Goal: Task Accomplishment & Management: Manage account settings

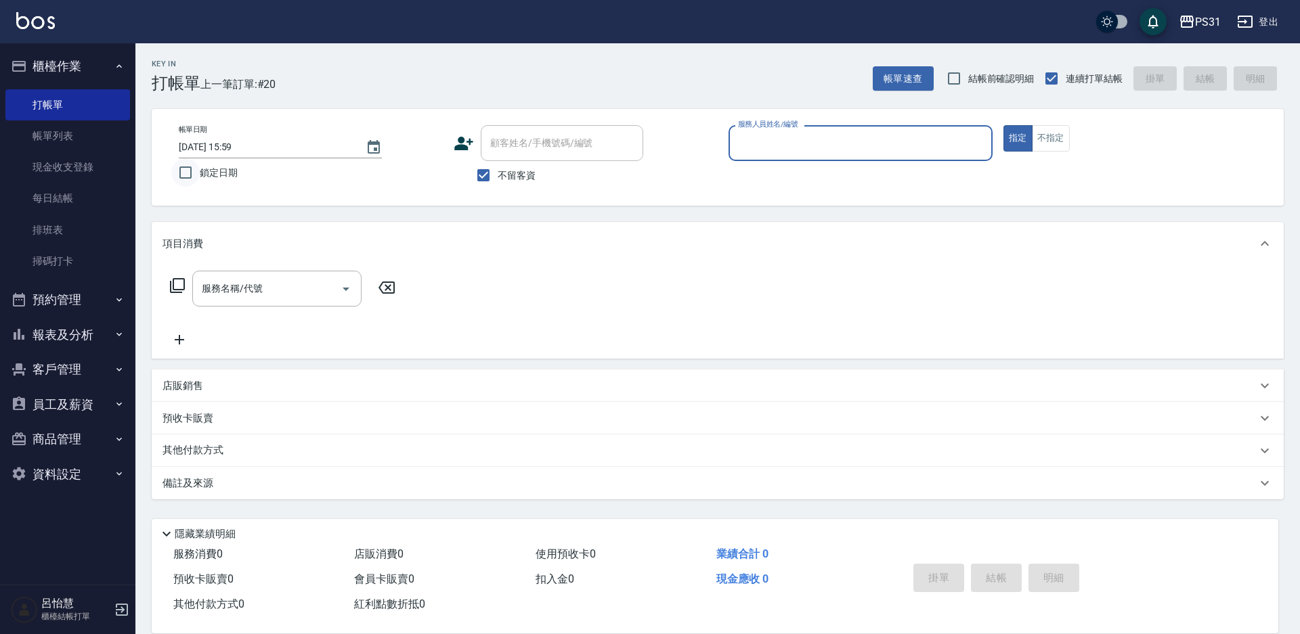
click at [186, 177] on input "鎖定日期" at bounding box center [185, 172] width 28 height 28
checkbox input "true"
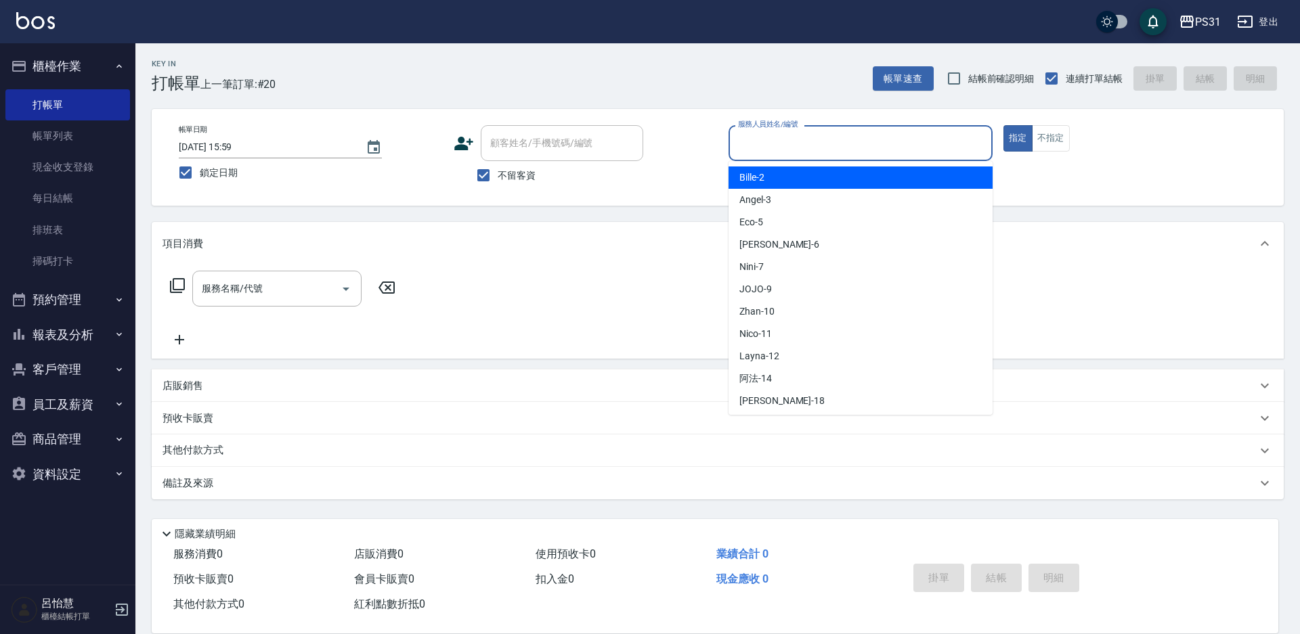
click at [864, 153] on input "服務人員姓名/編號" at bounding box center [860, 143] width 252 height 24
type input "7"
type button "true"
checkbox input "false"
type input "Nini-7"
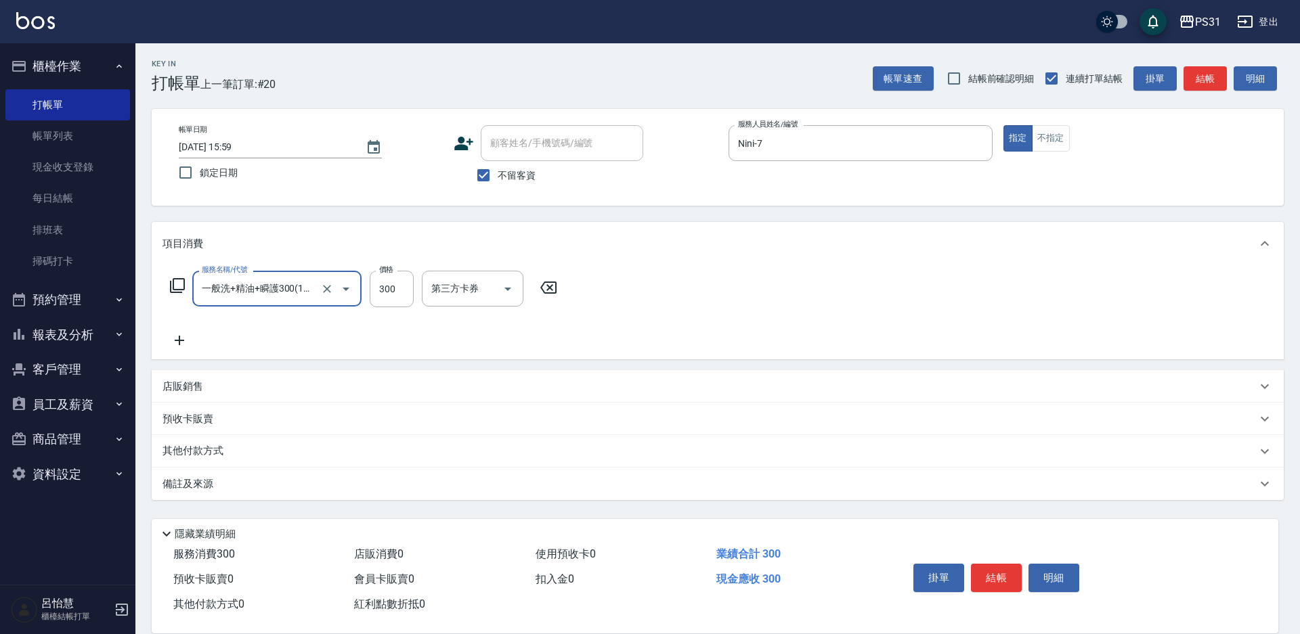
type input "一般洗+精油+瞬護300(1300)"
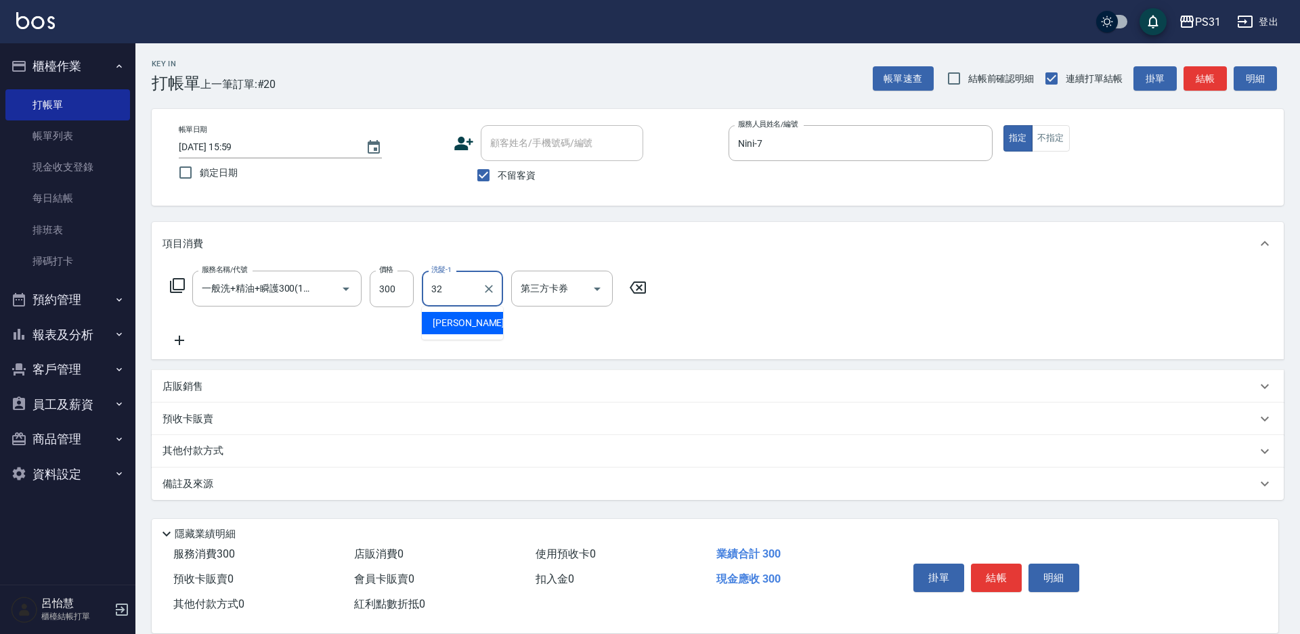
type input "陳聖軒-32"
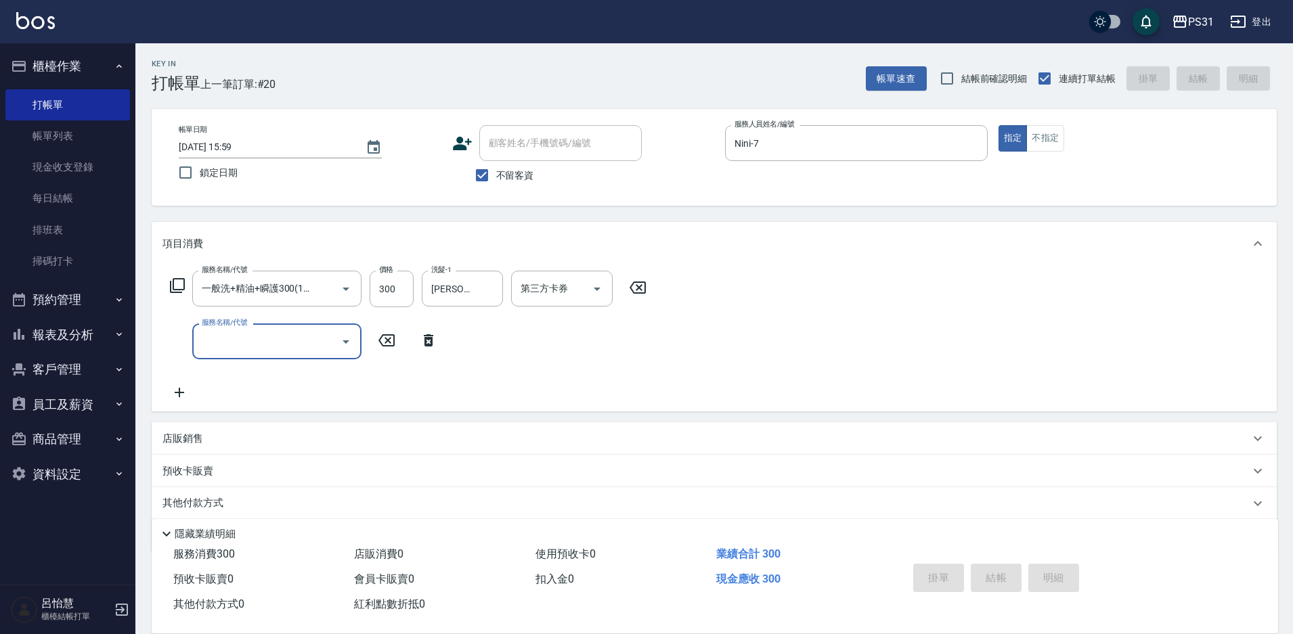
type input "2025/08/23 17:47"
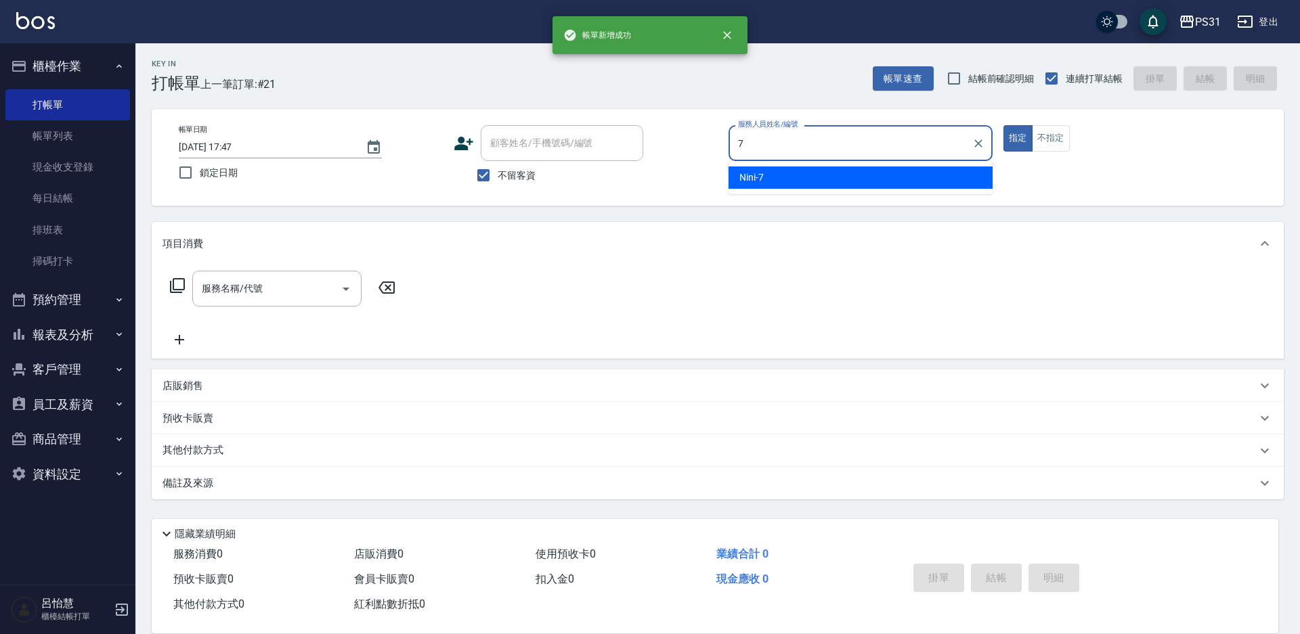
type input "Nini-7"
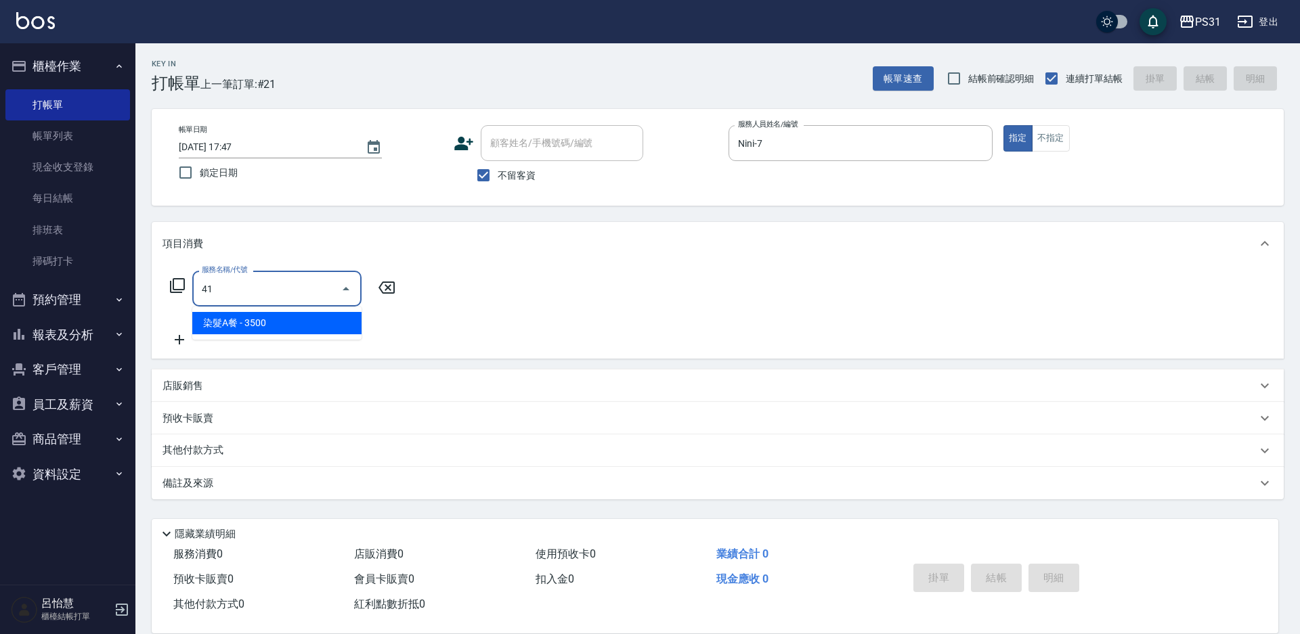
type input "染髮A餐(41)"
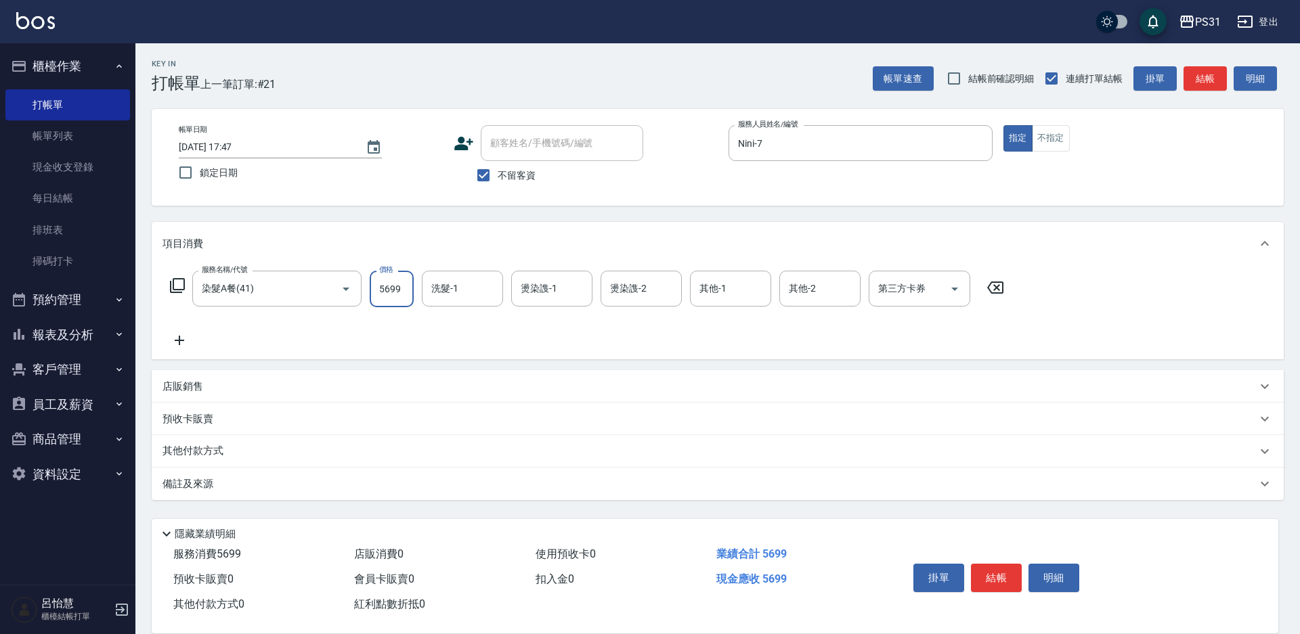
type input "5699"
type input "何宜柔-31"
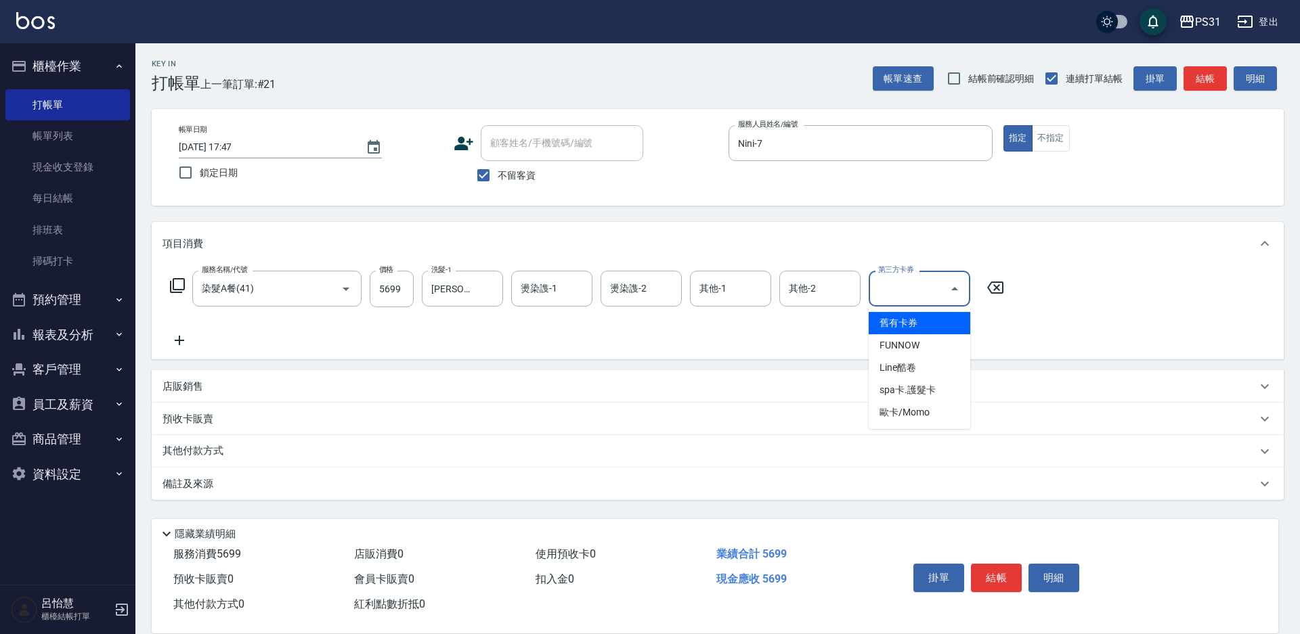
type input "舊有卡券"
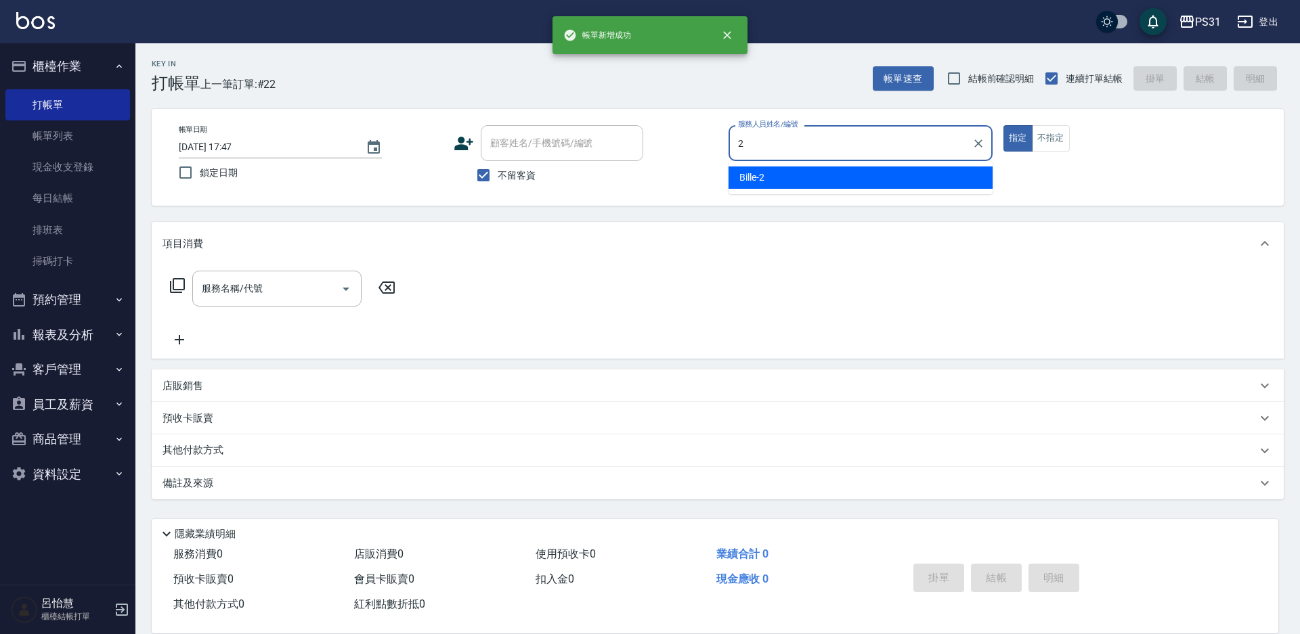
type input "Bille-2"
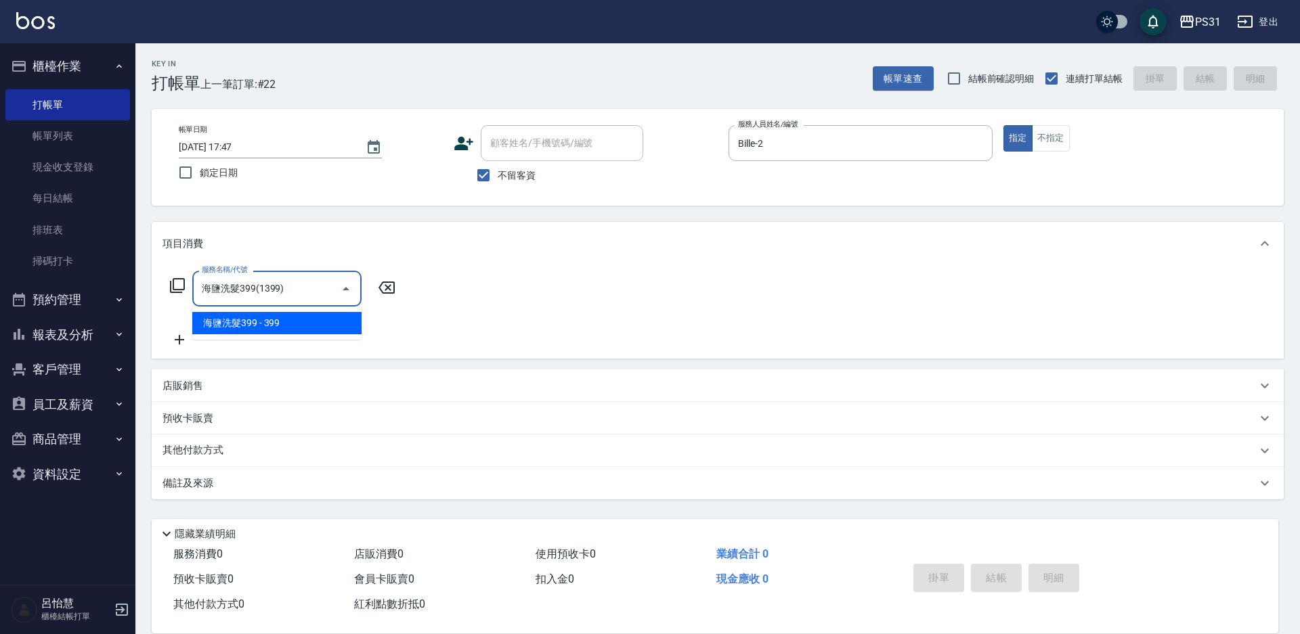
type input "海鹽洗髮399(1399)"
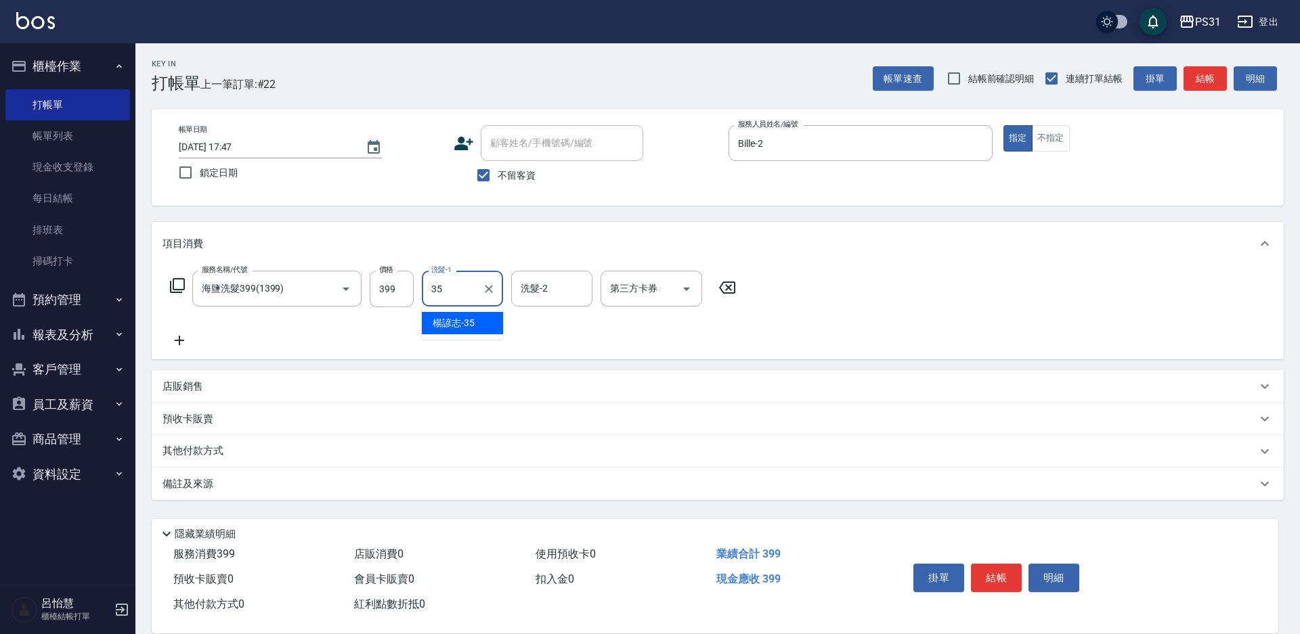
type input "楊諺志-35"
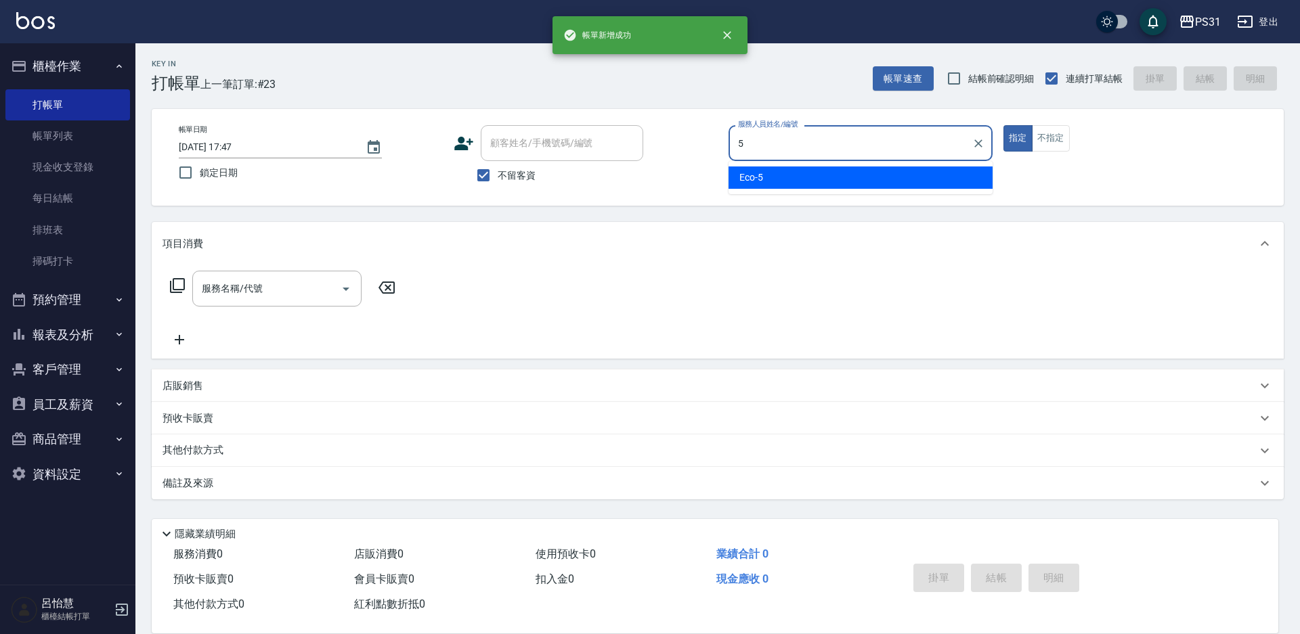
type input "Eco-5"
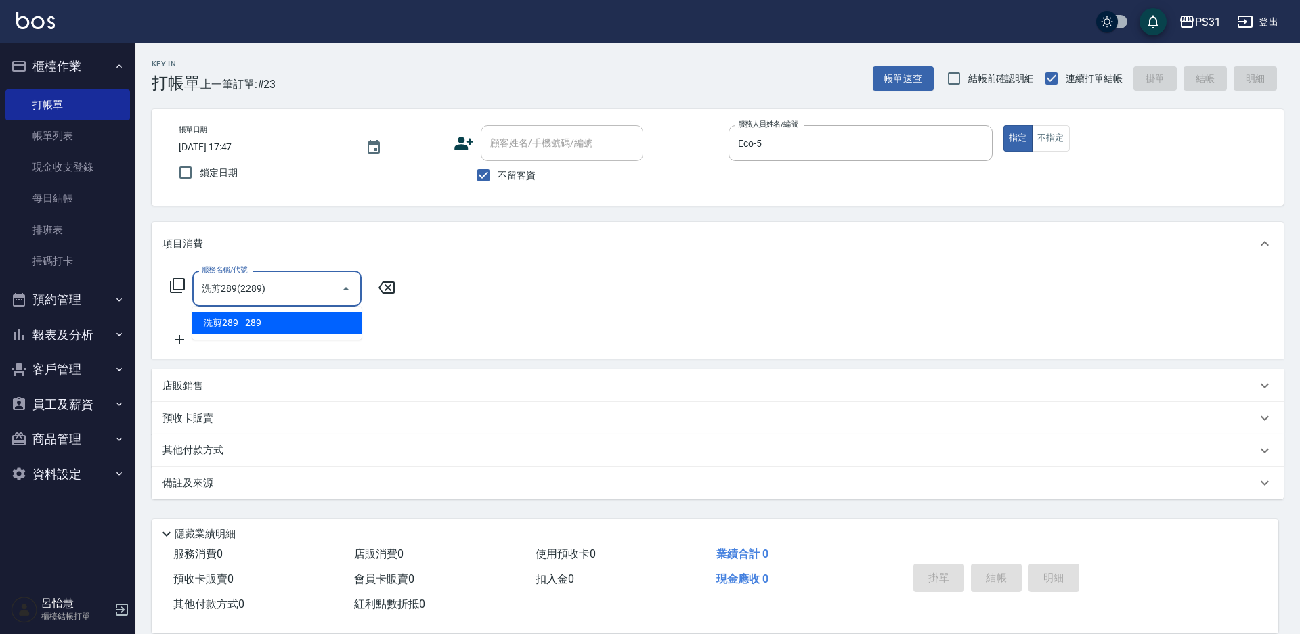
type input "洗剪289(2289)"
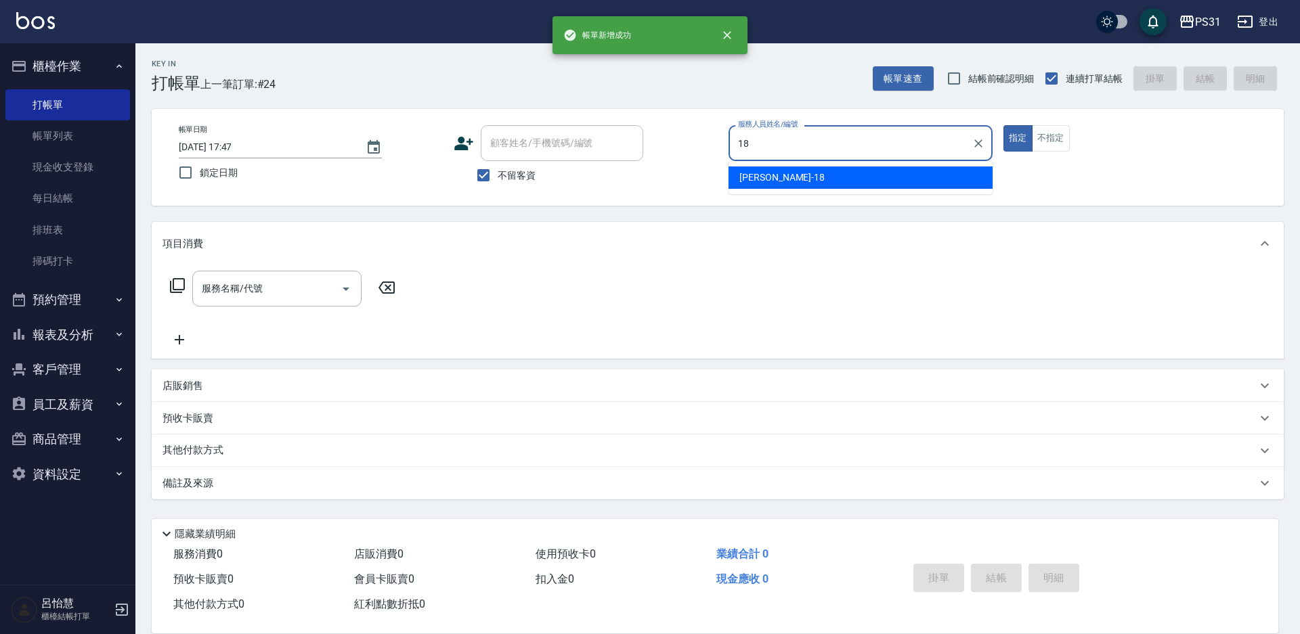
type input "[PERSON_NAME]-18"
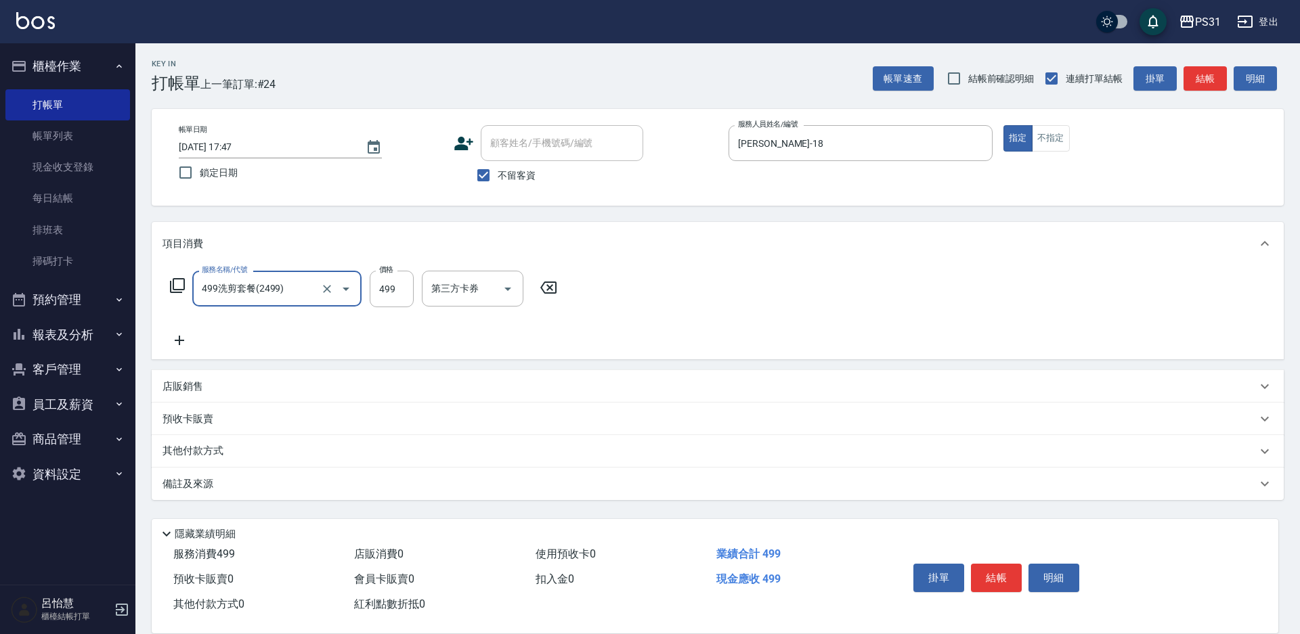
type input "499洗剪套餐(2499)"
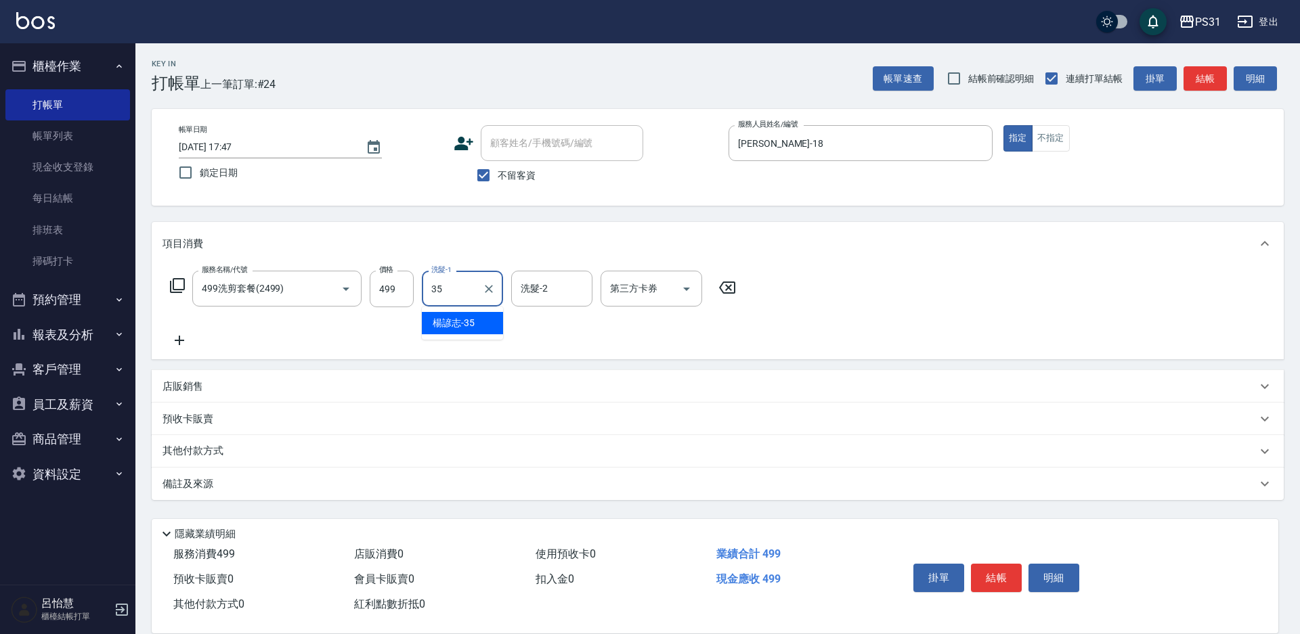
type input "楊諺志-35"
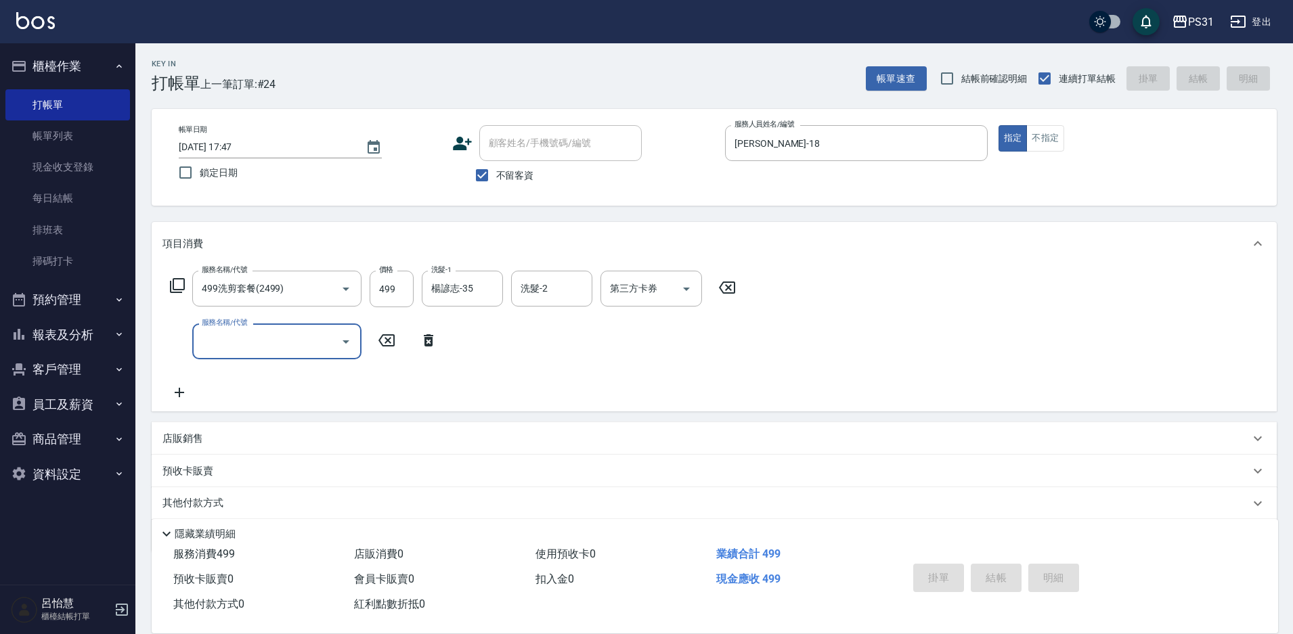
type input "2025/08/23 17:48"
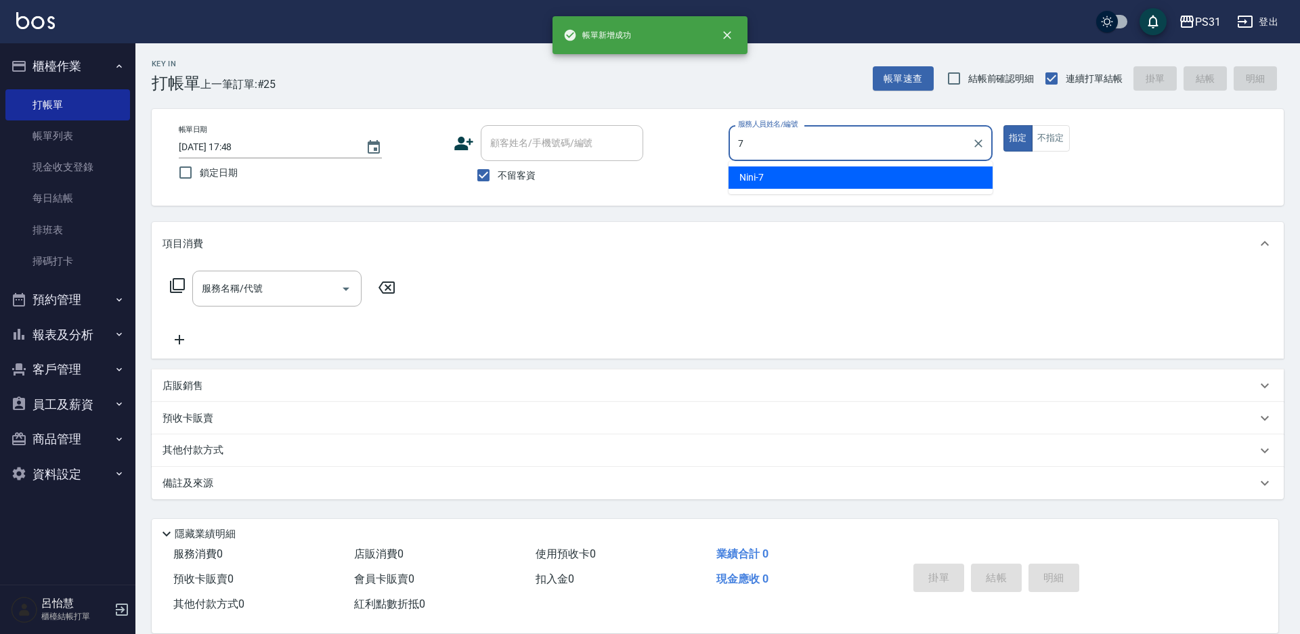
type input "Nini-7"
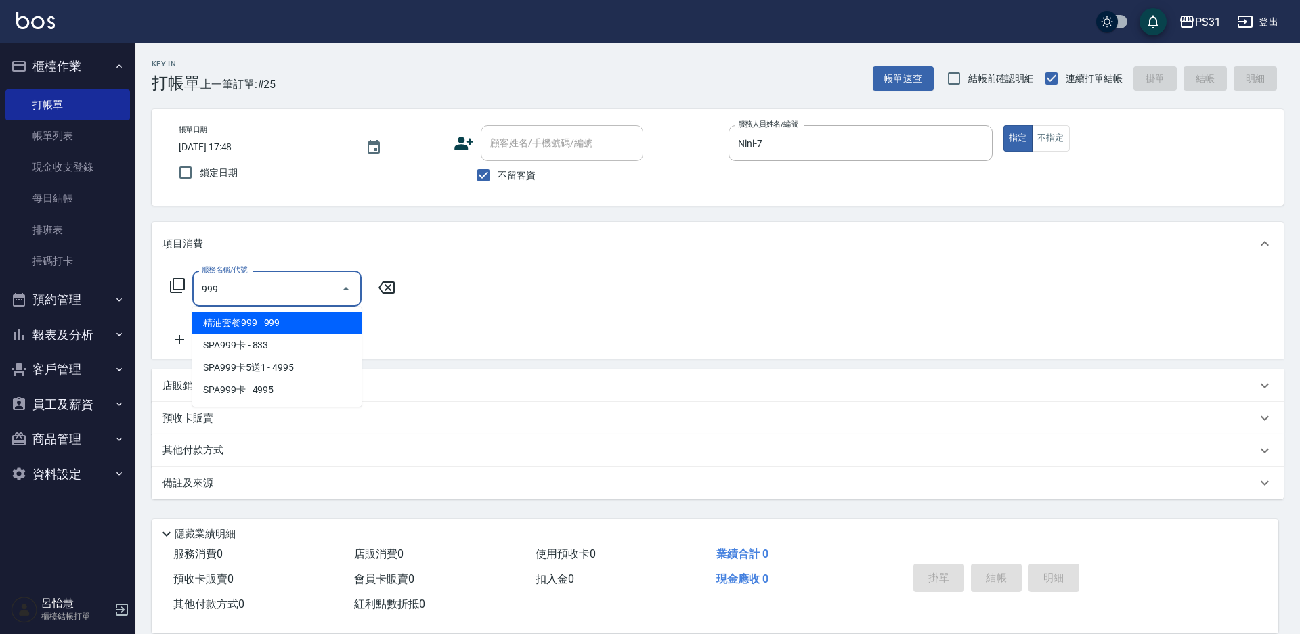
type input "精油套餐999(999)"
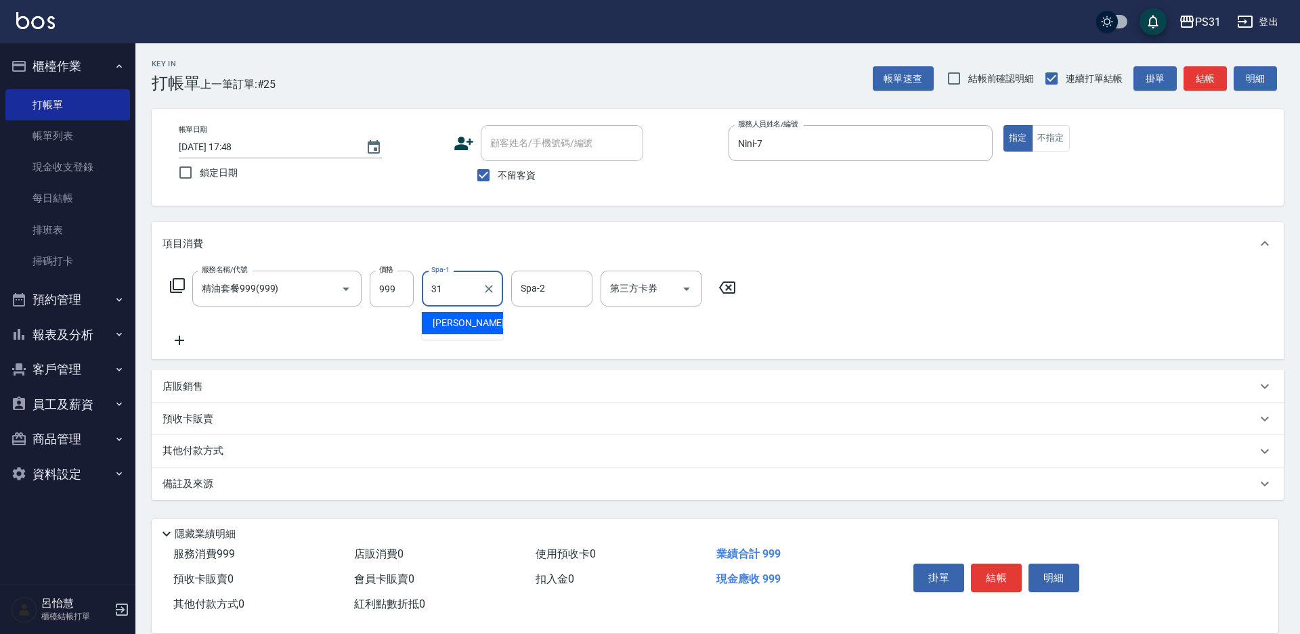
type input "[PERSON_NAME]-31"
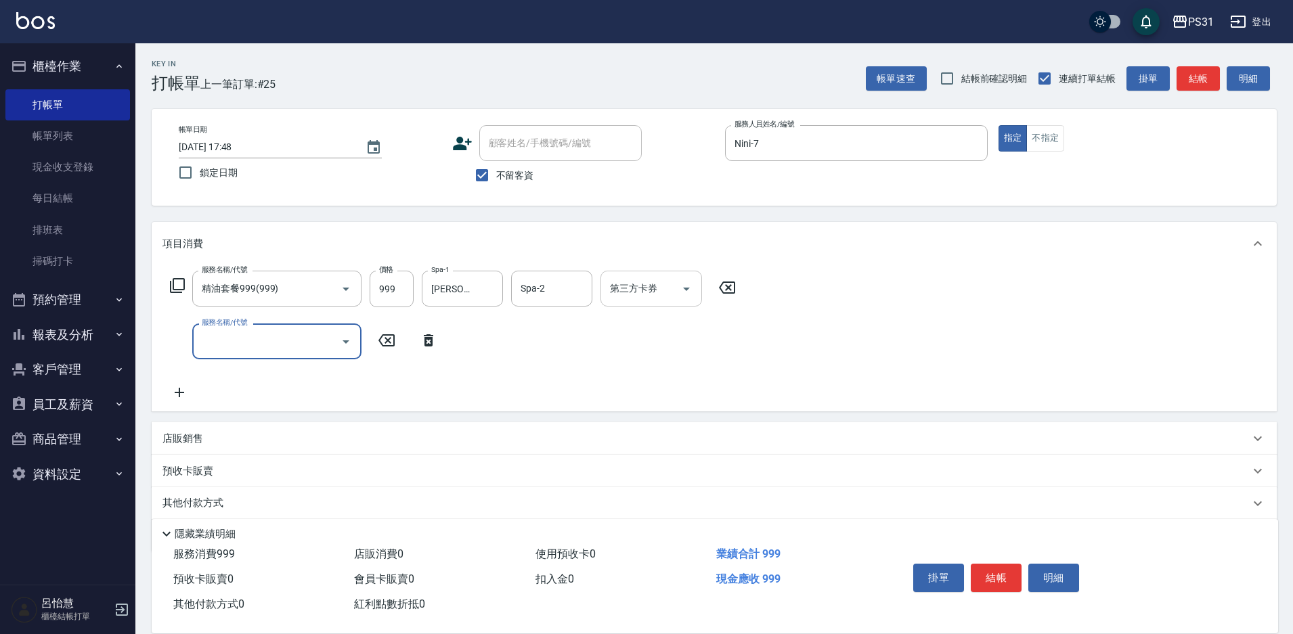
click at [685, 291] on icon "Open" at bounding box center [686, 289] width 16 height 16
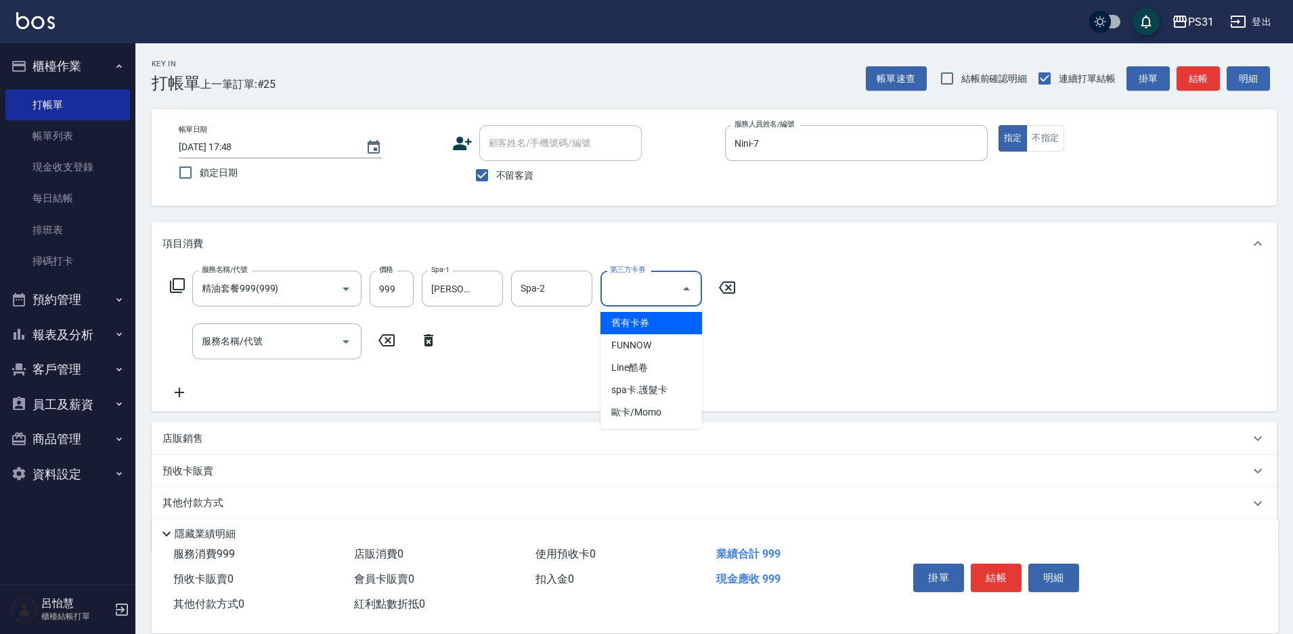
click at [654, 324] on span "舊有卡券" at bounding box center [651, 323] width 102 height 22
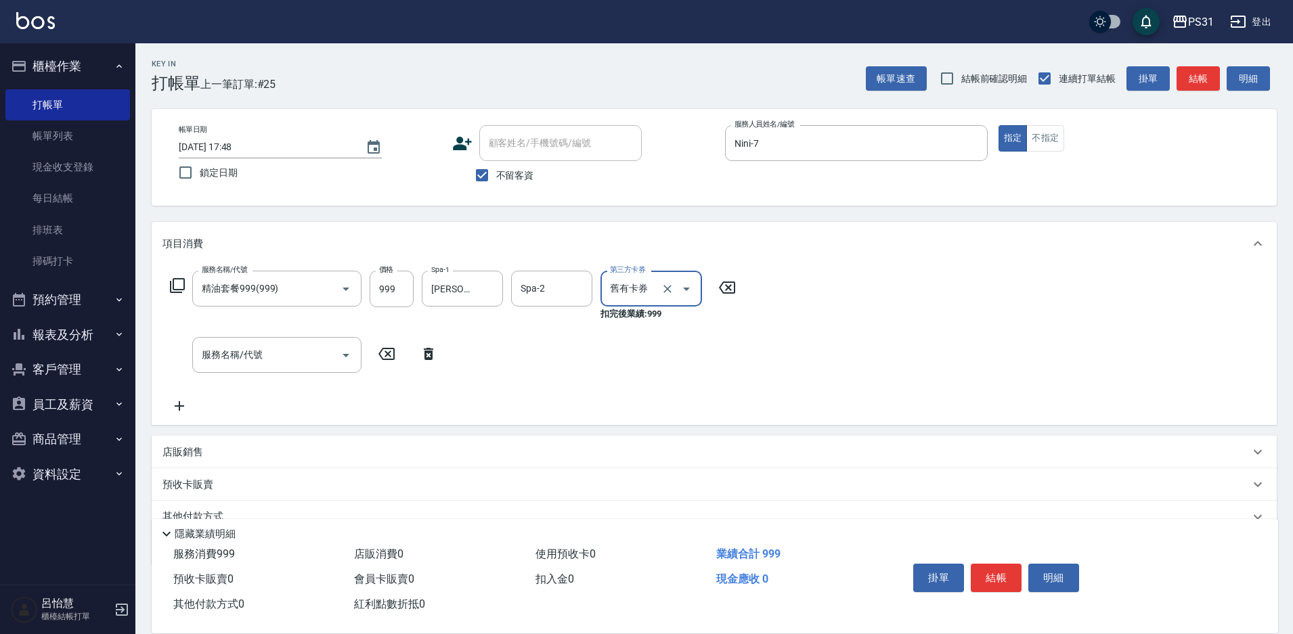
type input "舊有卡券"
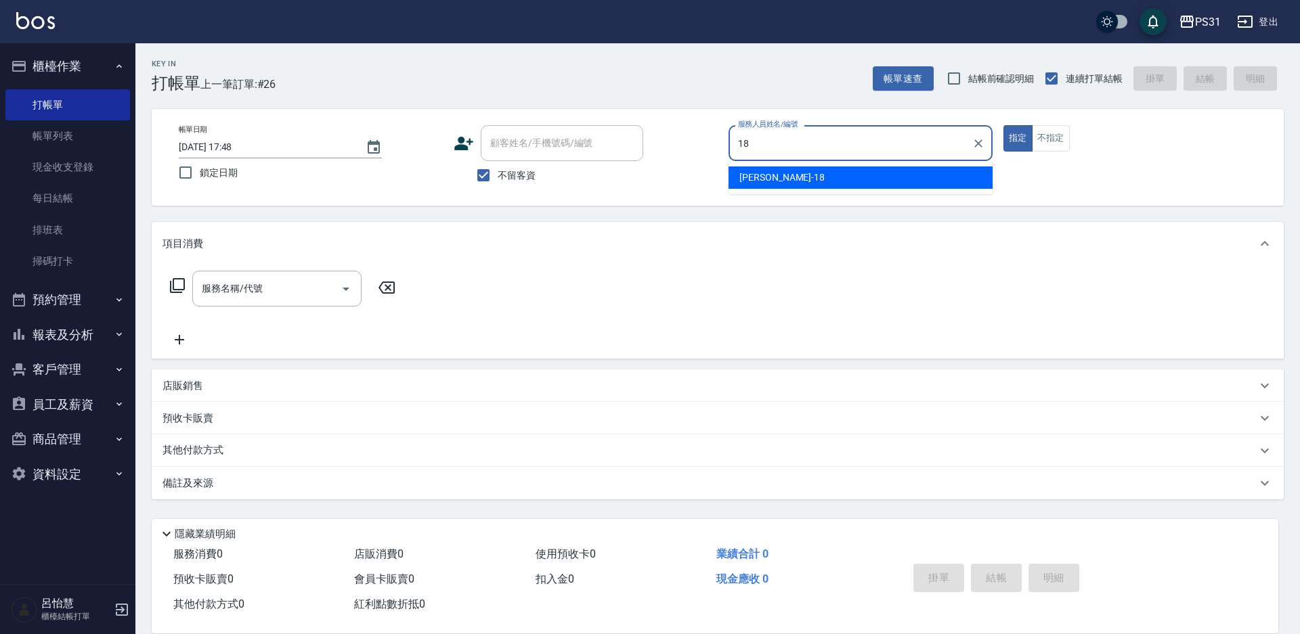
type input "[PERSON_NAME]-18"
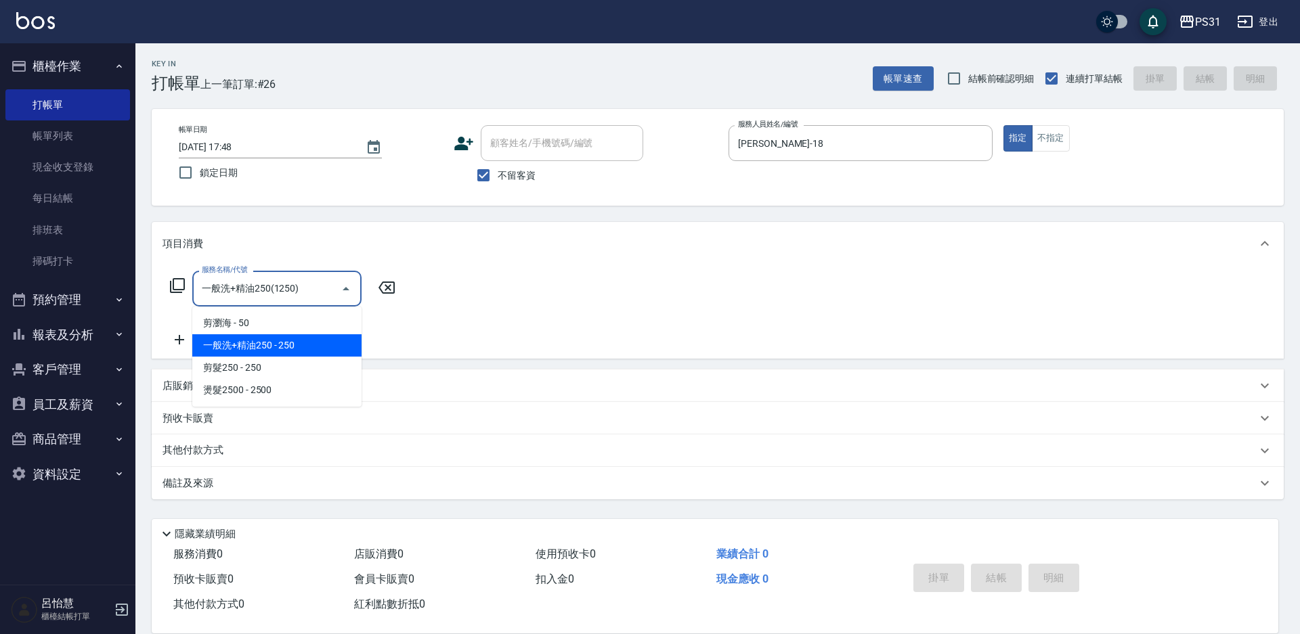
type input "一般洗+精油250(1250)"
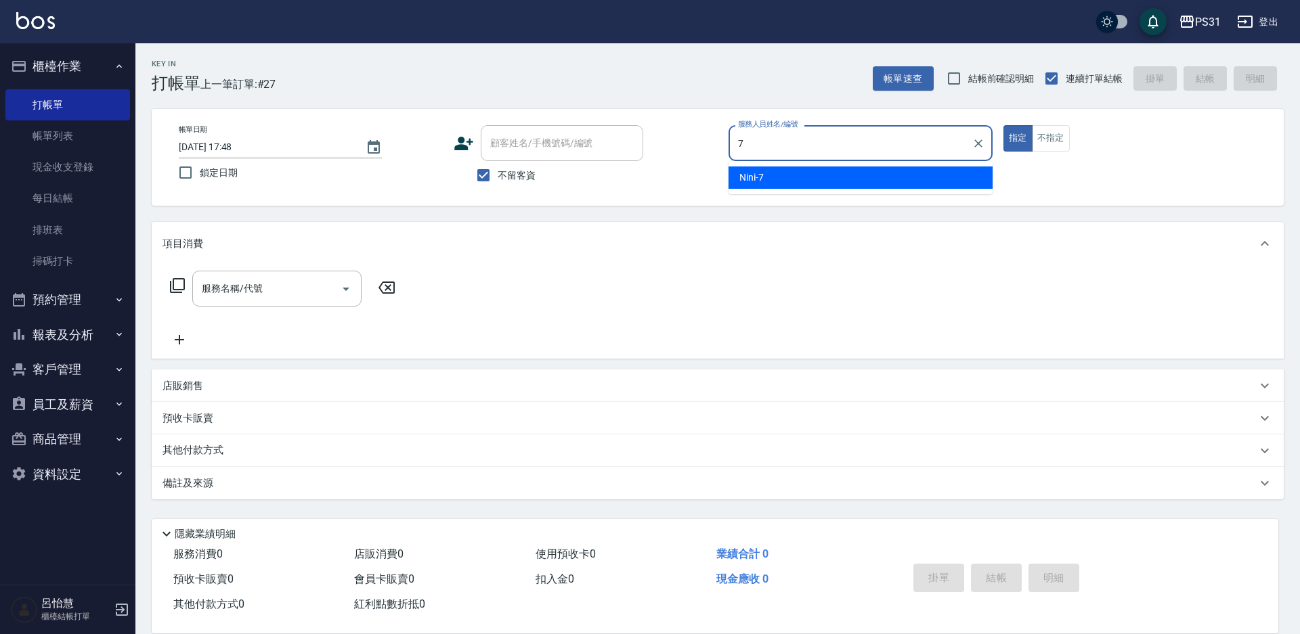
type input "Nini-7"
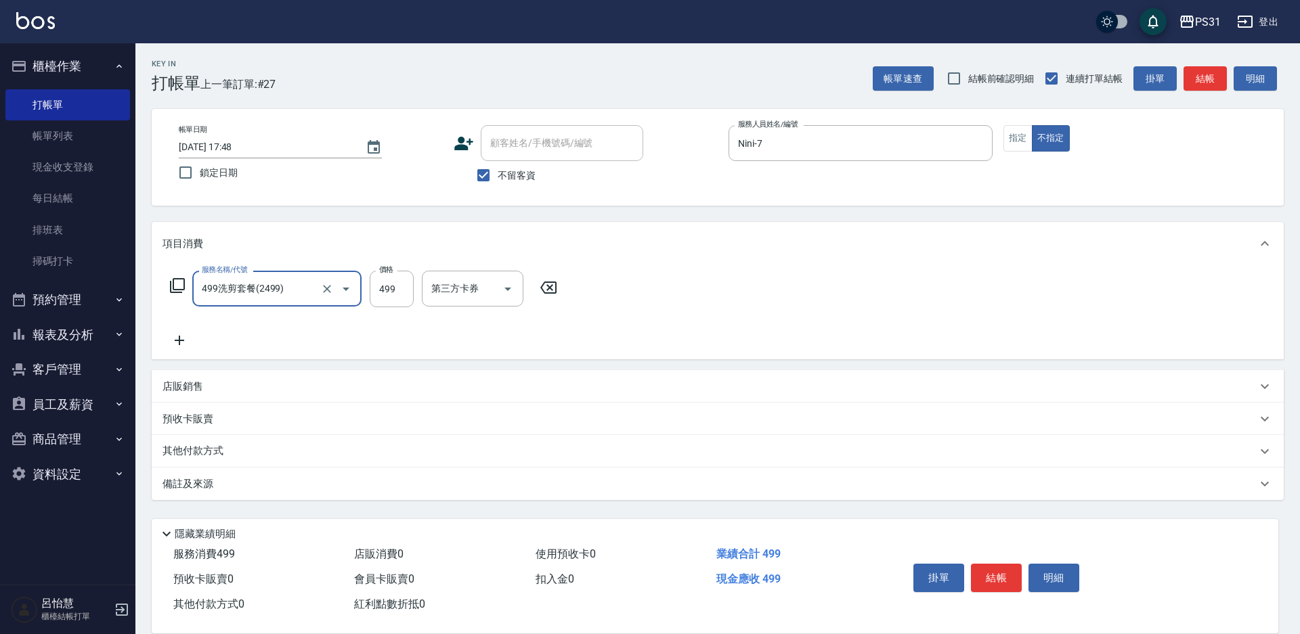
type input "499洗剪套餐(2499)"
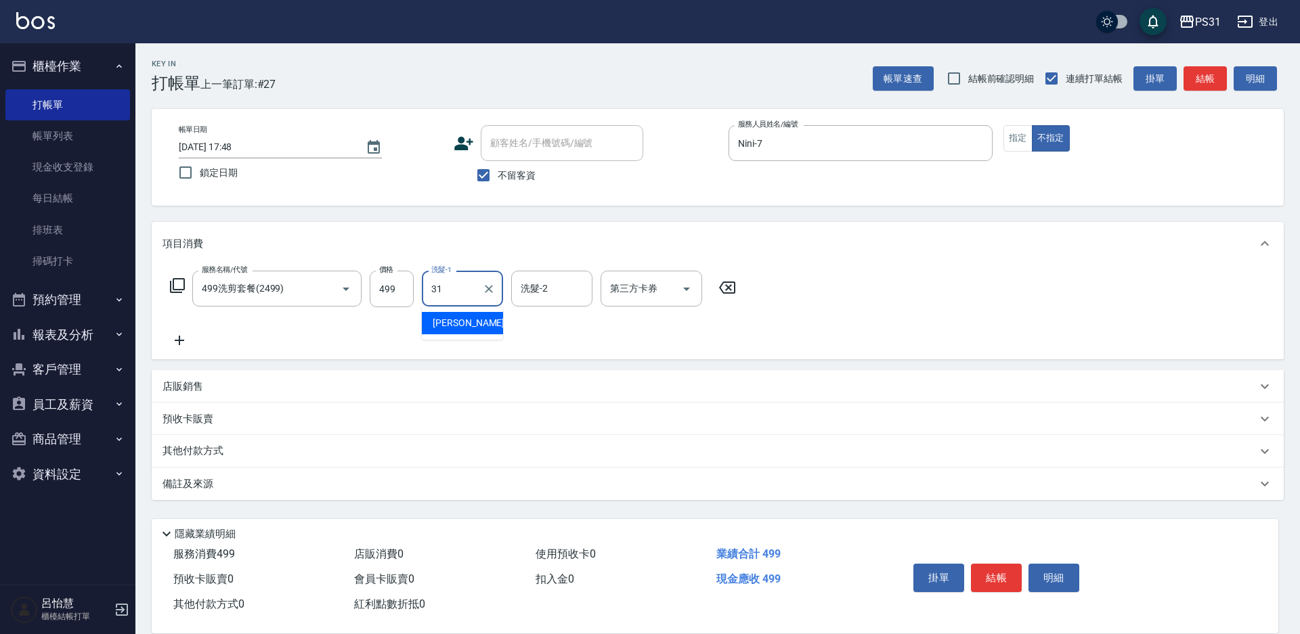
type input "[PERSON_NAME]-31"
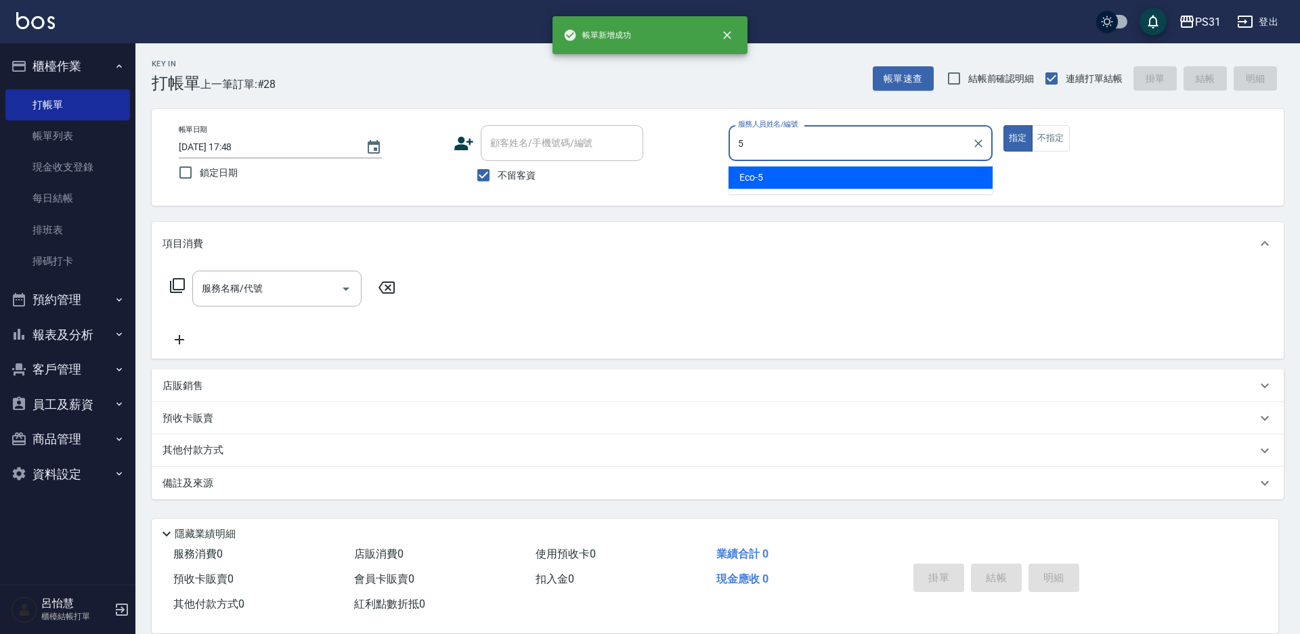
type input "Eco-5"
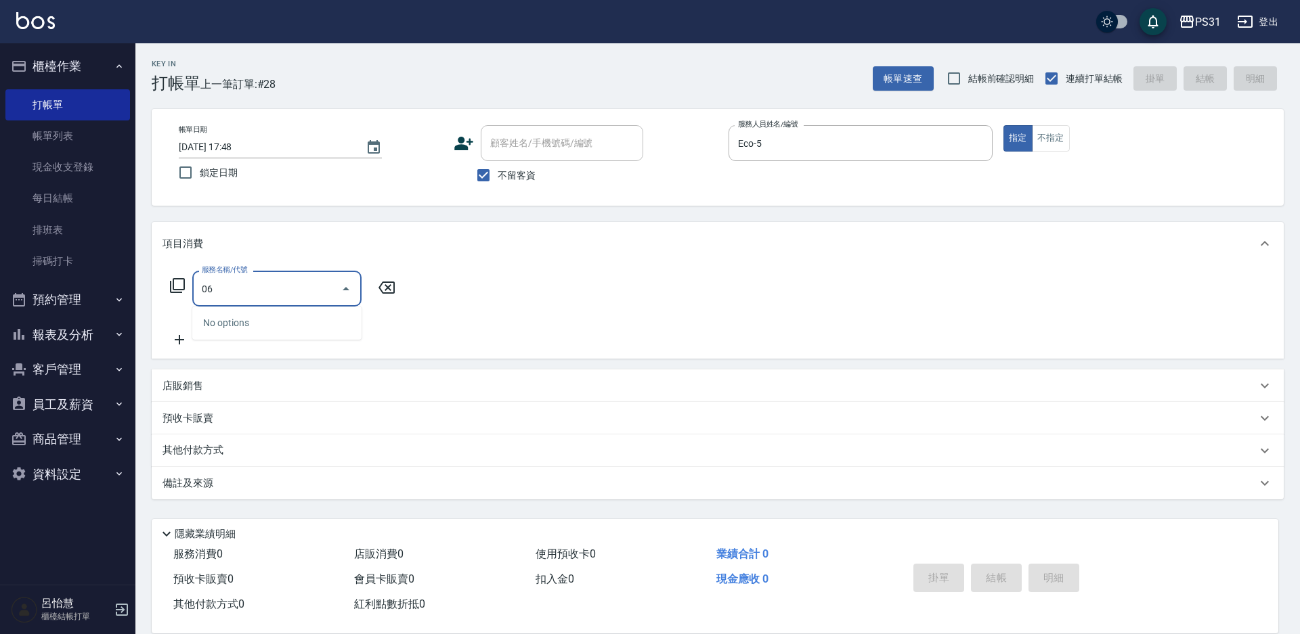
type input "0"
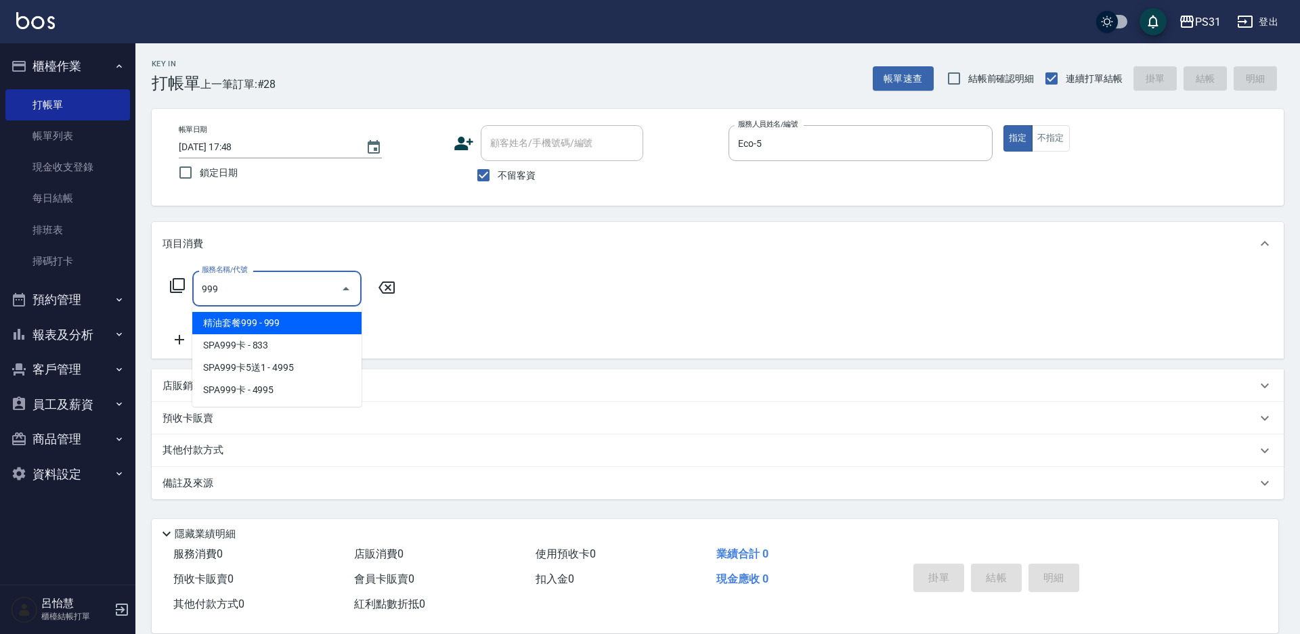
type input "精油套餐999(999)"
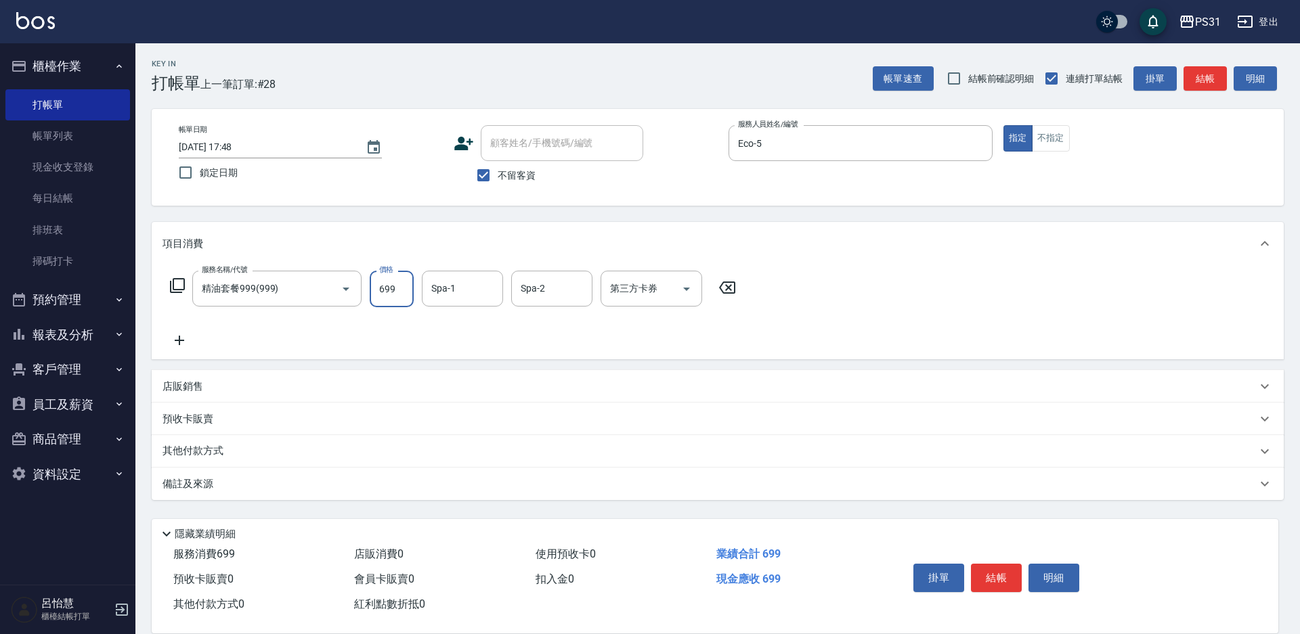
type input "699"
type input "楊諺志-35"
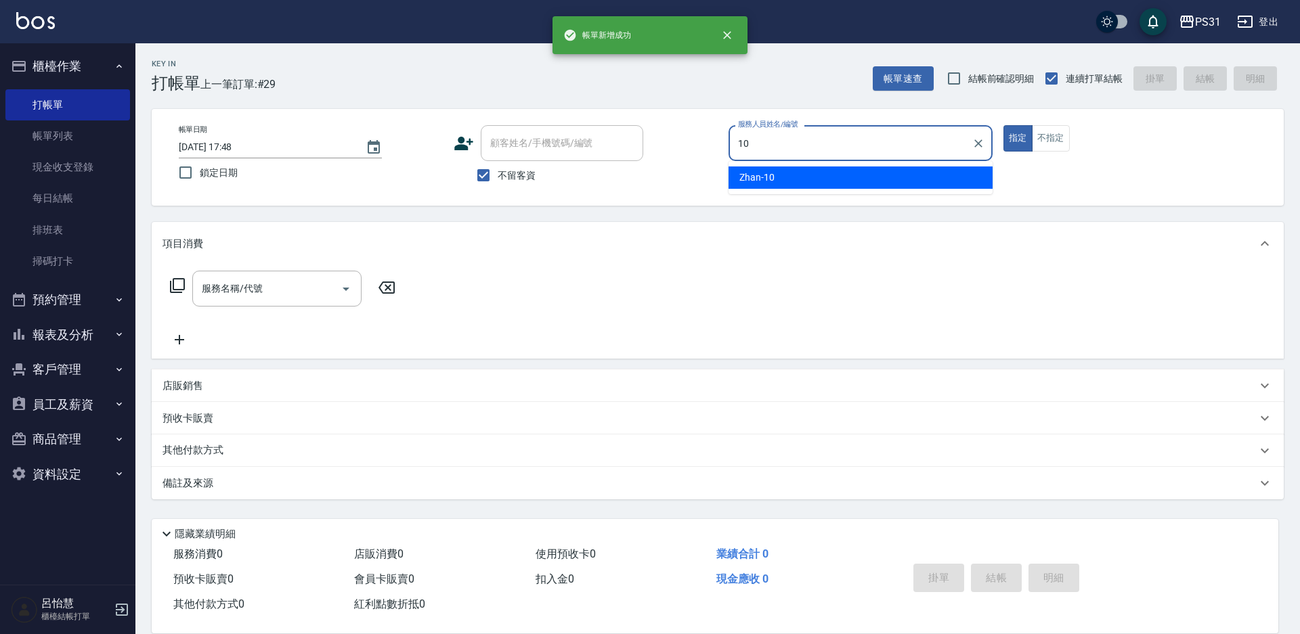
type input "Zhan-10"
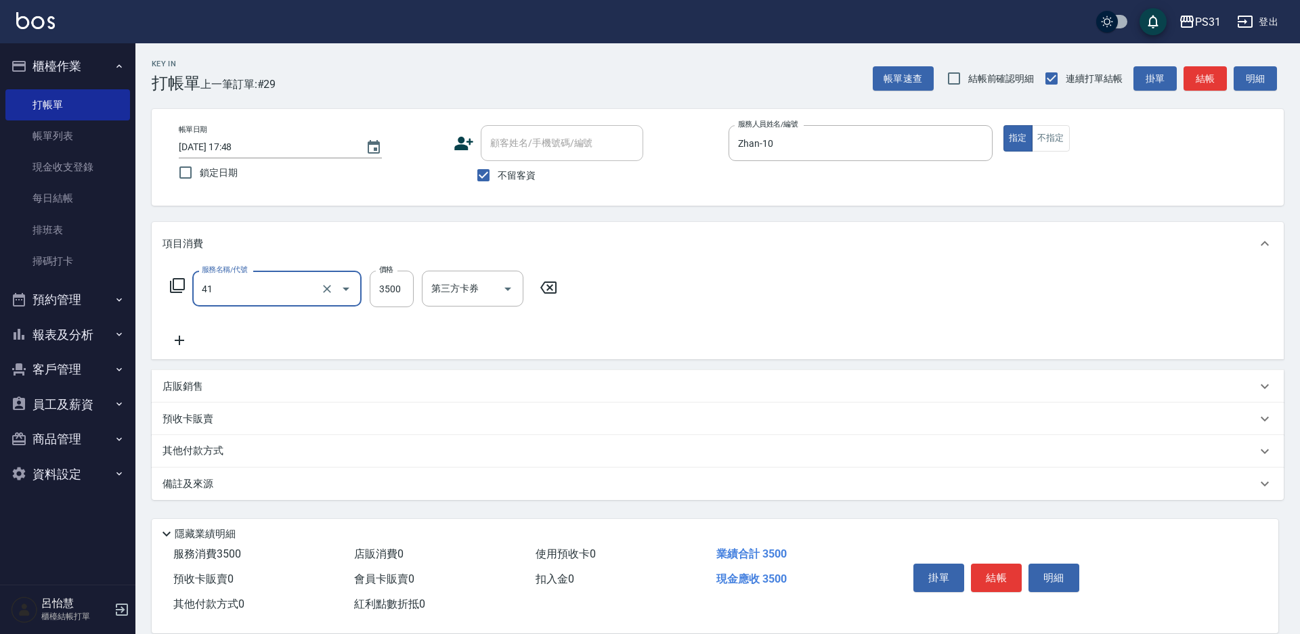
type input "染髮A餐(41)"
type input "7000"
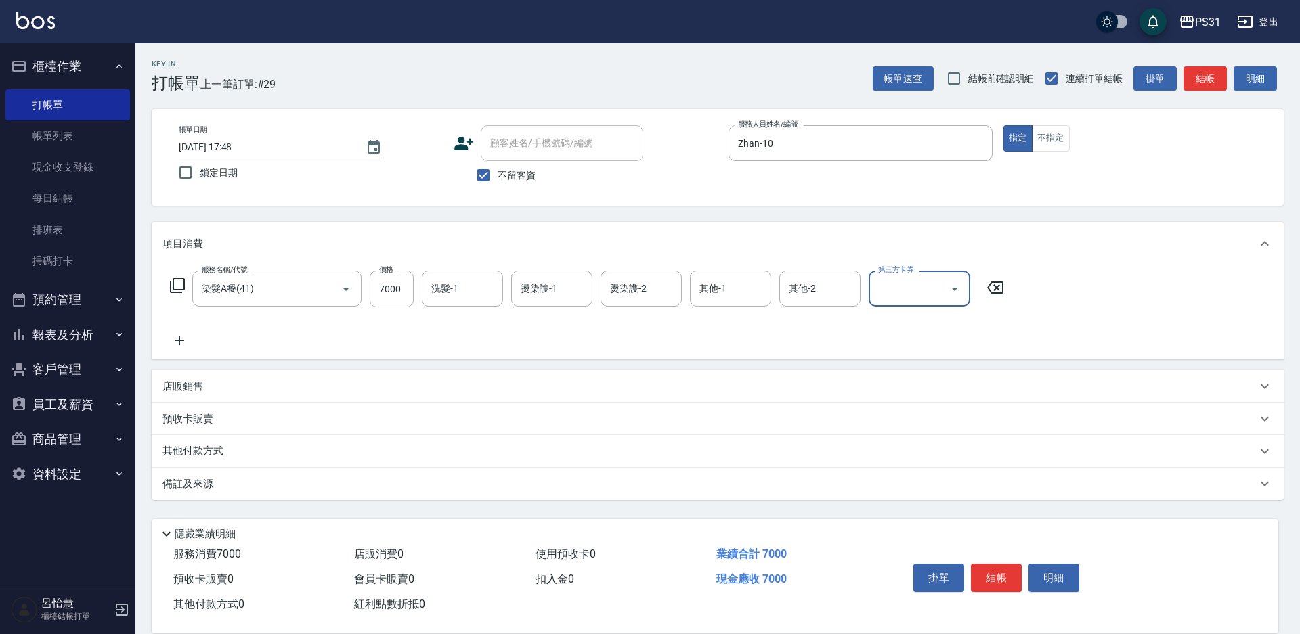
click at [174, 389] on p "店販銷售" at bounding box center [182, 387] width 41 height 14
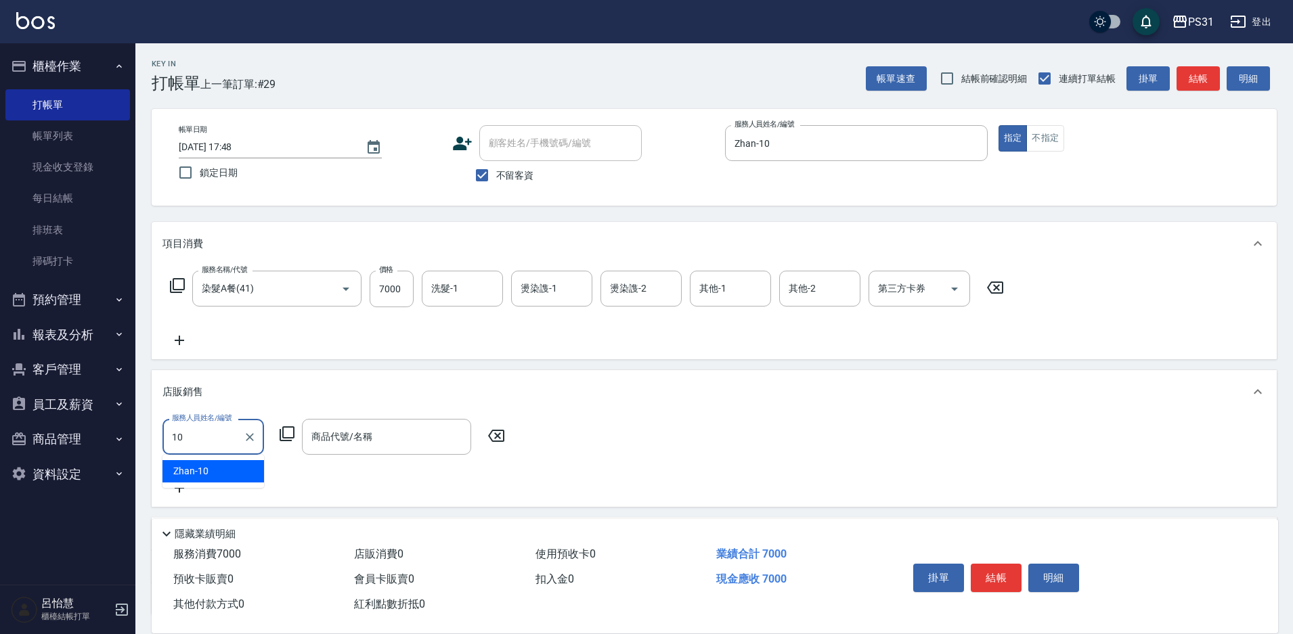
type input "Zhan-10"
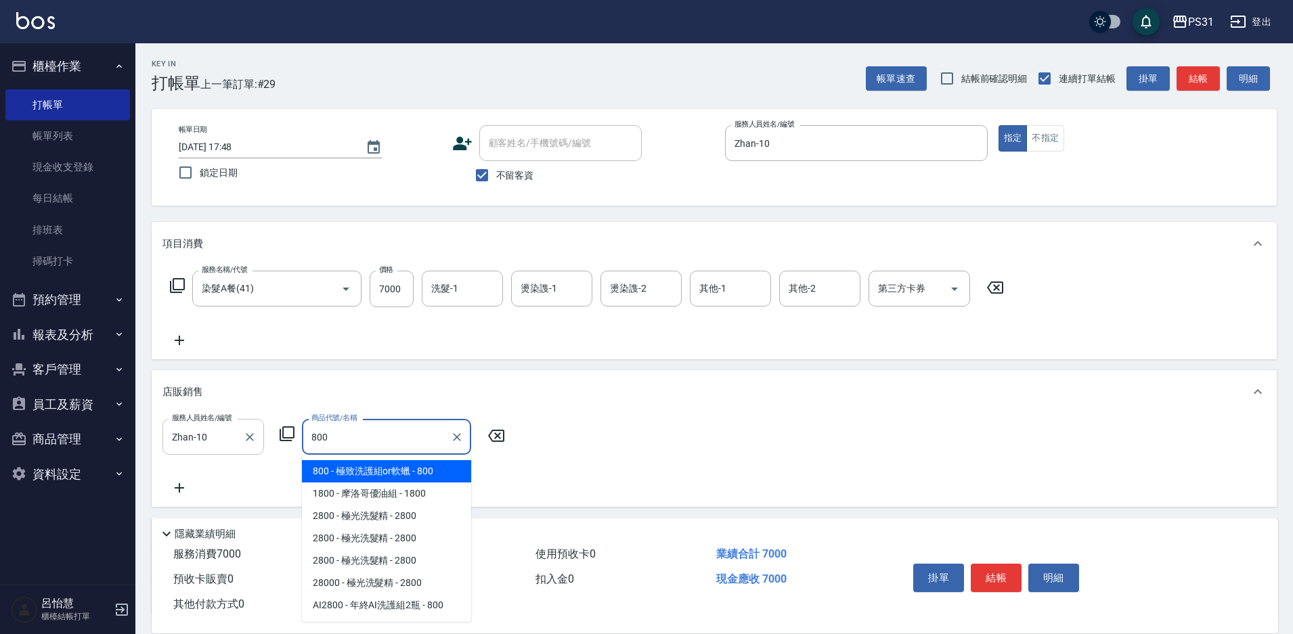
type input "極致洗護組or軟蠟"
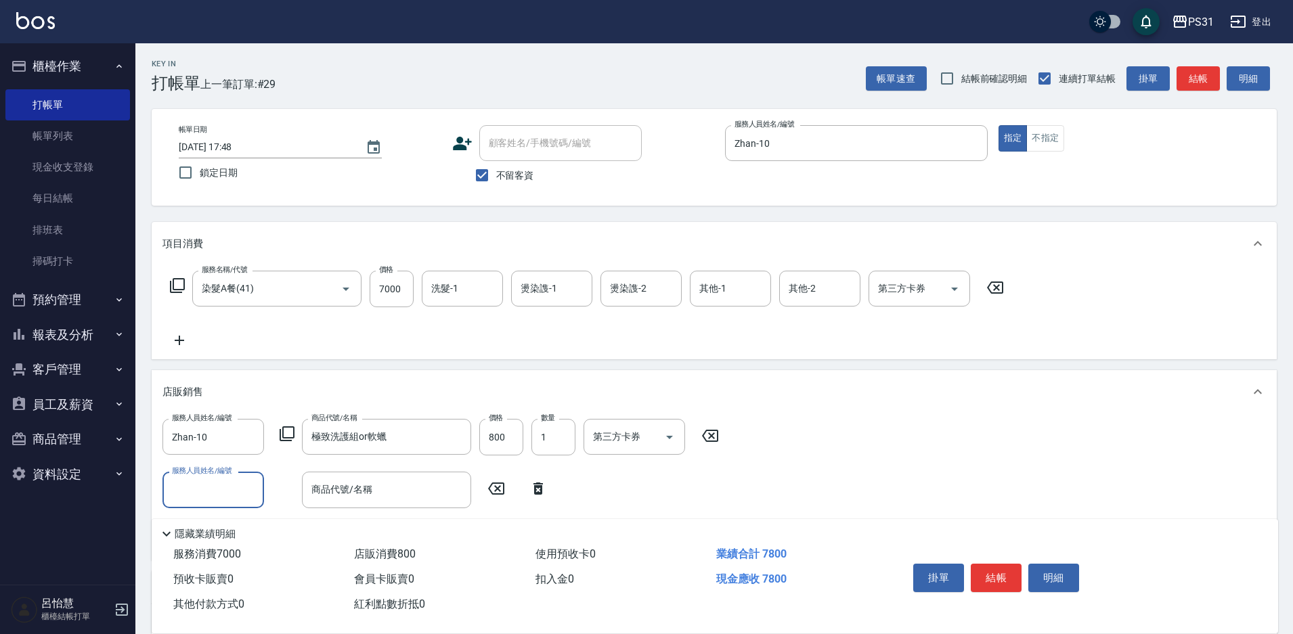
click at [527, 486] on icon at bounding box center [538, 489] width 34 height 16
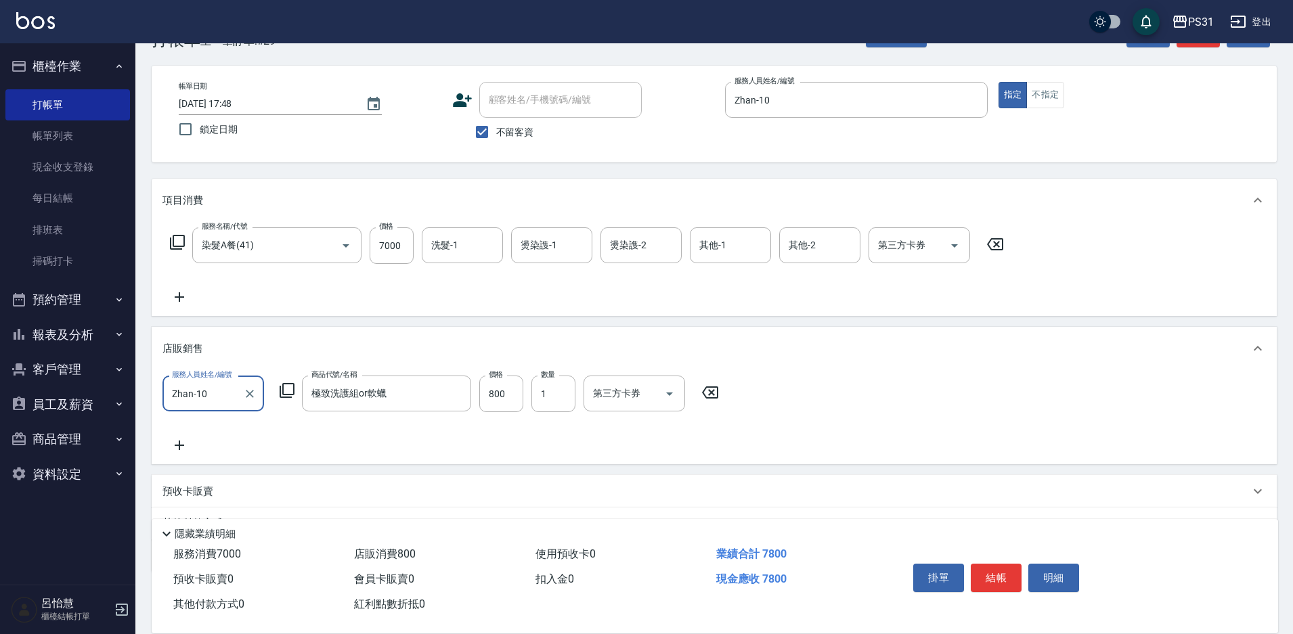
scroll to position [68, 0]
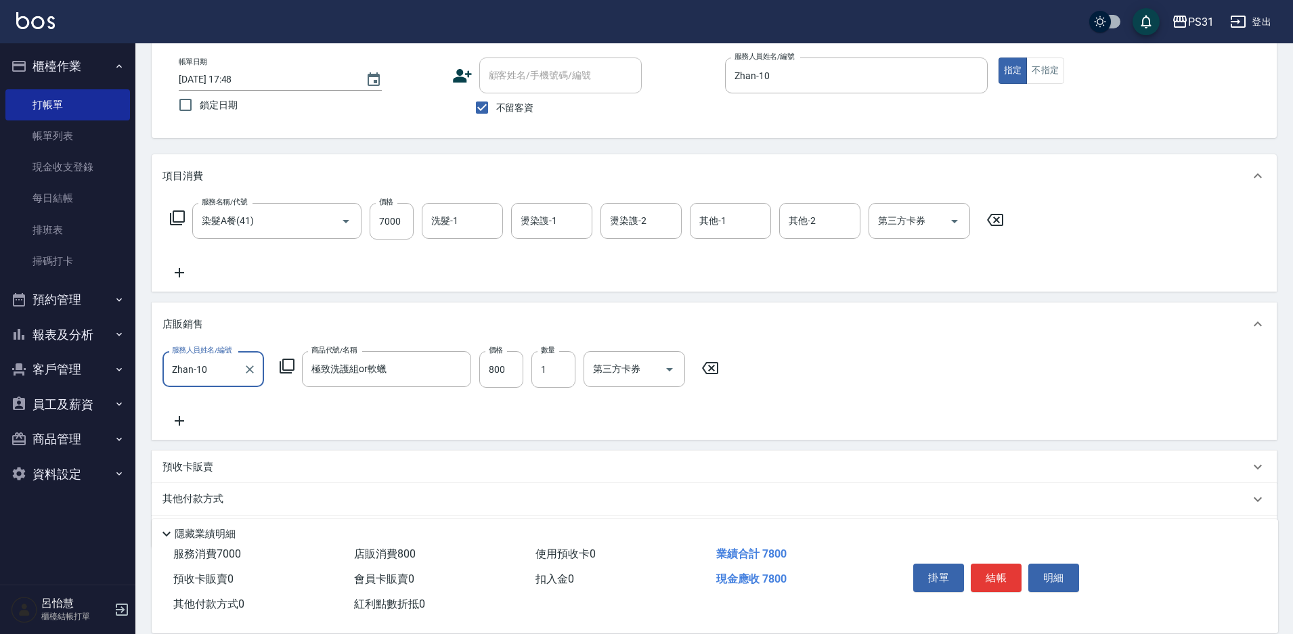
click at [225, 506] on p "其他付款方式" at bounding box center [196, 499] width 68 height 15
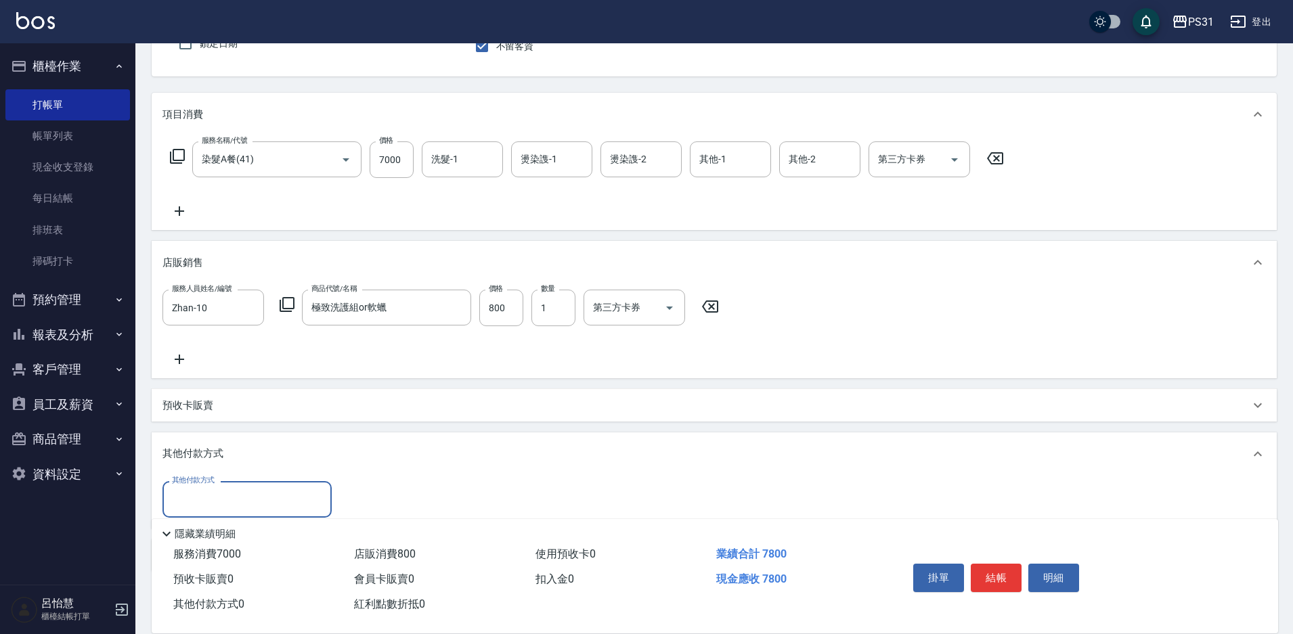
scroll to position [197, 0]
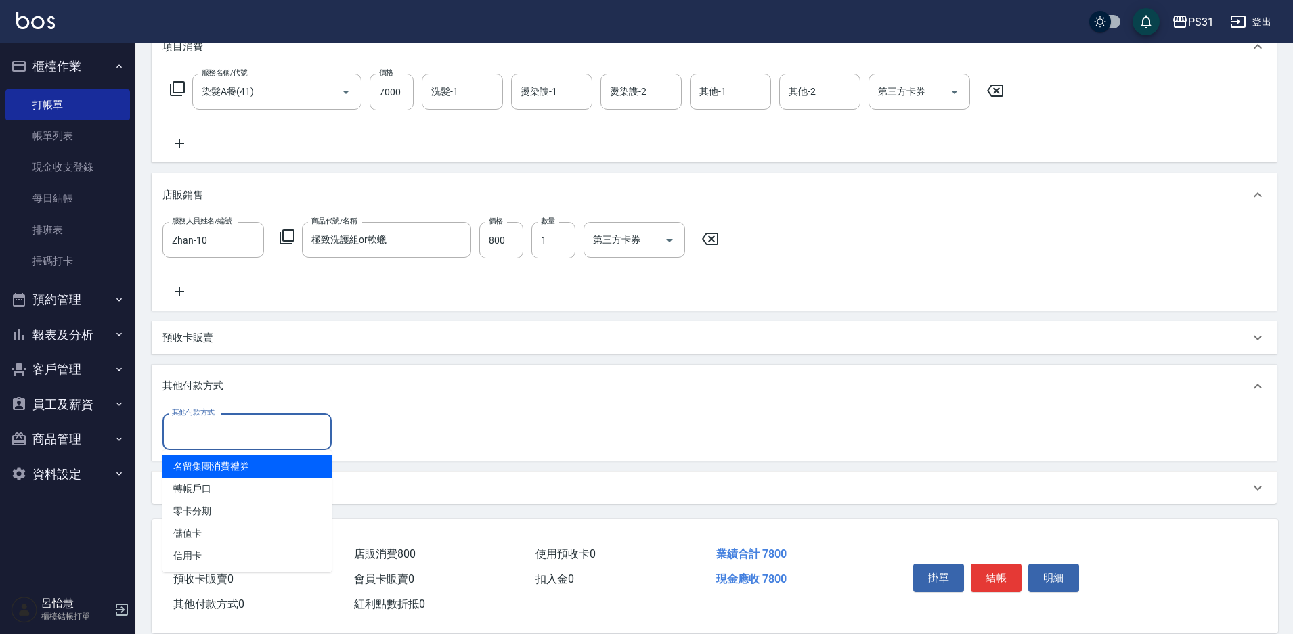
click at [259, 436] on input "其他付款方式" at bounding box center [247, 432] width 157 height 24
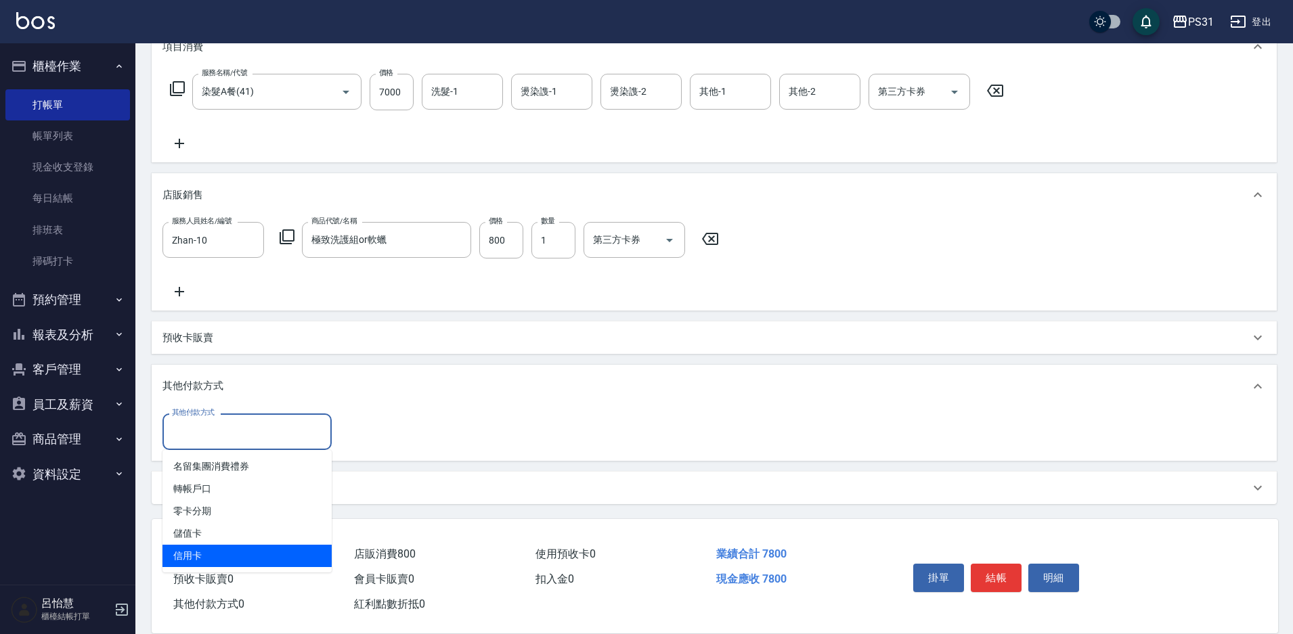
click at [244, 558] on span "信用卡" at bounding box center [246, 556] width 169 height 22
type input "信用卡"
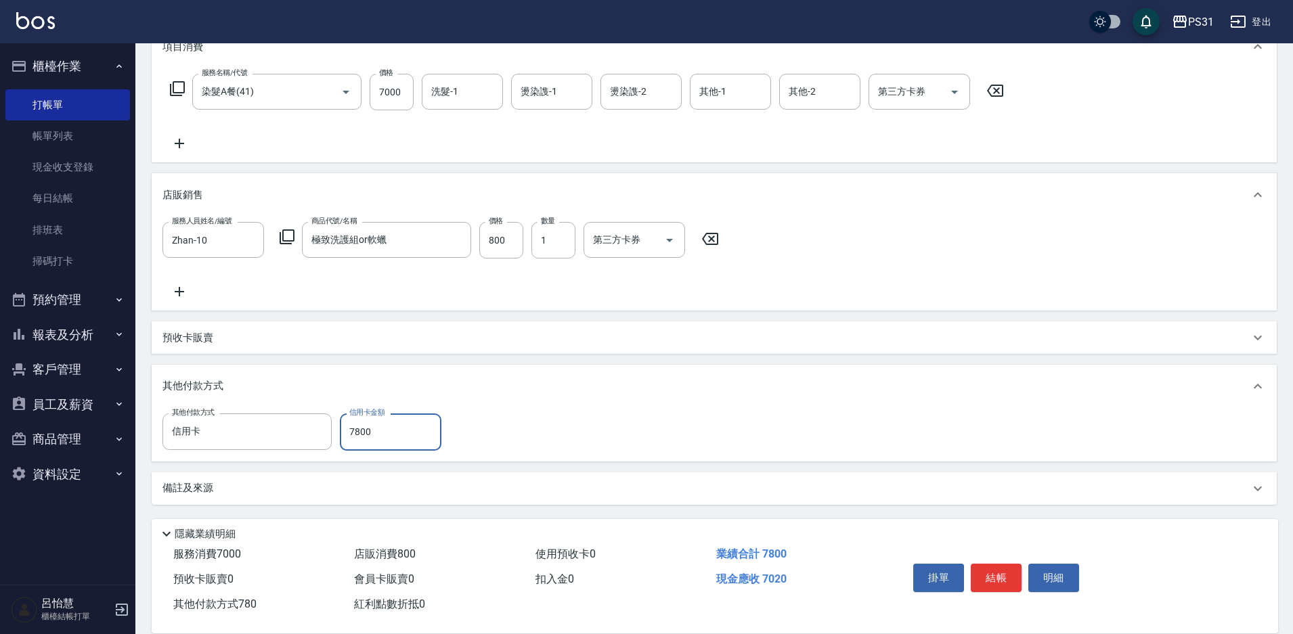
type input "7800"
click at [986, 565] on button "結帳" at bounding box center [996, 578] width 51 height 28
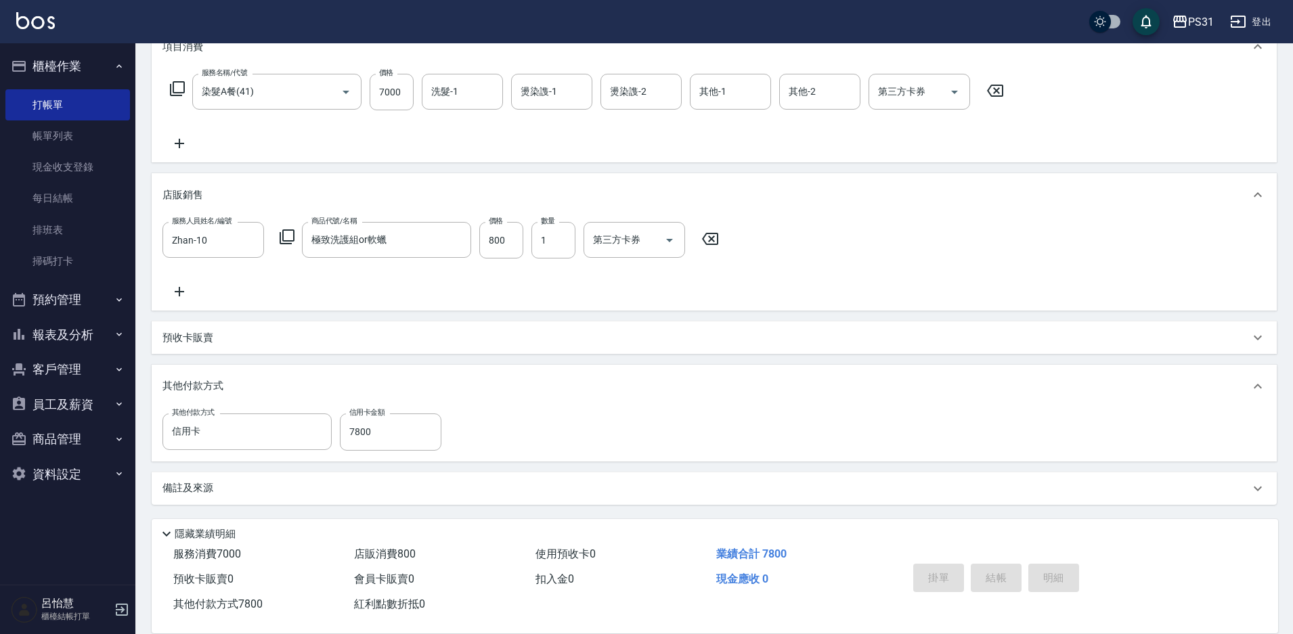
type input "[DATE] 17:50"
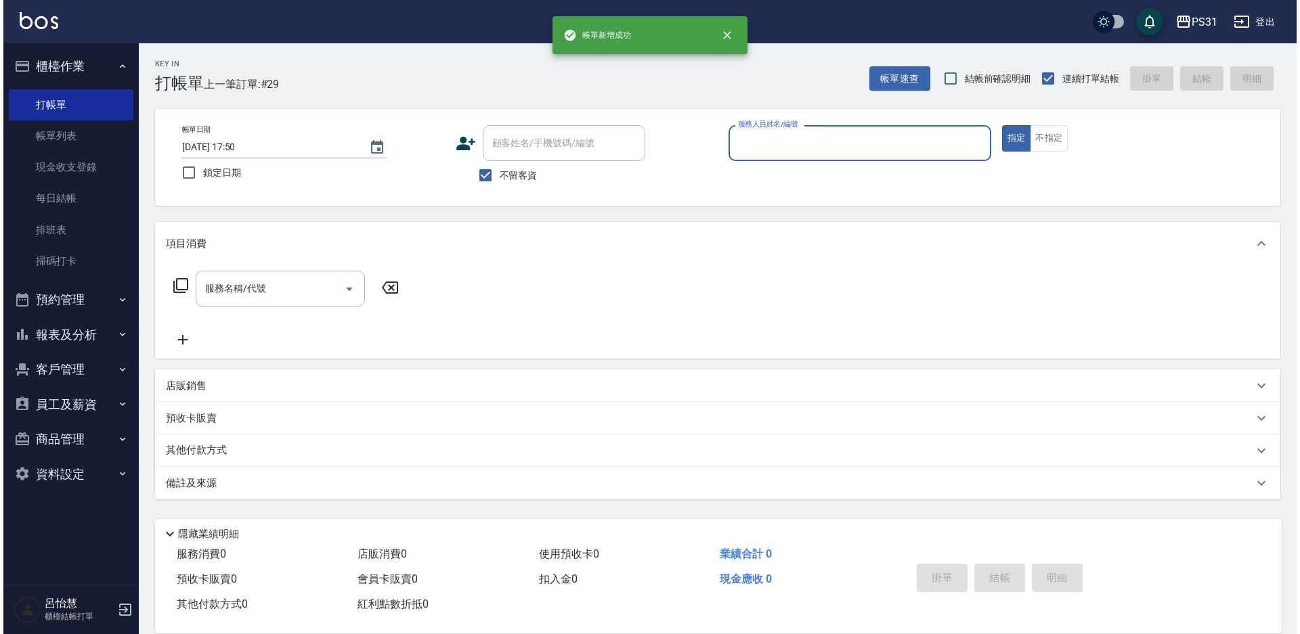
scroll to position [0, 0]
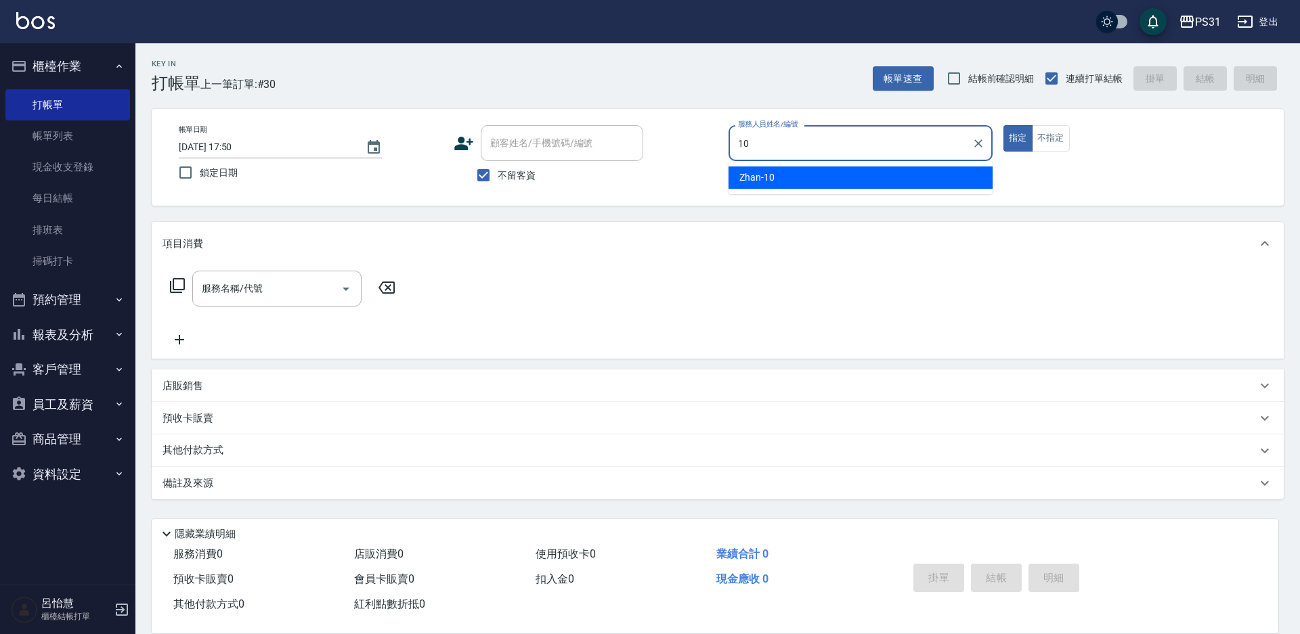
type input "Zhan-10"
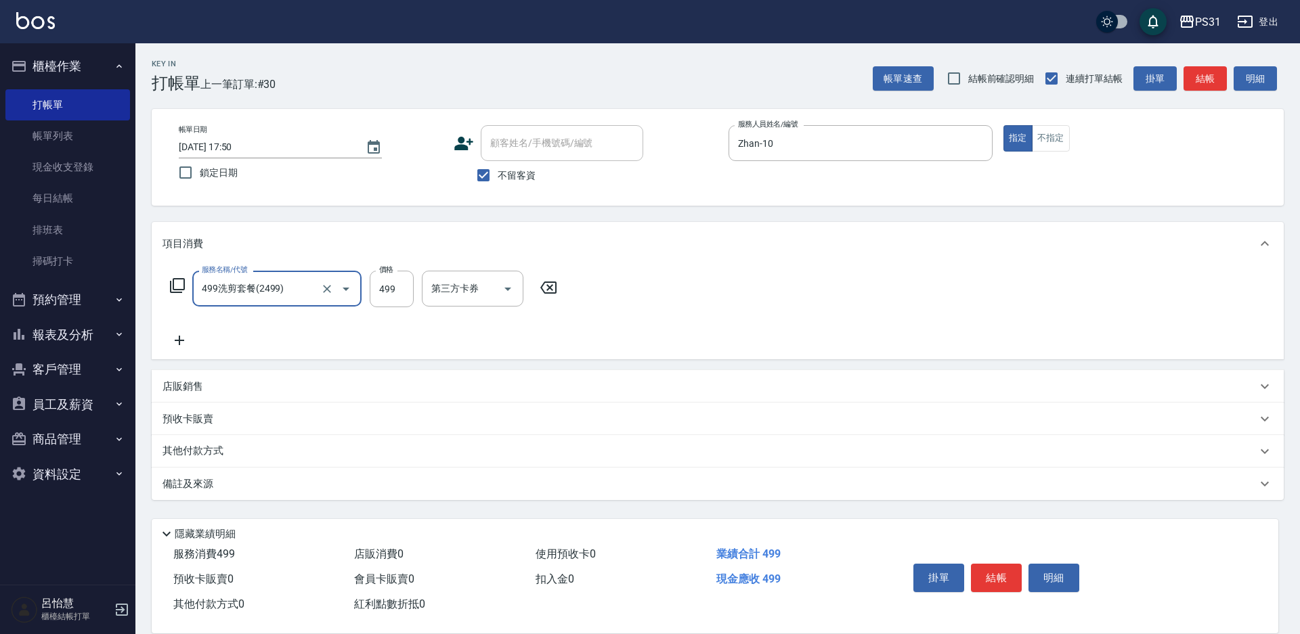
type input "499洗剪套餐(2499)"
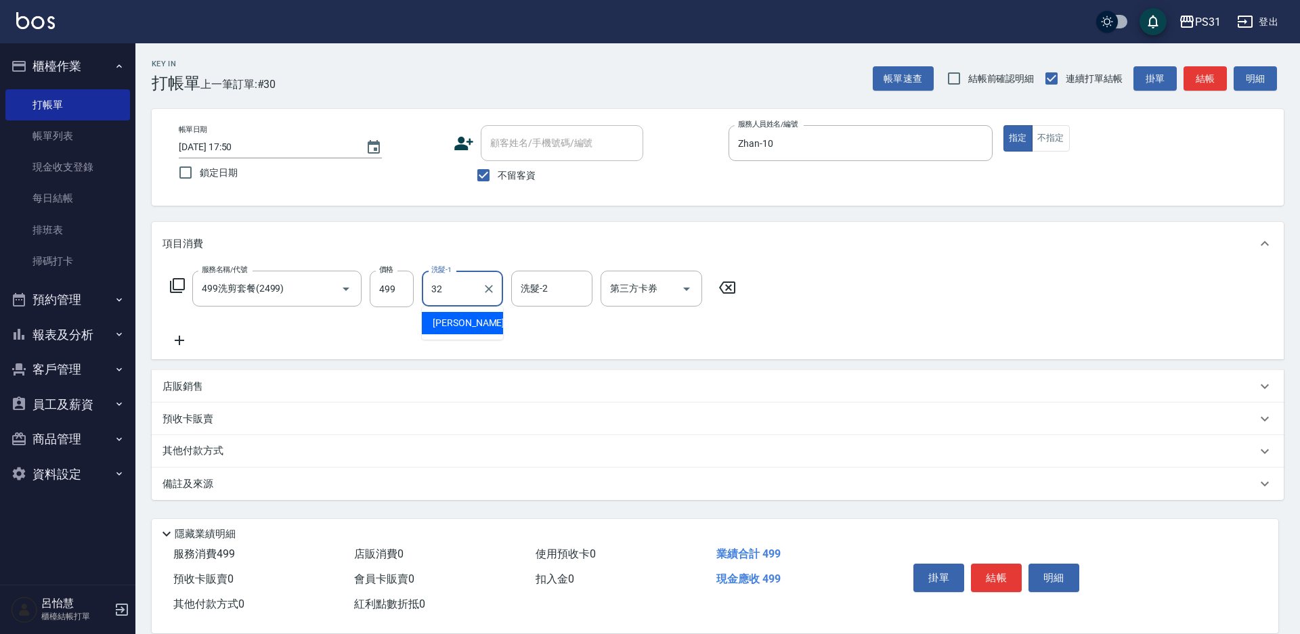
type input "[PERSON_NAME]-32"
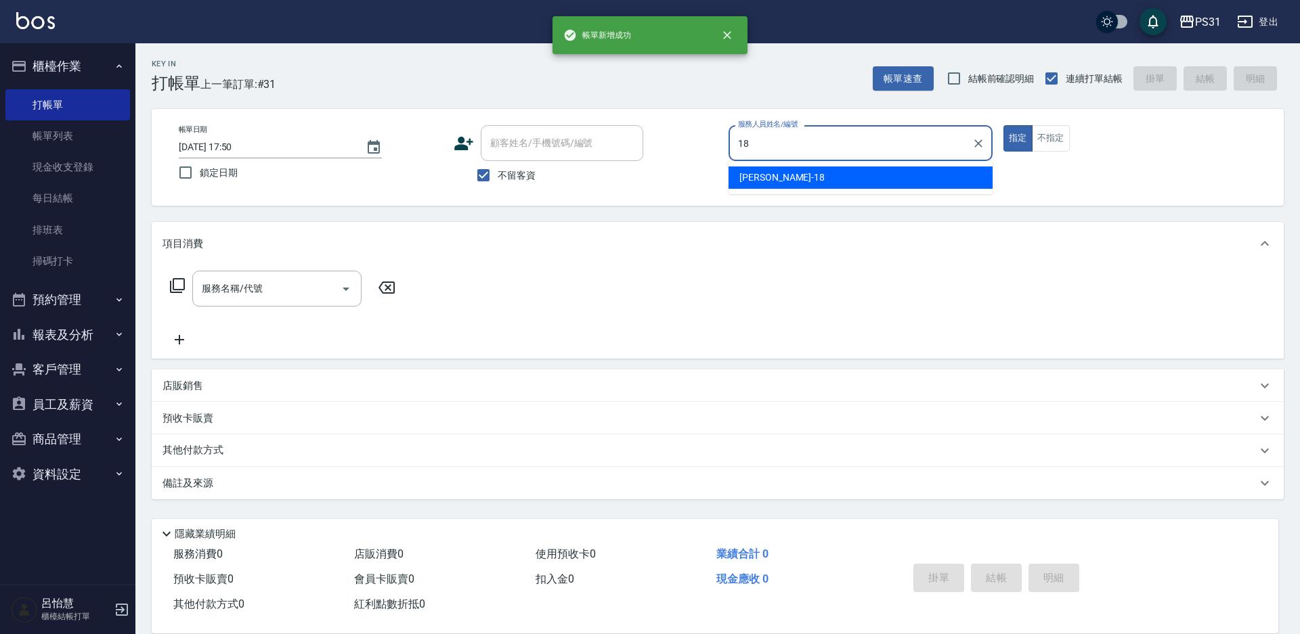
type input "[PERSON_NAME]-18"
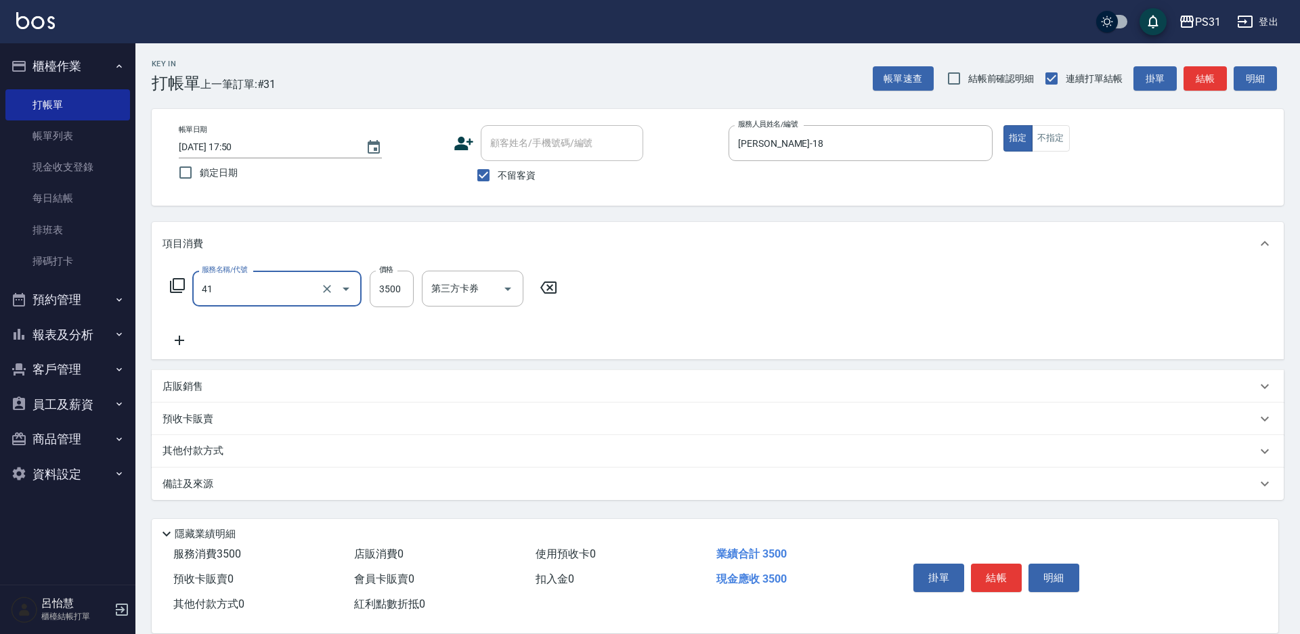
type input "染髮A餐(41)"
type input "3699"
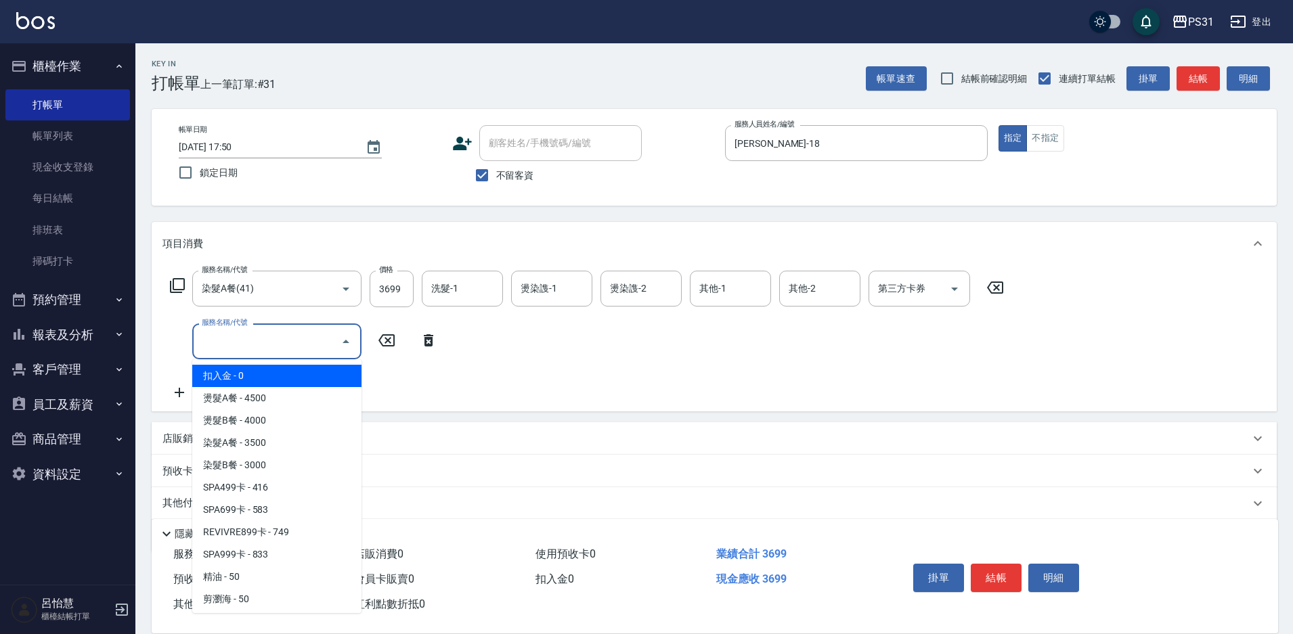
type input "扣入金(+)"
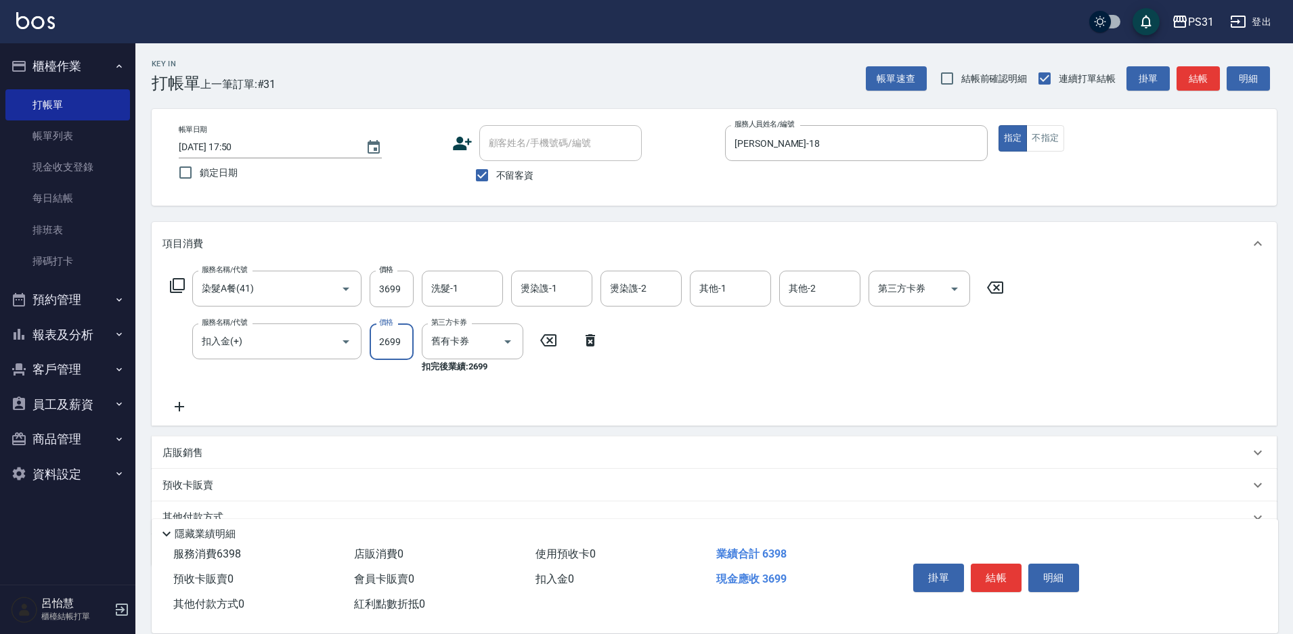
type input "2699"
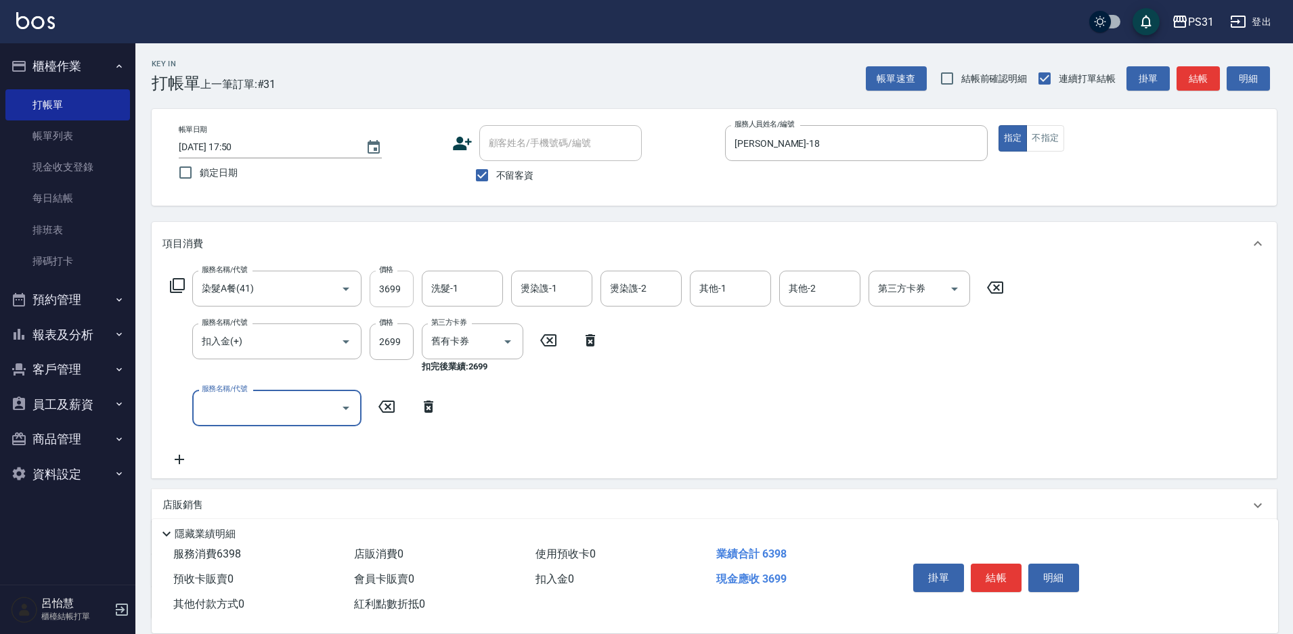
click at [400, 289] on input "3699" at bounding box center [392, 289] width 44 height 37
click at [400, 290] on input "3699" at bounding box center [392, 289] width 44 height 37
click at [432, 413] on icon at bounding box center [429, 407] width 34 height 16
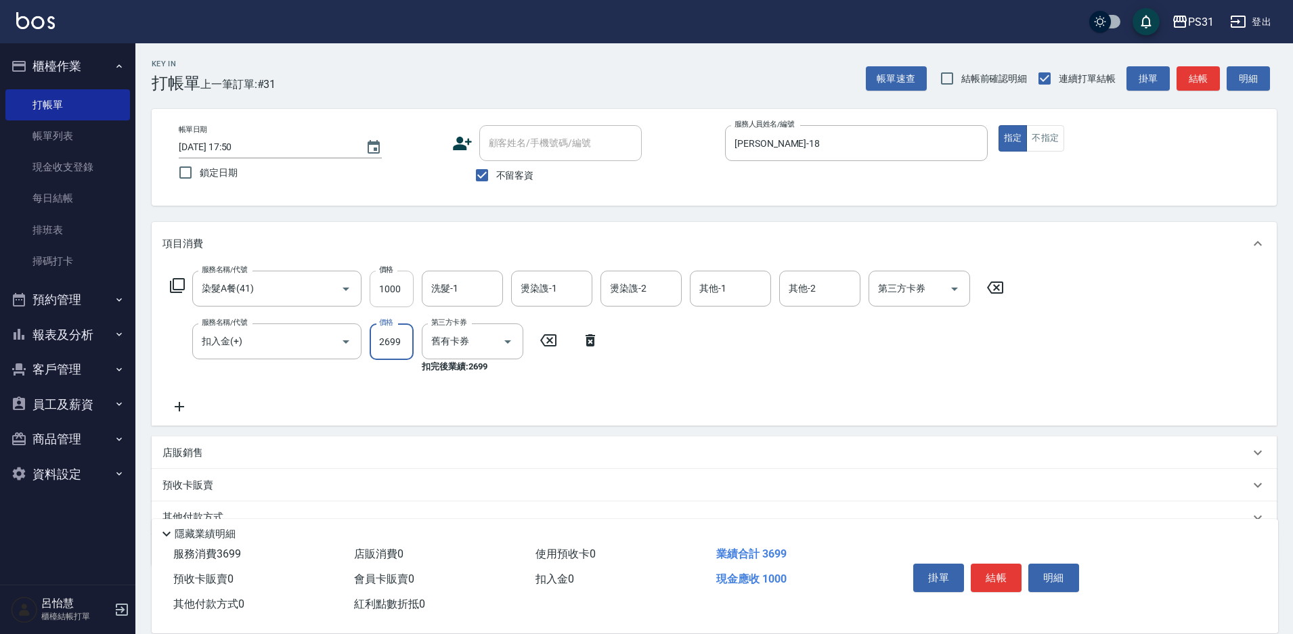
click at [405, 285] on input "1000" at bounding box center [392, 289] width 44 height 37
type input "2699"
click at [398, 354] on input "2699" at bounding box center [392, 342] width 44 height 37
type input "1000"
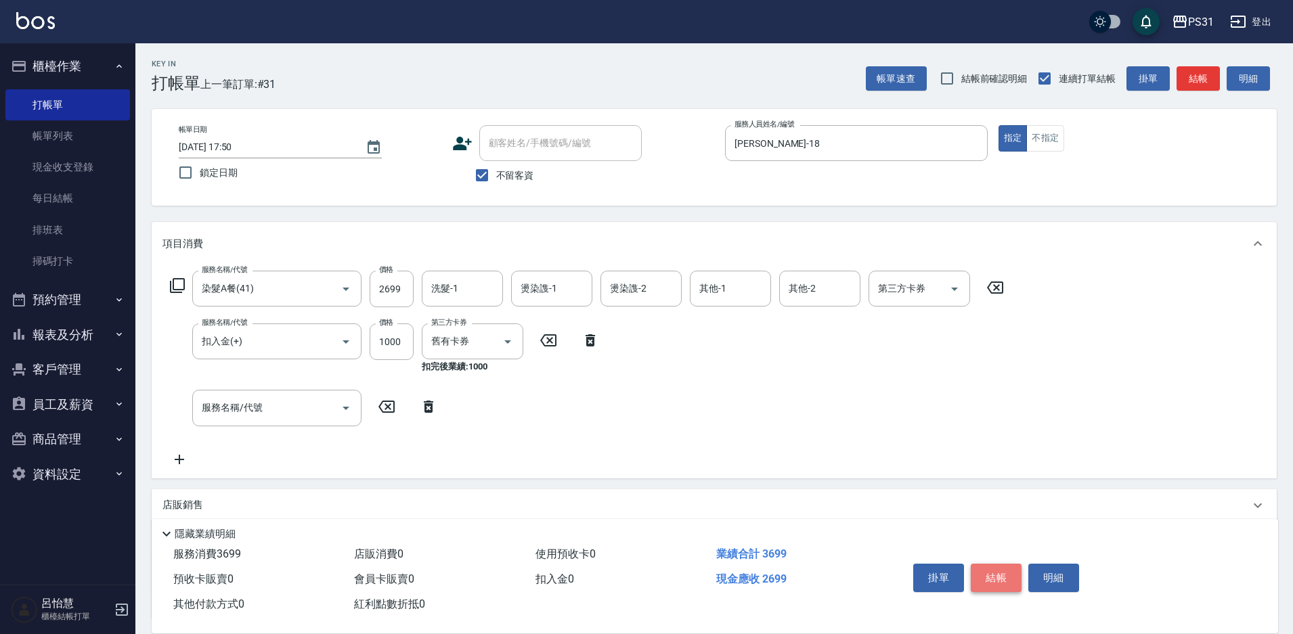
click at [1003, 567] on button "結帳" at bounding box center [996, 578] width 51 height 28
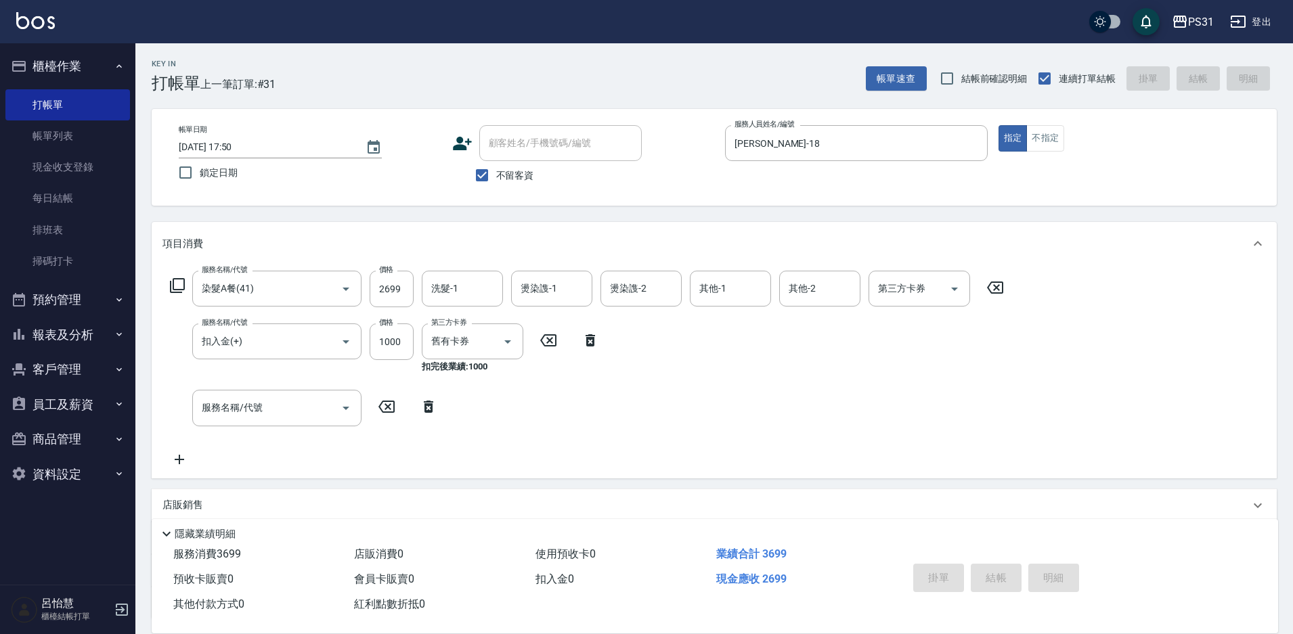
type input "2025/08/23 17:51"
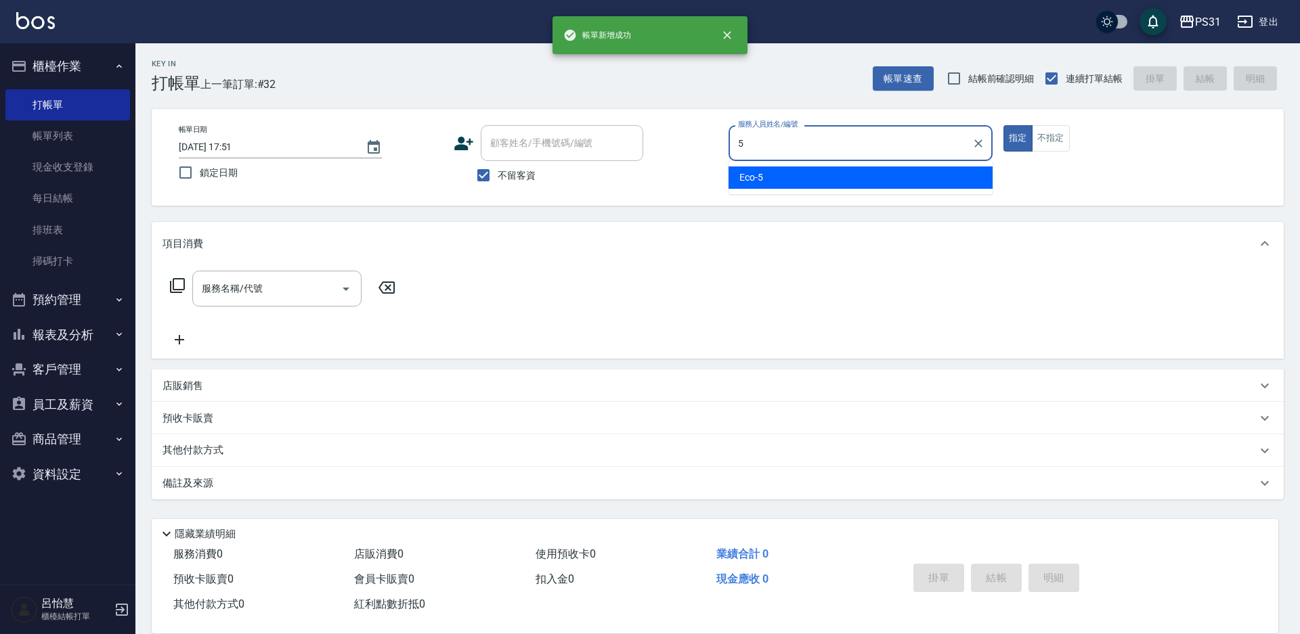
type input "Eco-5"
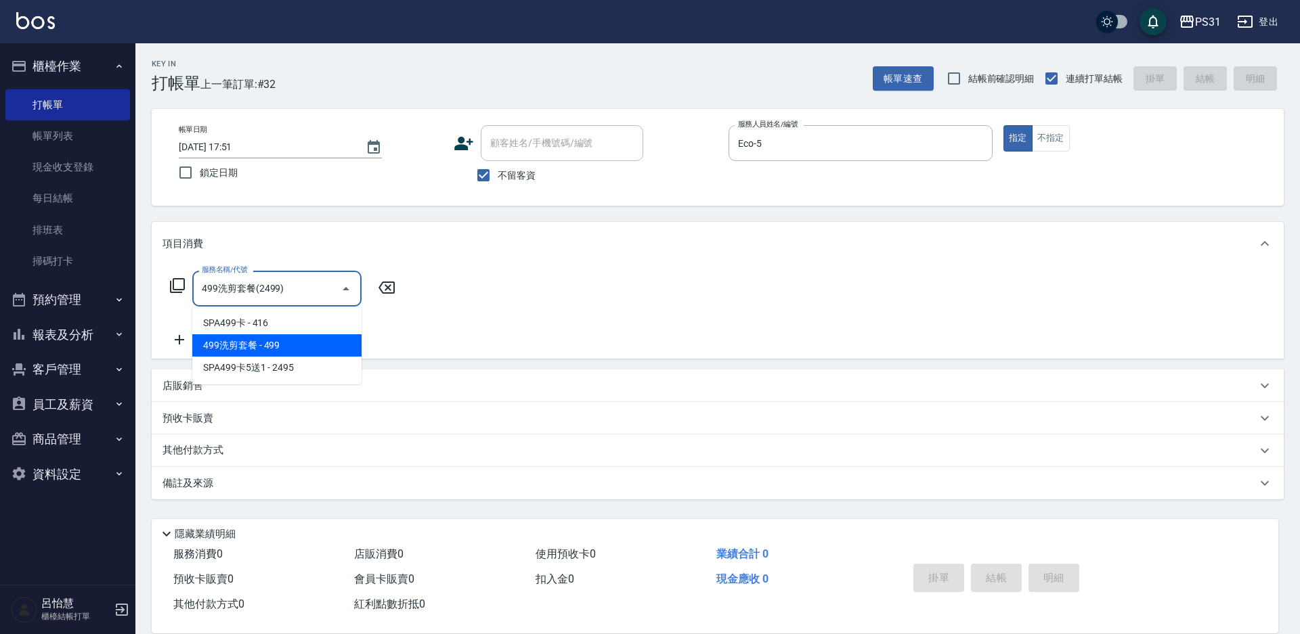
type input "499洗剪套餐(2499)"
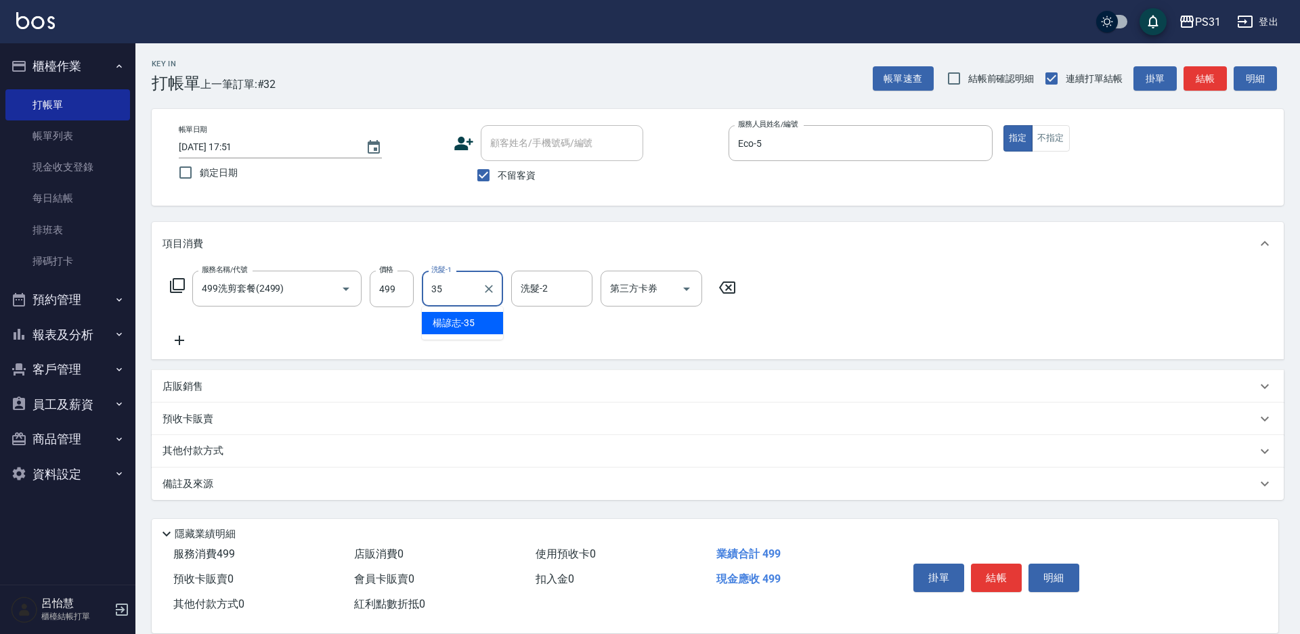
type input "楊諺志-35"
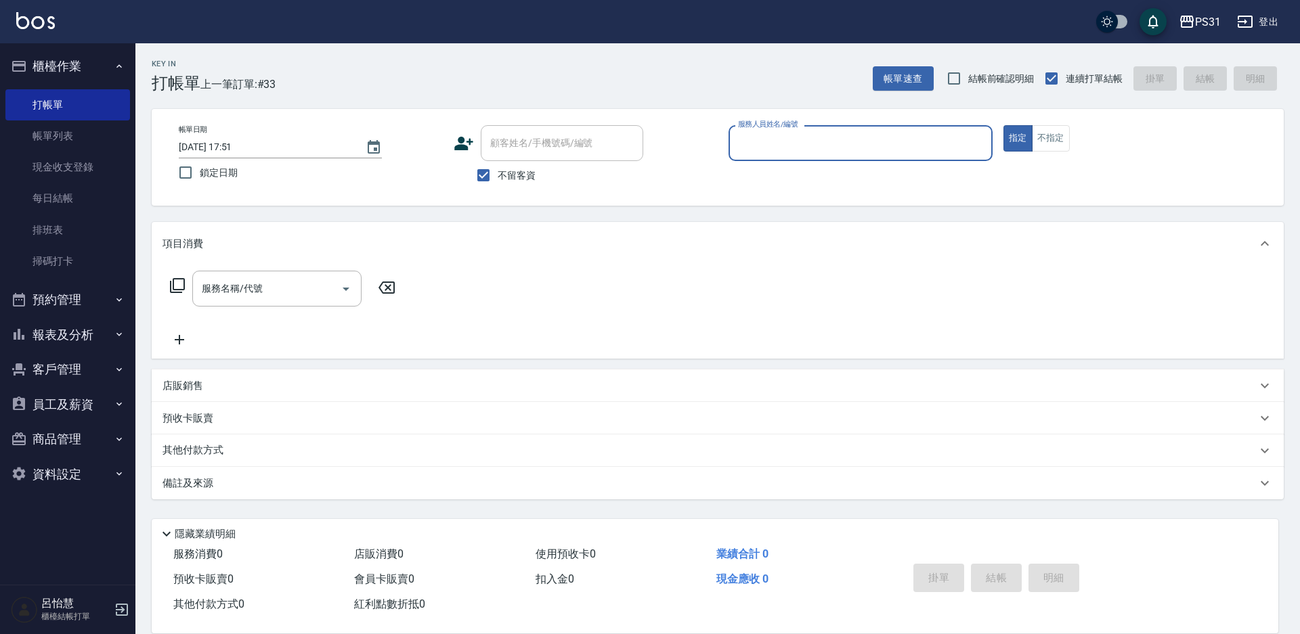
click at [58, 291] on button "預約管理" at bounding box center [67, 299] width 125 height 35
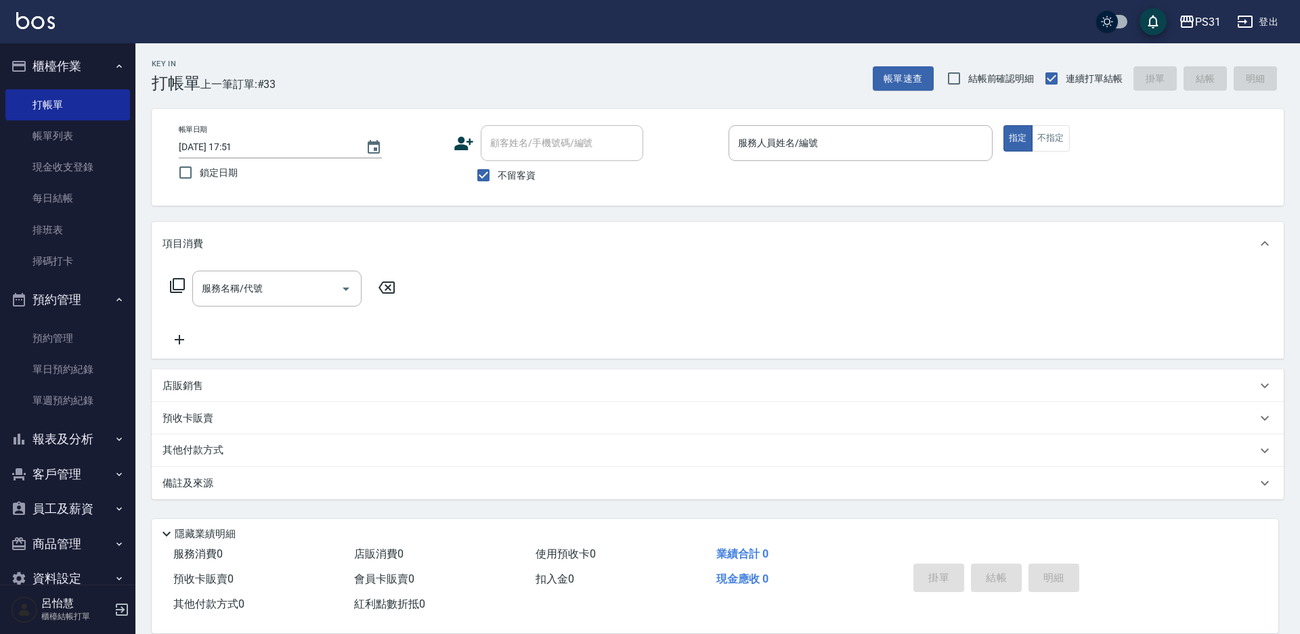
click at [80, 443] on button "報表及分析" at bounding box center [67, 439] width 125 height 35
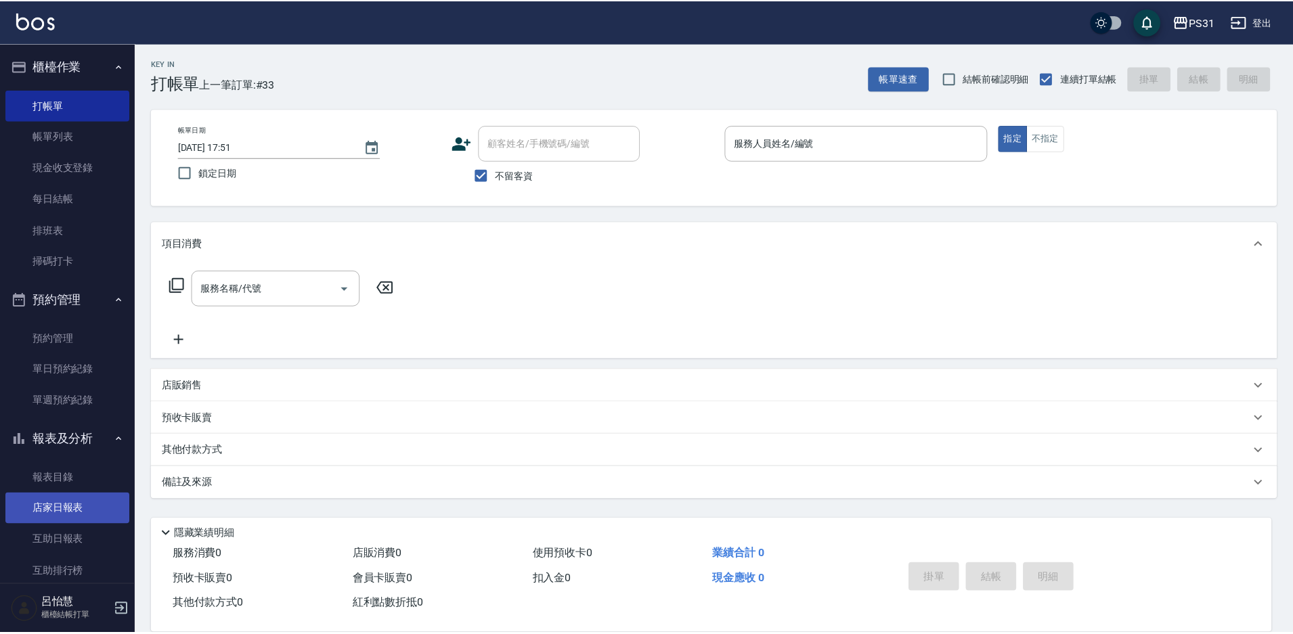
scroll to position [68, 0]
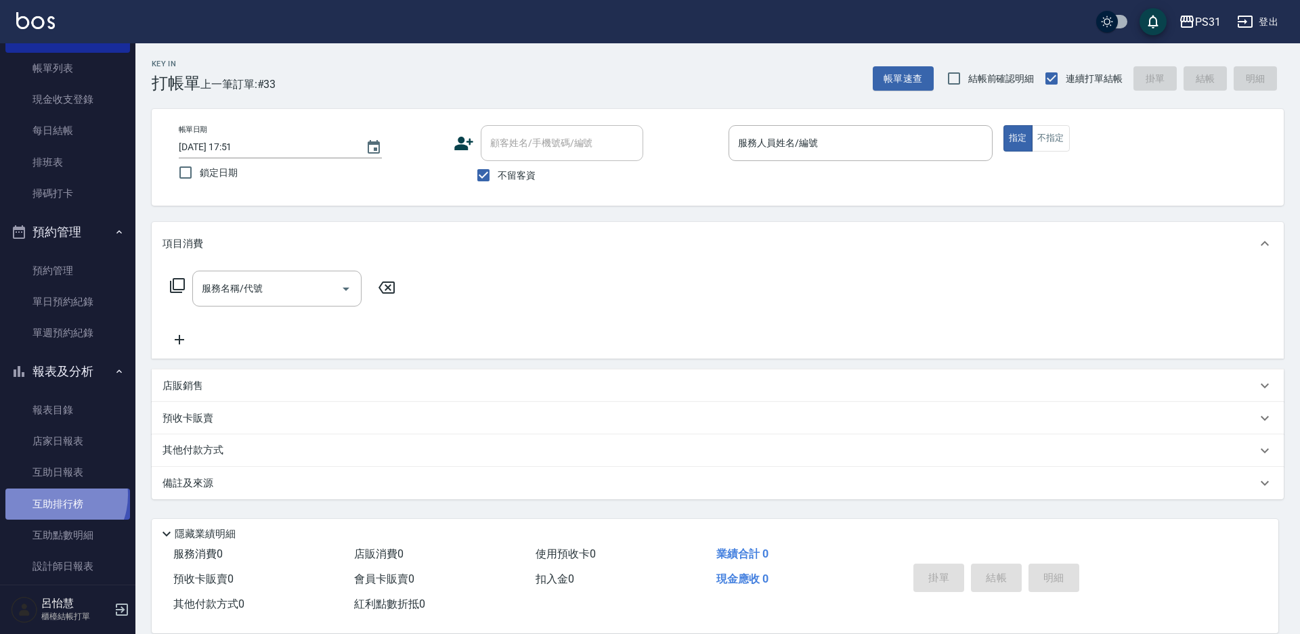
click at [53, 494] on link "互助排行榜" at bounding box center [67, 504] width 125 height 31
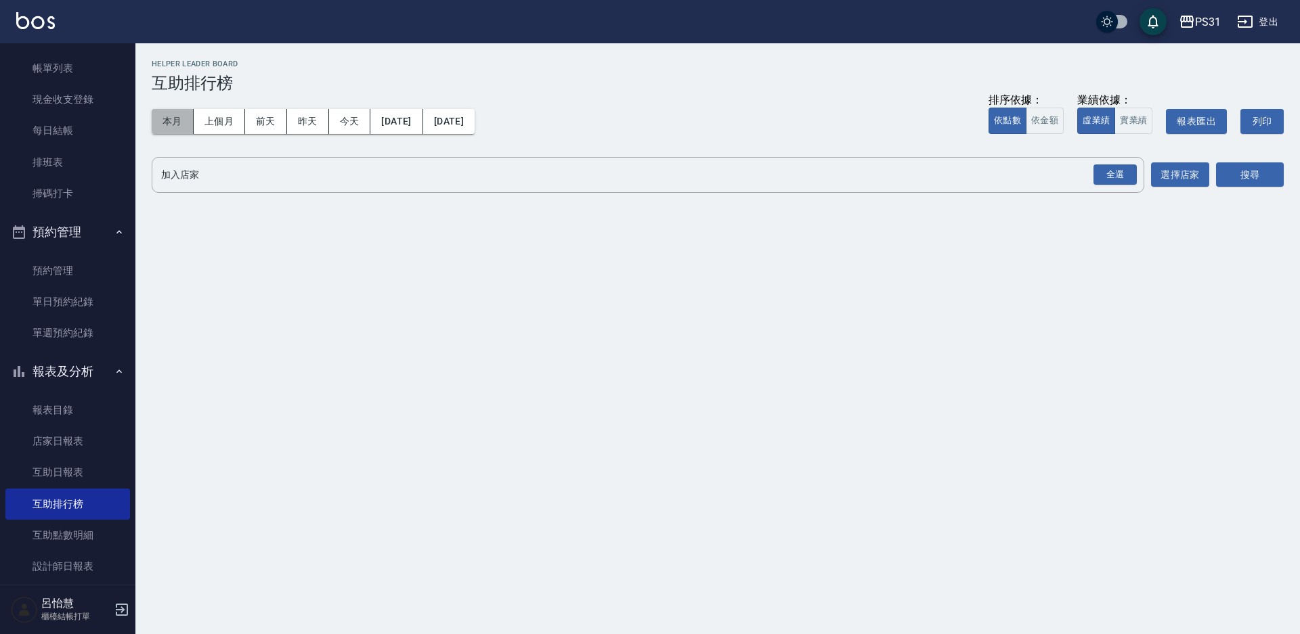
click at [172, 131] on button "本月" at bounding box center [173, 121] width 42 height 25
click at [1109, 181] on div "全選" at bounding box center [1114, 174] width 43 height 21
click at [1239, 173] on button "搜尋" at bounding box center [1250, 175] width 68 height 25
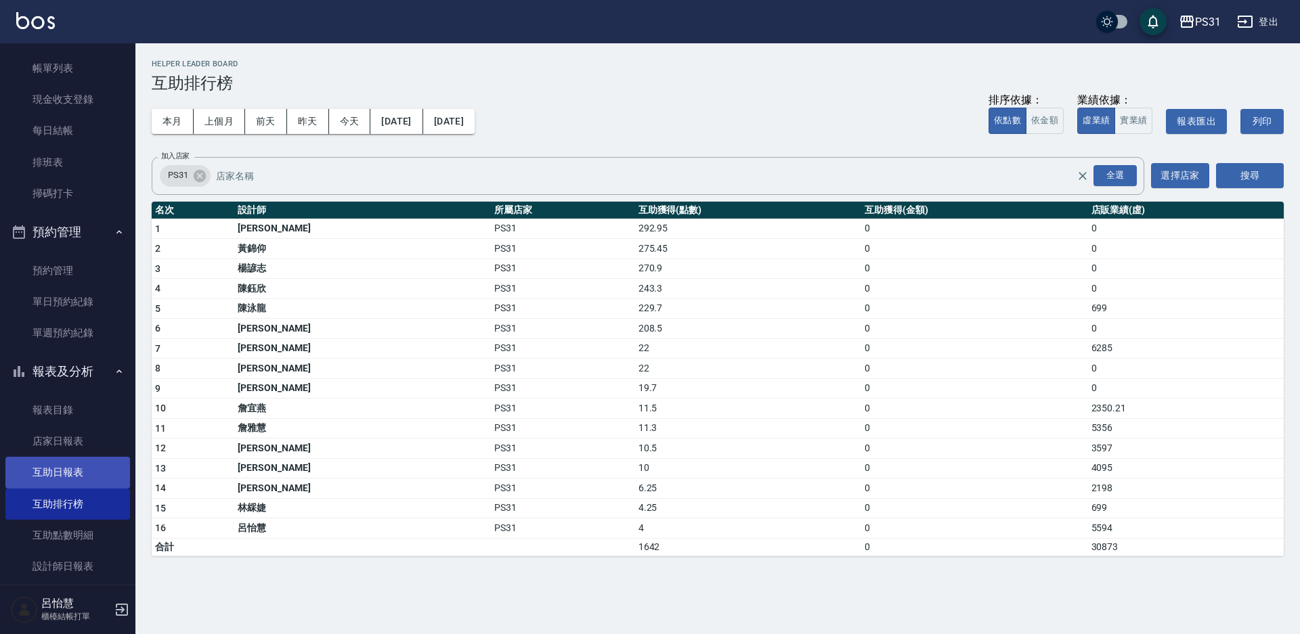
click at [75, 476] on link "互助日報表" at bounding box center [67, 472] width 125 height 31
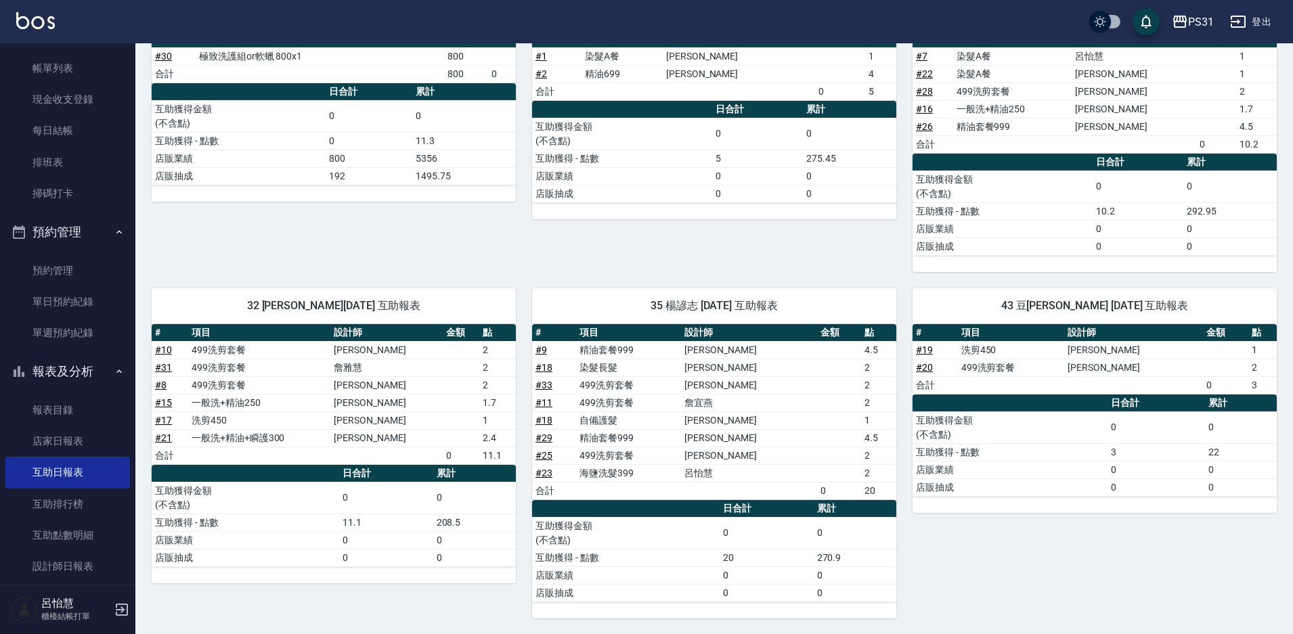
scroll to position [206, 0]
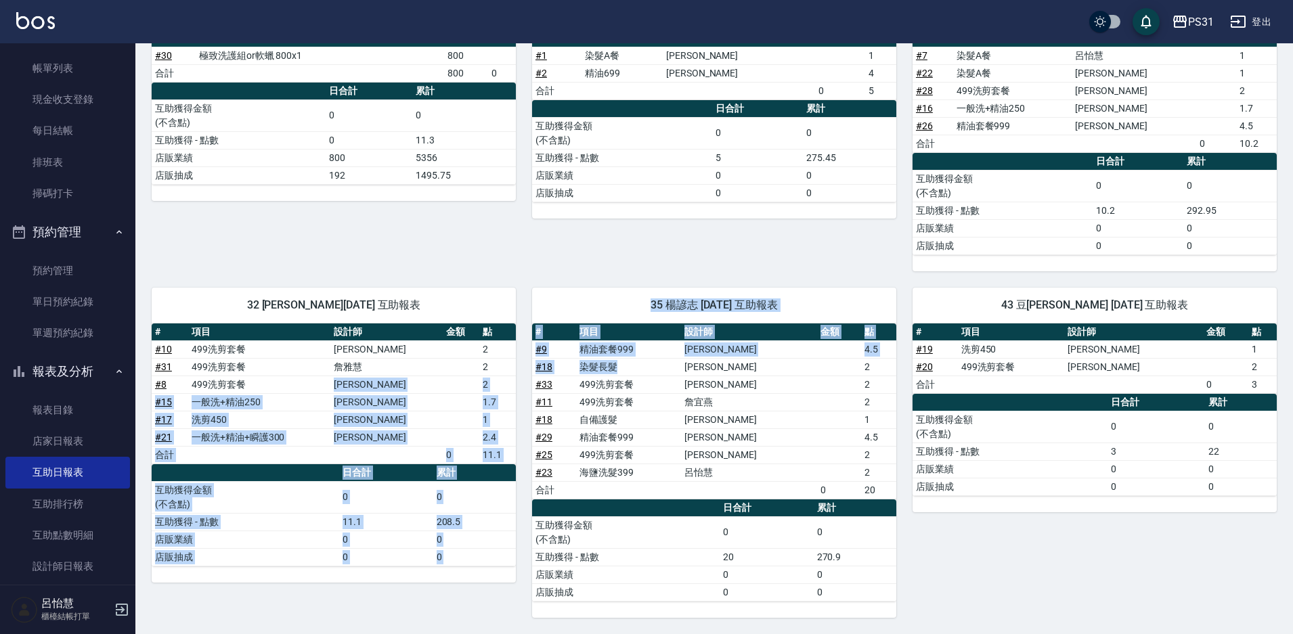
drag, startPoint x: 623, startPoint y: 381, endPoint x: 298, endPoint y: 376, distance: 324.2
click at [298, 376] on div "10 Zhan 詹雅慧 08/23/2025 互助報表 # 項目 設計師 金額 點 # 30 極致洗護組or軟蠟 800x1 800 合計 800 0 日合計…" at bounding box center [705, 298] width 1141 height 640
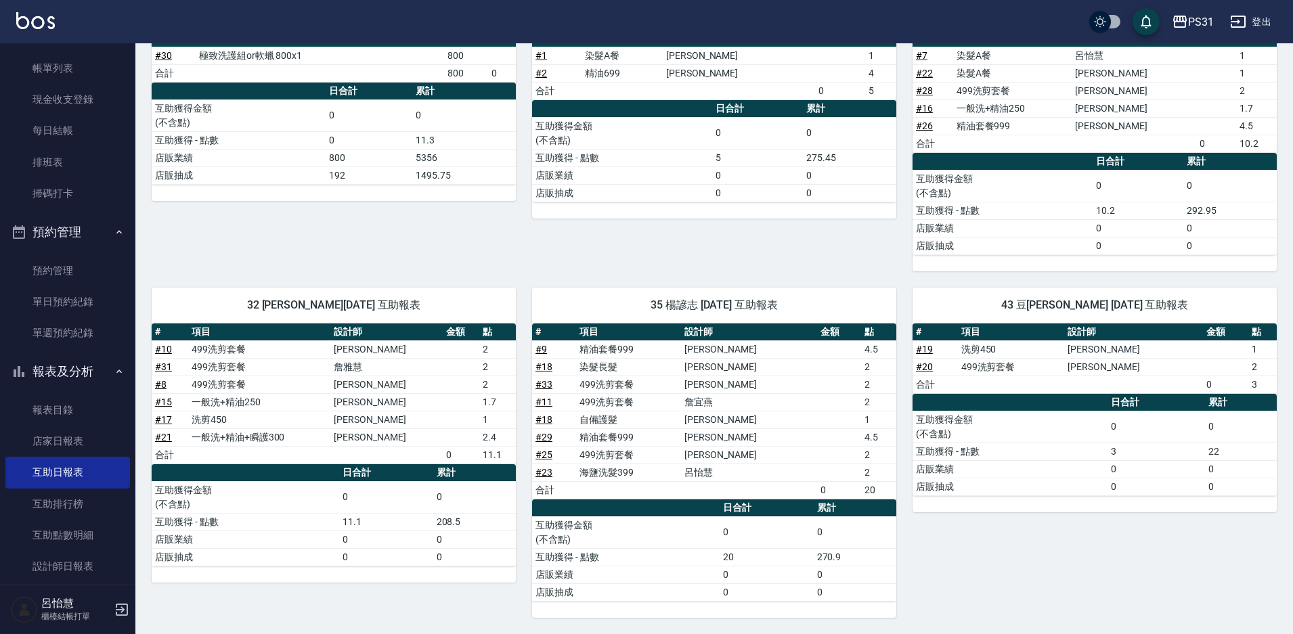
click at [572, 248] on div "23 羊羊 黃錦仰 08/23/2025 互助報表 # 項目 設計師 金額 點 # 1 染髮A餐 廖恬翌 1 # 2 精油699 廖恬翌 4 合計 0 5 日…" at bounding box center [706, 125] width 380 height 294
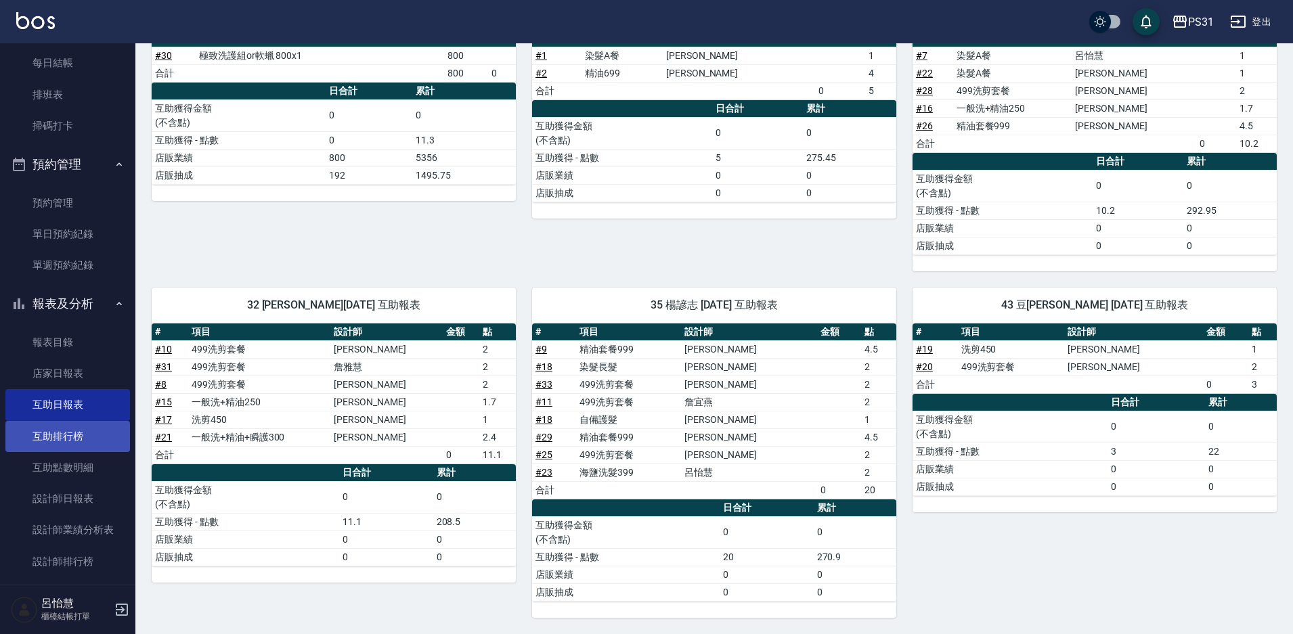
click at [70, 432] on link "互助排行榜" at bounding box center [67, 436] width 125 height 31
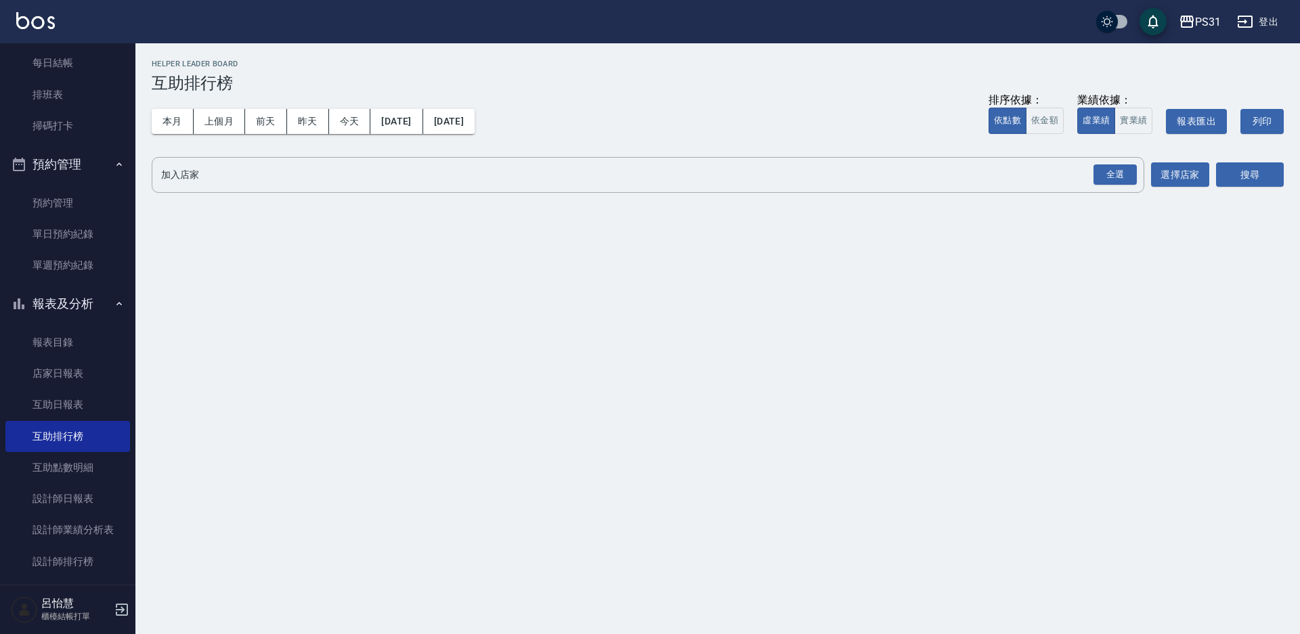
drag, startPoint x: 138, startPoint y: 102, endPoint x: 148, endPoint y: 115, distance: 16.0
click at [138, 104] on div "PS31 2025-08-01 - 2025-08-23 互助排行榜 列印時間： 2025-08-23-18:17 Helper Leader Board 互…" at bounding box center [717, 129] width 1164 height 173
click at [154, 119] on button "本月" at bounding box center [173, 121] width 42 height 25
click at [1119, 177] on div "全選" at bounding box center [1114, 174] width 43 height 21
click at [1251, 169] on button "搜尋" at bounding box center [1250, 175] width 68 height 25
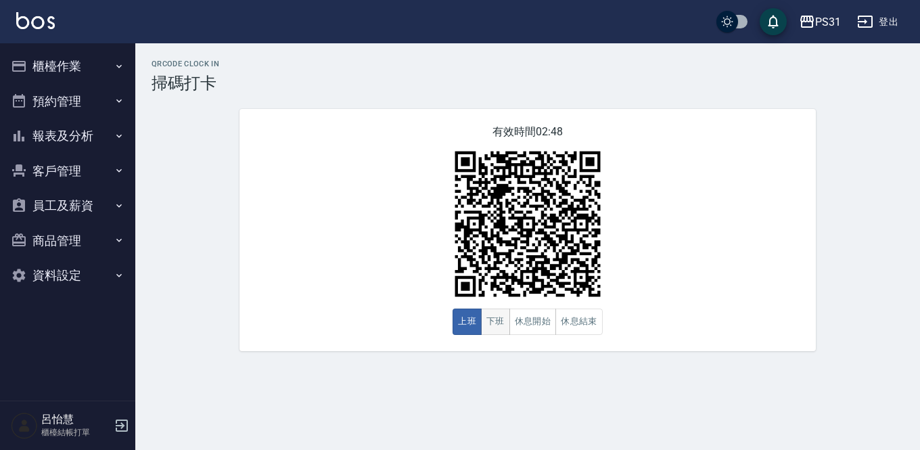
click at [517, 313] on button "休息開始" at bounding box center [533, 322] width 47 height 26
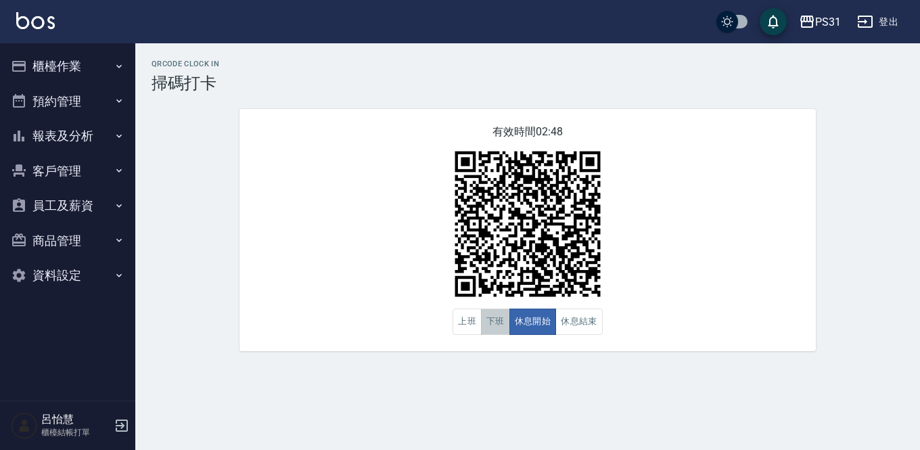
click at [489, 325] on button "下班" at bounding box center [495, 322] width 29 height 26
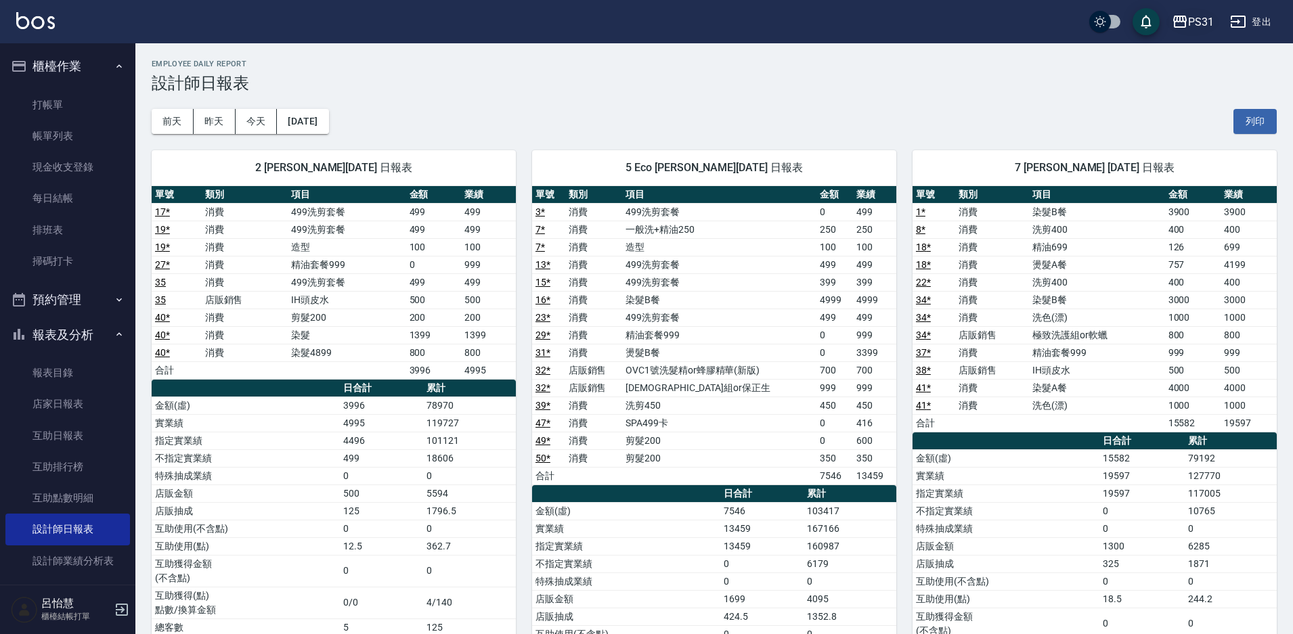
click at [1194, 29] on div "PS31" at bounding box center [1201, 22] width 26 height 17
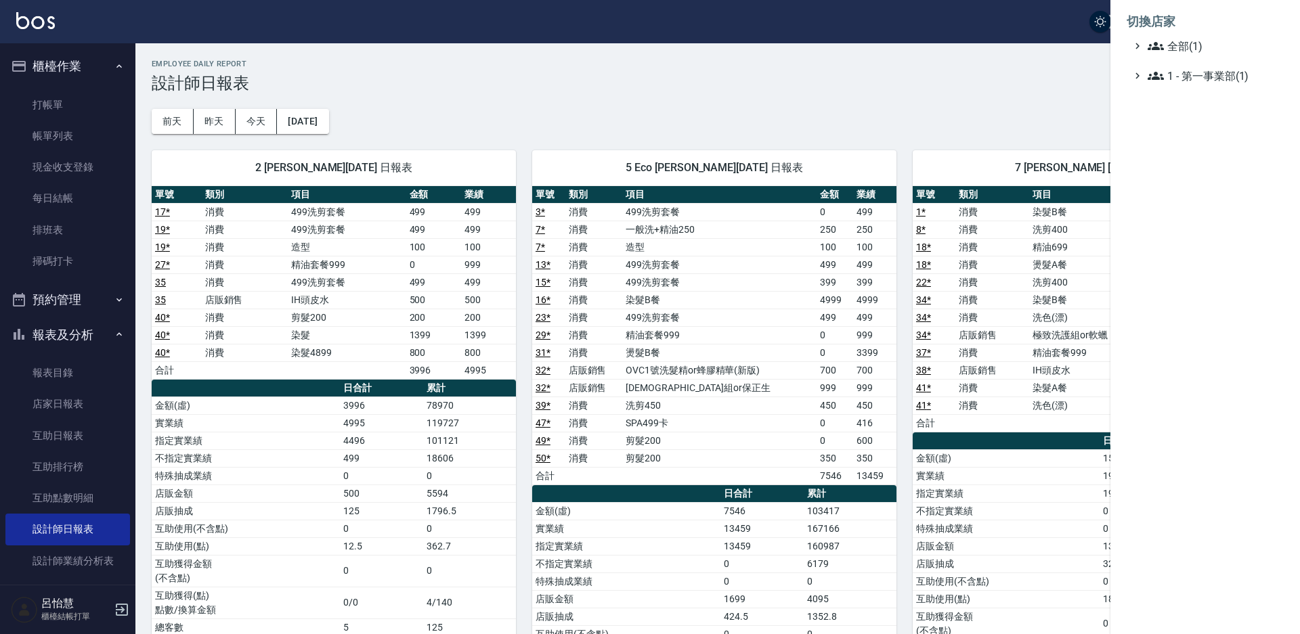
click at [1031, 38] on div at bounding box center [650, 317] width 1300 height 634
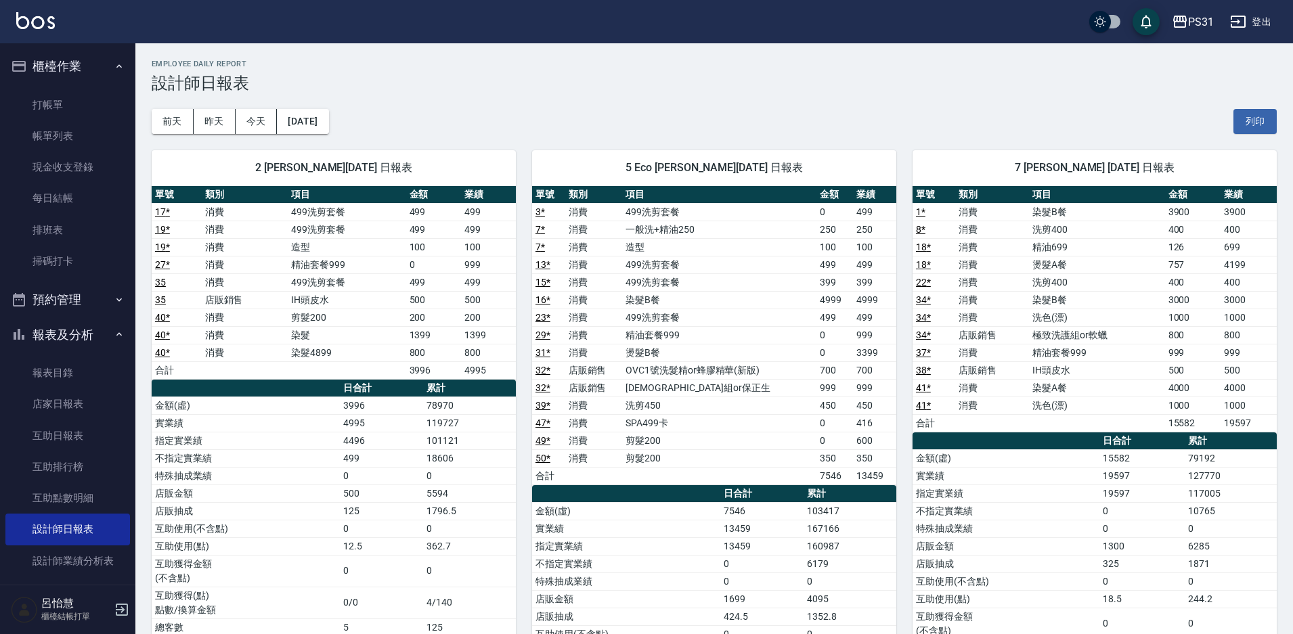
click at [1263, 24] on button "登出" at bounding box center [1250, 21] width 52 height 25
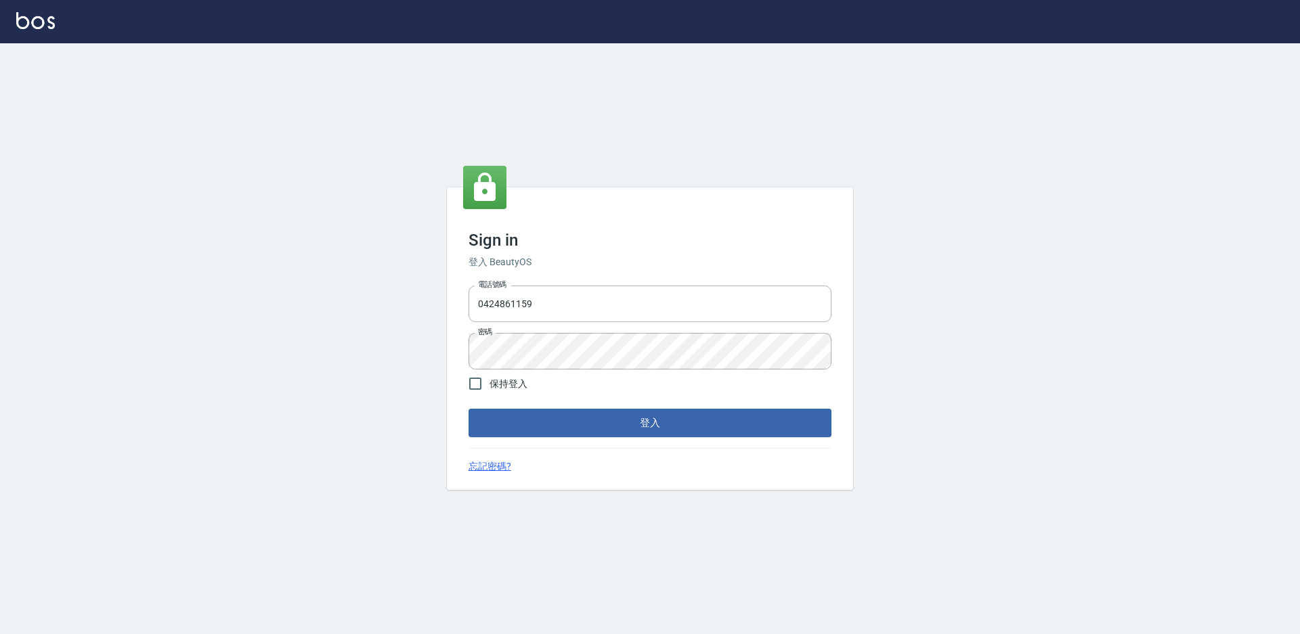
click at [514, 326] on div "電話號碼 0424861159 電話號碼 密碼 密碼" at bounding box center [650, 327] width 374 height 95
click at [546, 313] on input "0424861159" at bounding box center [649, 304] width 363 height 37
click at [560, 312] on input "0424861159" at bounding box center [649, 304] width 363 height 37
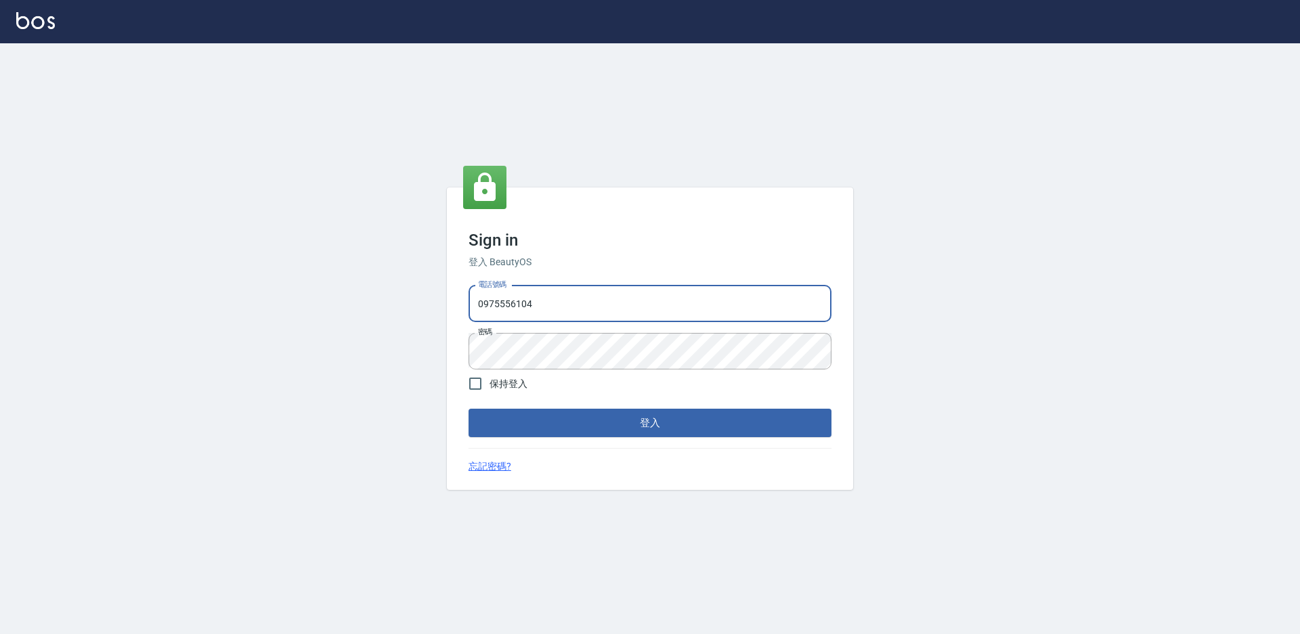
type input "0975556104"
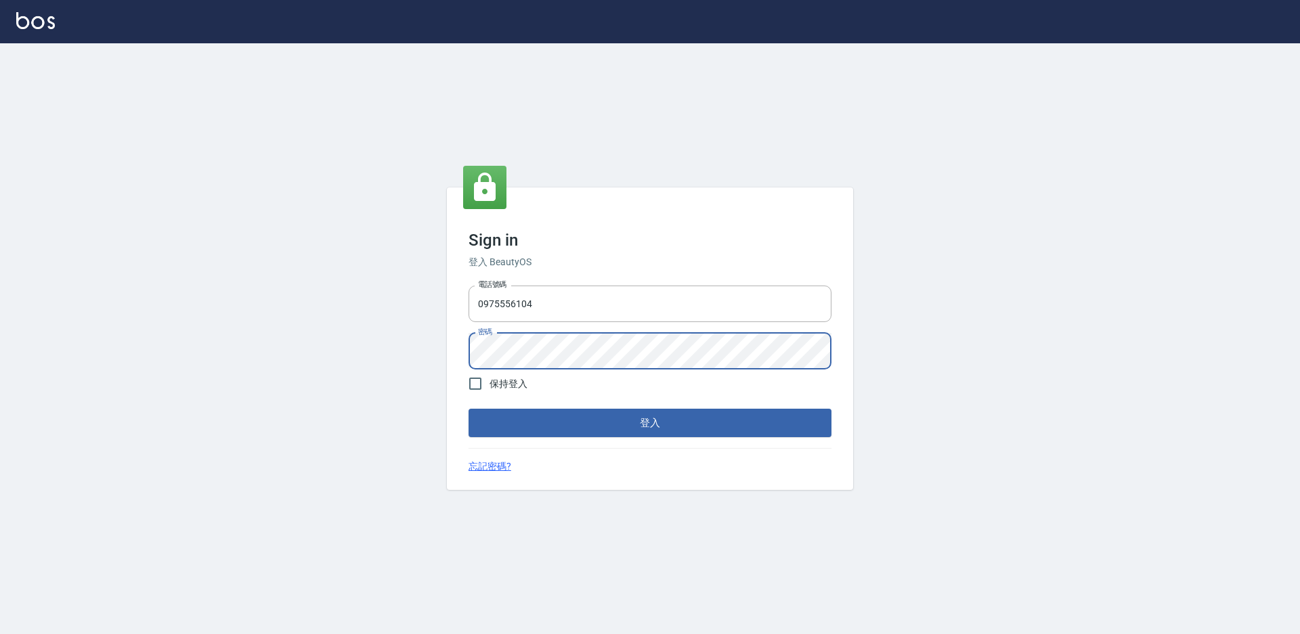
click at [468, 409] on button "登入" at bounding box center [649, 423] width 363 height 28
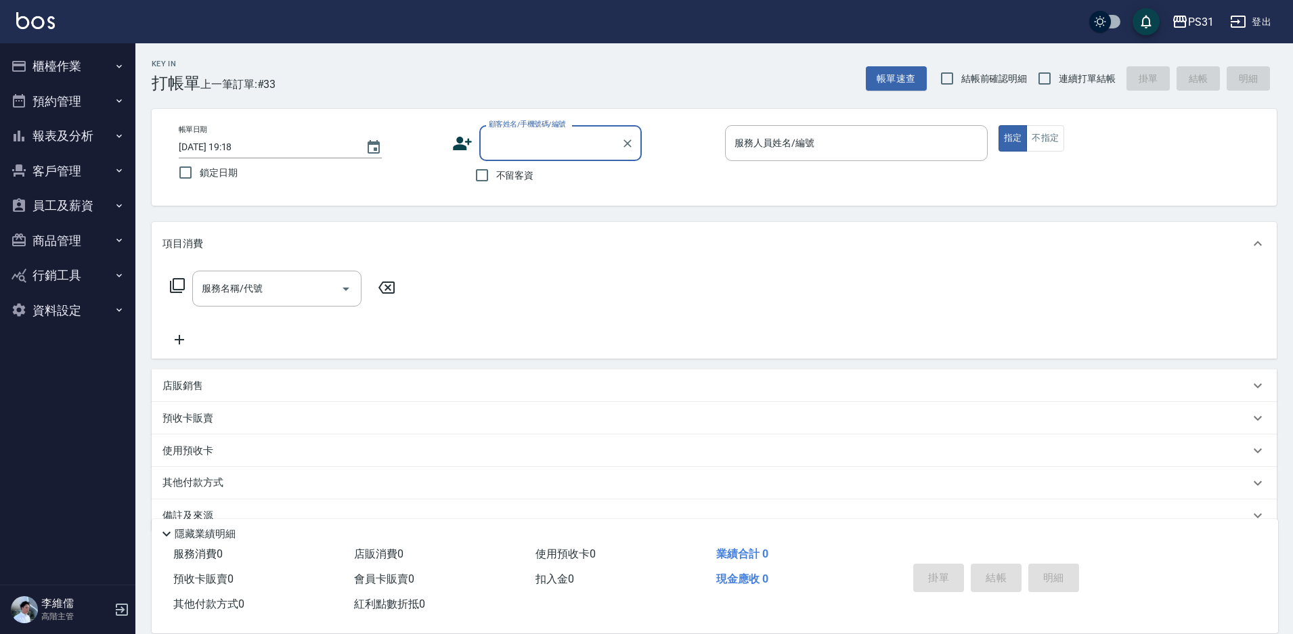
click at [104, 210] on button "員工及薪資" at bounding box center [67, 205] width 125 height 35
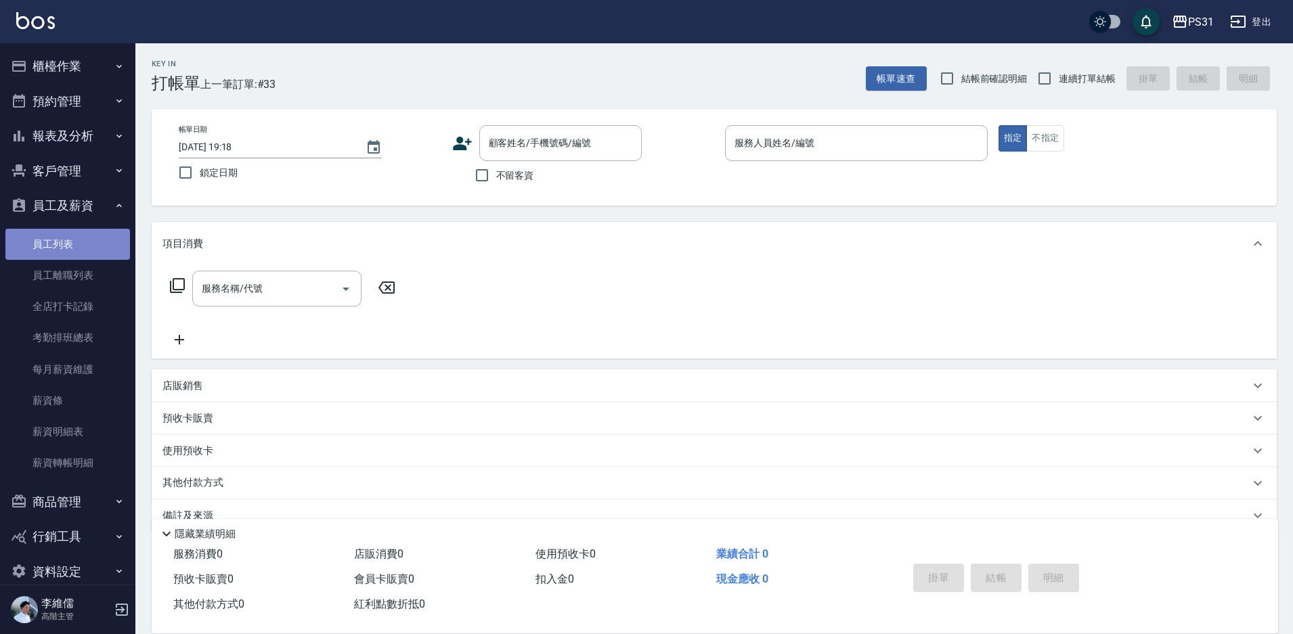
click at [81, 245] on link "員工列表" at bounding box center [67, 244] width 125 height 31
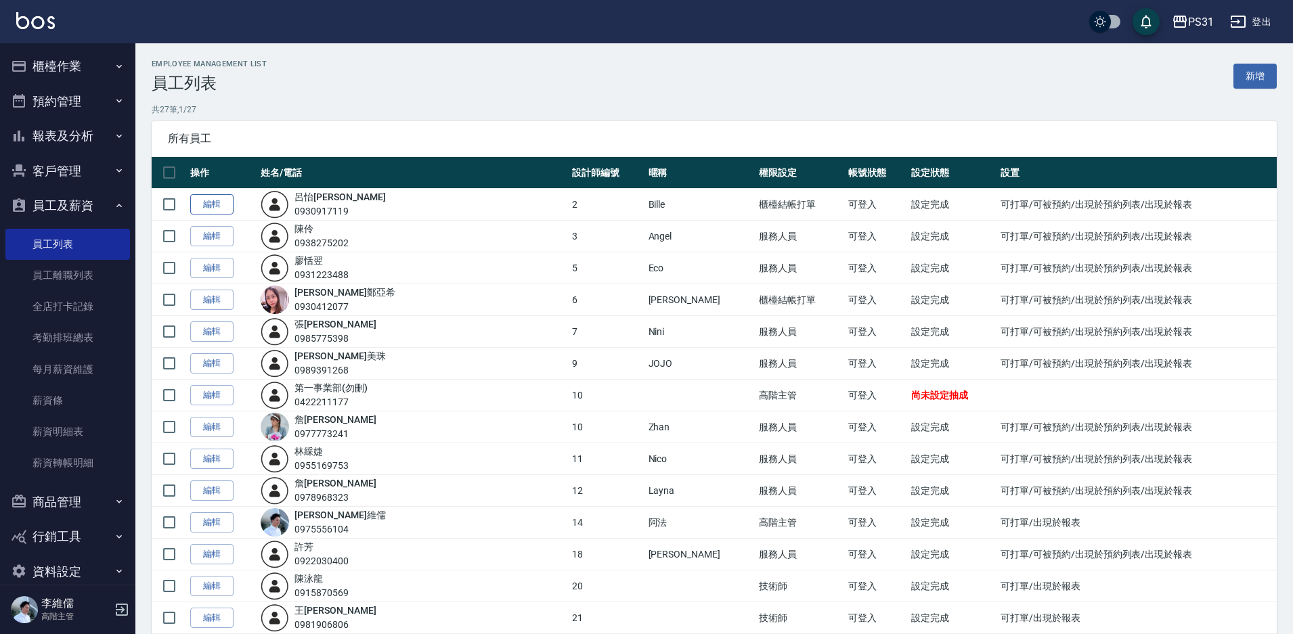
click at [210, 208] on link "編輯" at bounding box center [211, 204] width 43 height 21
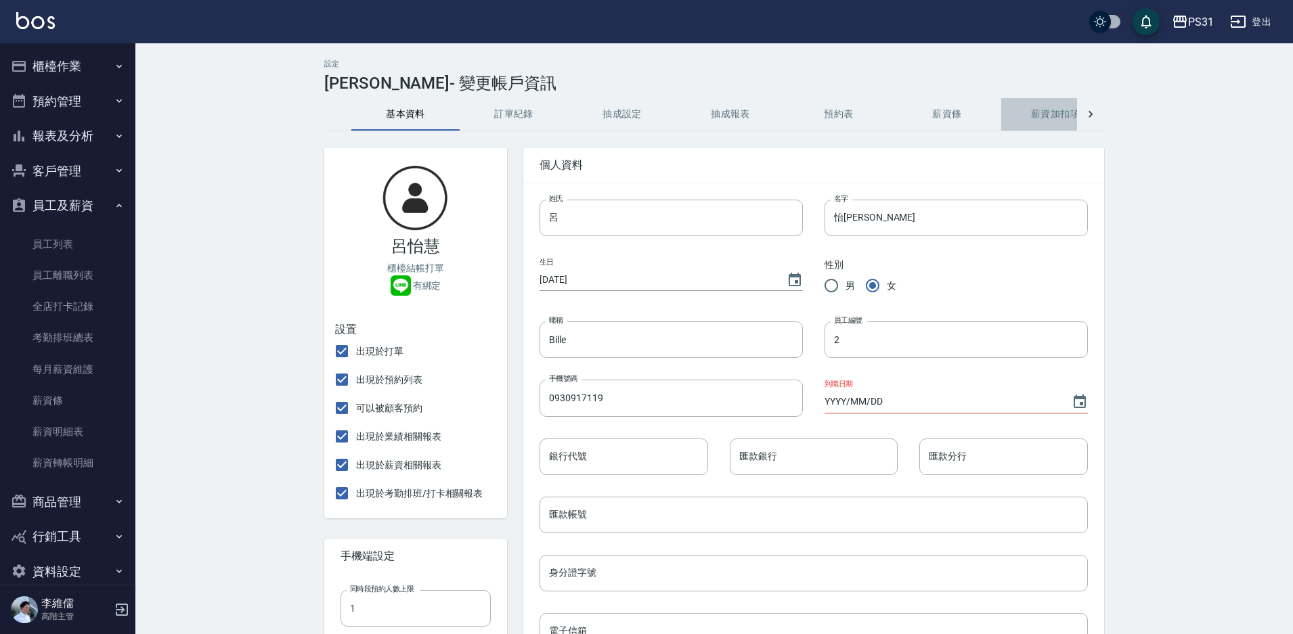
click at [1053, 110] on button "薪資加扣項" at bounding box center [1055, 114] width 108 height 32
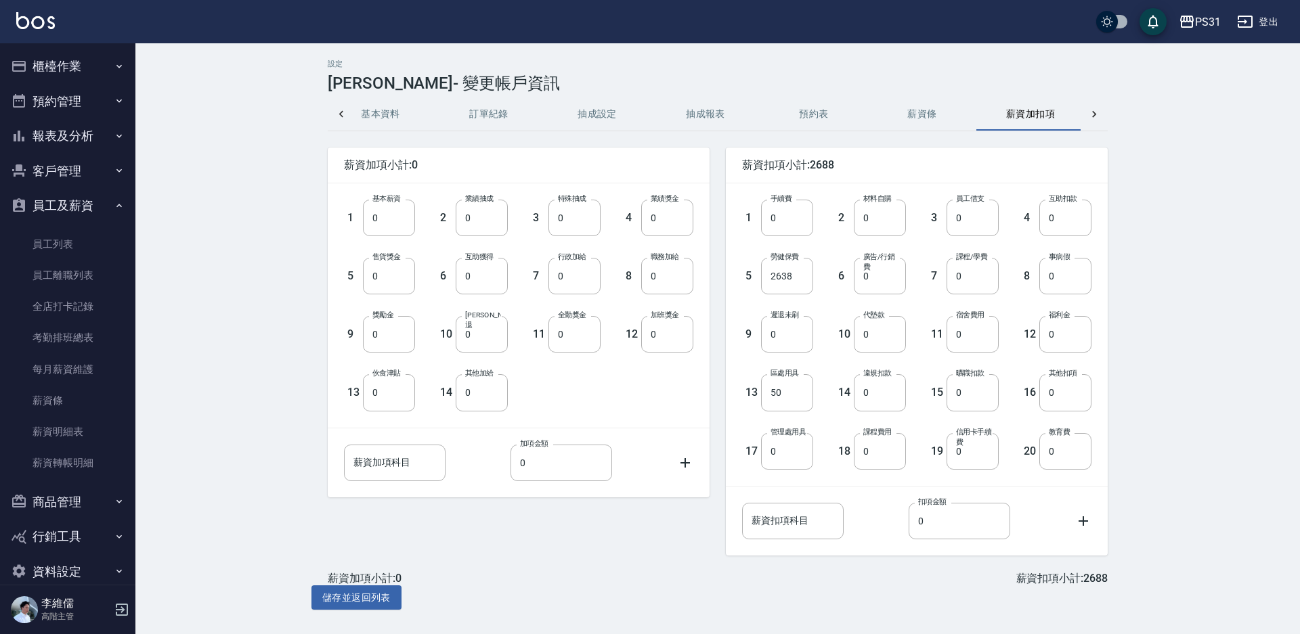
scroll to position [0, 32]
click at [341, 120] on icon at bounding box center [341, 115] width 14 height 14
click at [1102, 111] on div at bounding box center [1093, 114] width 27 height 32
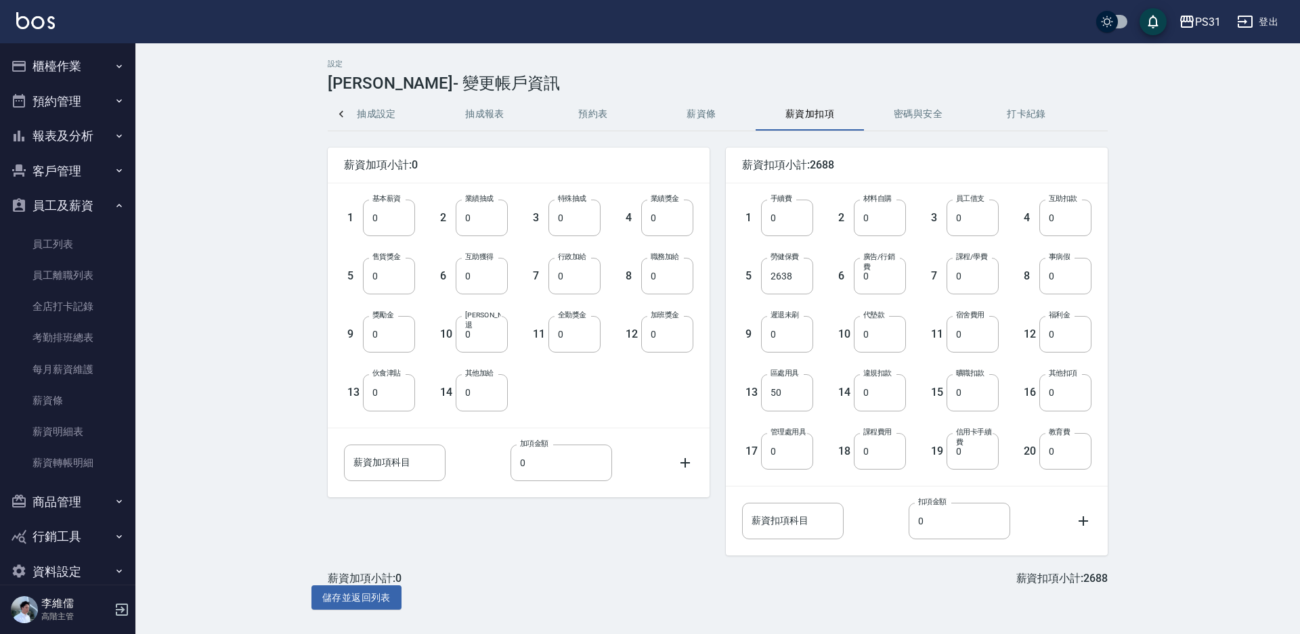
click at [886, 114] on button "密碼與安全" at bounding box center [918, 114] width 108 height 32
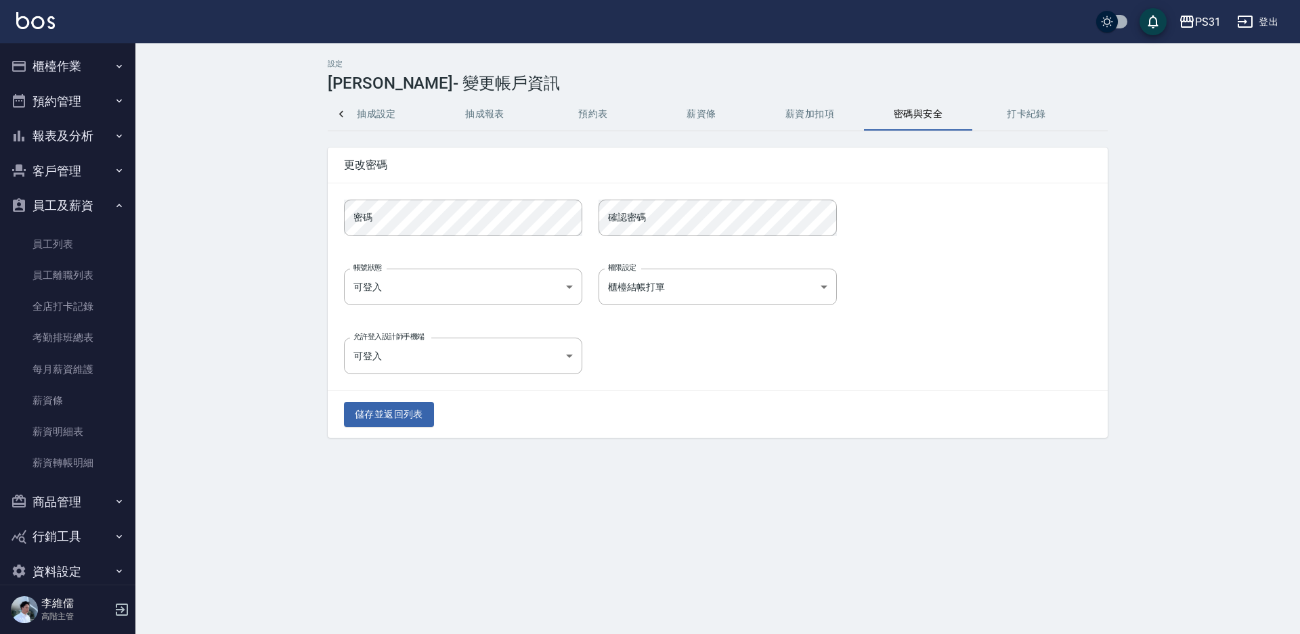
click at [325, 109] on div "設定 呂怡慧 - 變更帳戶資訊 基本資料 訂單紀錄 抽成設定 抽成報表 預約表 薪資條 薪資加扣項 密碼與安全 打卡紀錄 更改密碼 密碼 密碼 確認密碼 確認…" at bounding box center [717, 249] width 812 height 378
click at [340, 118] on icon at bounding box center [341, 115] width 14 height 14
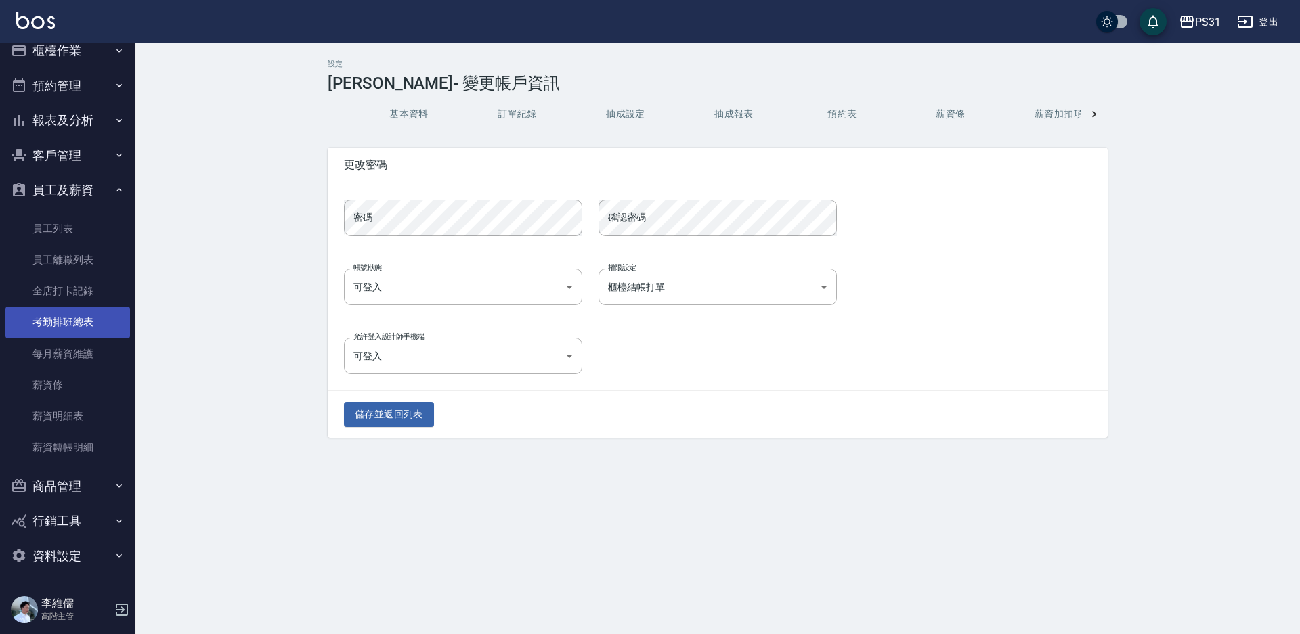
scroll to position [20, 0]
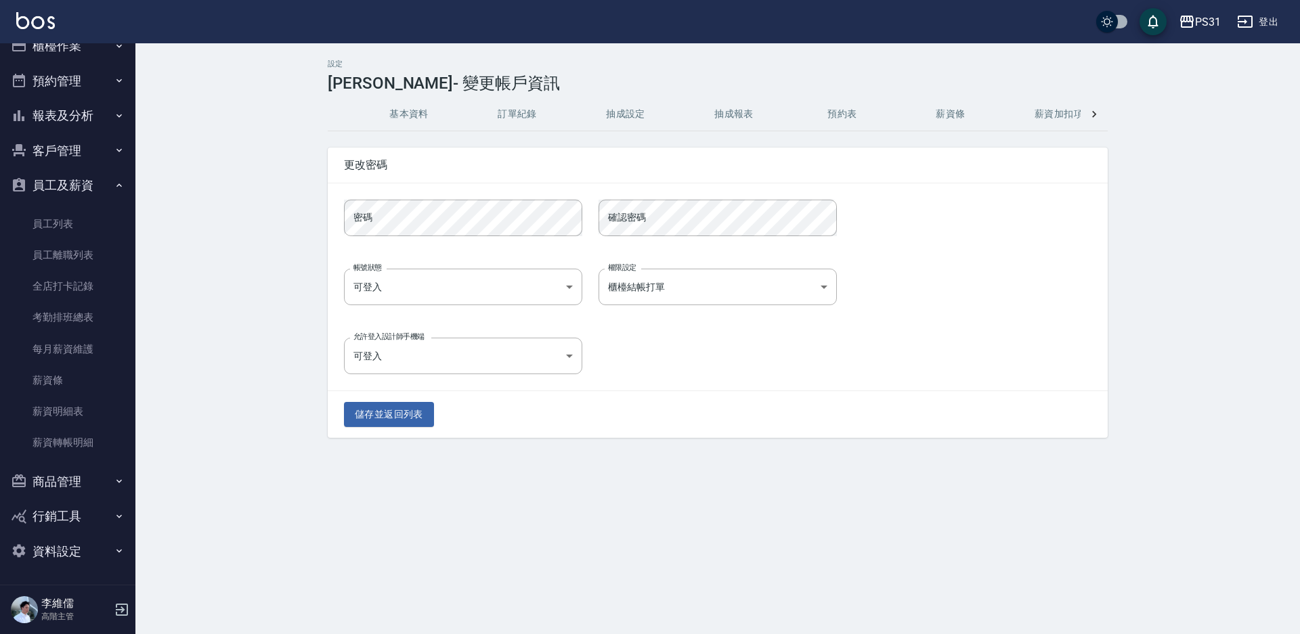
click at [58, 555] on button "資料設定" at bounding box center [67, 551] width 125 height 35
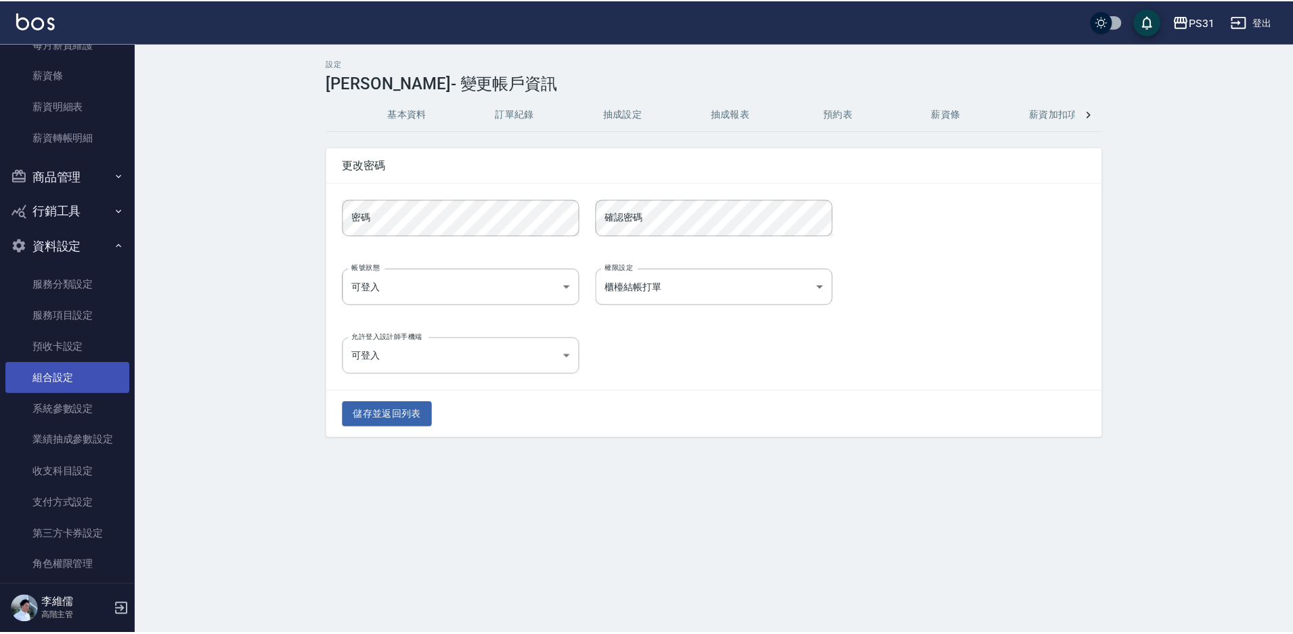
scroll to position [345, 0]
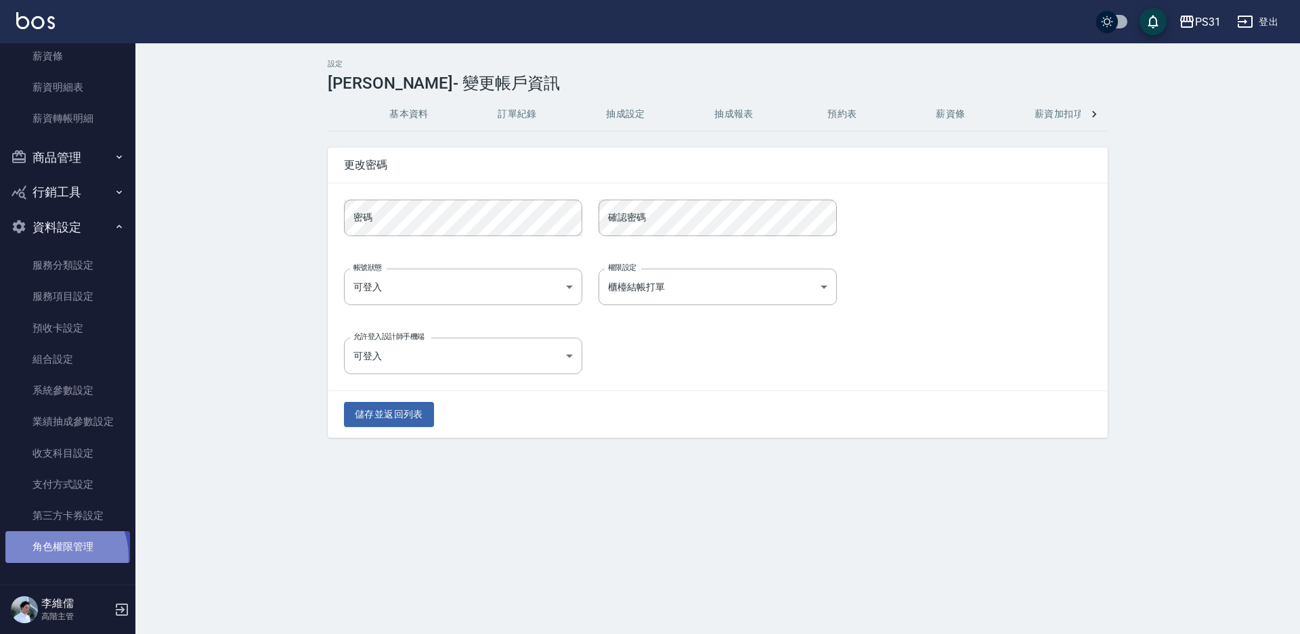
click at [50, 556] on link "角色權限管理" at bounding box center [67, 546] width 125 height 31
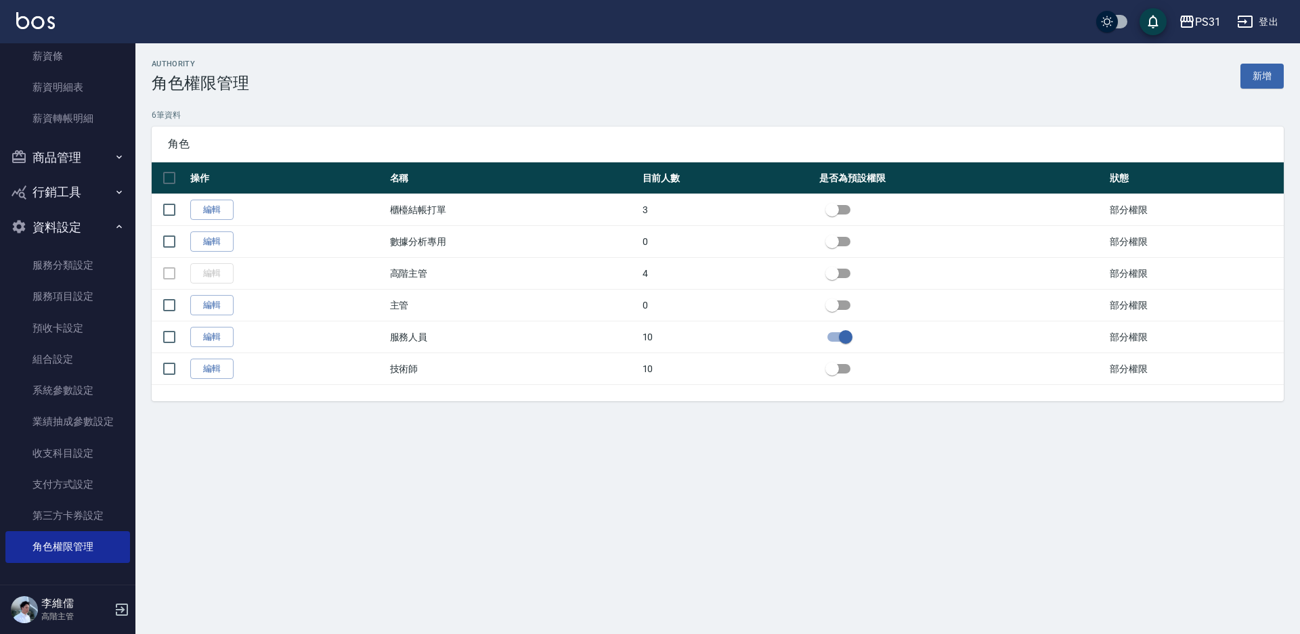
click at [221, 215] on link "編輯" at bounding box center [211, 210] width 43 height 21
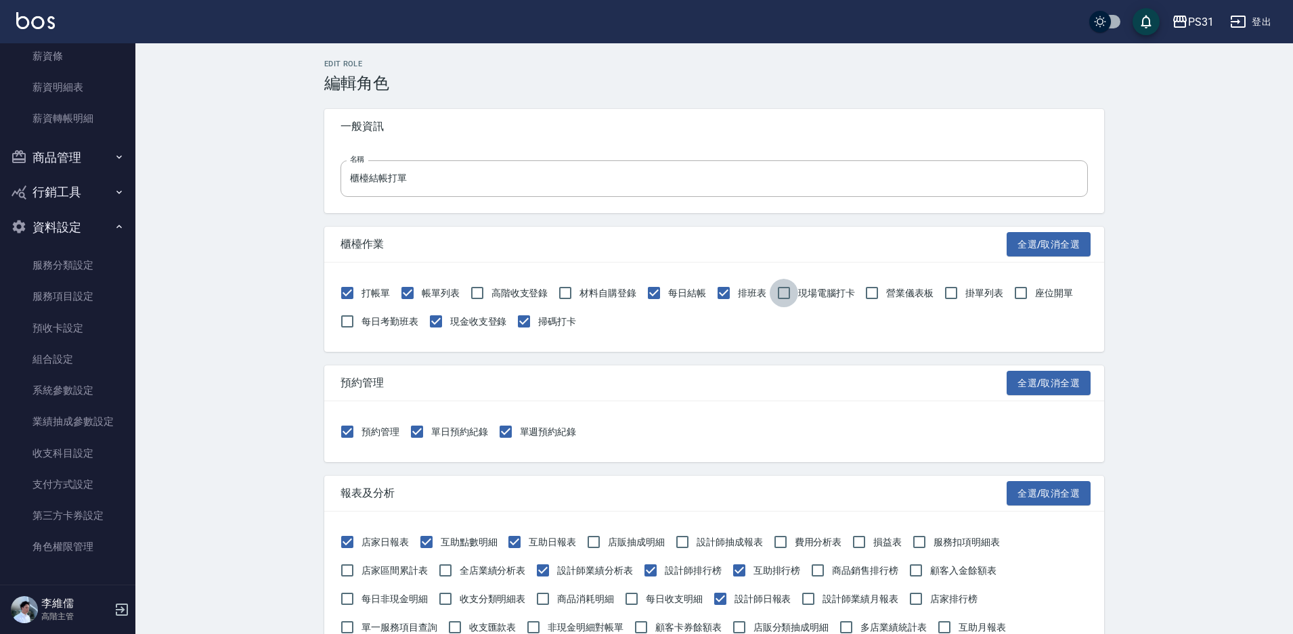
click at [783, 292] on input "現場電腦打卡" at bounding box center [784, 293] width 28 height 28
checkbox input "true"
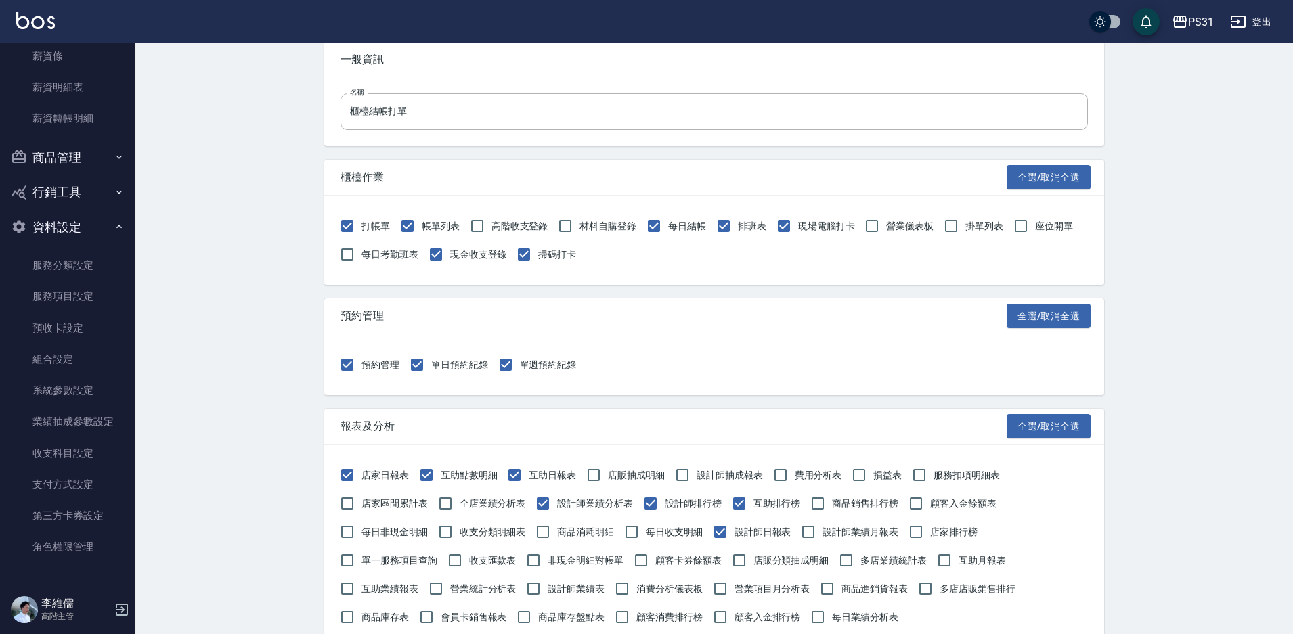
scroll to position [68, 0]
click at [352, 257] on input "每日考勤班表" at bounding box center [347, 254] width 28 height 28
checkbox input "true"
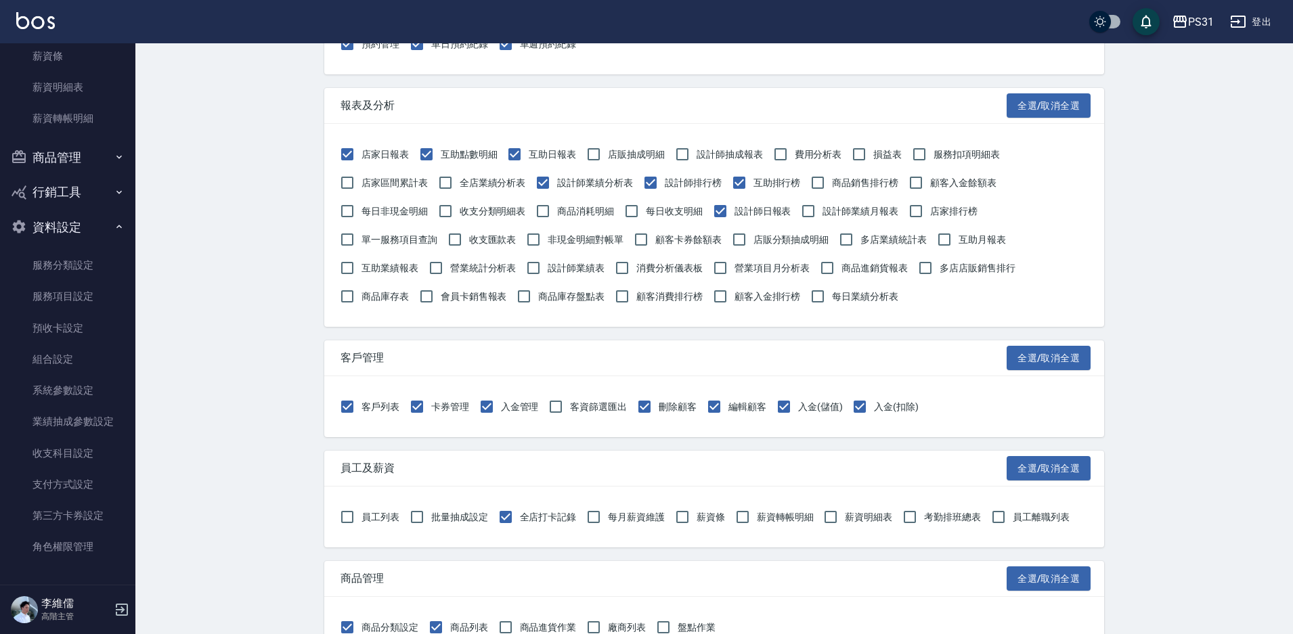
scroll to position [406, 0]
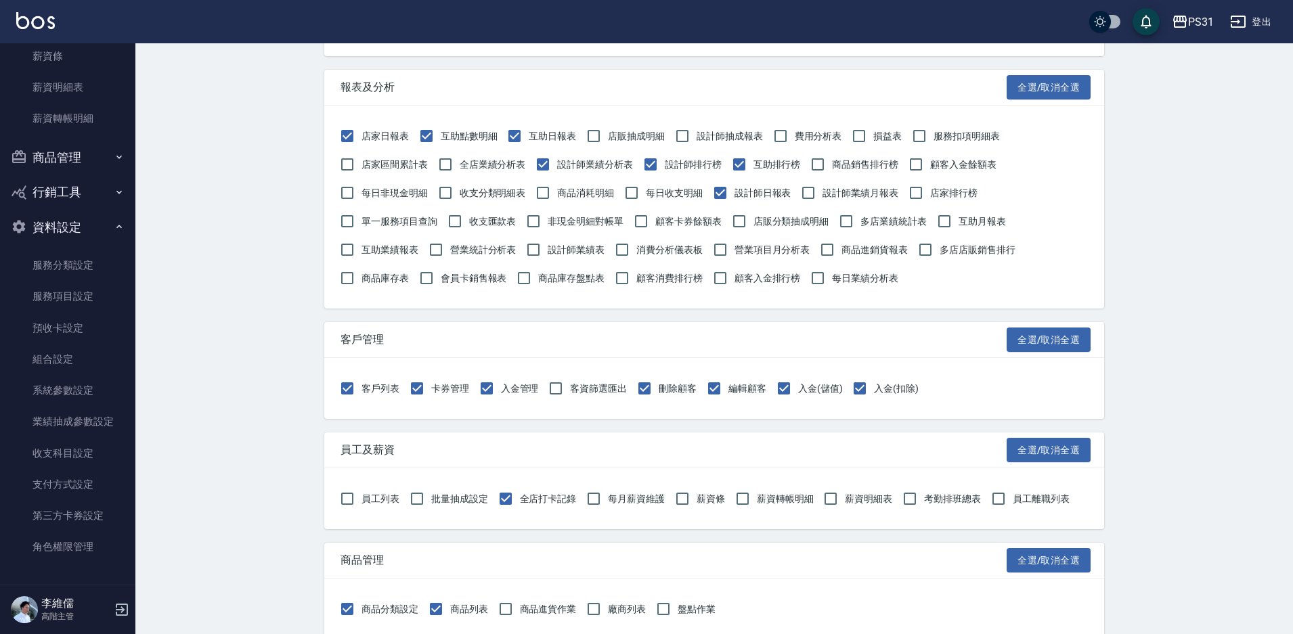
click at [799, 129] on span "費用分析表" at bounding box center [818, 136] width 47 height 14
click at [795, 129] on input "費用分析表" at bounding box center [780, 136] width 28 height 28
checkbox input "true"
click at [483, 169] on span "全店業績分析表" at bounding box center [493, 165] width 66 height 14
click at [460, 169] on input "全店業績分析表" at bounding box center [445, 164] width 28 height 28
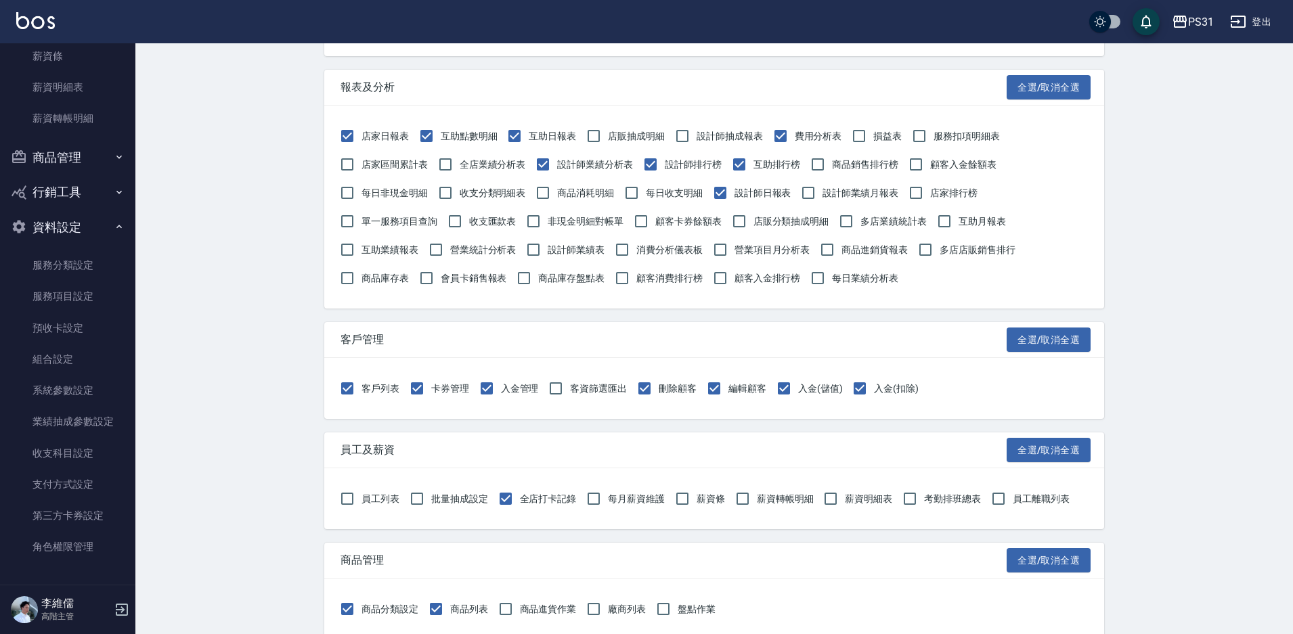
checkbox input "true"
click at [968, 199] on span "店家排行榜" at bounding box center [953, 193] width 47 height 14
click at [930, 199] on input "店家排行榜" at bounding box center [916, 193] width 28 height 28
checkbox input "true"
click at [680, 194] on span "每日收支明細" at bounding box center [674, 193] width 57 height 14
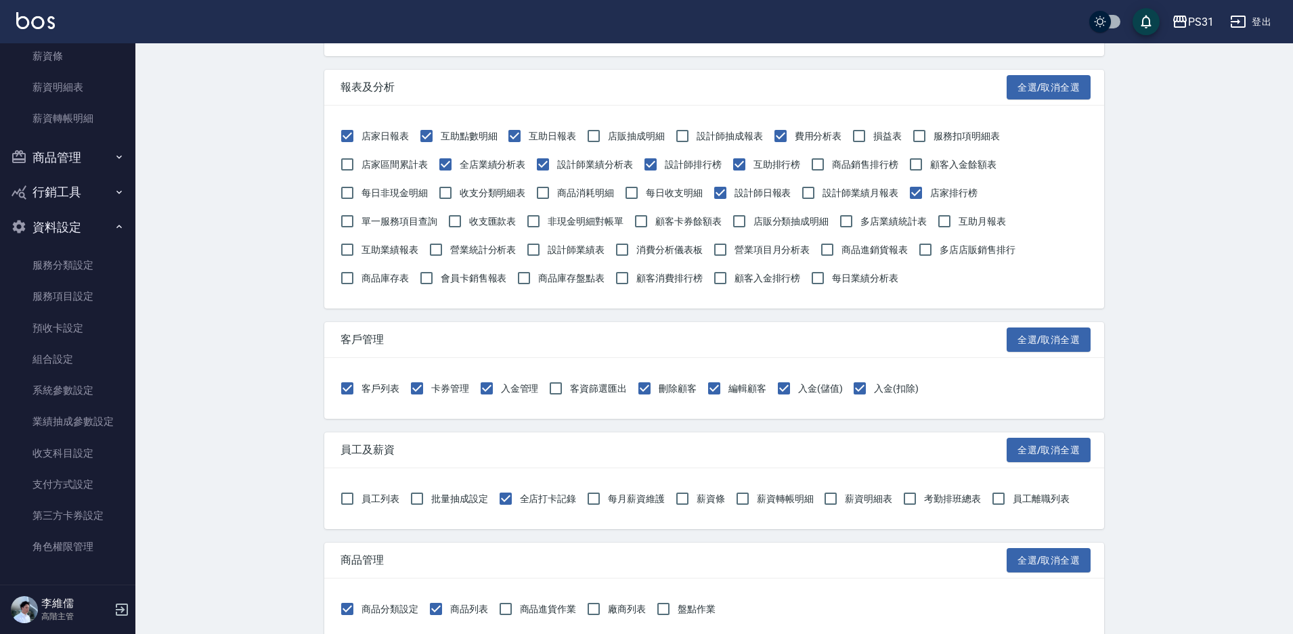
click at [646, 194] on input "每日收支明細" at bounding box center [631, 193] width 28 height 28
checkbox input "true"
click at [937, 187] on span "店家排行榜" at bounding box center [953, 193] width 47 height 14
click at [930, 187] on input "店家排行榜" at bounding box center [916, 193] width 28 height 28
checkbox input "false"
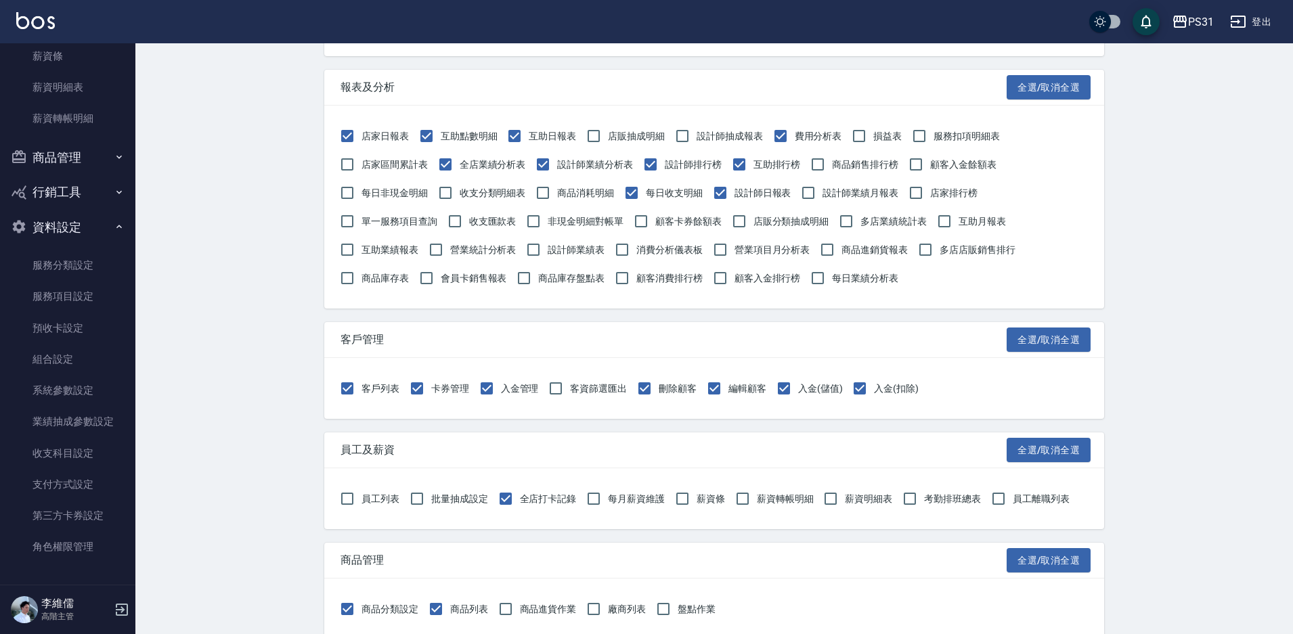
click at [393, 194] on span "每日非現金明細" at bounding box center [394, 193] width 66 height 14
click at [361, 194] on input "每日非現金明細" at bounding box center [347, 193] width 28 height 28
checkbox input "true"
click at [864, 198] on span "設計師業績月報表" at bounding box center [860, 193] width 76 height 14
click at [822, 198] on input "設計師業績月報表" at bounding box center [808, 193] width 28 height 28
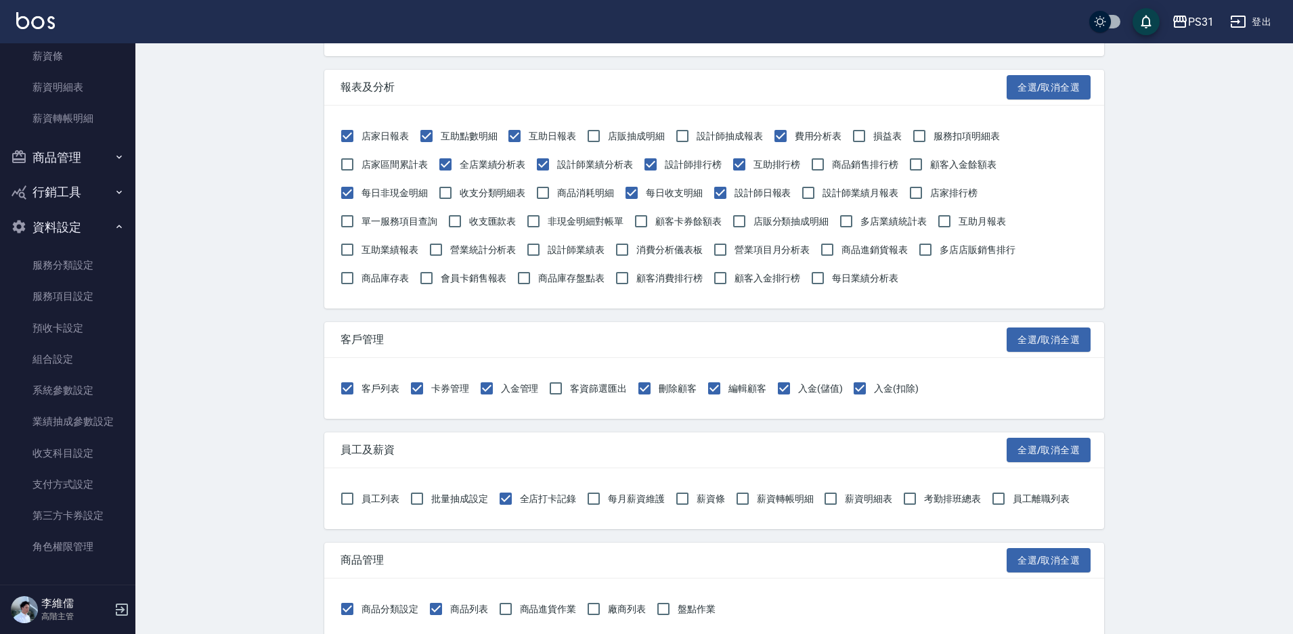
checkbox input "true"
click at [376, 253] on span "互助業績報表" at bounding box center [389, 250] width 57 height 14
click at [361, 253] on input "互助業績報表" at bounding box center [347, 250] width 28 height 28
checkbox input "true"
click at [959, 218] on span "互助月報表" at bounding box center [981, 222] width 47 height 14
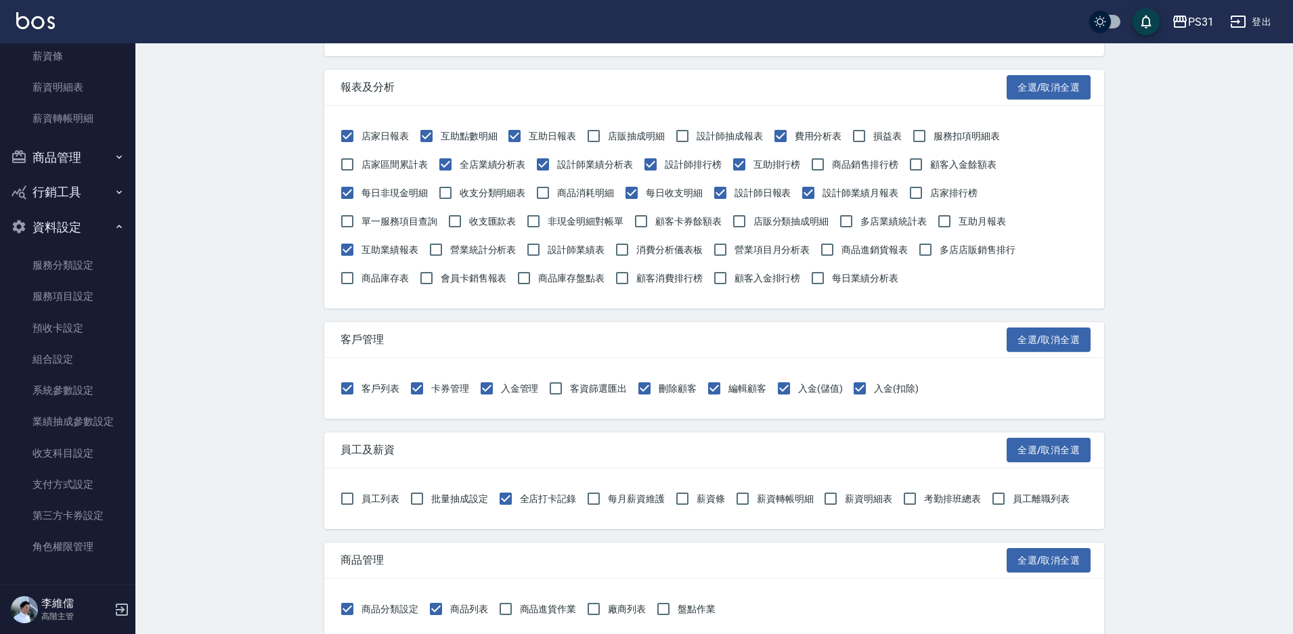
click at [958, 218] on input "互助月報表" at bounding box center [944, 221] width 28 height 28
checkbox input "true"
click at [556, 252] on span "設計師業績表" at bounding box center [576, 250] width 57 height 14
click at [548, 252] on input "設計師業績表" at bounding box center [533, 250] width 28 height 28
checkbox input "true"
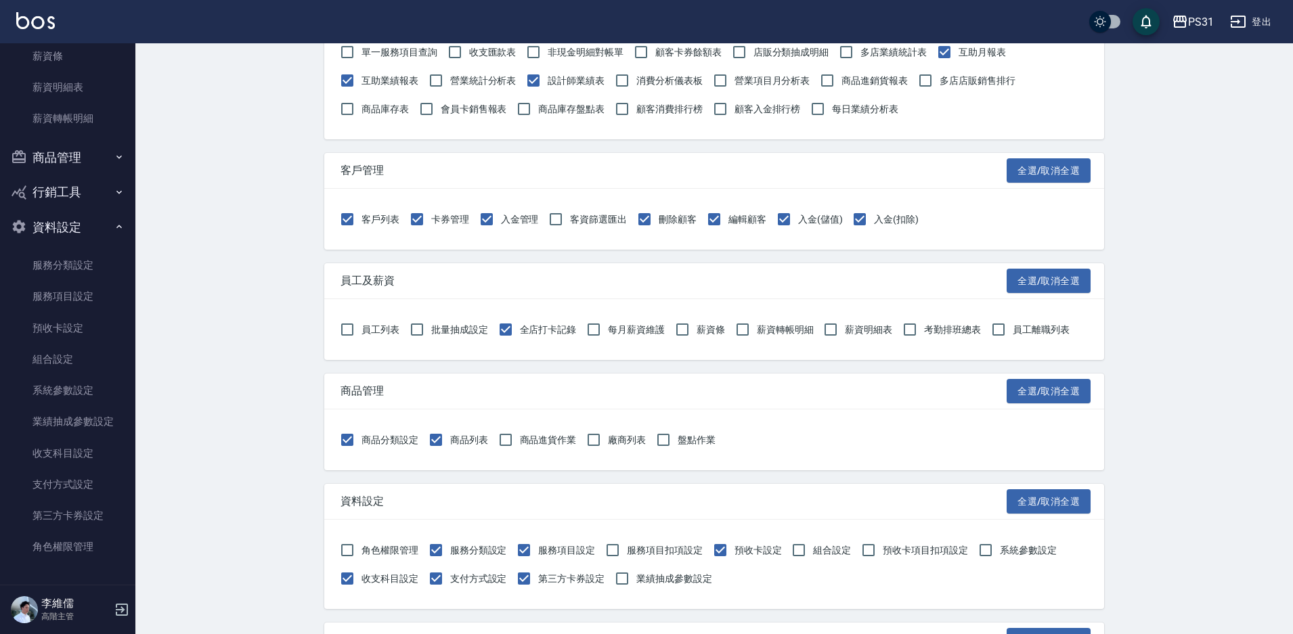
scroll to position [609, 0]
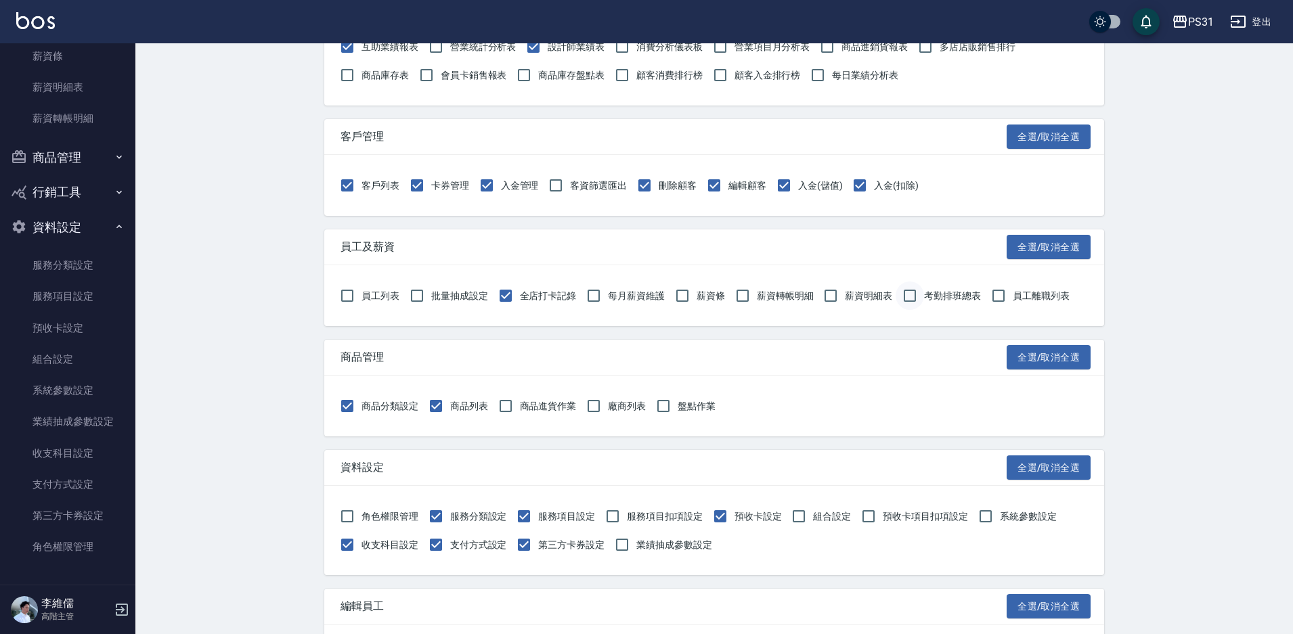
click at [918, 290] on input "考勤排班總表" at bounding box center [909, 296] width 28 height 28
checkbox input "true"
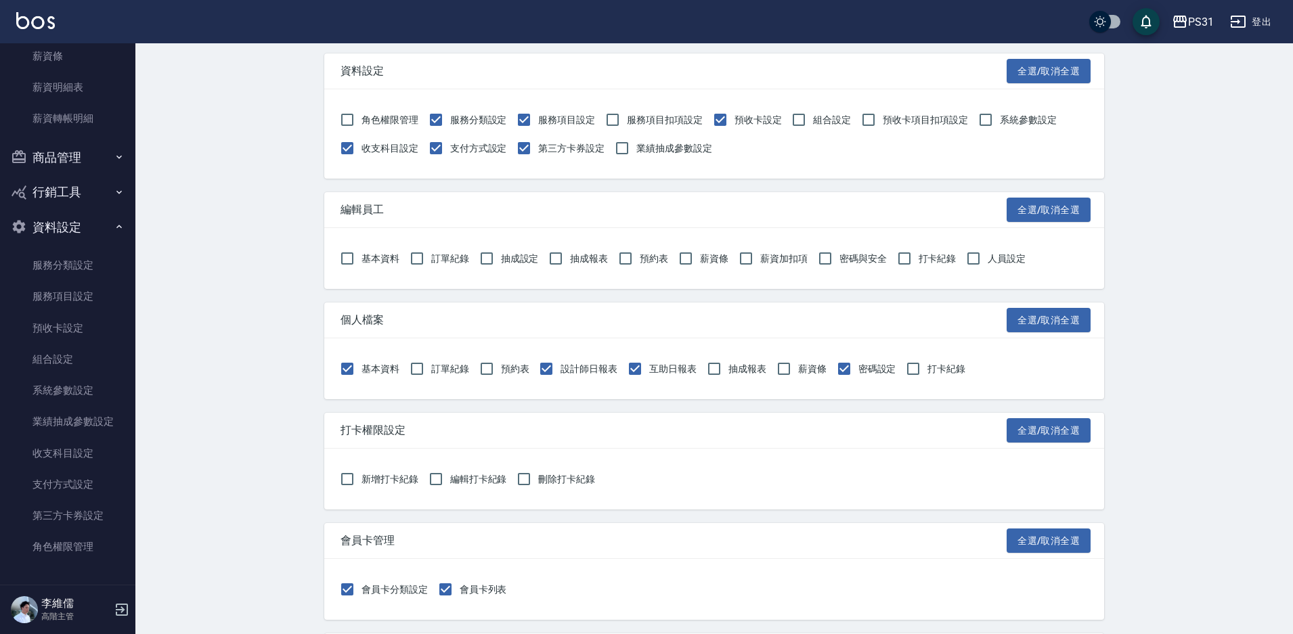
scroll to position [1015, 0]
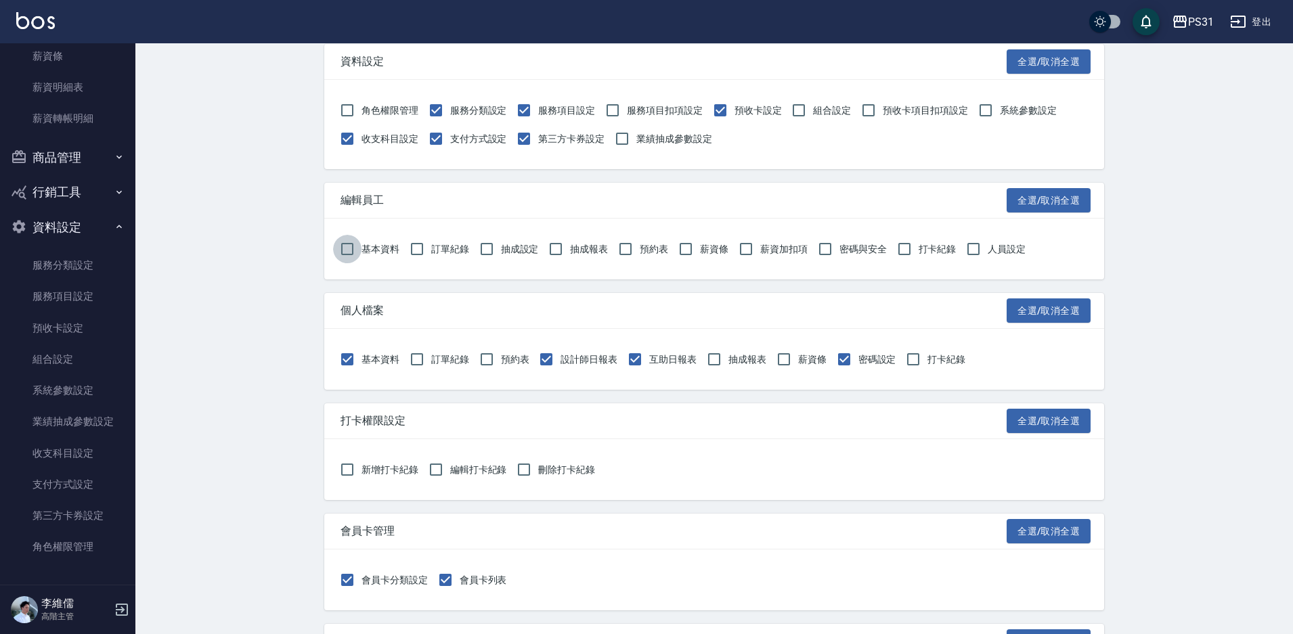
click at [342, 248] on input "基本資料" at bounding box center [347, 249] width 28 height 28
checkbox input "true"
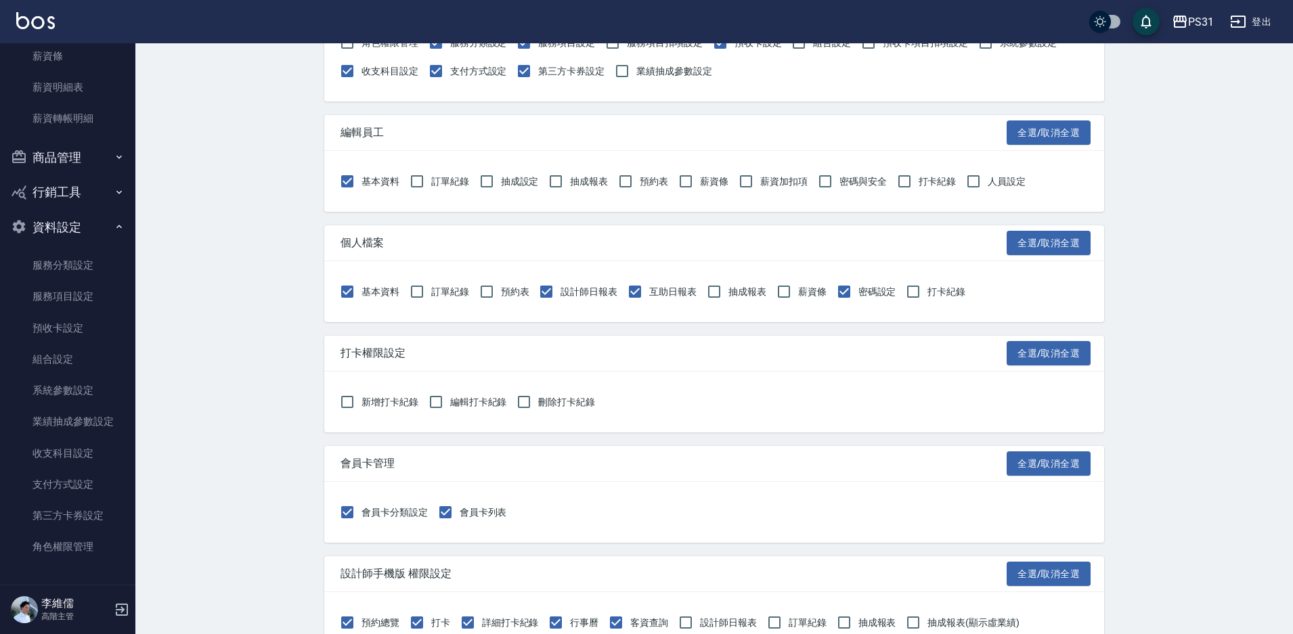
click at [474, 401] on span "編輯打卡紀錄" at bounding box center [478, 402] width 57 height 14
click at [450, 401] on input "編輯打卡紀錄" at bounding box center [436, 402] width 28 height 28
checkbox input "true"
click at [537, 395] on input "刪除打卡紀錄" at bounding box center [524, 402] width 28 height 28
checkbox input "true"
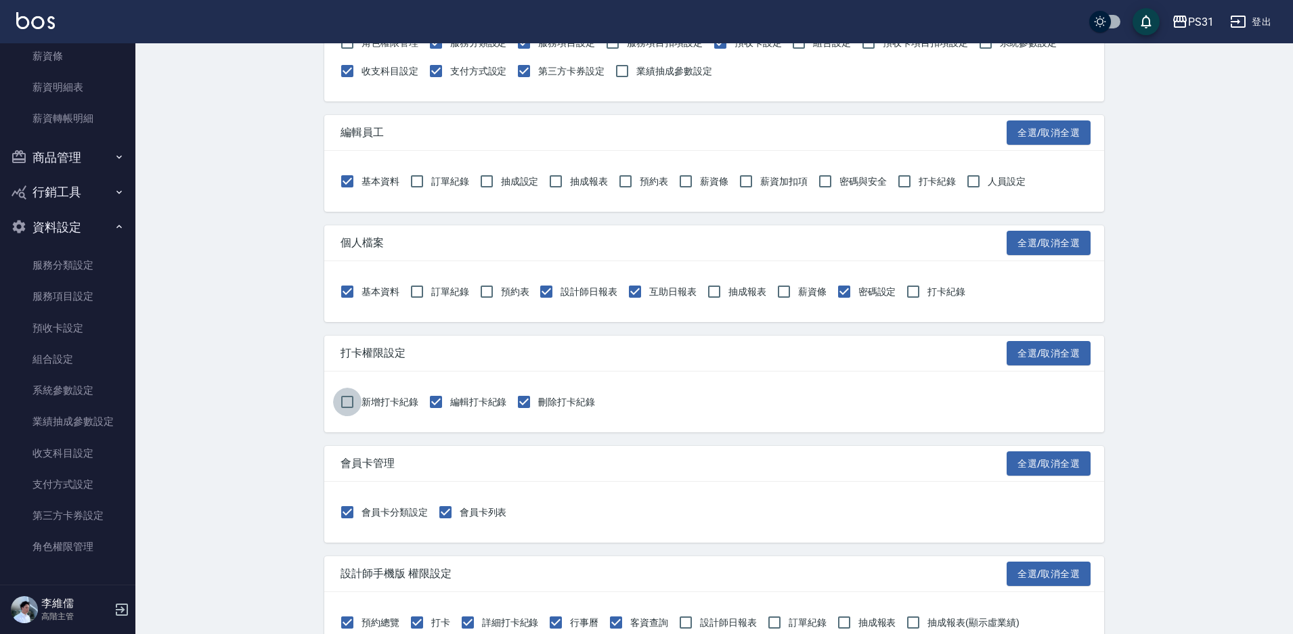
click at [359, 400] on input "新增打卡紀錄" at bounding box center [347, 402] width 28 height 28
checkbox input "true"
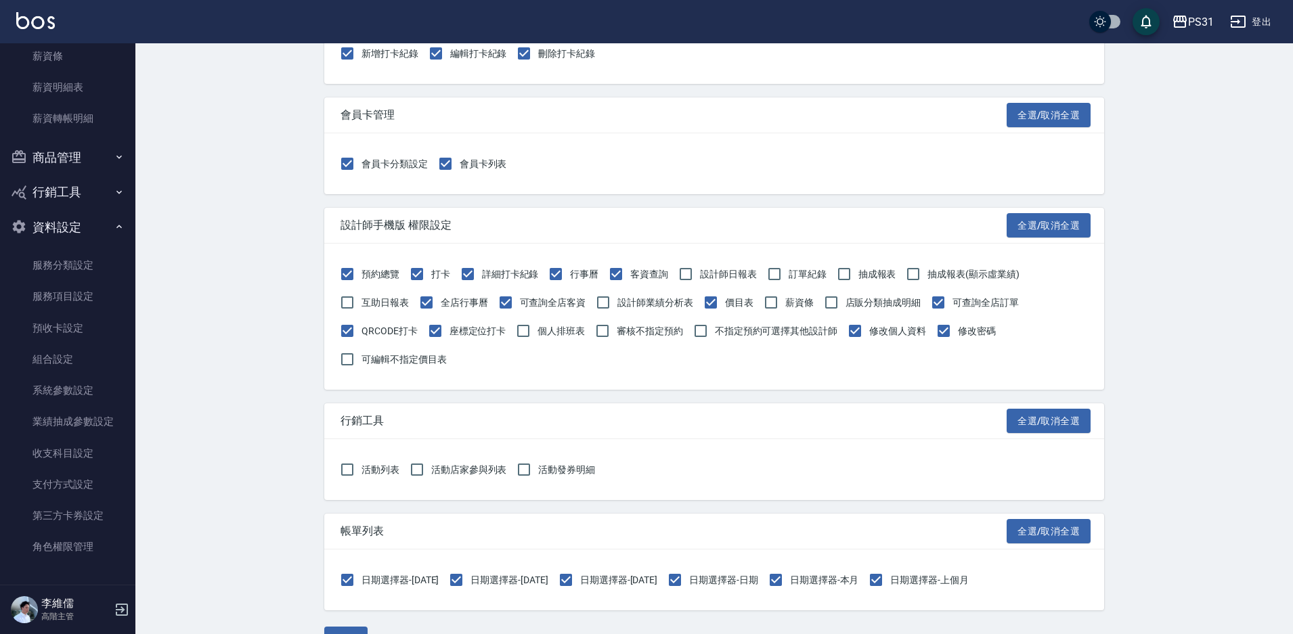
scroll to position [1465, 0]
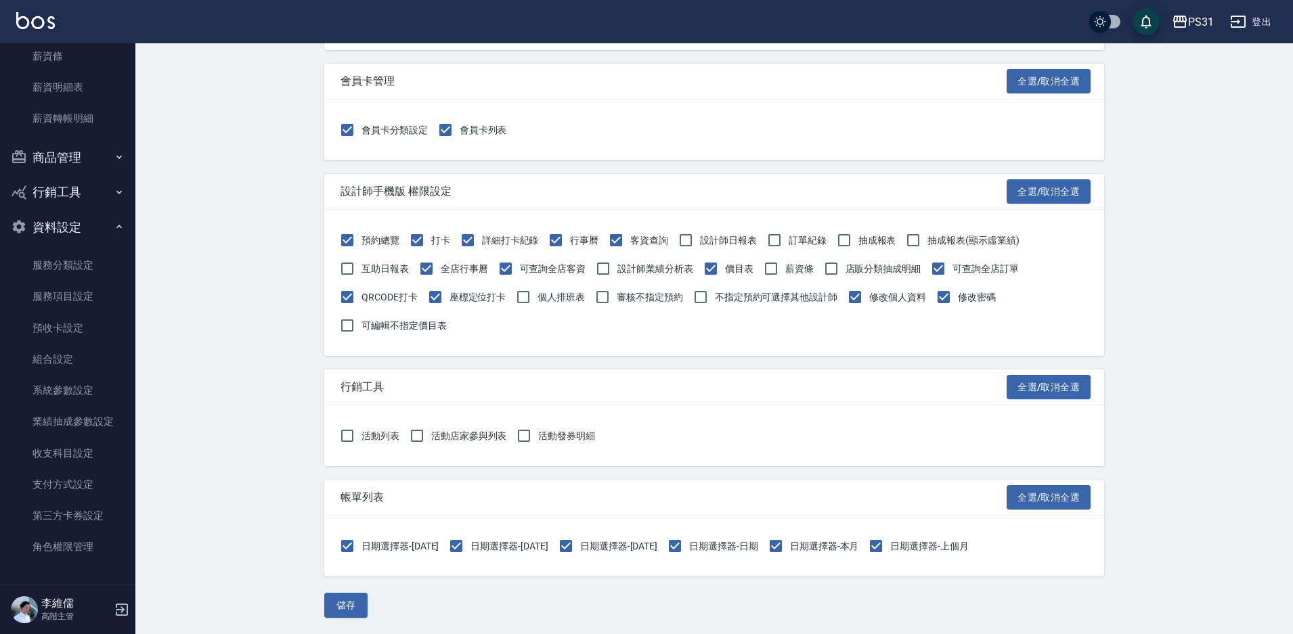
click at [740, 238] on span "設計師日報表" at bounding box center [728, 241] width 57 height 14
click at [700, 238] on input "設計師日報表" at bounding box center [685, 240] width 28 height 28
checkbox input "true"
click at [366, 269] on span "互助日報表" at bounding box center [384, 269] width 47 height 14
click at [361, 269] on input "互助日報表" at bounding box center [347, 268] width 28 height 28
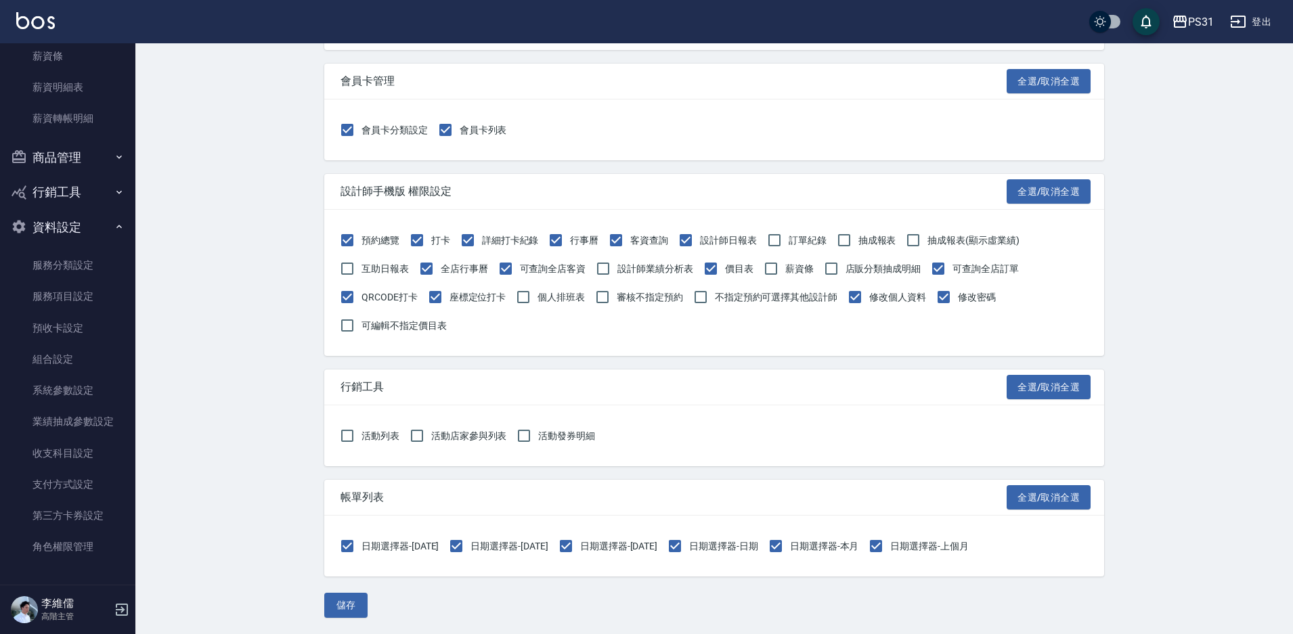
checkbox input "true"
click at [352, 610] on button "儲存" at bounding box center [345, 605] width 43 height 25
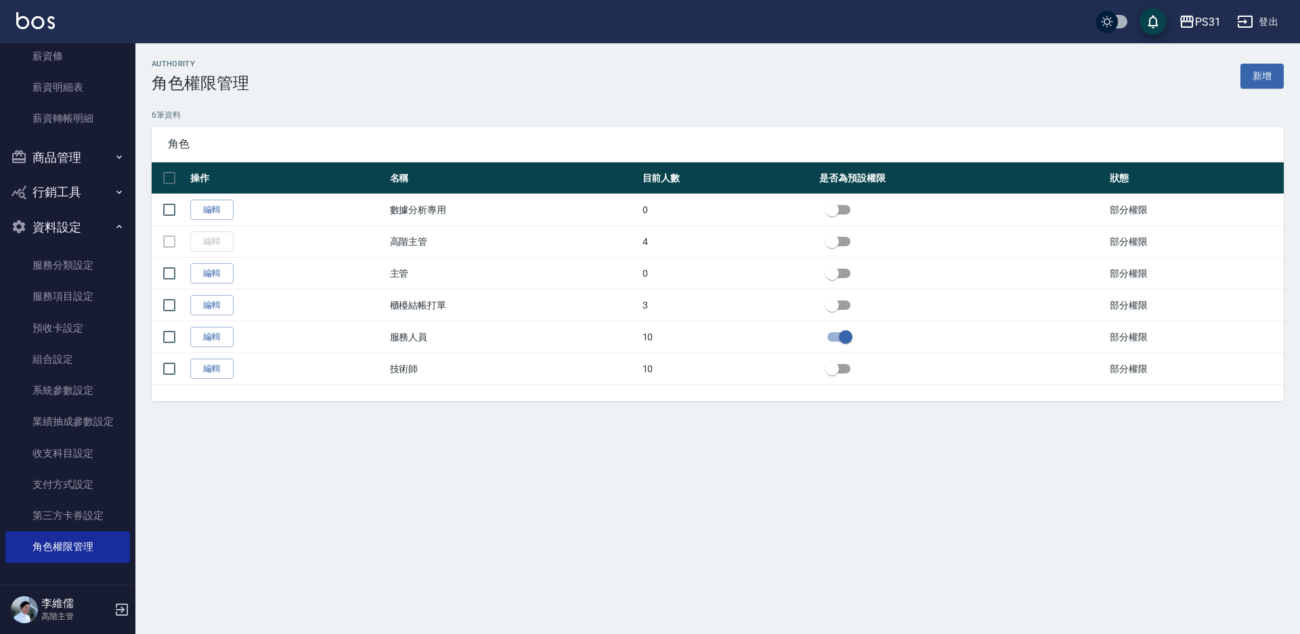
click at [1271, 20] on button "登出" at bounding box center [1257, 21] width 52 height 25
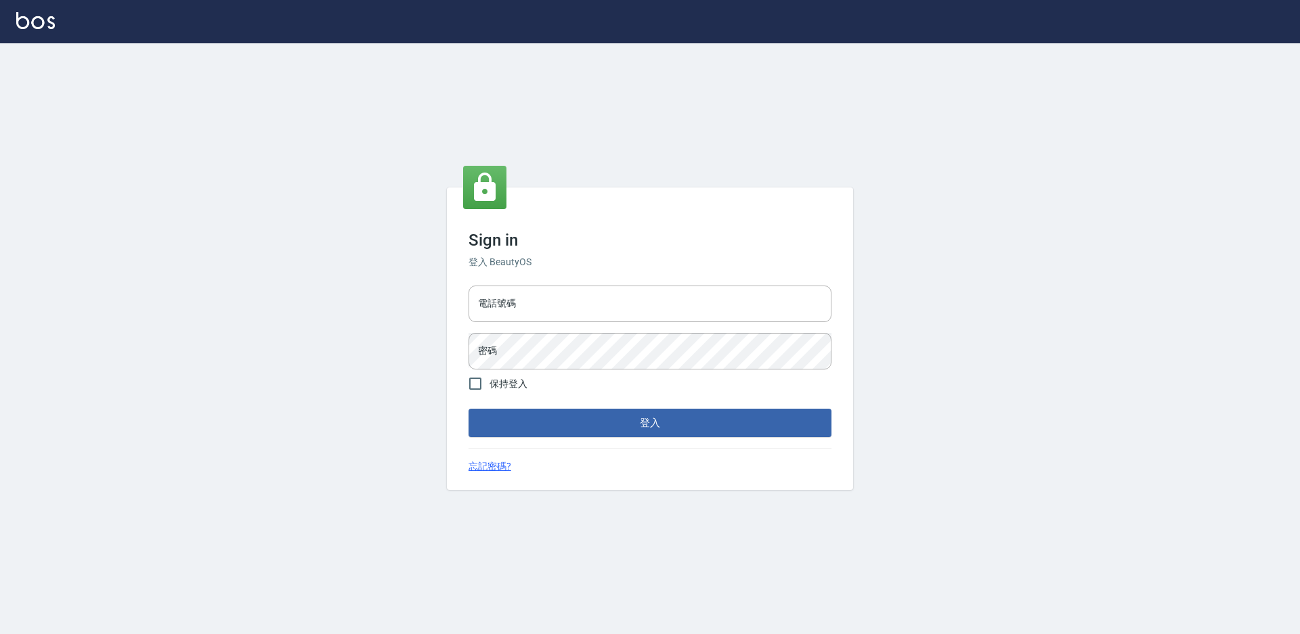
type input "0424861159"
click at [593, 296] on input "電話號碼" at bounding box center [649, 304] width 363 height 37
click at [592, 297] on input "0424861159" at bounding box center [649, 304] width 363 height 37
type input "0930917119"
click at [468, 409] on button "登入" at bounding box center [649, 423] width 363 height 28
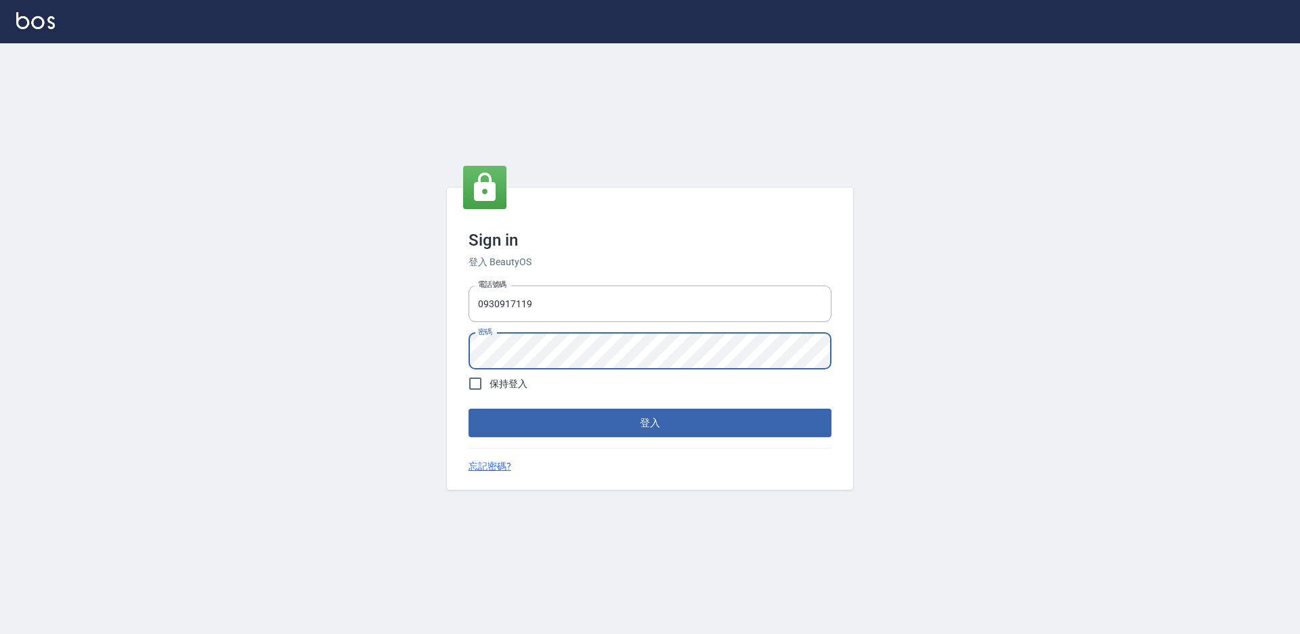
click at [468, 409] on button "登入" at bounding box center [649, 423] width 363 height 28
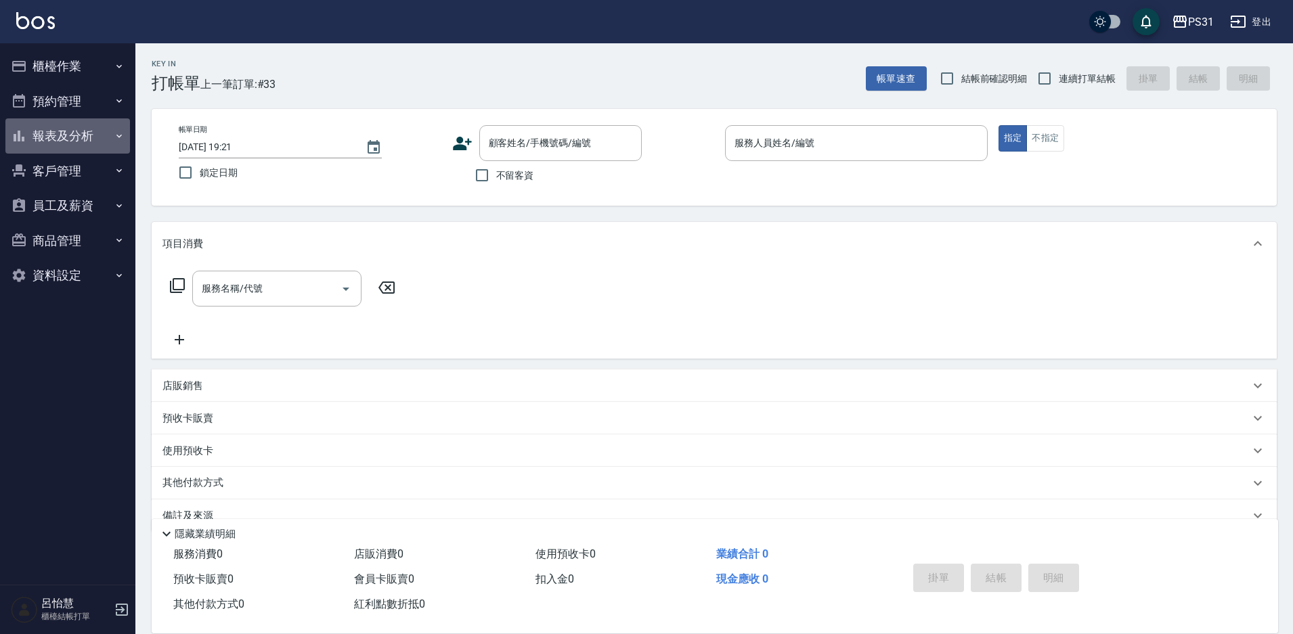
drag, startPoint x: 60, startPoint y: 134, endPoint x: 58, endPoint y: 147, distance: 13.0
click at [60, 135] on button "報表及分析" at bounding box center [67, 135] width 125 height 35
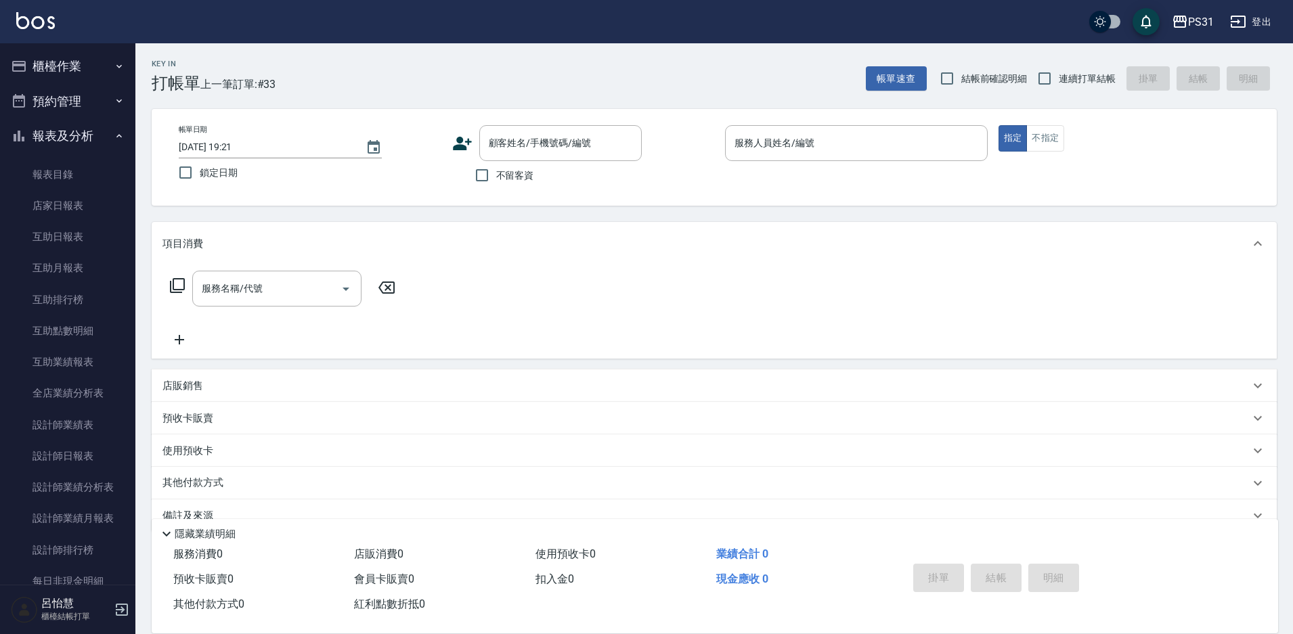
click at [75, 139] on button "報表及分析" at bounding box center [67, 135] width 125 height 35
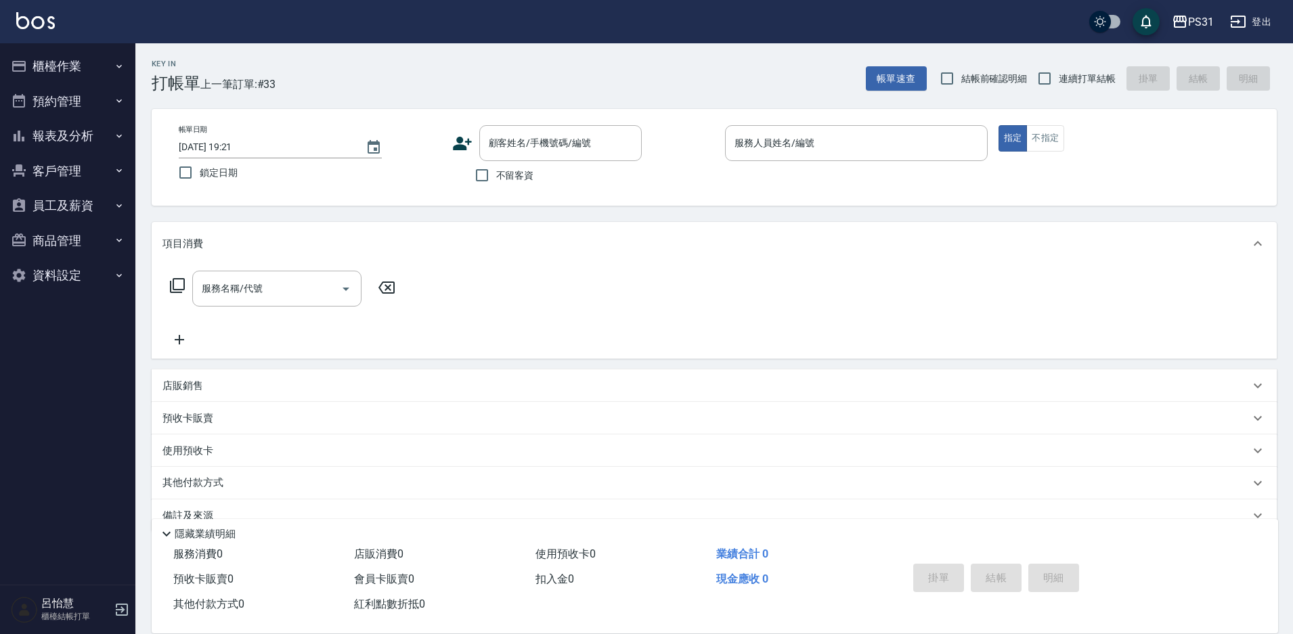
click at [52, 208] on button "員工及薪資" at bounding box center [67, 205] width 125 height 35
click at [72, 244] on link "全店打卡記錄" at bounding box center [67, 244] width 125 height 31
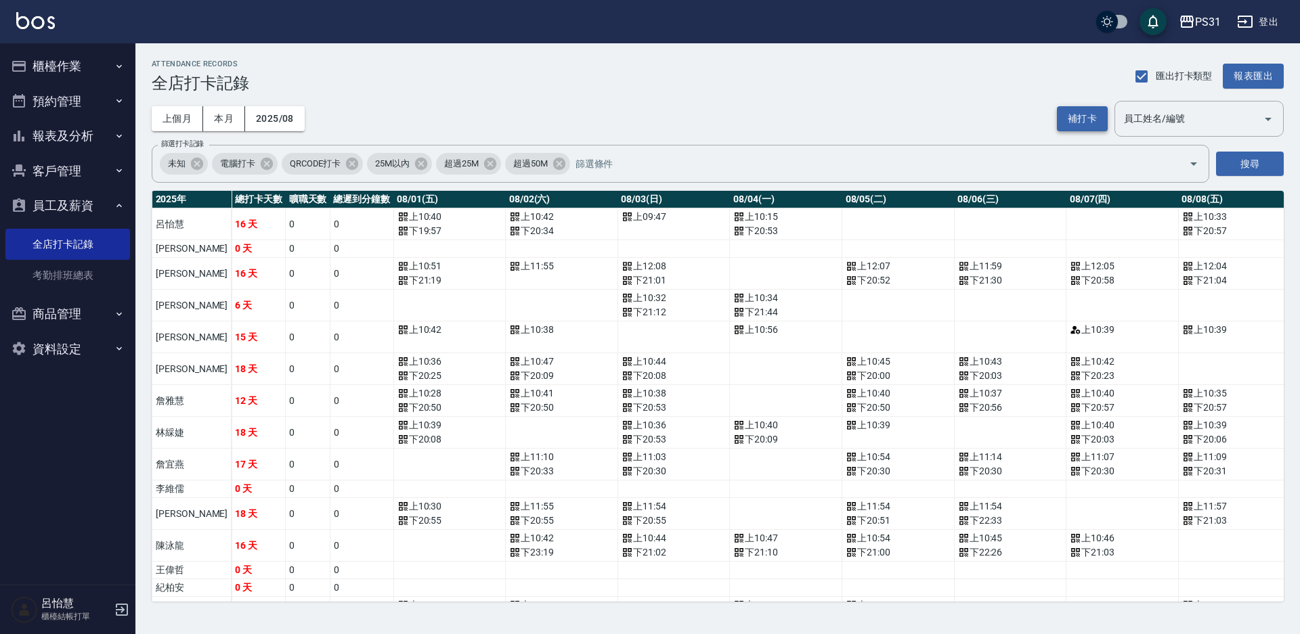
click at [1067, 123] on button "補打卡" at bounding box center [1082, 118] width 51 height 25
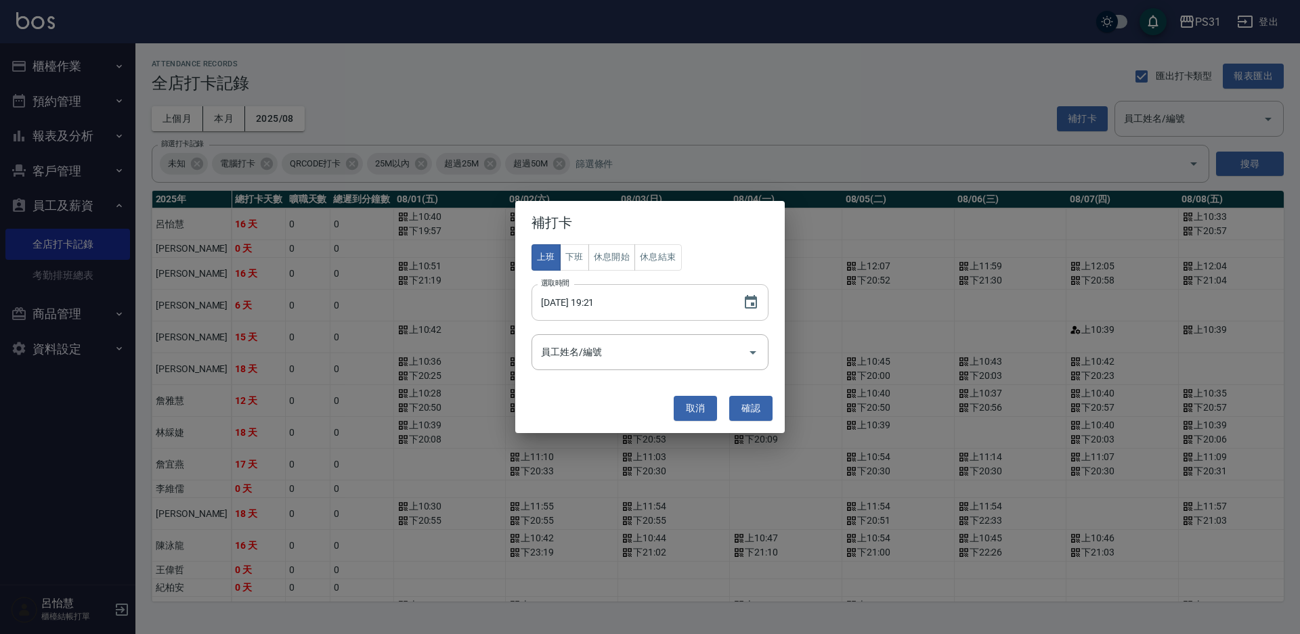
click at [605, 301] on input "[DATE] 19:21" at bounding box center [630, 302] width 198 height 37
click at [615, 298] on input "[DATE] 19:21" at bounding box center [630, 302] width 198 height 37
type input "[DATE] 19:18"
click at [570, 255] on button "下班" at bounding box center [574, 257] width 29 height 26
click at [596, 355] on input "員工姓名/編號" at bounding box center [639, 352] width 204 height 24
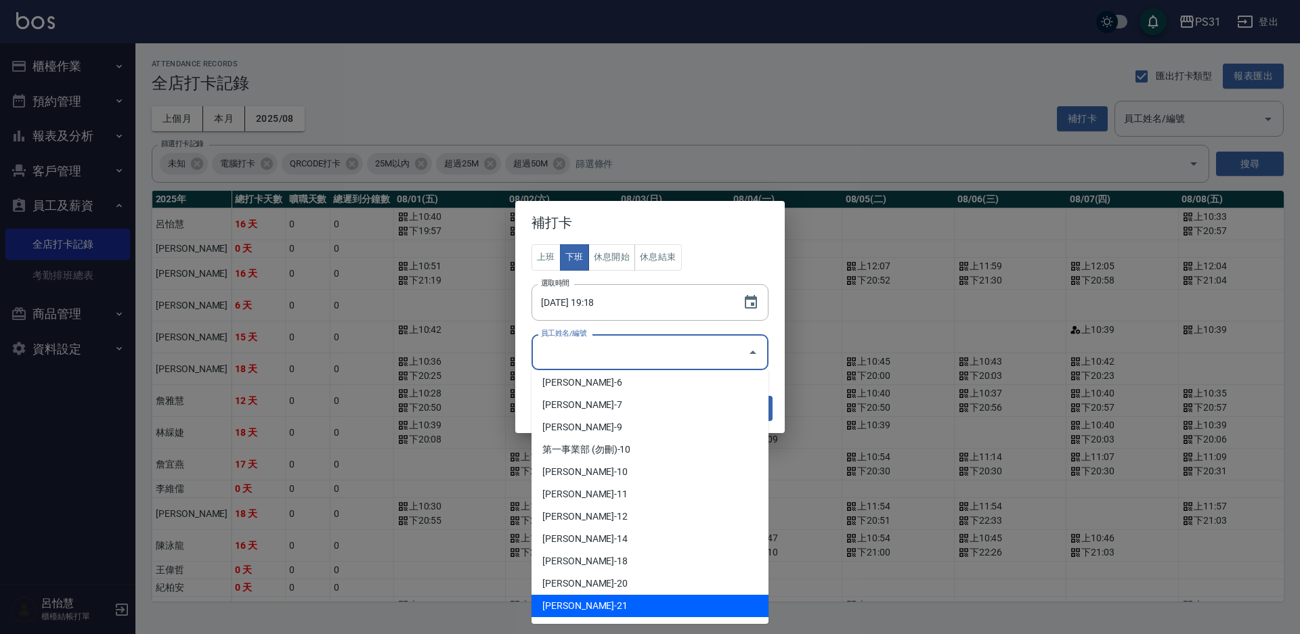
scroll to position [68, 0]
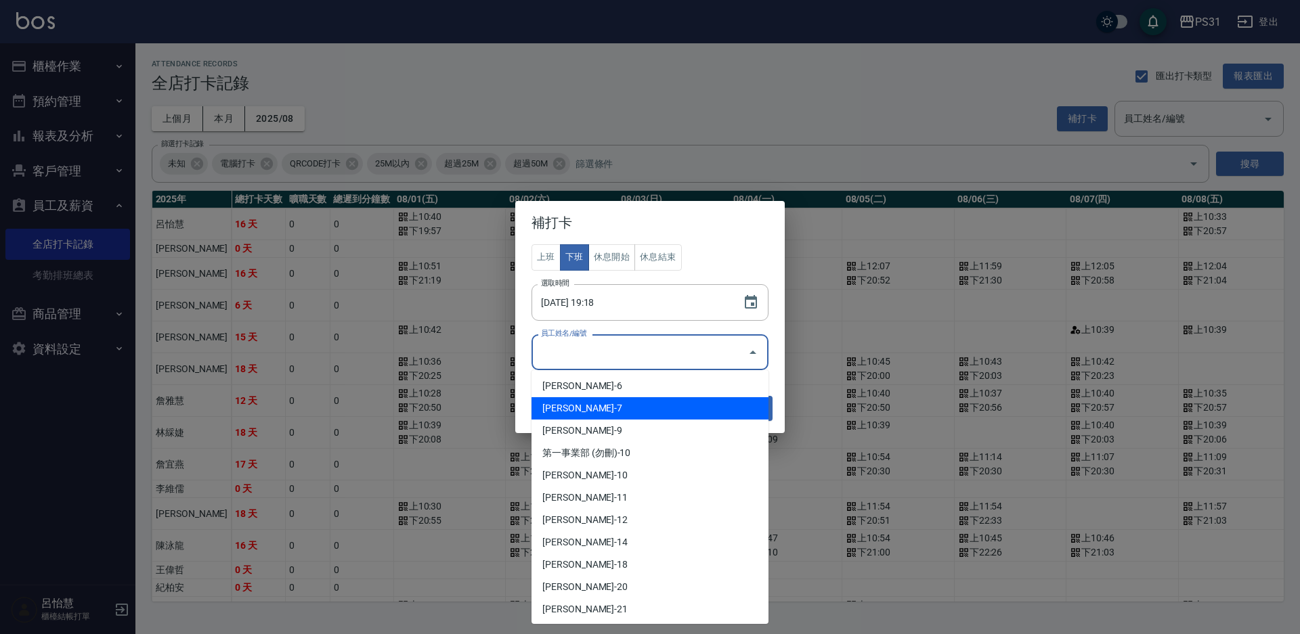
drag, startPoint x: 616, startPoint y: 410, endPoint x: 606, endPoint y: 415, distance: 10.6
click at [616, 410] on li "[PERSON_NAME]-7" at bounding box center [649, 408] width 237 height 22
type input "[PERSON_NAME]"
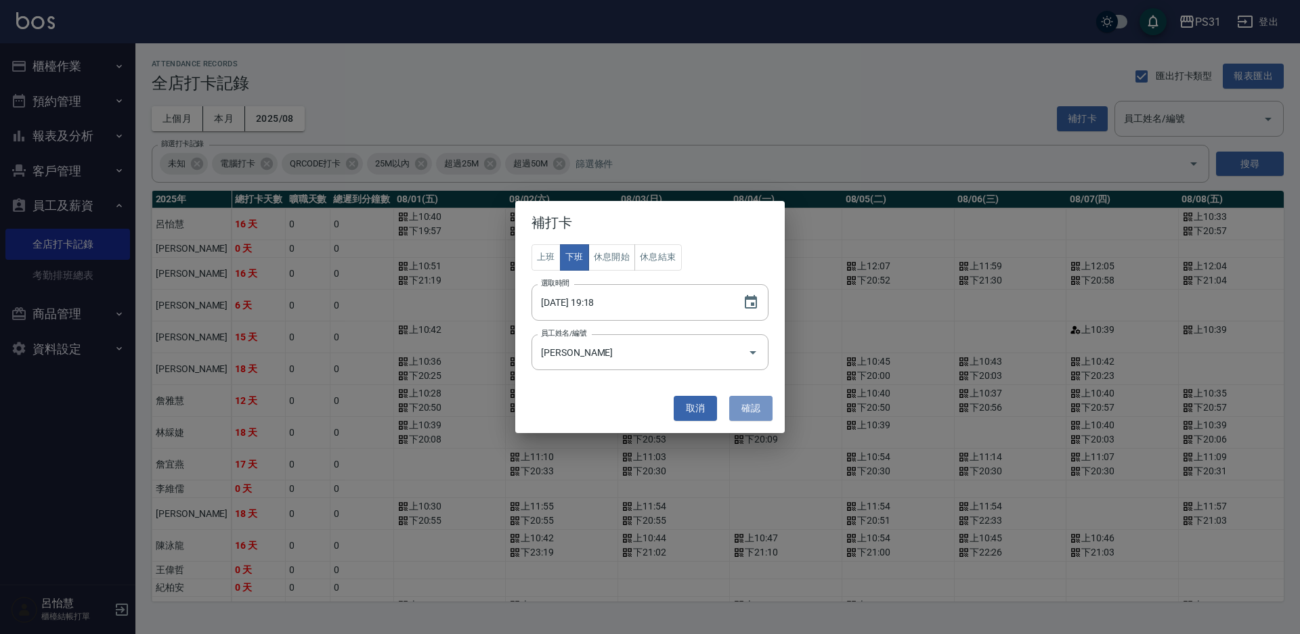
click at [750, 409] on button "確認" at bounding box center [750, 408] width 43 height 25
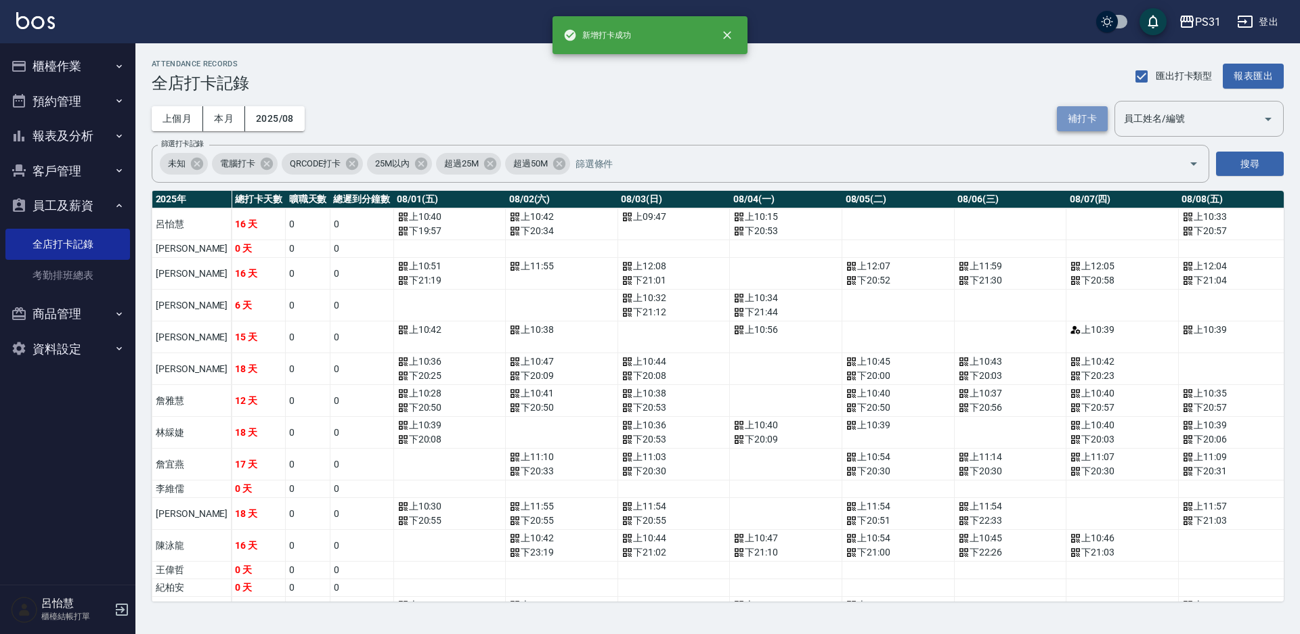
click at [1082, 111] on button "補打卡" at bounding box center [1082, 118] width 51 height 25
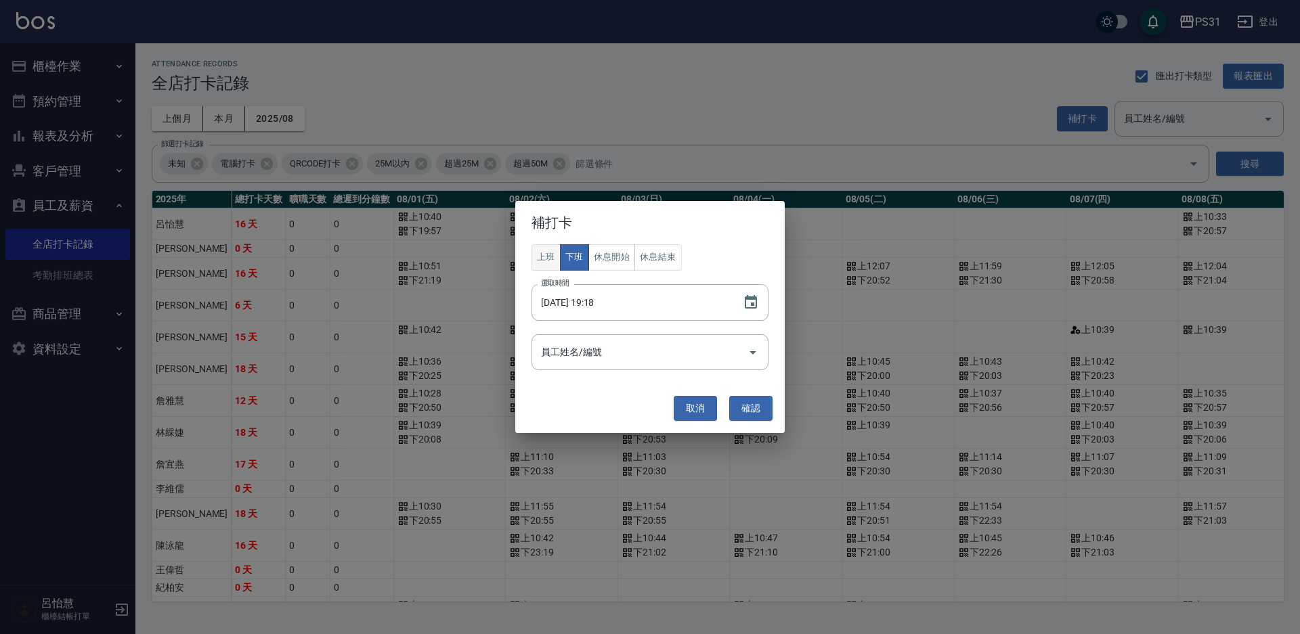
click at [554, 254] on button "上班" at bounding box center [545, 257] width 29 height 26
click at [581, 256] on button "下班" at bounding box center [574, 257] width 29 height 26
click at [535, 259] on button "上班" at bounding box center [545, 257] width 29 height 26
click at [564, 257] on button "下班" at bounding box center [574, 257] width 29 height 26
click at [541, 255] on button "上班" at bounding box center [545, 257] width 29 height 26
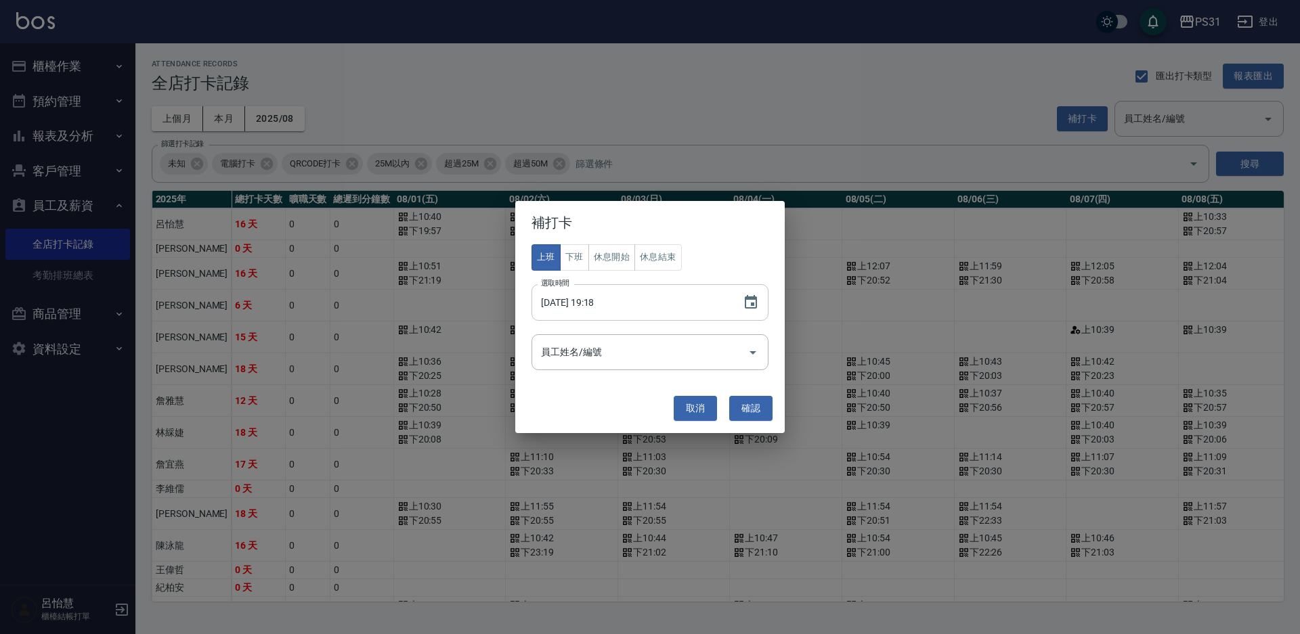
click at [594, 301] on input "2025/08/23 19:18" at bounding box center [630, 302] width 198 height 37
type input "2025/08/23 10:52"
click at [589, 358] on input "員工姓名/編號" at bounding box center [639, 352] width 204 height 24
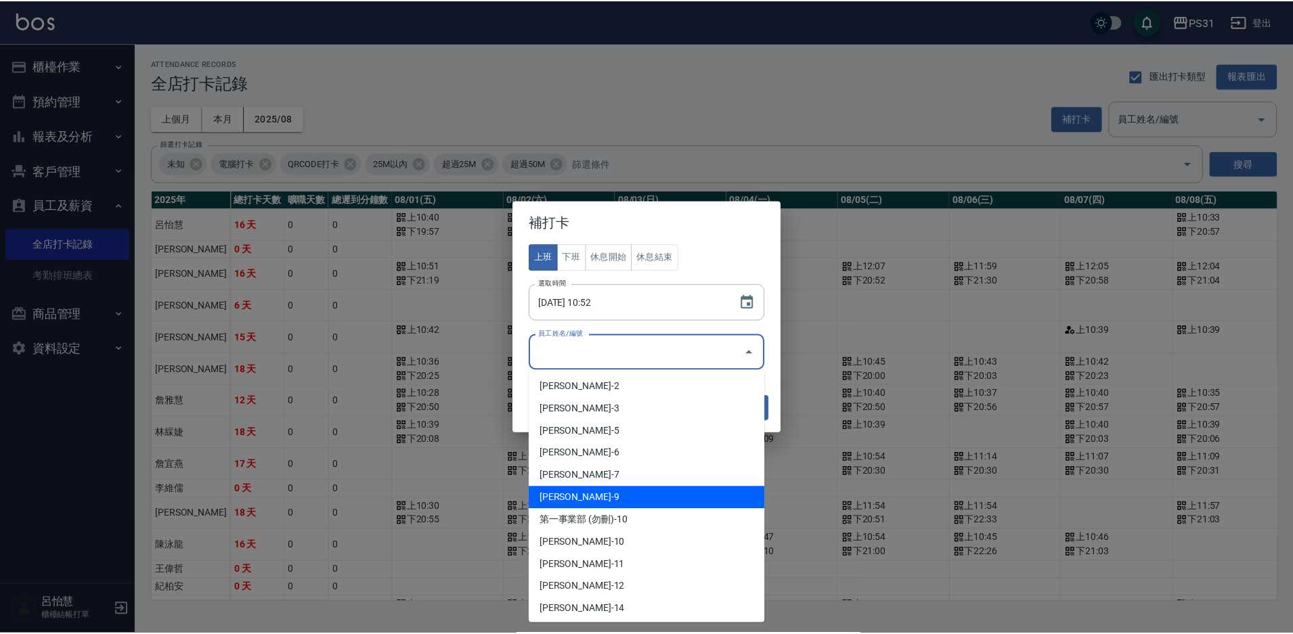
scroll to position [135, 0]
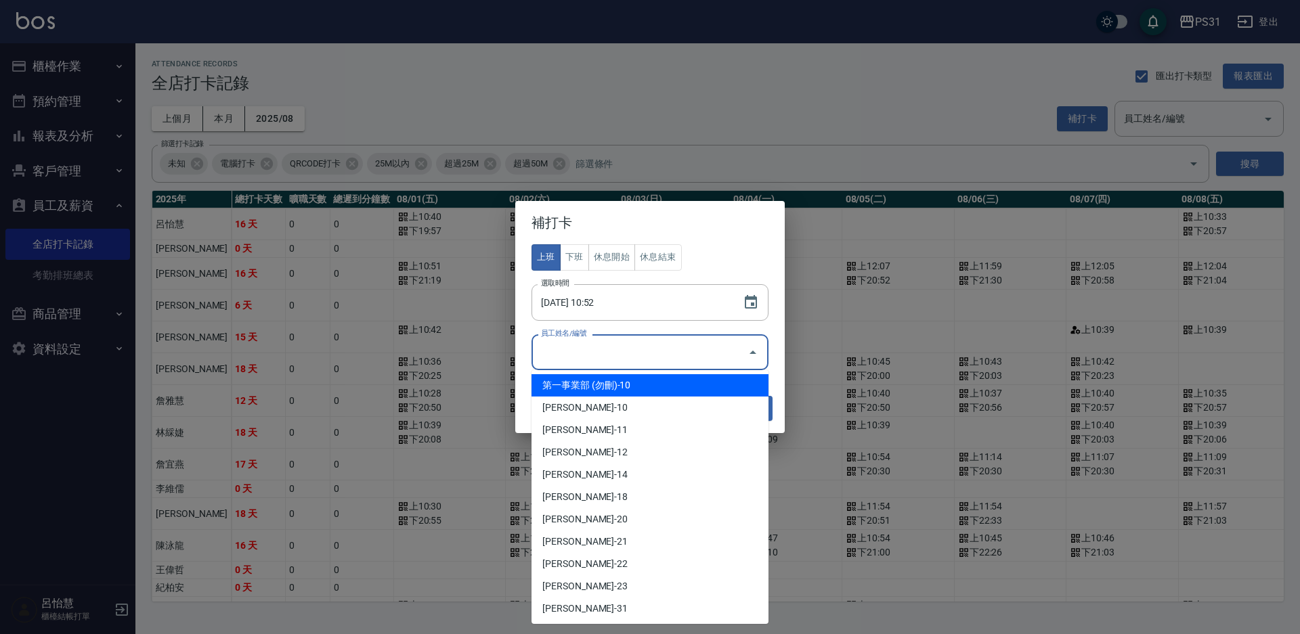
click at [722, 220] on h2 "補打卡" at bounding box center [649, 222] width 269 height 43
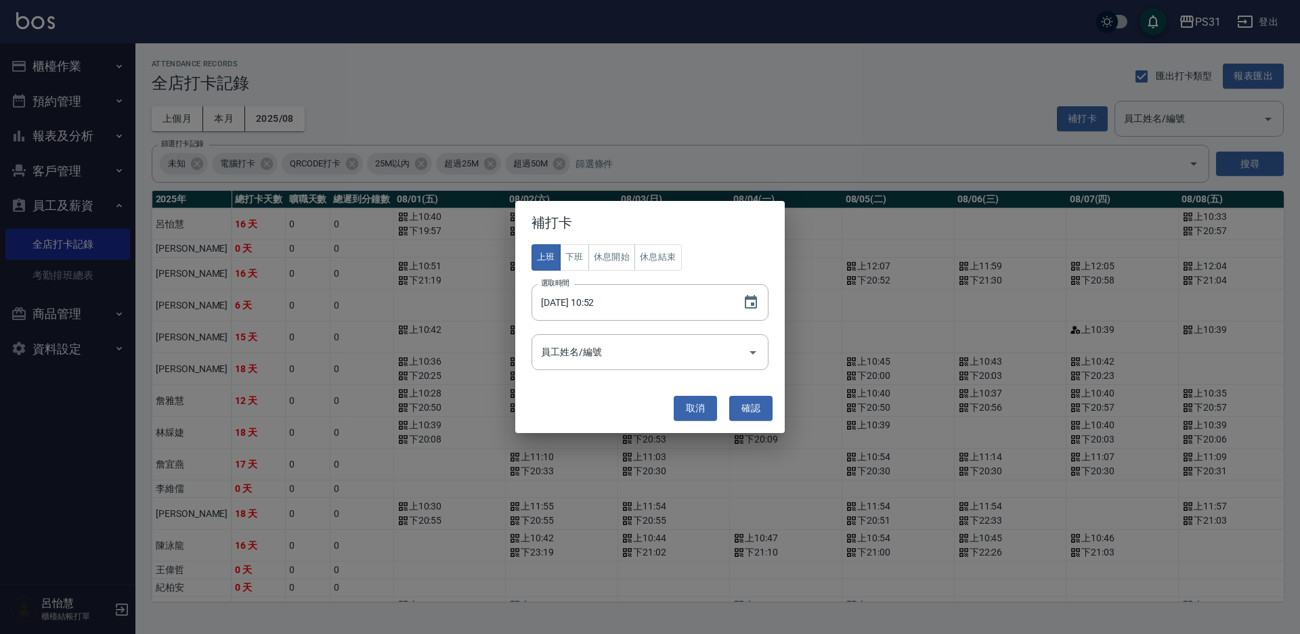
click at [1045, 63] on div "補打卡 上班 下班 休息開始 休息結束 選取時間 2025/08/23 10:52 選取時間 員工姓名/編號 員工姓名/編號 取消 確認" at bounding box center [650, 317] width 1300 height 634
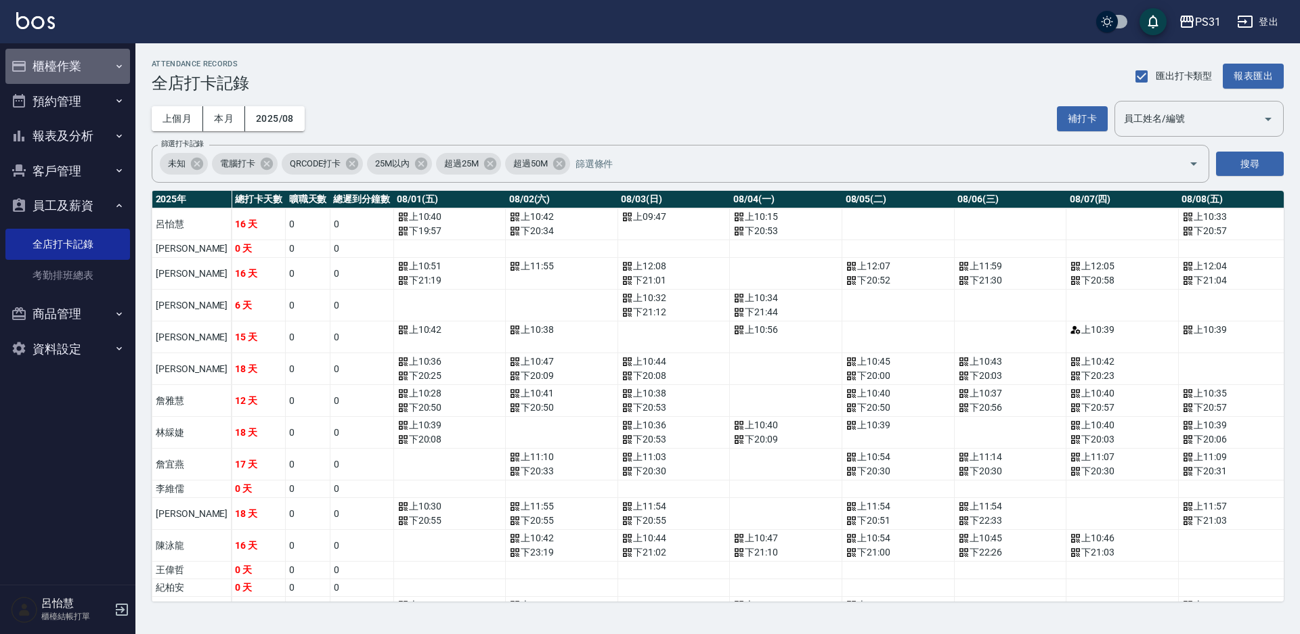
click at [93, 63] on button "櫃檯作業" at bounding box center [67, 66] width 125 height 35
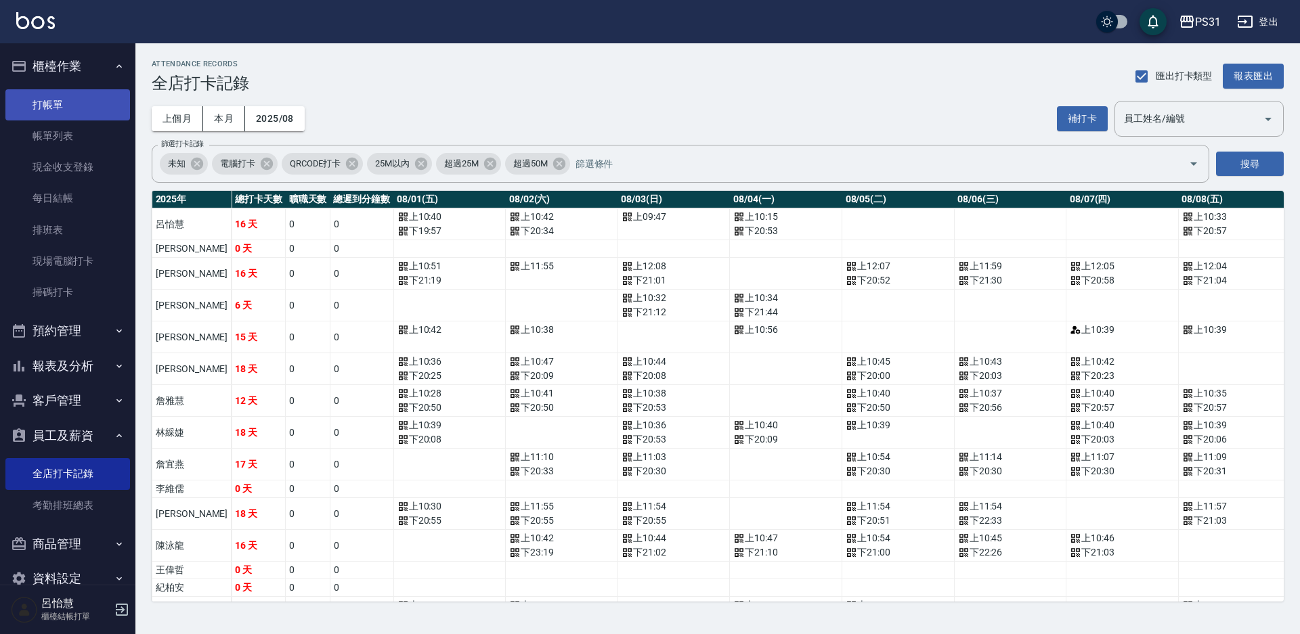
click at [52, 88] on ul "打帳單 帳單列表 現金收支登錄 每日結帳 排班表 現場電腦打卡 掃碼打卡" at bounding box center [67, 199] width 125 height 230
click at [48, 91] on link "打帳單" at bounding box center [67, 104] width 125 height 31
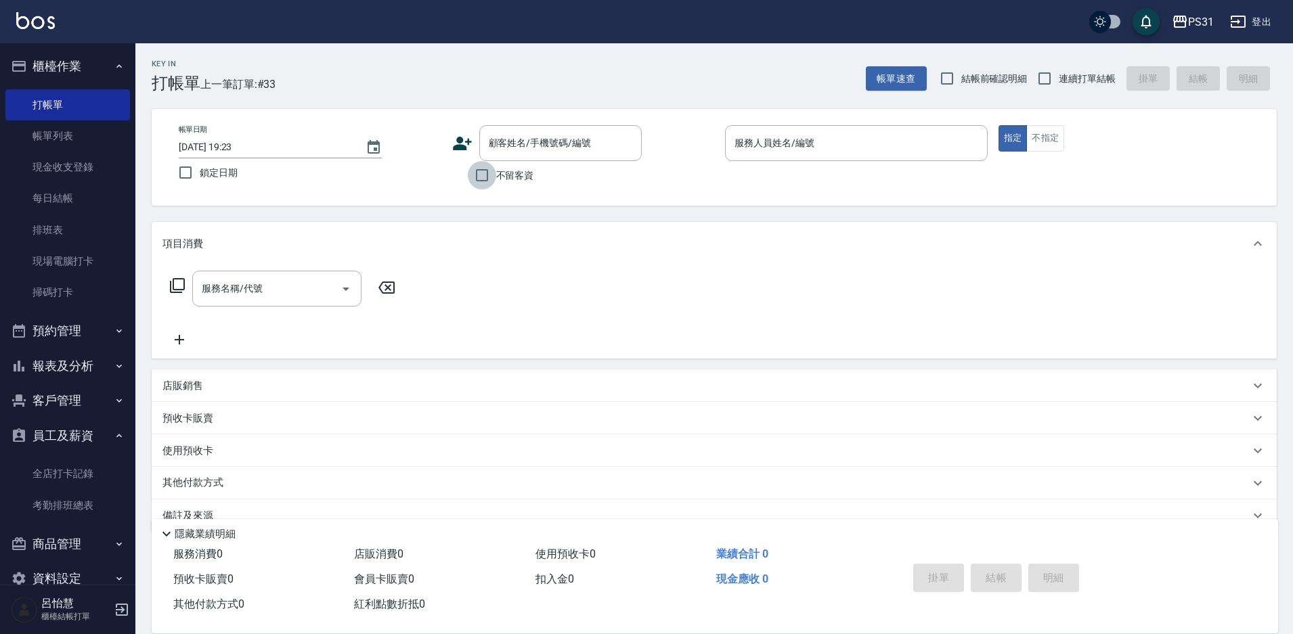
click at [495, 187] on input "不留客資" at bounding box center [482, 175] width 28 height 28
checkbox input "true"
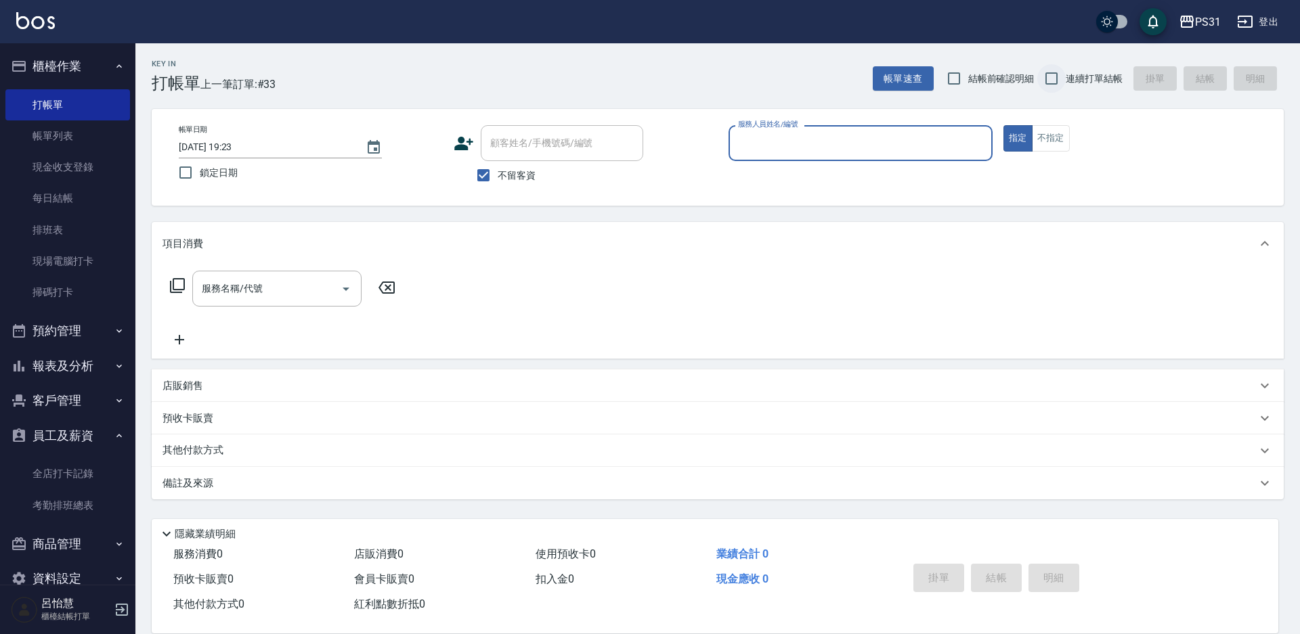
click at [1052, 84] on input "連續打單結帳" at bounding box center [1051, 78] width 28 height 28
checkbox input "true"
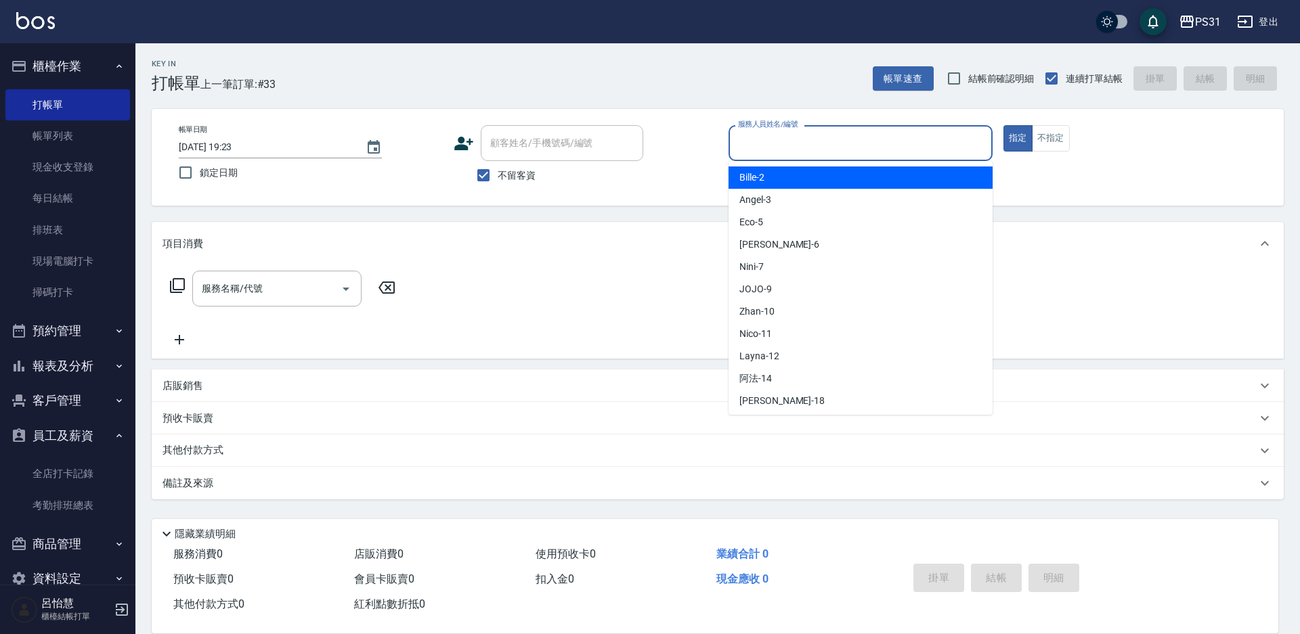
click at [900, 135] on input "服務人員姓名/編號" at bounding box center [860, 143] width 252 height 24
type input "Nini-7"
type button "true"
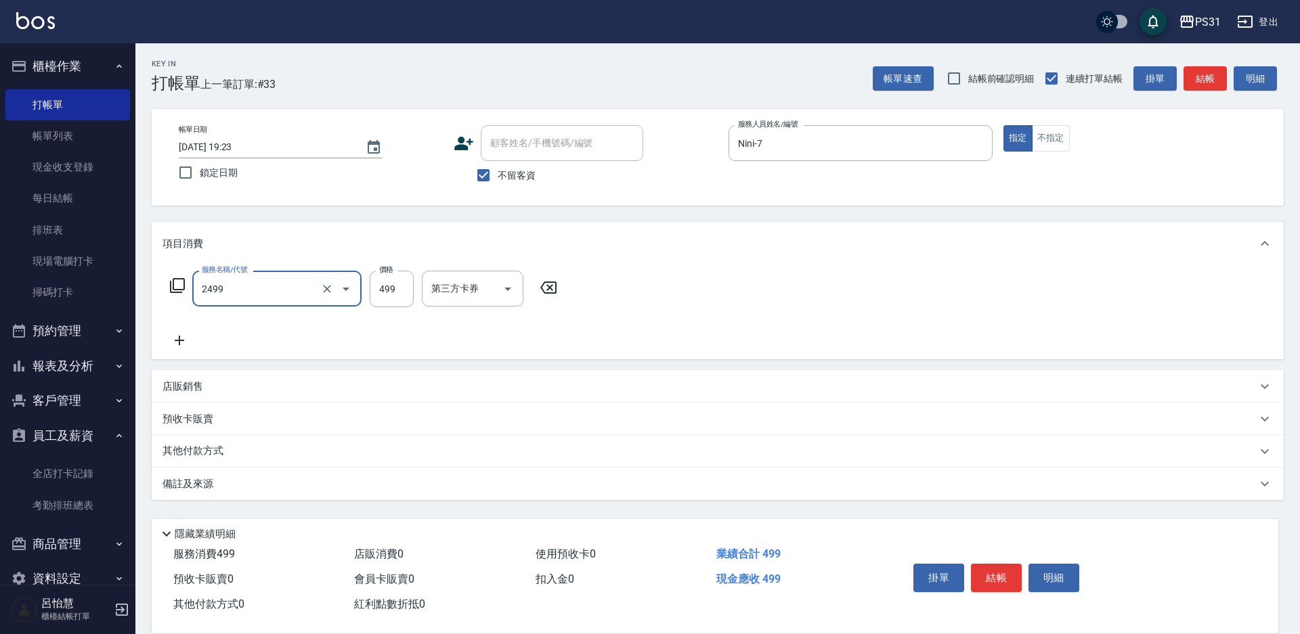
type input "499洗剪套餐(2499)"
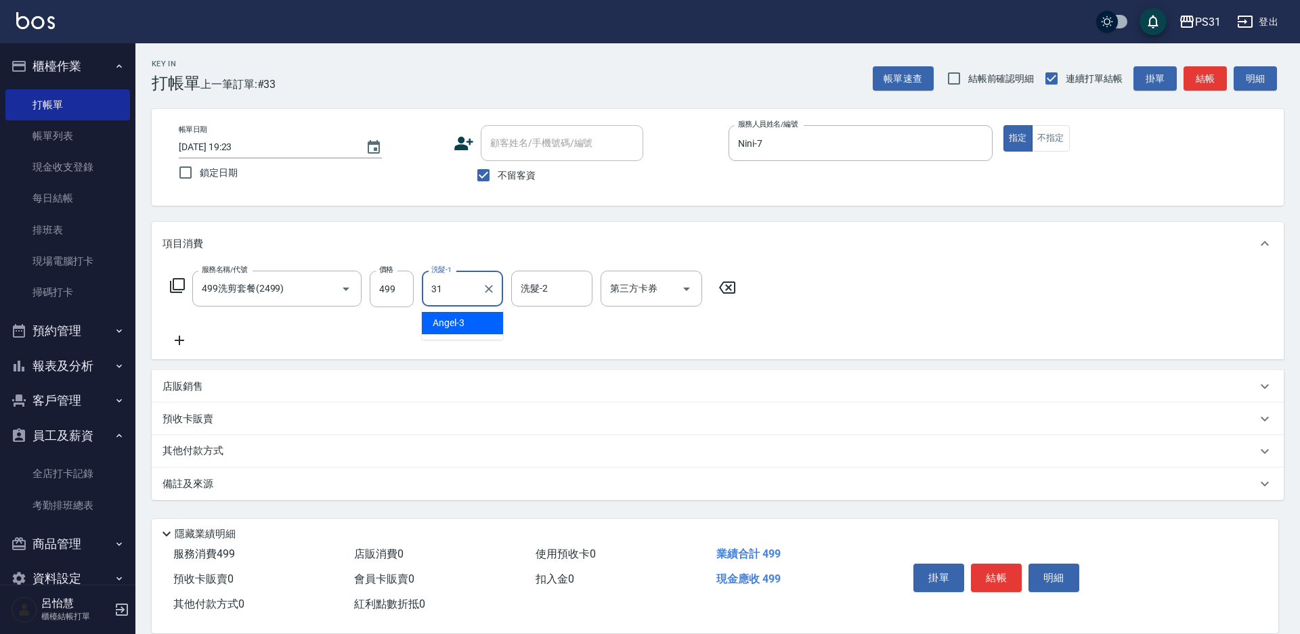
type input "何宜柔-31"
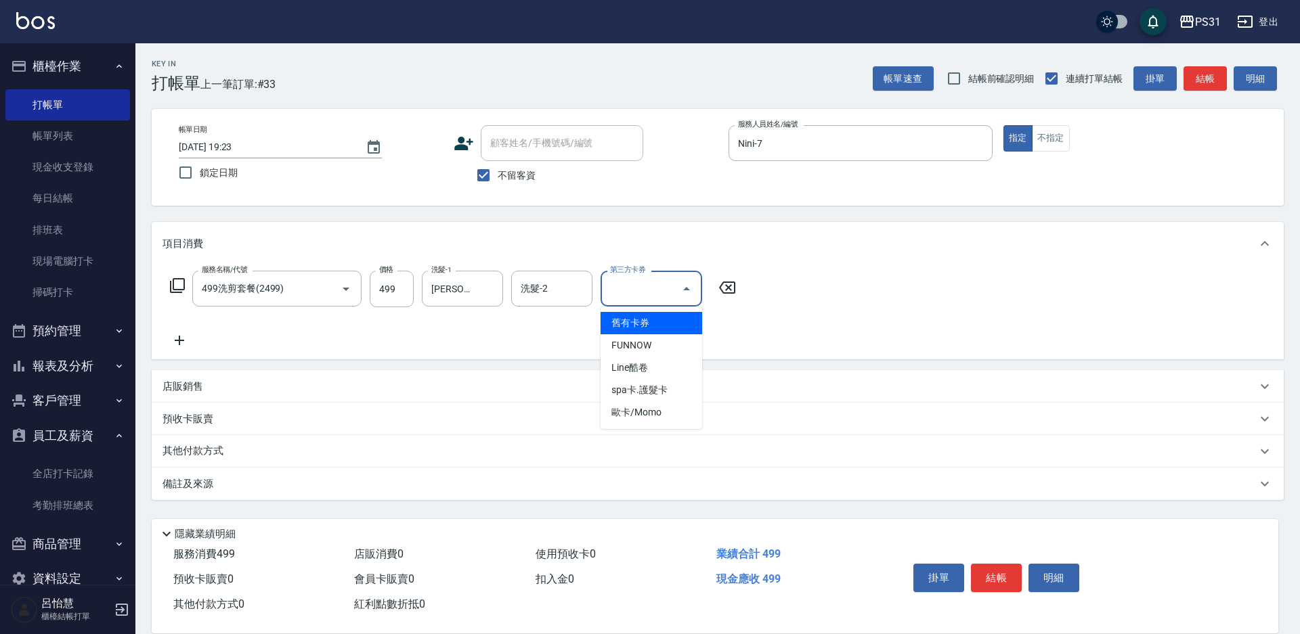
type input "舊有卡券"
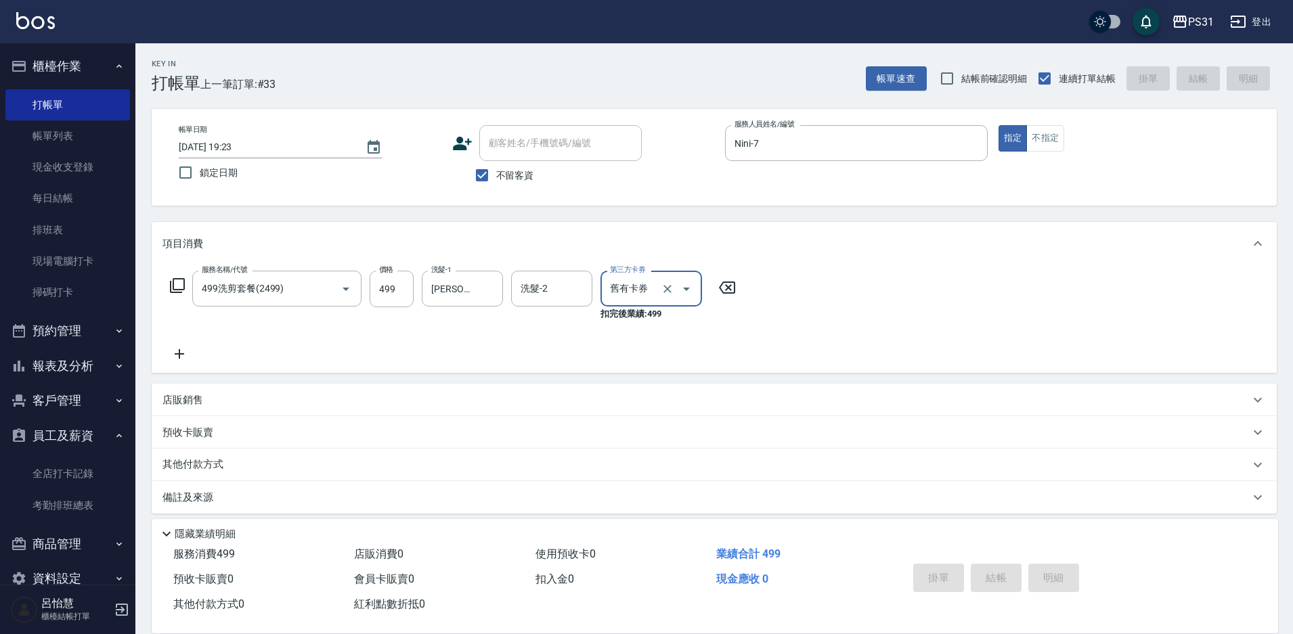
type input "2025/08/23 19:26"
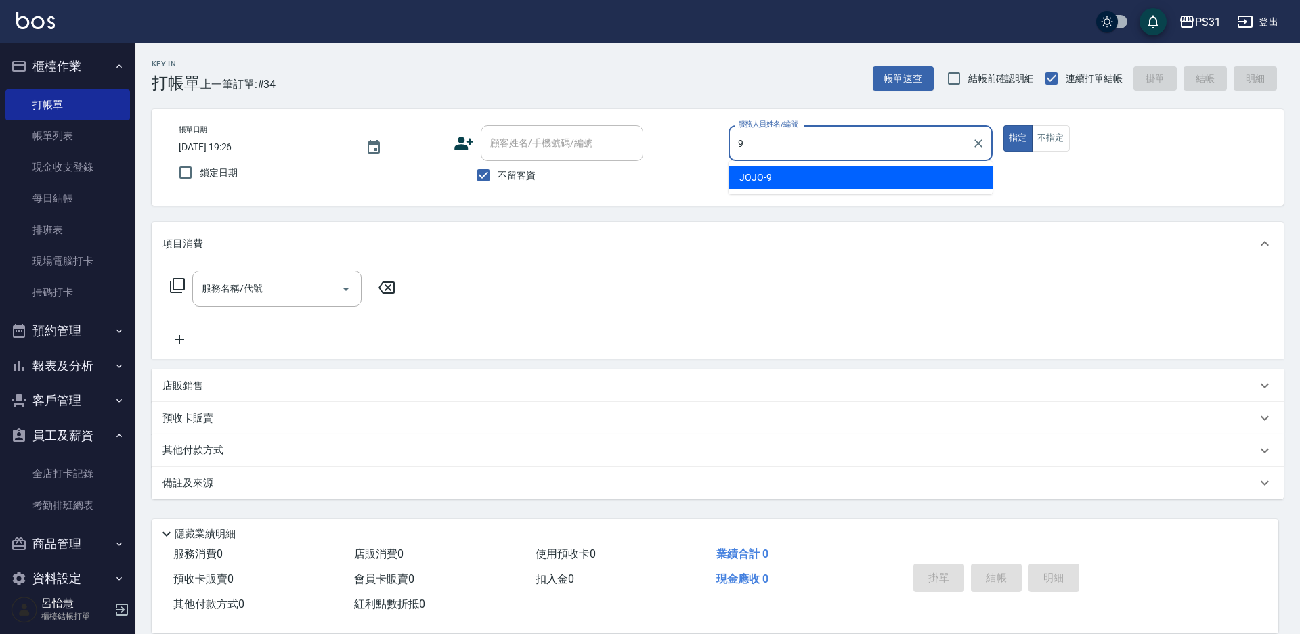
type input "JOJO-9"
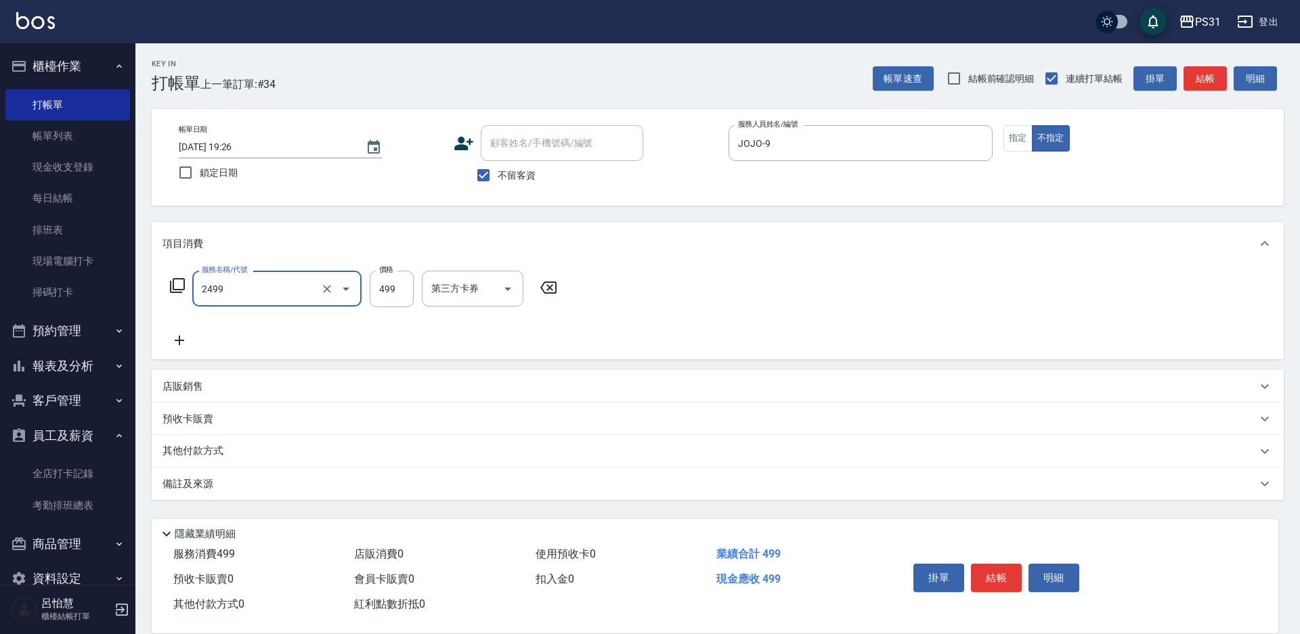
type input "499洗剪套餐(2499)"
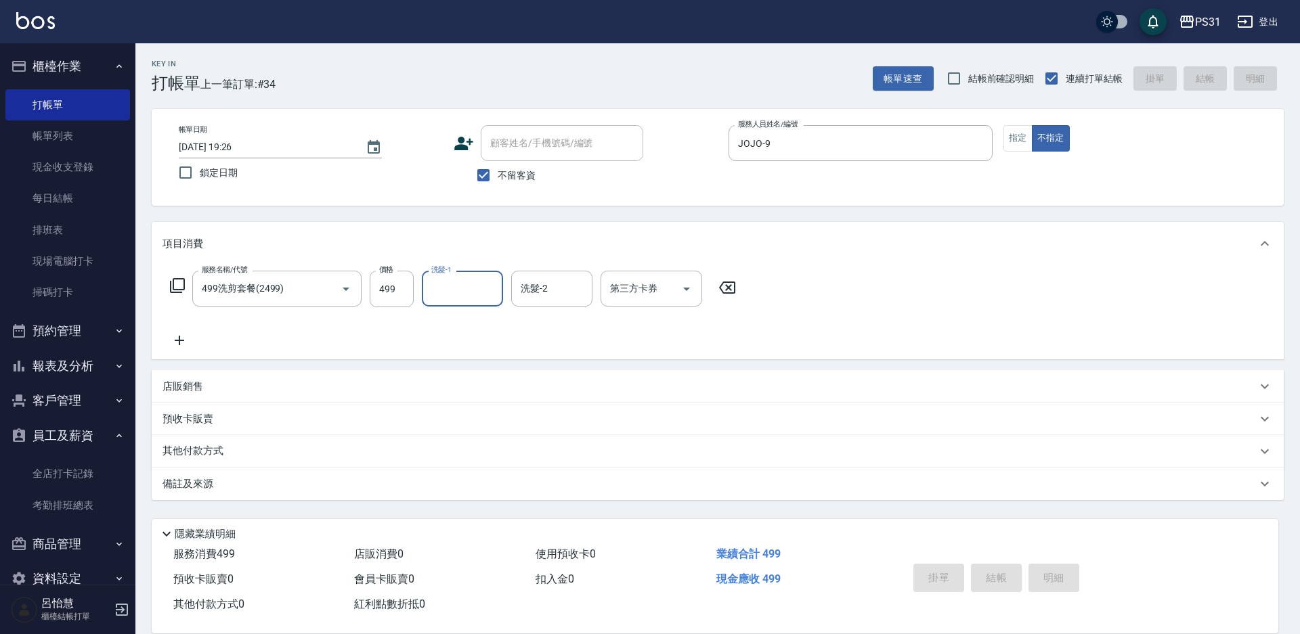
type input "2025/08/23 19:27"
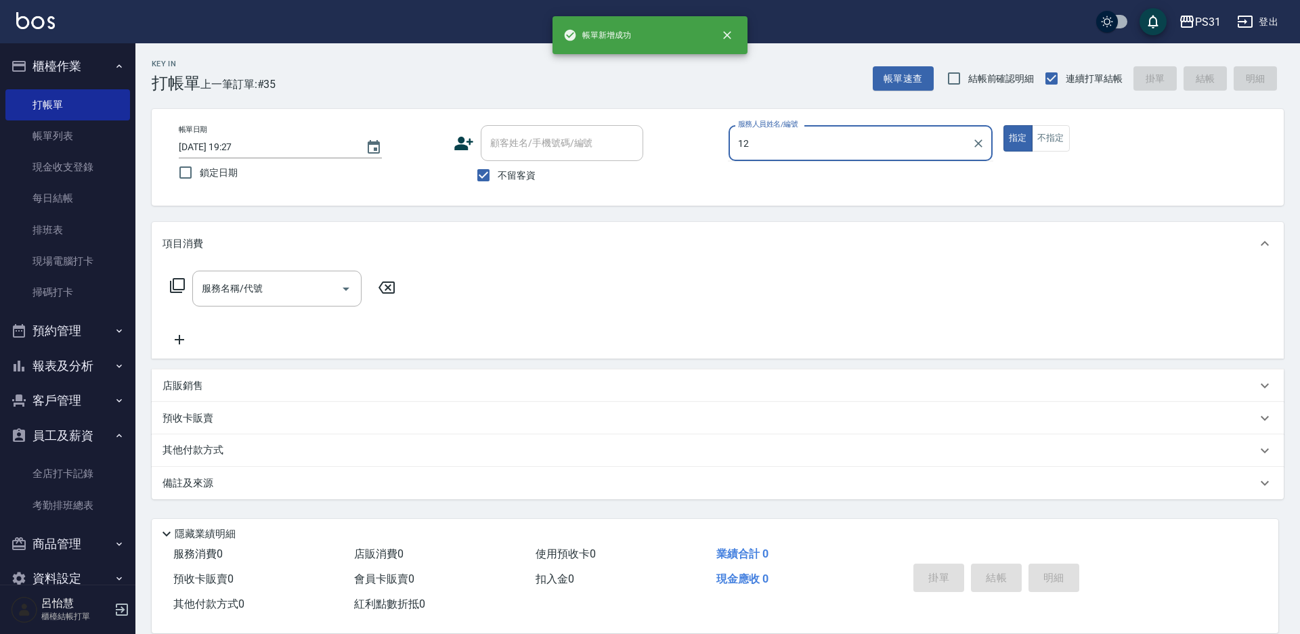
type input "Layna-12"
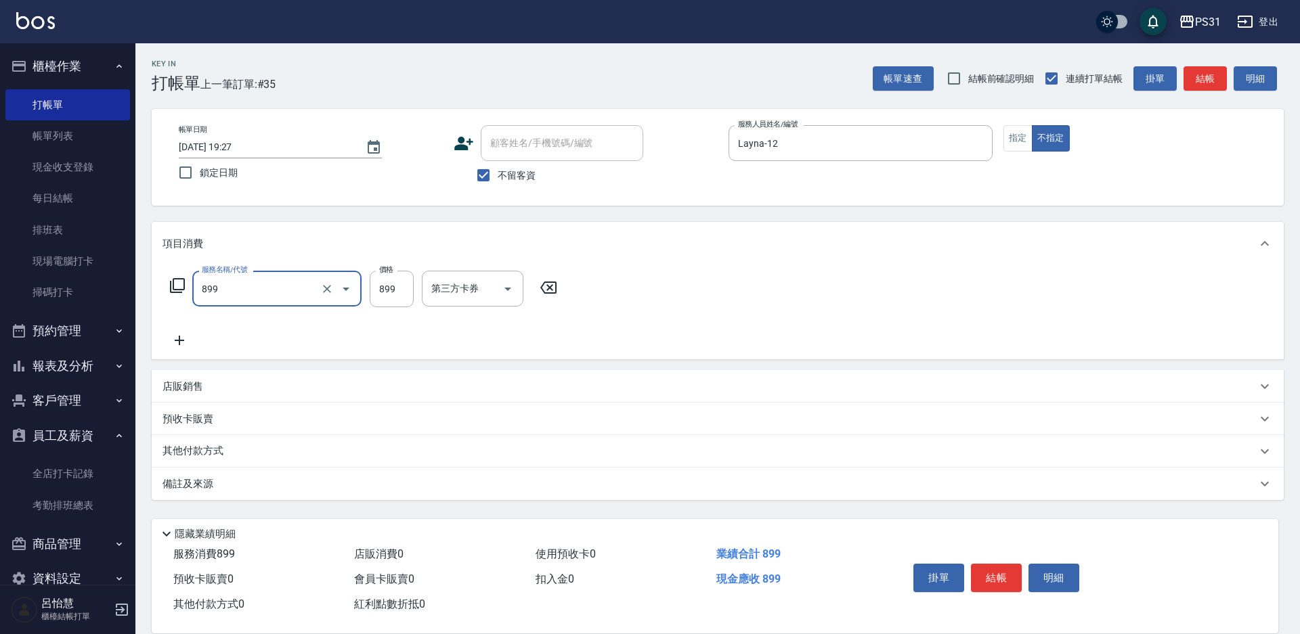
type input "899洗剪套餐(899)"
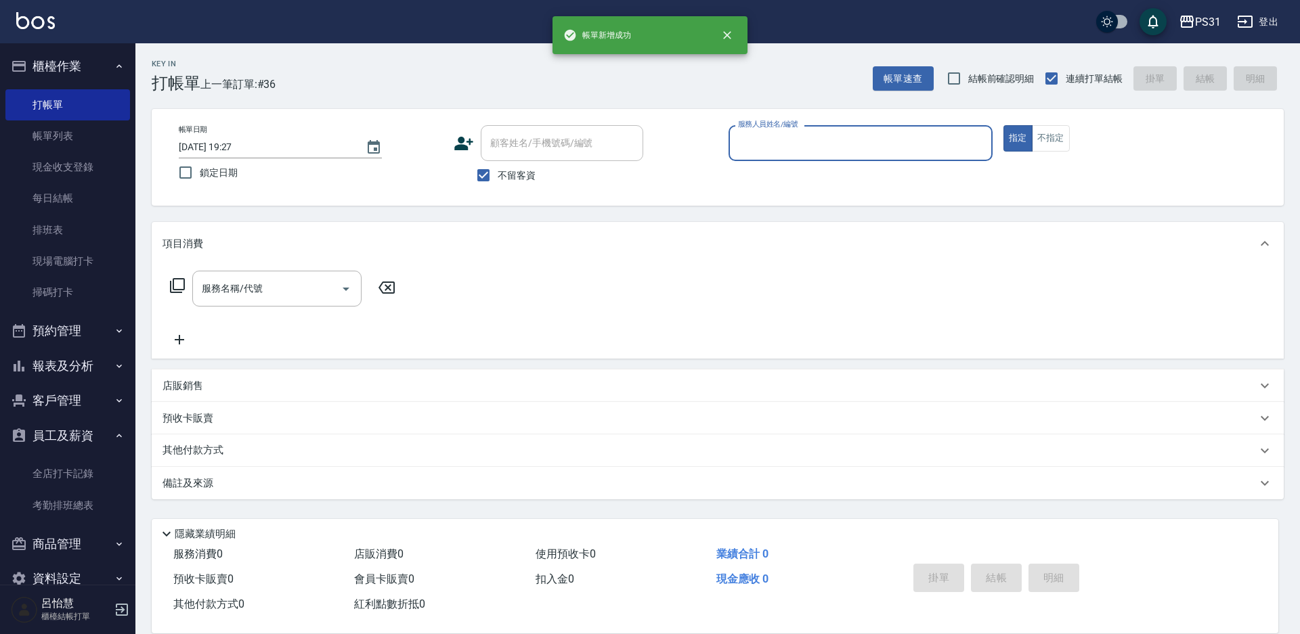
type input "3"
type input "Bille-2"
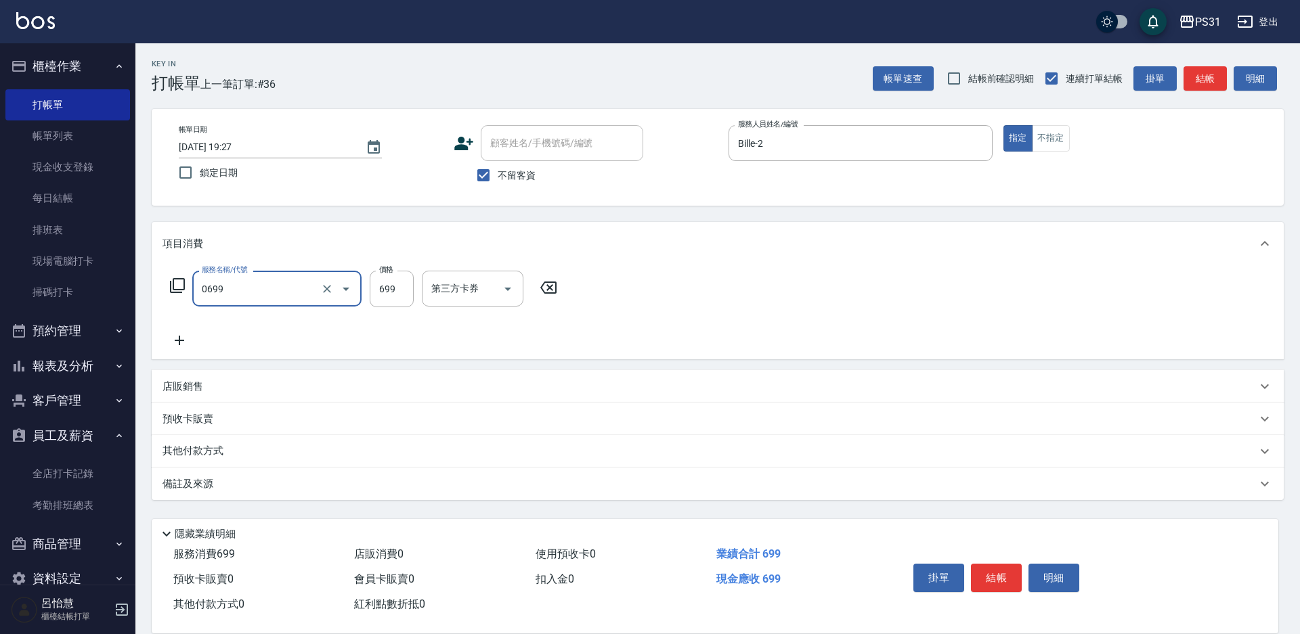
type input "精油699(0699)"
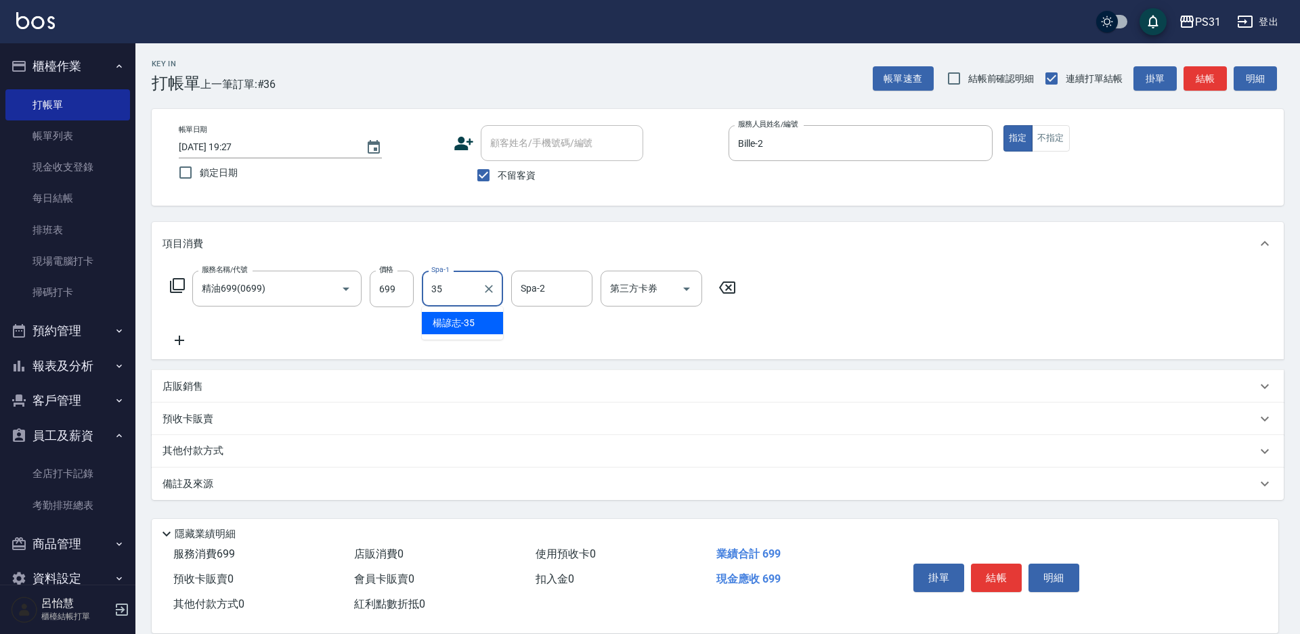
type input "楊諺志-35"
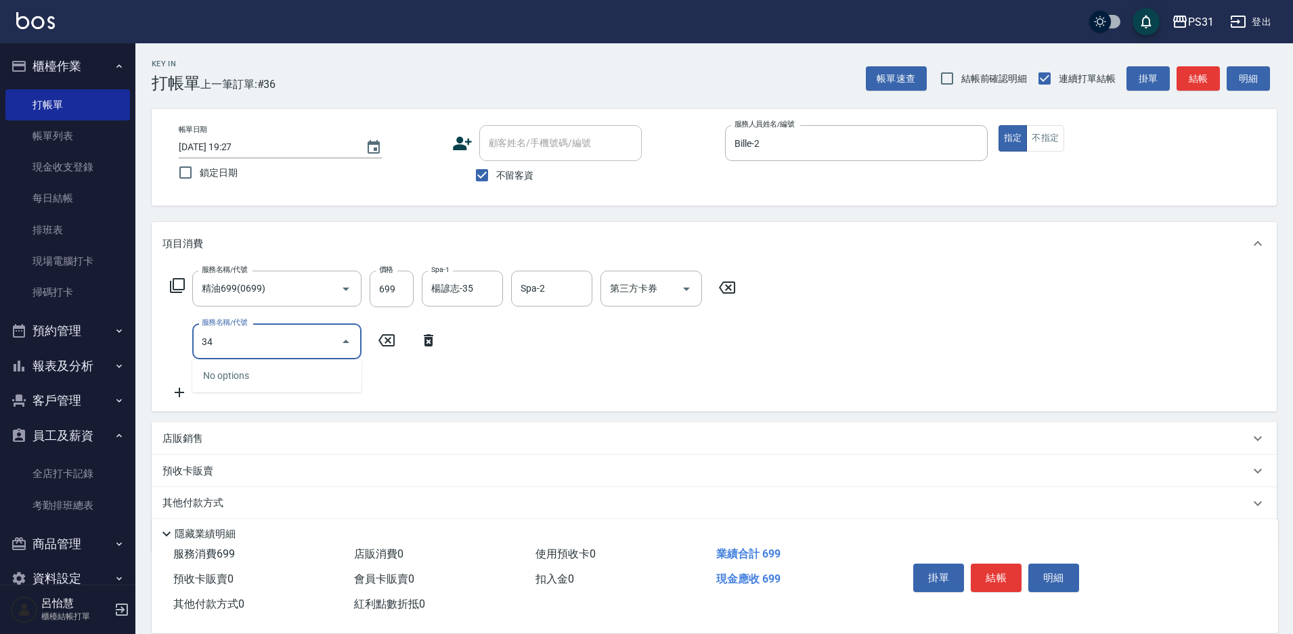
type input "3"
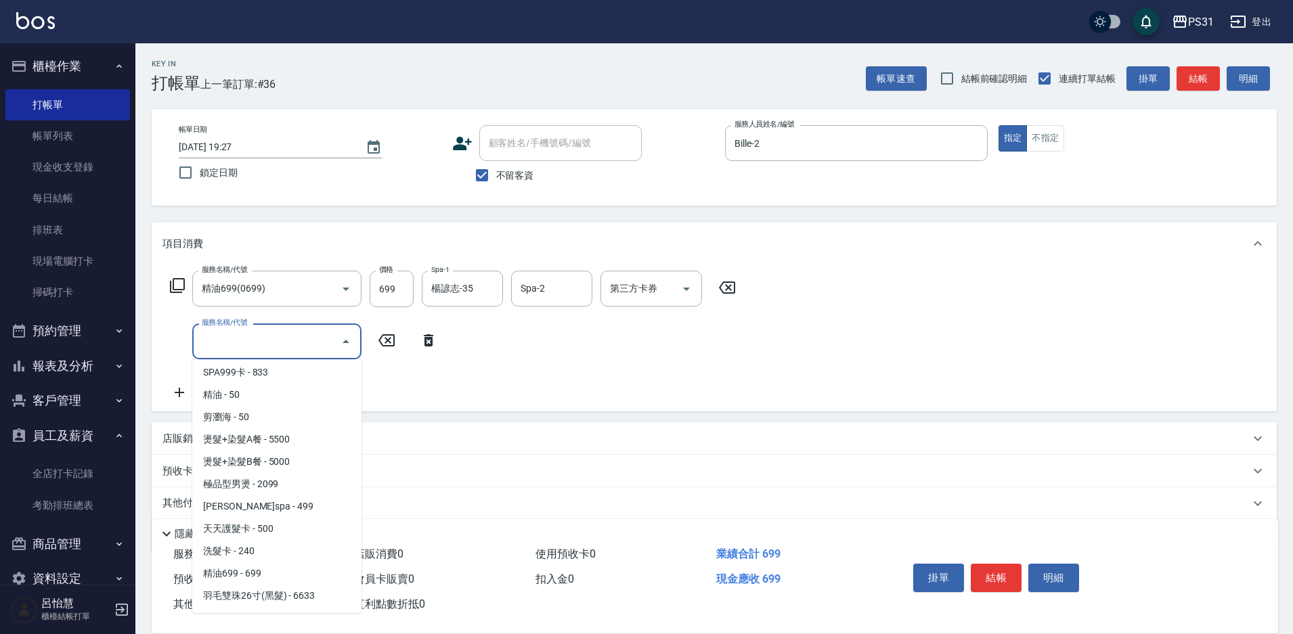
scroll to position [5, 0]
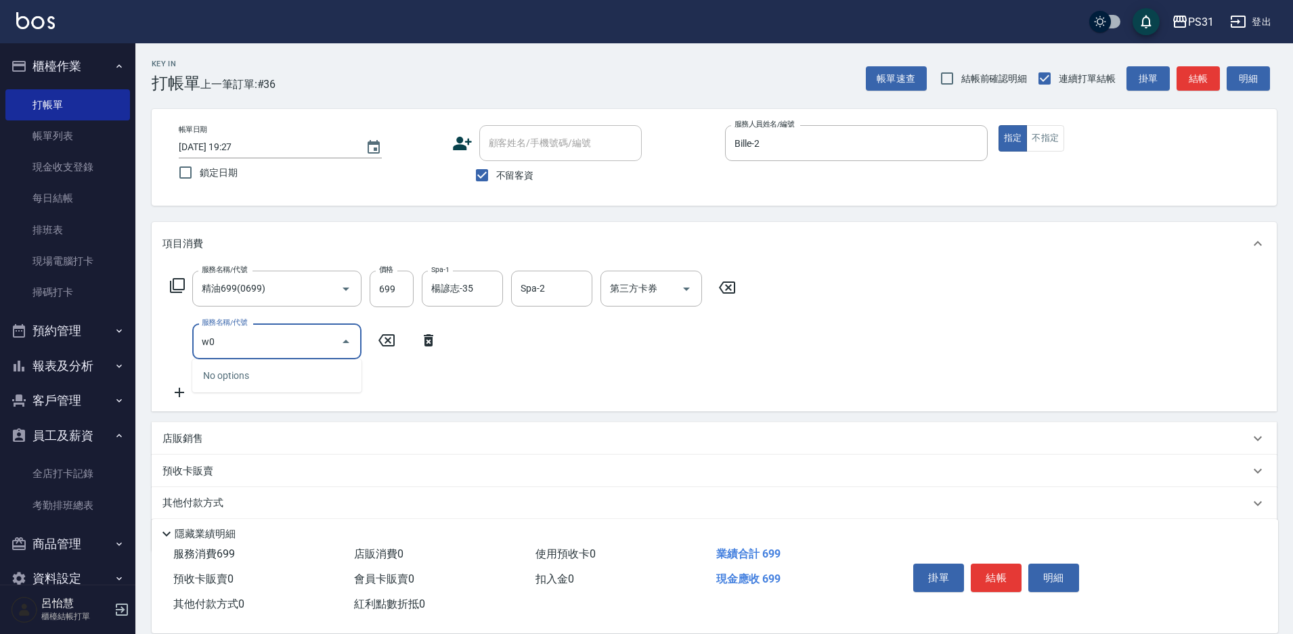
type input "w"
type input "W"
type input "燙+染"
click at [380, 340] on icon at bounding box center [386, 340] width 16 height 12
click at [309, 347] on input "服務名稱/代號" at bounding box center [266, 342] width 137 height 24
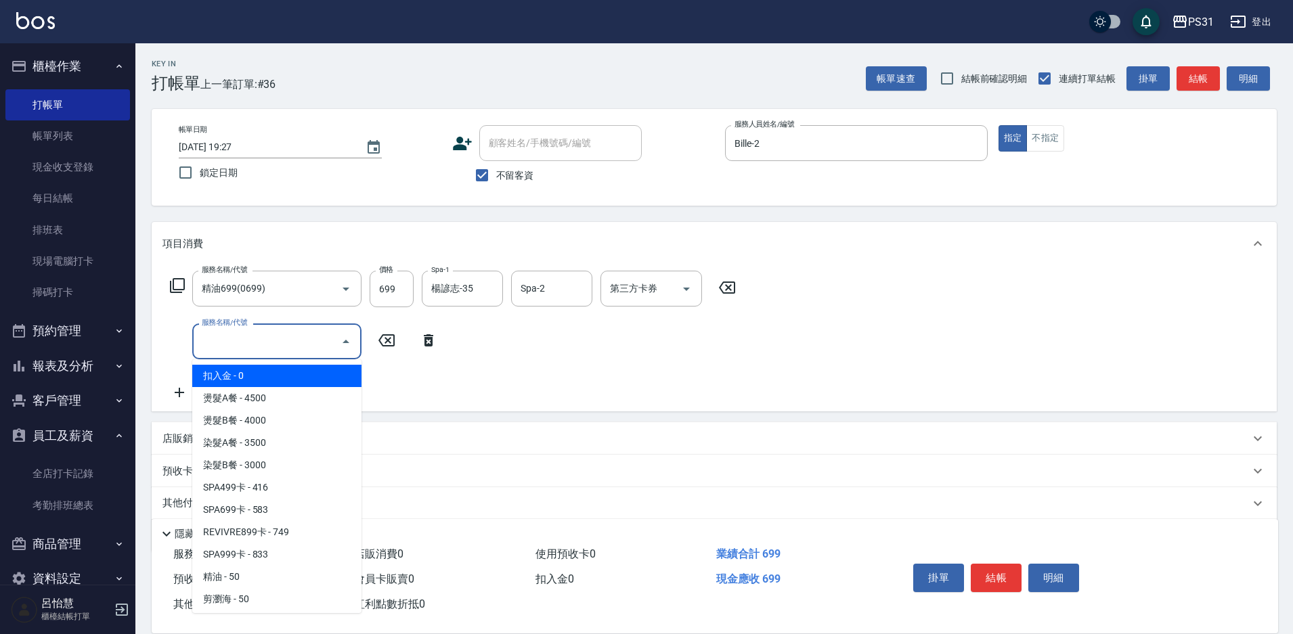
click at [332, 339] on input "服務名稱/代號" at bounding box center [266, 342] width 137 height 24
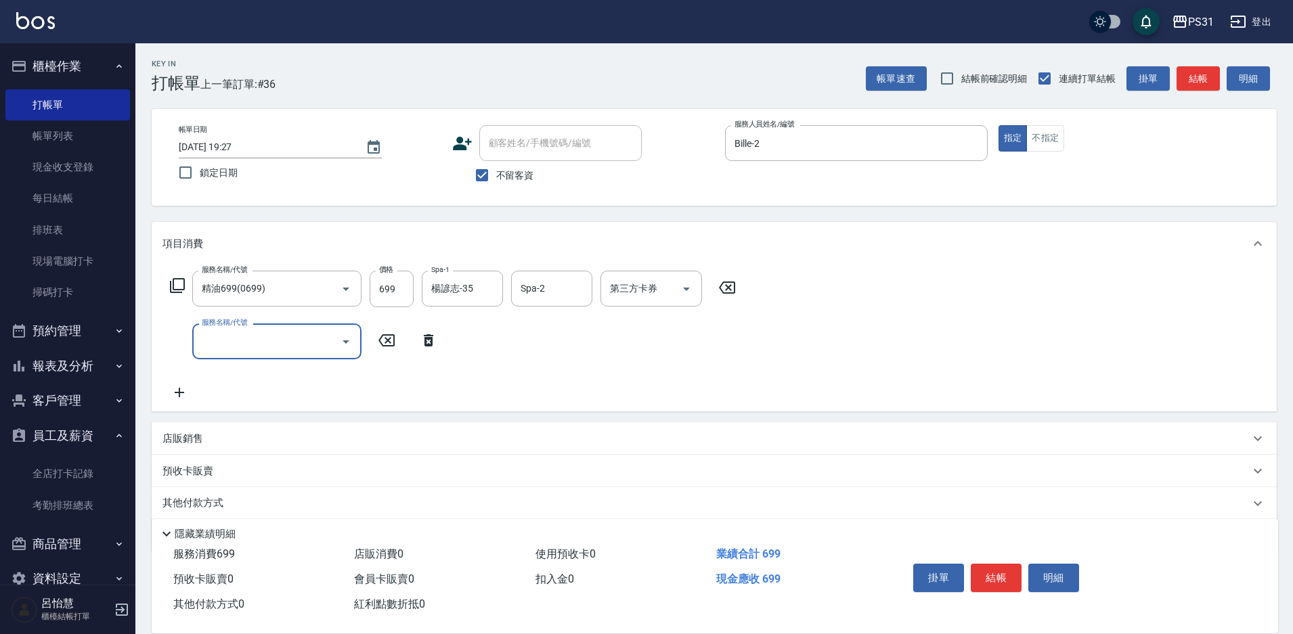
click at [342, 337] on icon "Open" at bounding box center [346, 342] width 16 height 16
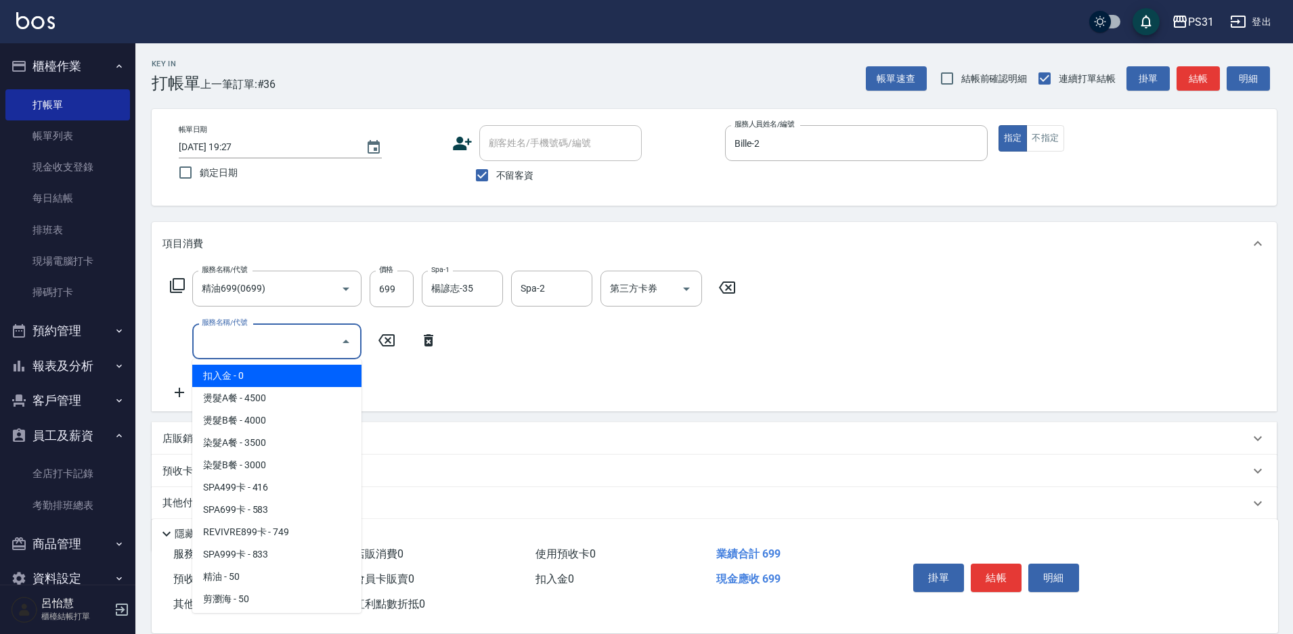
click at [342, 338] on icon "Close" at bounding box center [346, 342] width 16 height 16
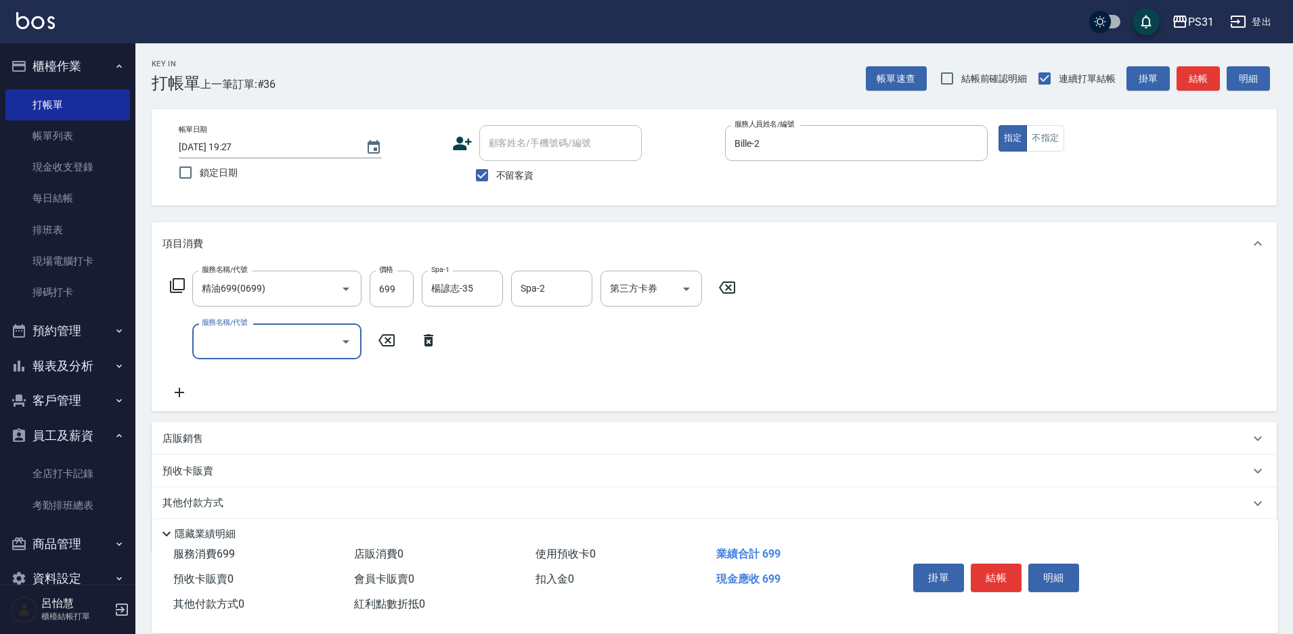
click at [178, 284] on icon at bounding box center [177, 286] width 16 height 16
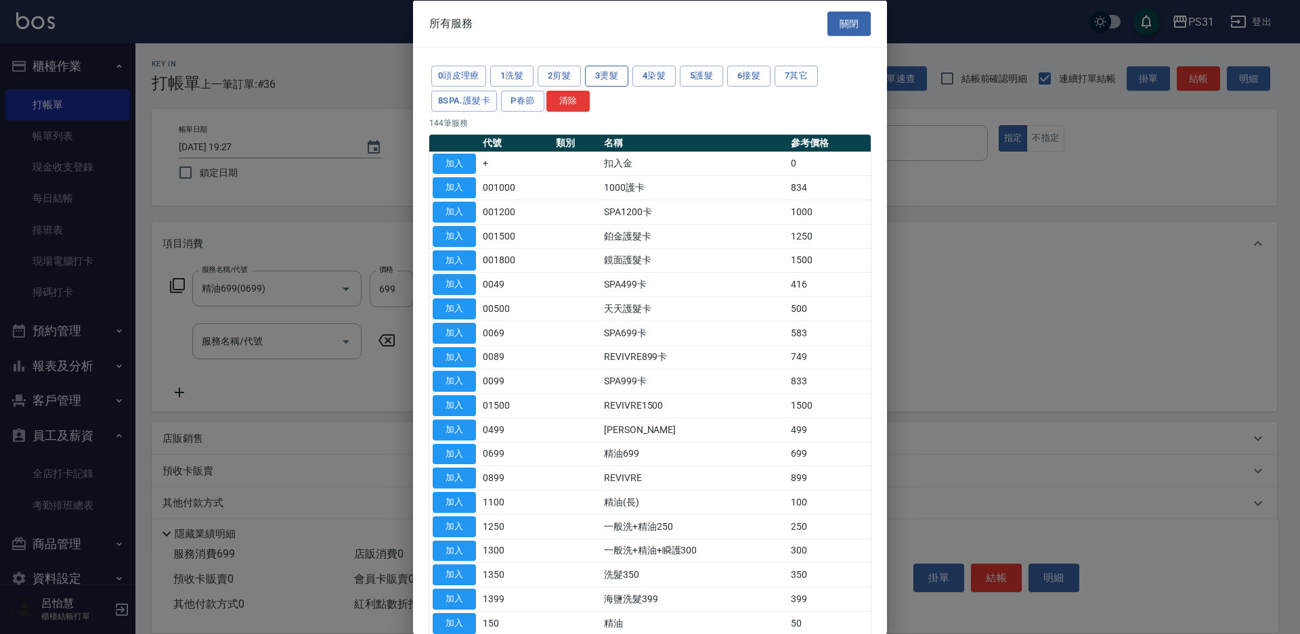
click at [602, 79] on button "3燙髮" at bounding box center [606, 76] width 43 height 21
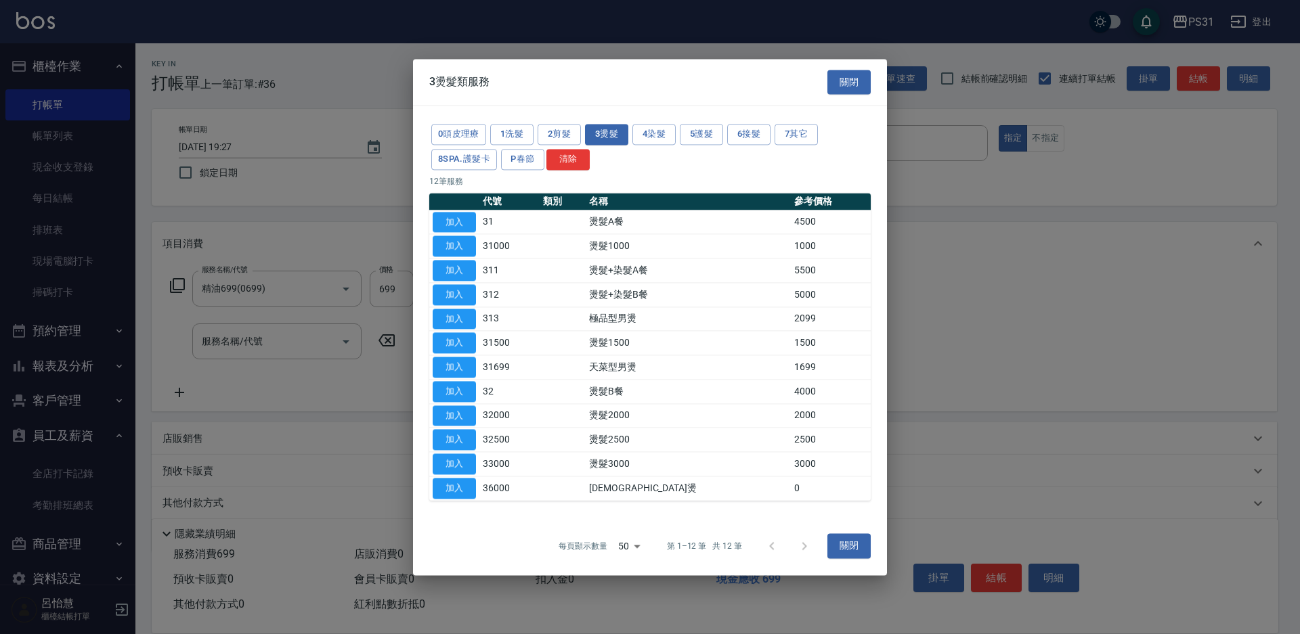
click at [665, 273] on td "燙髮+染髮A餐" at bounding box center [687, 271] width 205 height 24
click at [475, 269] on button "加入" at bounding box center [453, 270] width 43 height 21
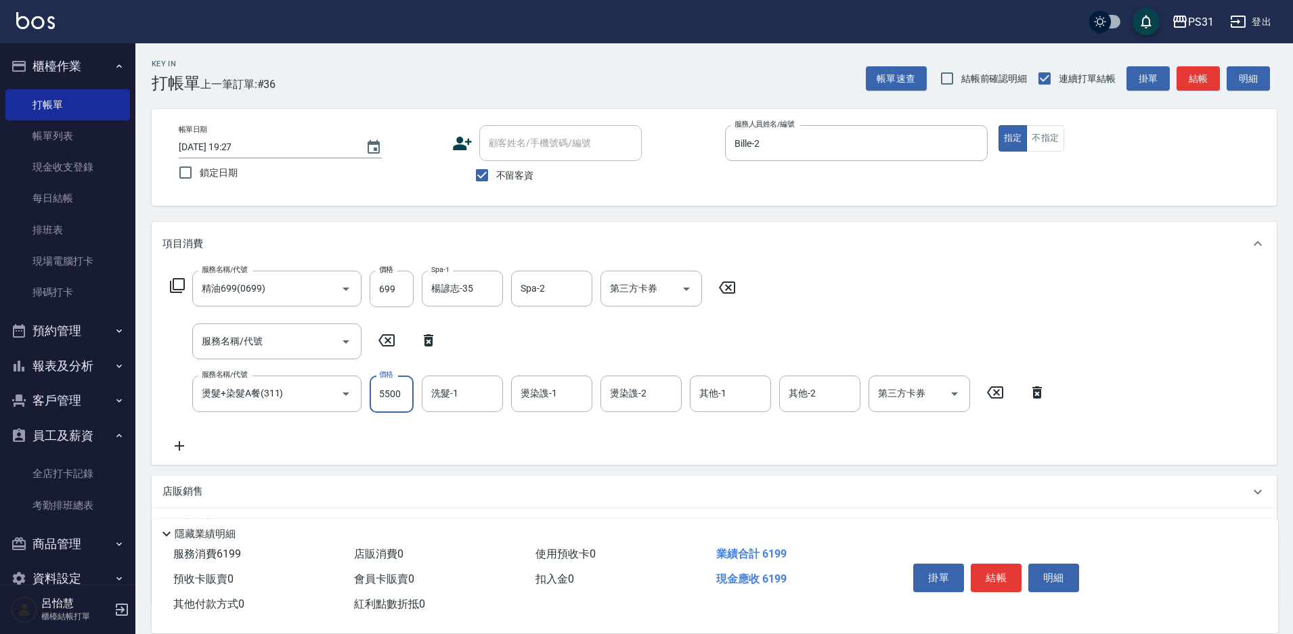
click at [384, 403] on input "5500" at bounding box center [392, 394] width 44 height 37
type input "5900"
click at [424, 337] on icon at bounding box center [429, 340] width 34 height 16
type input "燙髮+染髮A餐(311)"
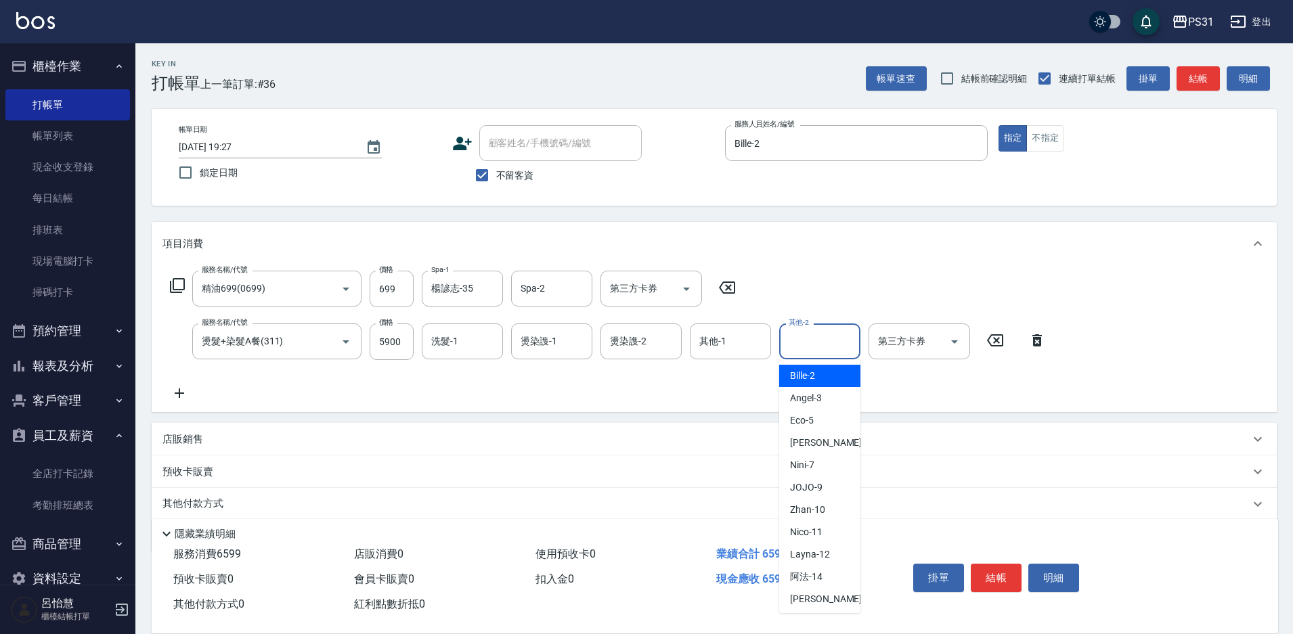
click at [810, 344] on input "其他-2" at bounding box center [819, 342] width 69 height 24
type input "楊諺志-35"
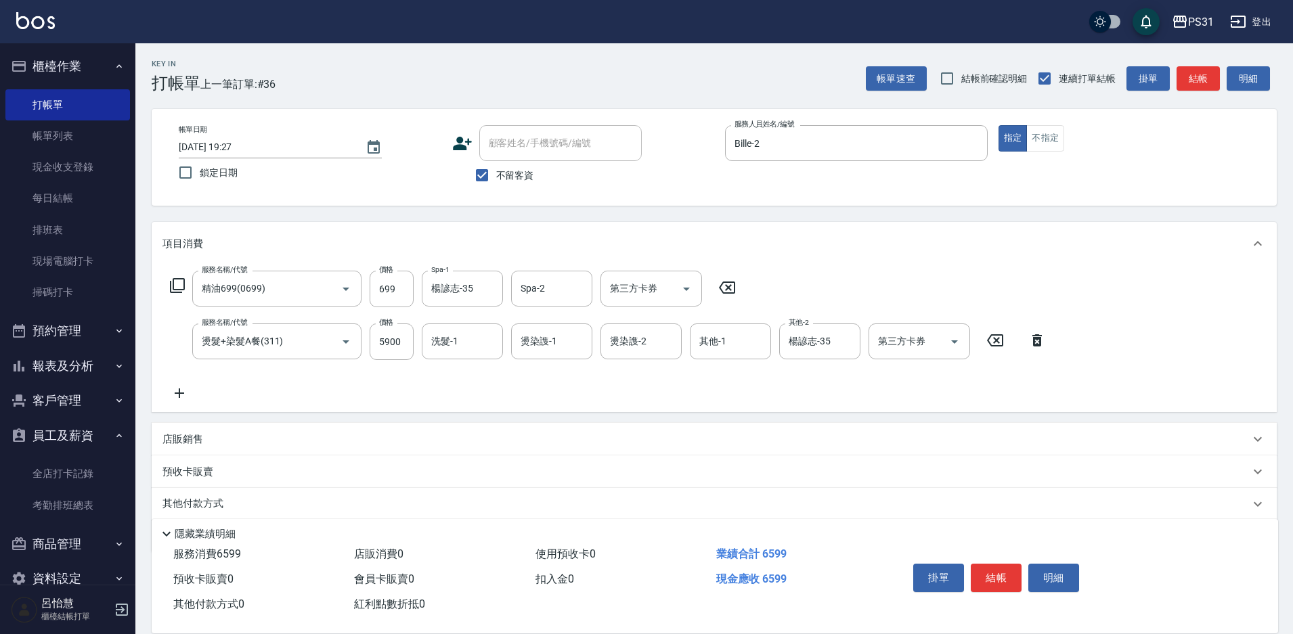
click at [180, 443] on p "店販銷售" at bounding box center [182, 439] width 41 height 14
click at [180, 443] on p "店販銷售" at bounding box center [182, 445] width 41 height 14
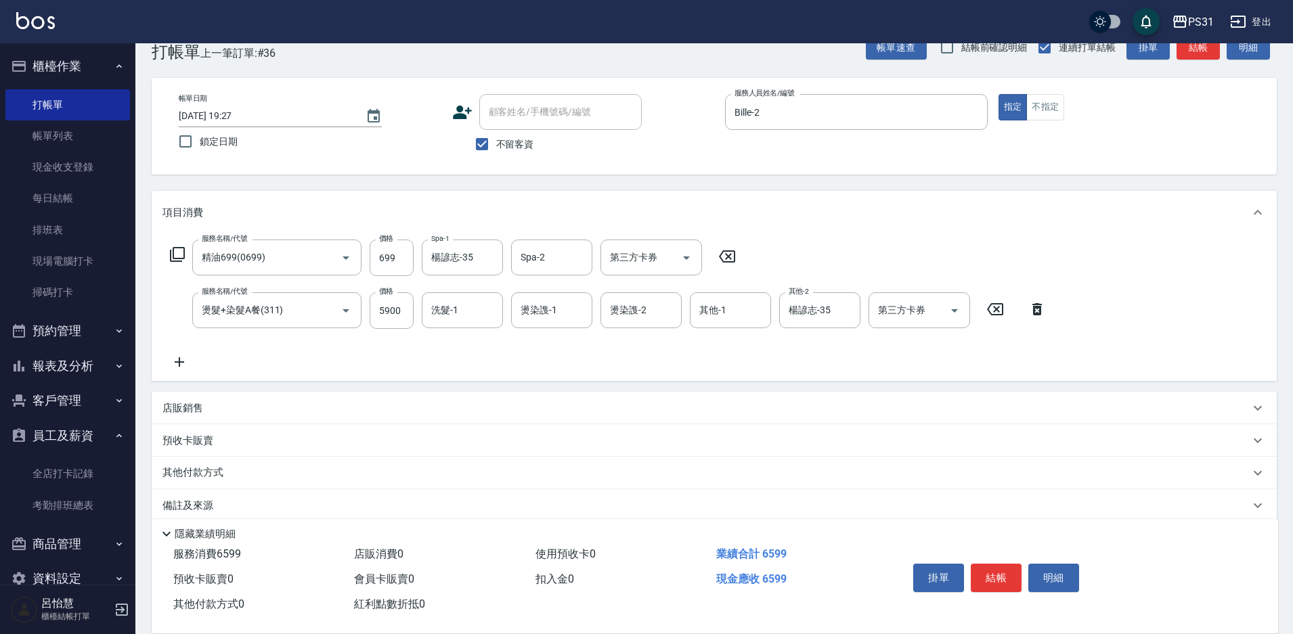
scroll to position [49, 0]
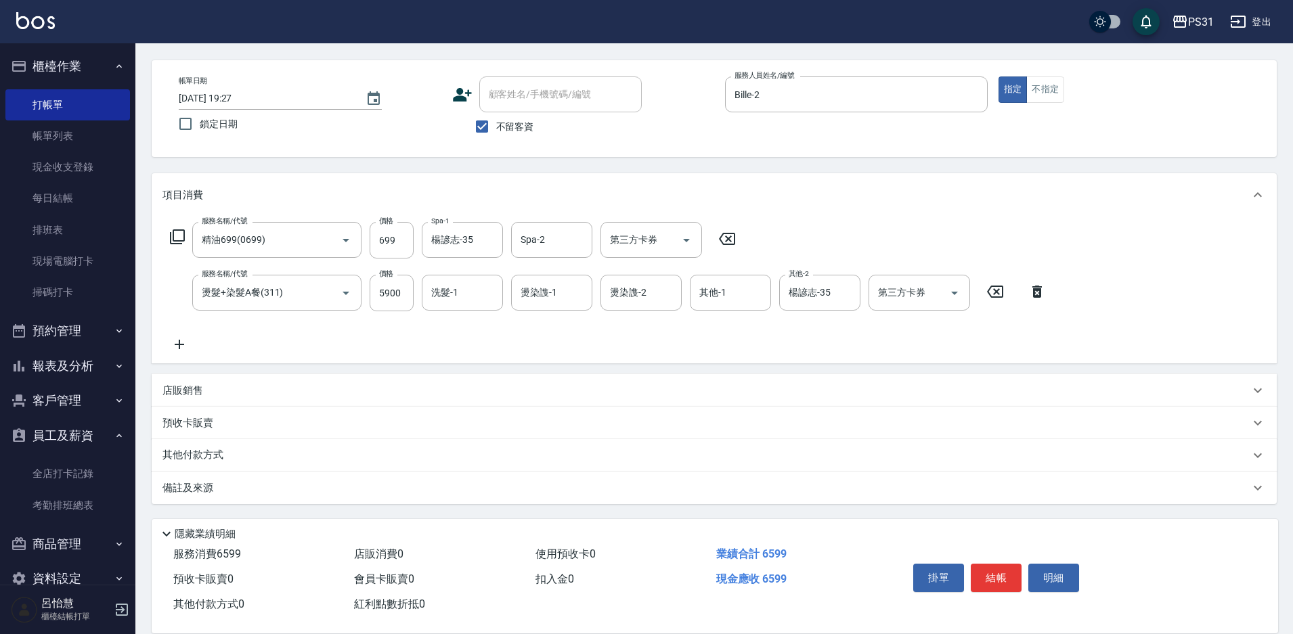
click at [190, 456] on p "其他付款方式" at bounding box center [196, 455] width 68 height 15
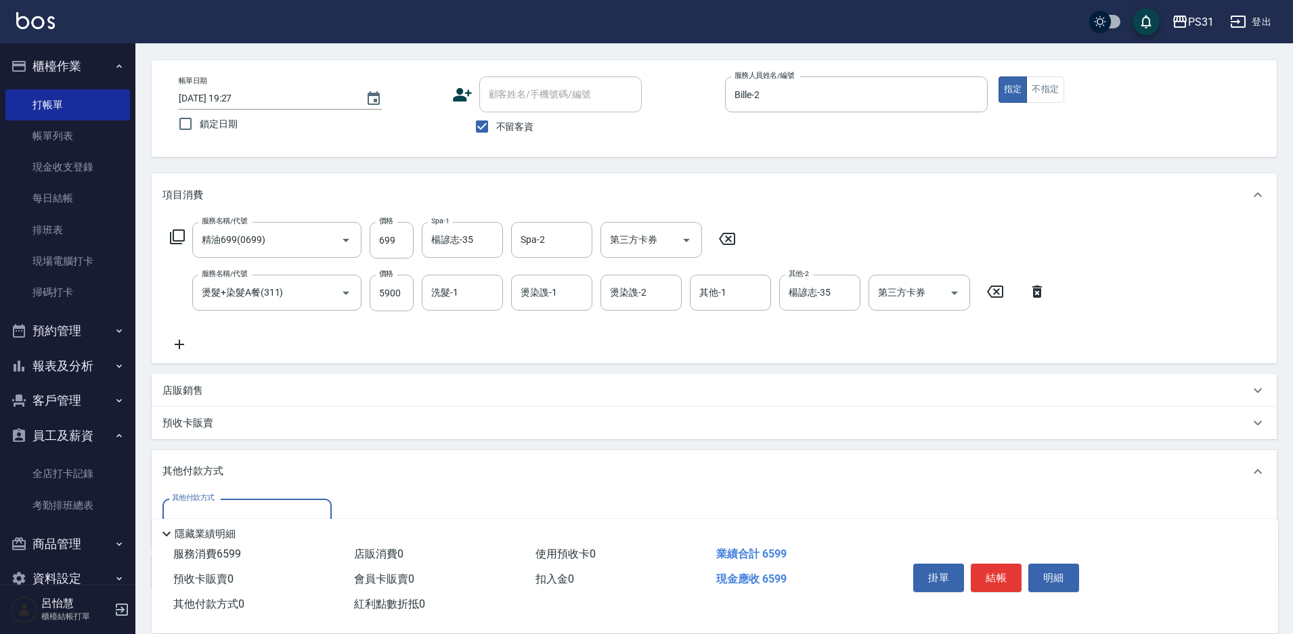
scroll to position [0, 0]
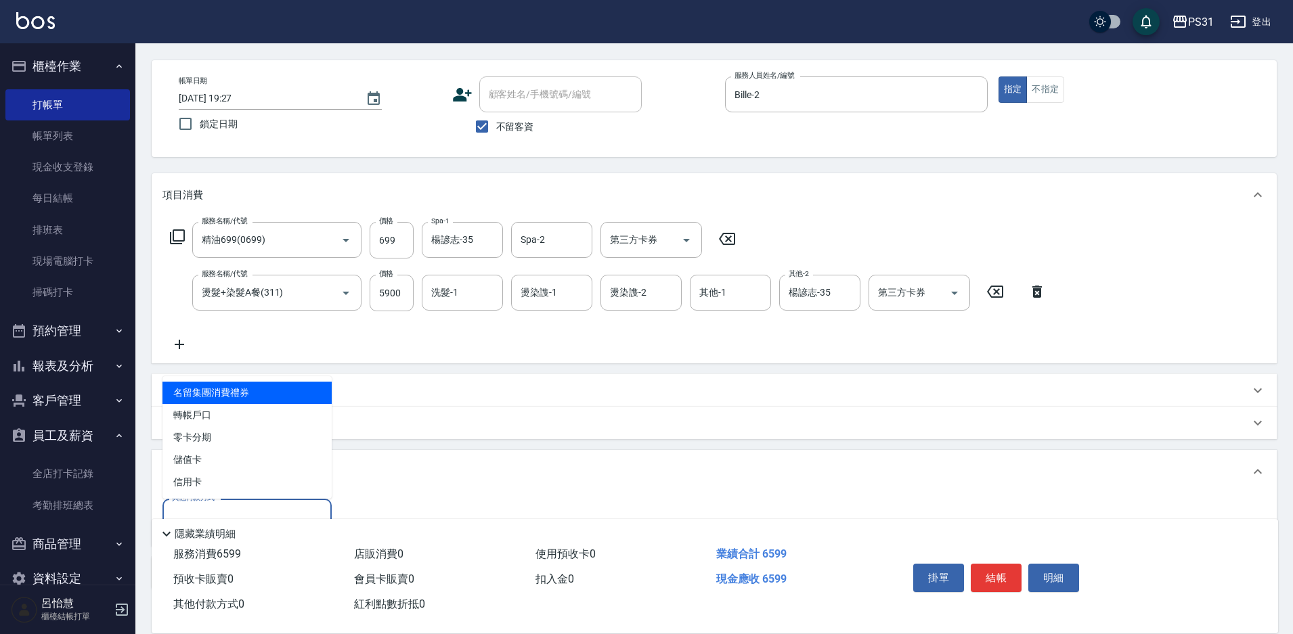
click at [240, 506] on input "其他付款方式" at bounding box center [247, 517] width 157 height 24
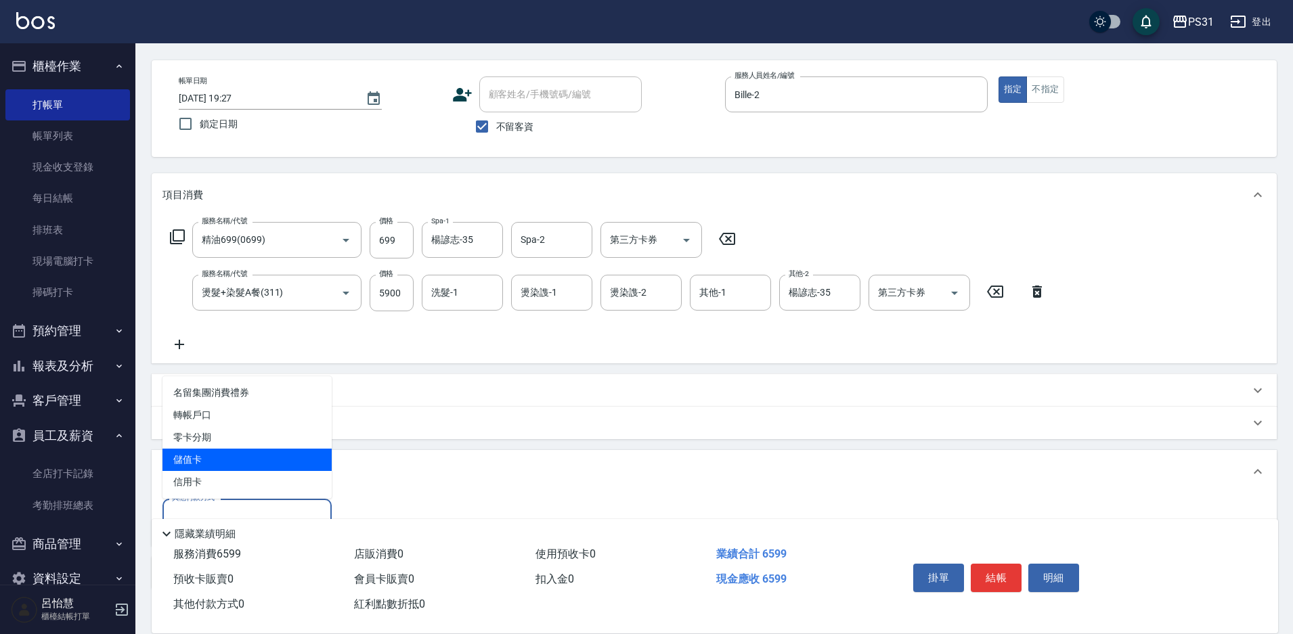
click at [206, 460] on span "儲值卡" at bounding box center [246, 460] width 169 height 22
type input "儲值卡"
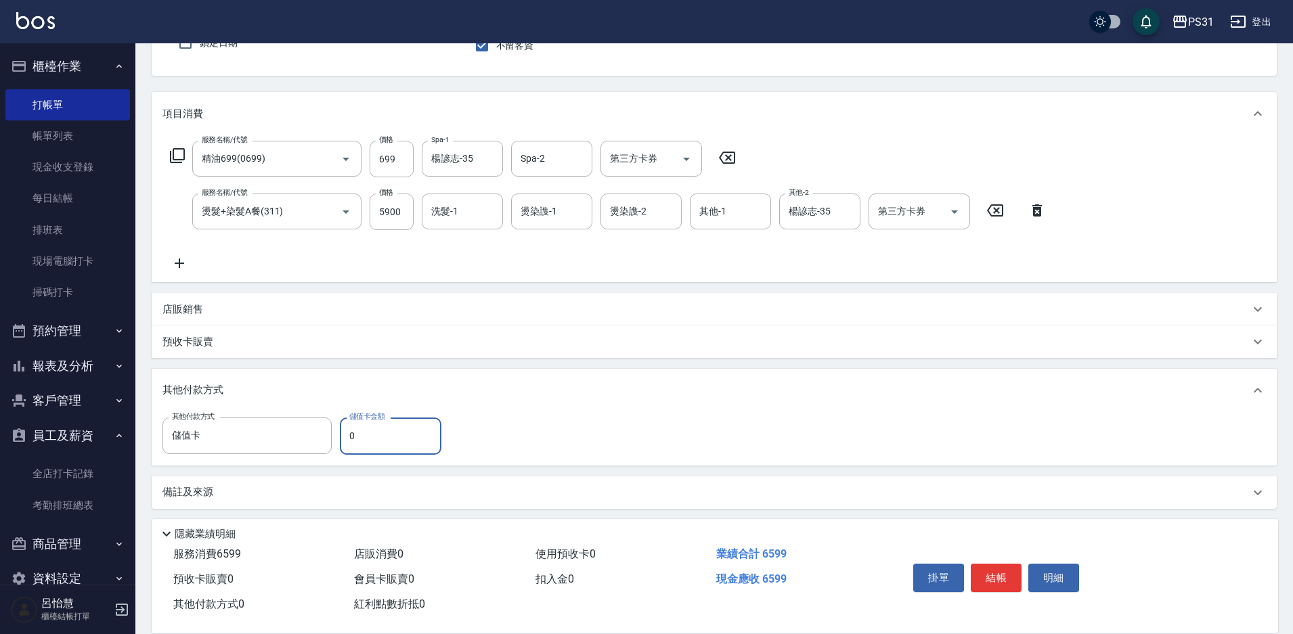
scroll to position [135, 0]
click at [405, 430] on input "0" at bounding box center [391, 431] width 102 height 37
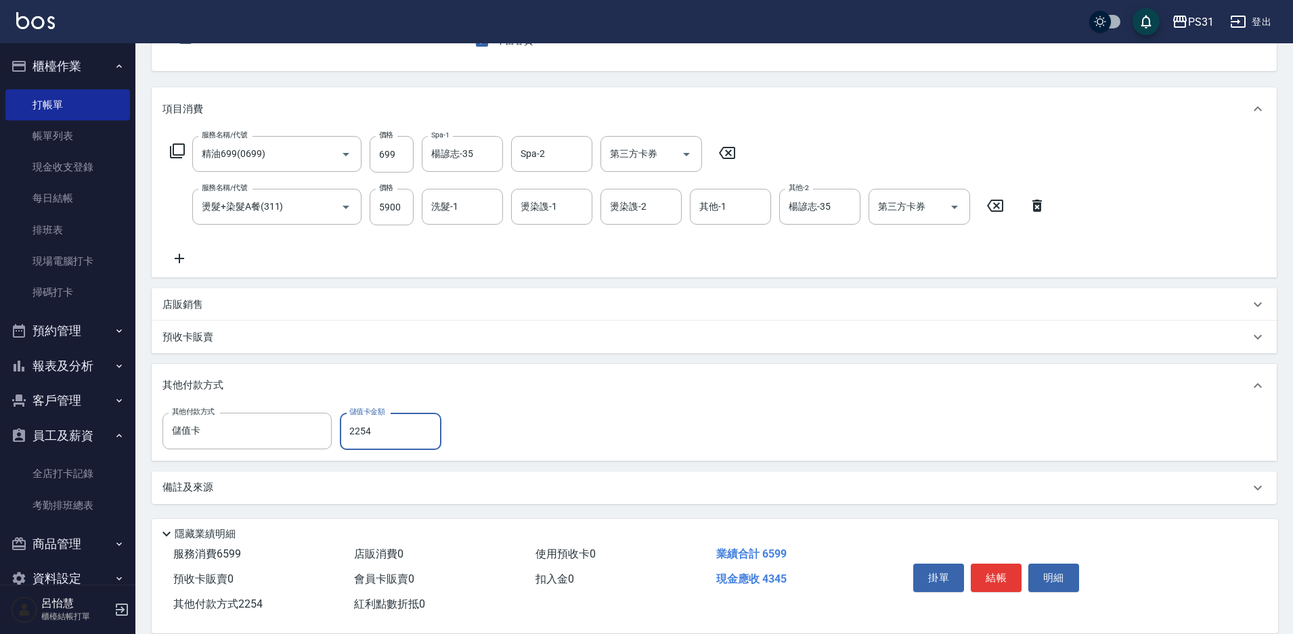
type input "2254"
click at [900, 414] on div "其他付款方式 儲值卡 其他付款方式 儲值卡金額 2254 儲值卡金額" at bounding box center [713, 431] width 1103 height 37
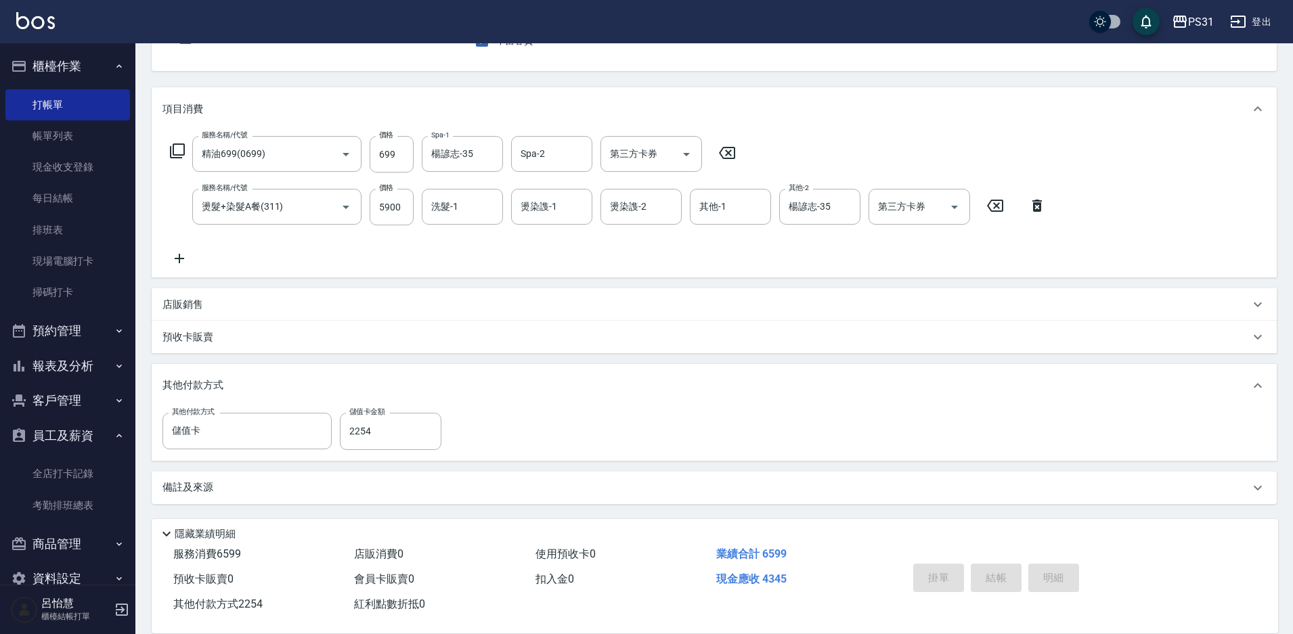
type input "2025/08/23 19:28"
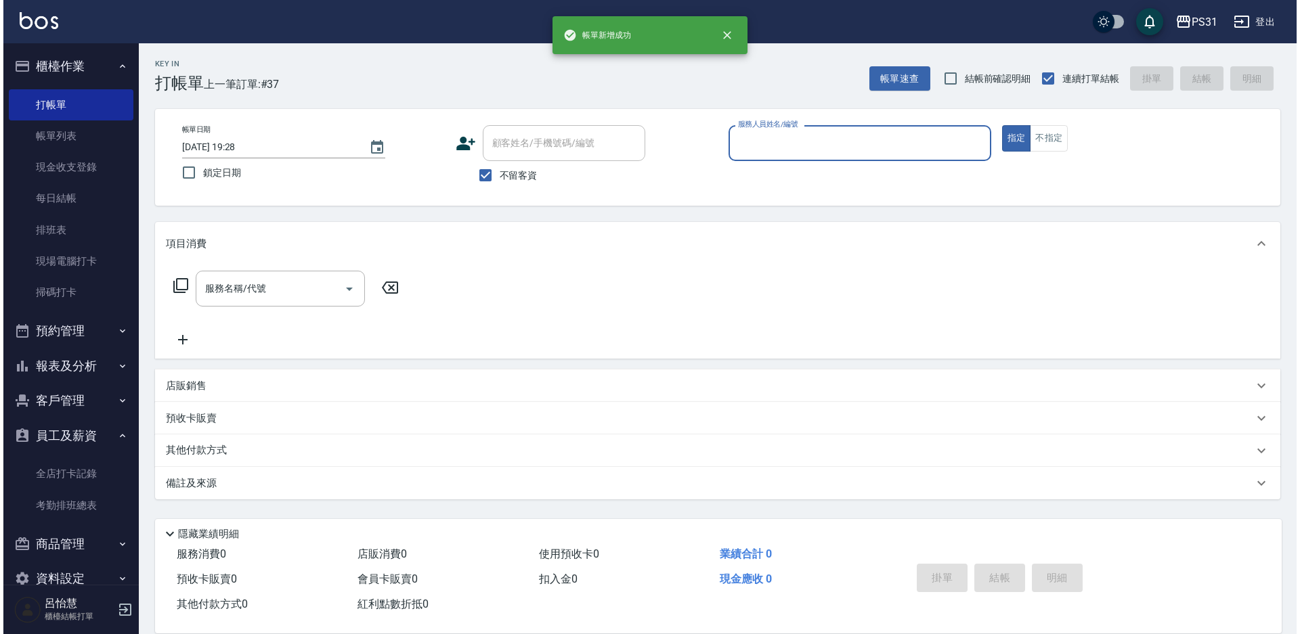
scroll to position [0, 0]
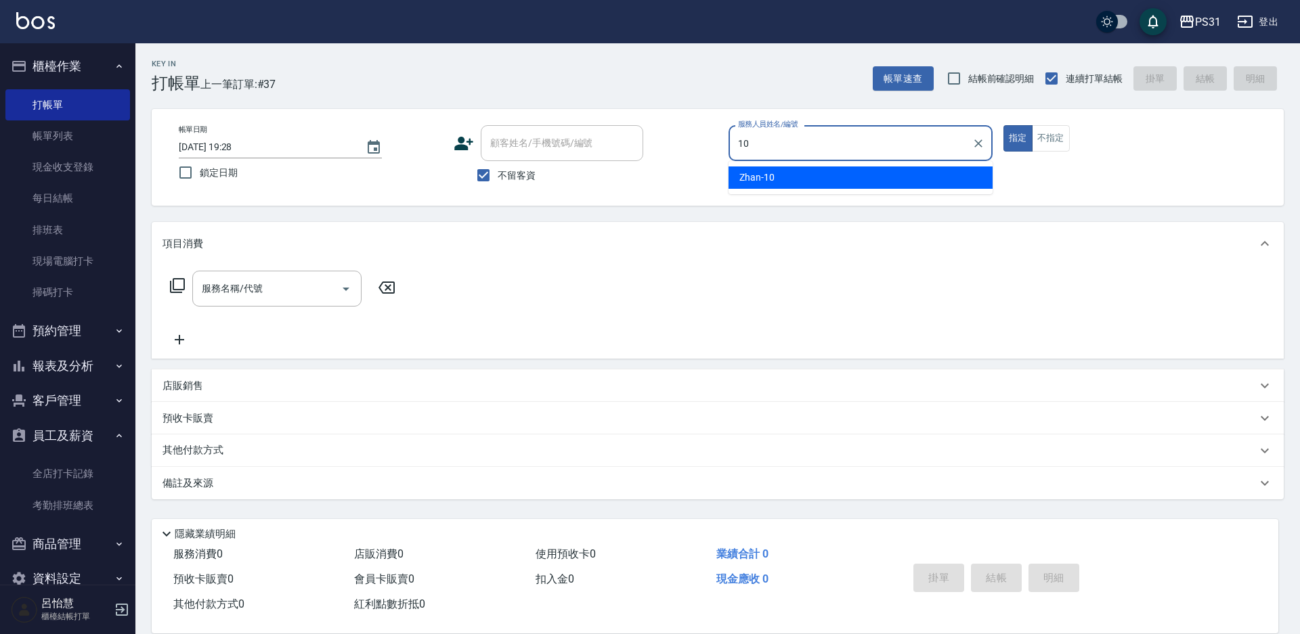
type input "Zhan-10"
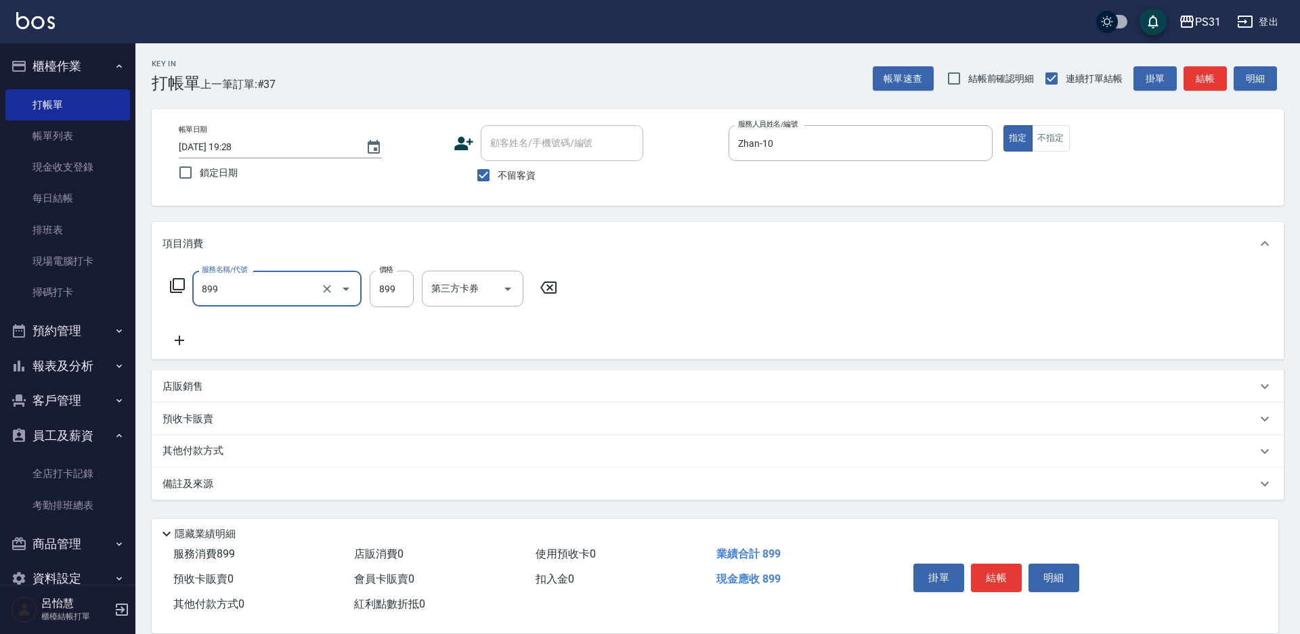
type input "899洗剪套餐(899)"
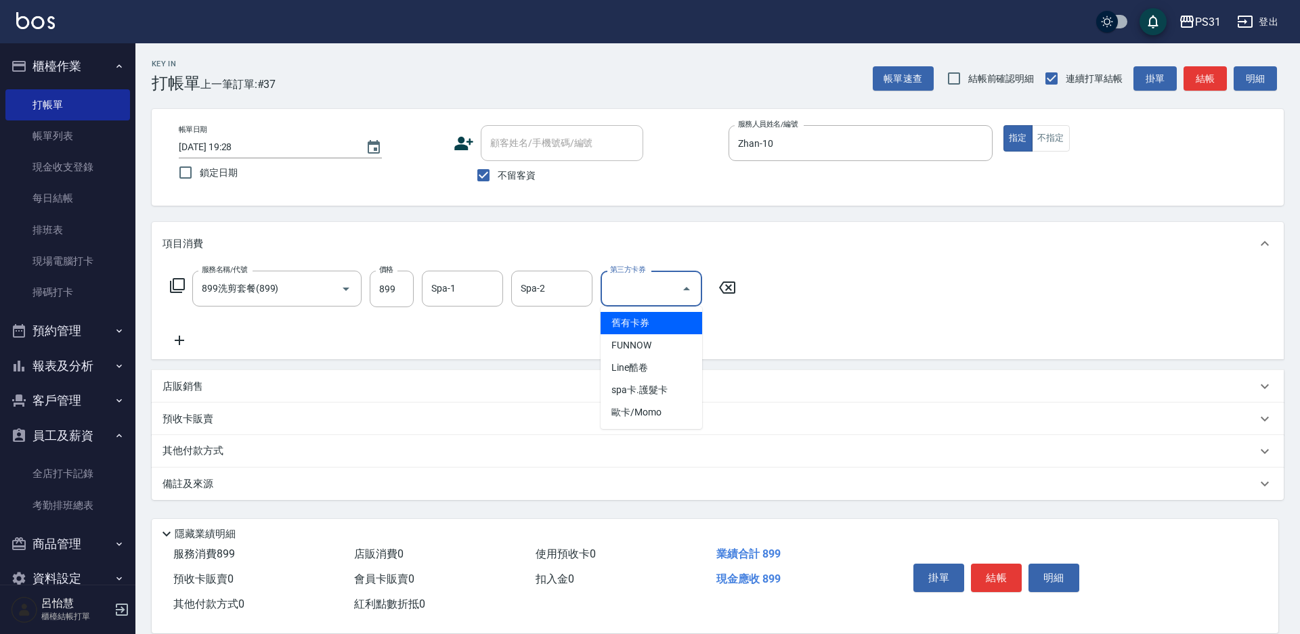
type input "舊有卡券"
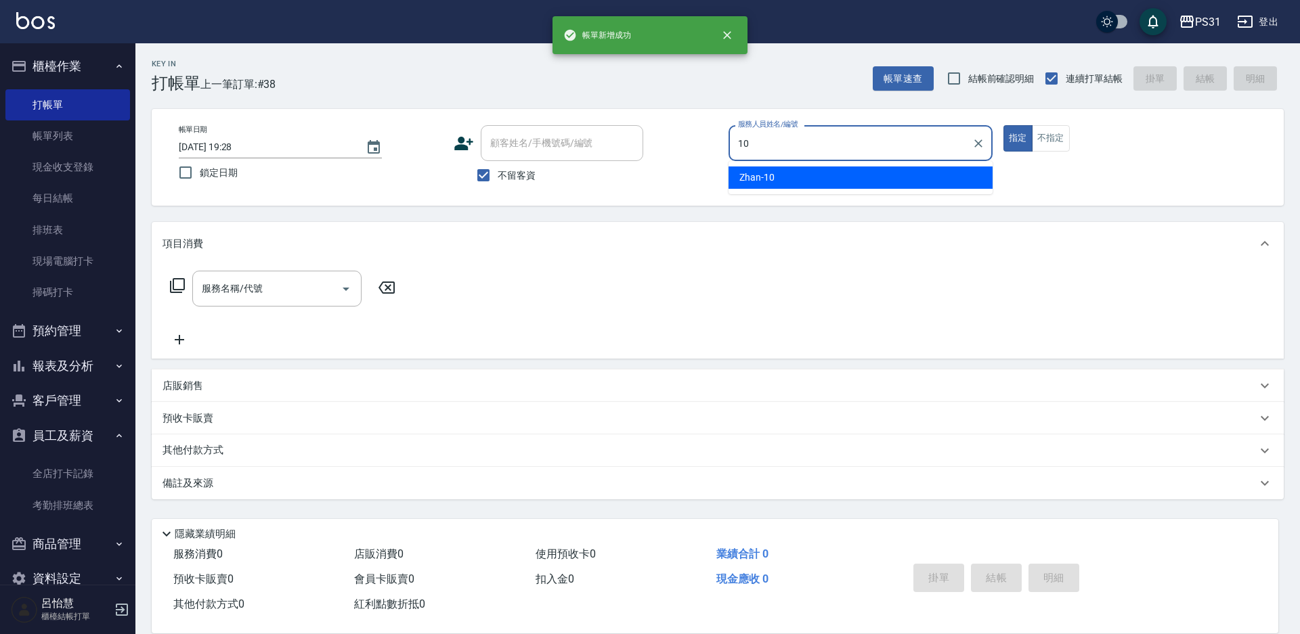
type input "Zhan-10"
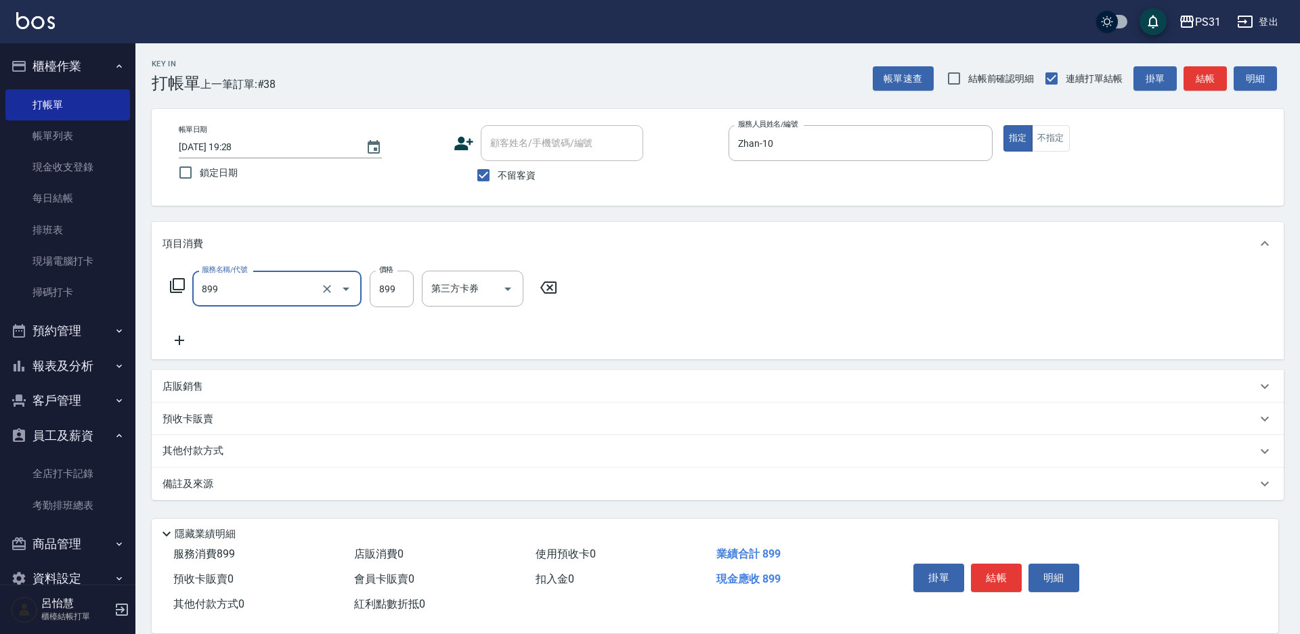
type input "899洗剪套餐(899)"
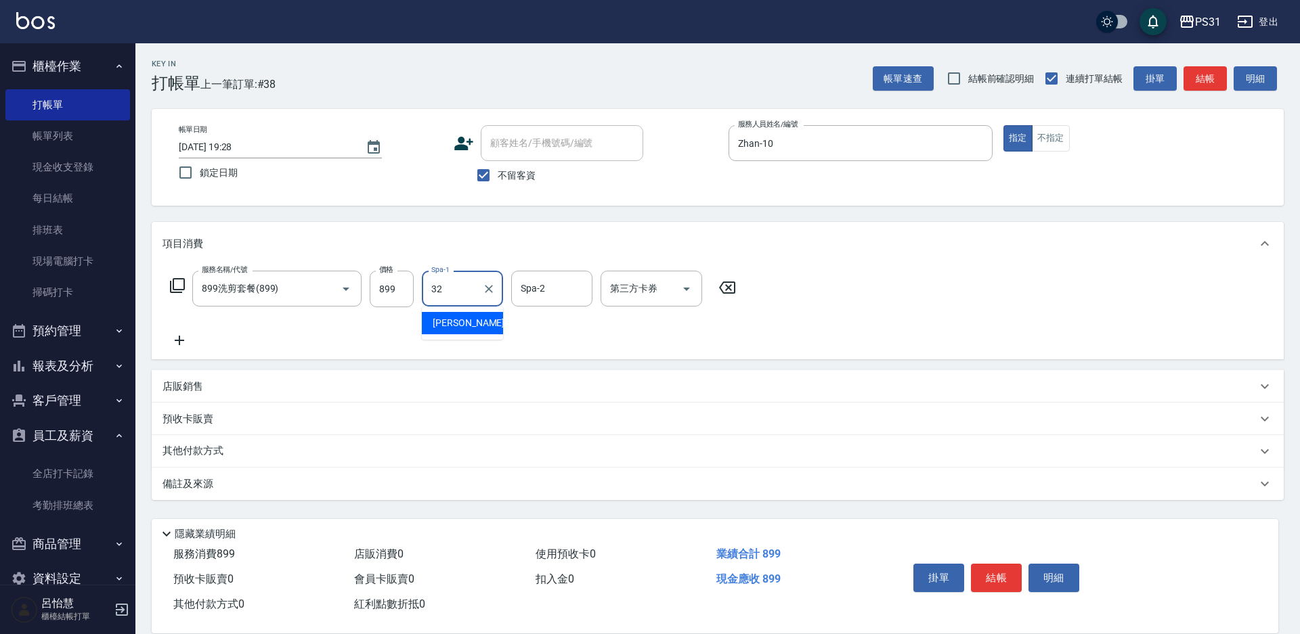
type input "陳聖軒-32"
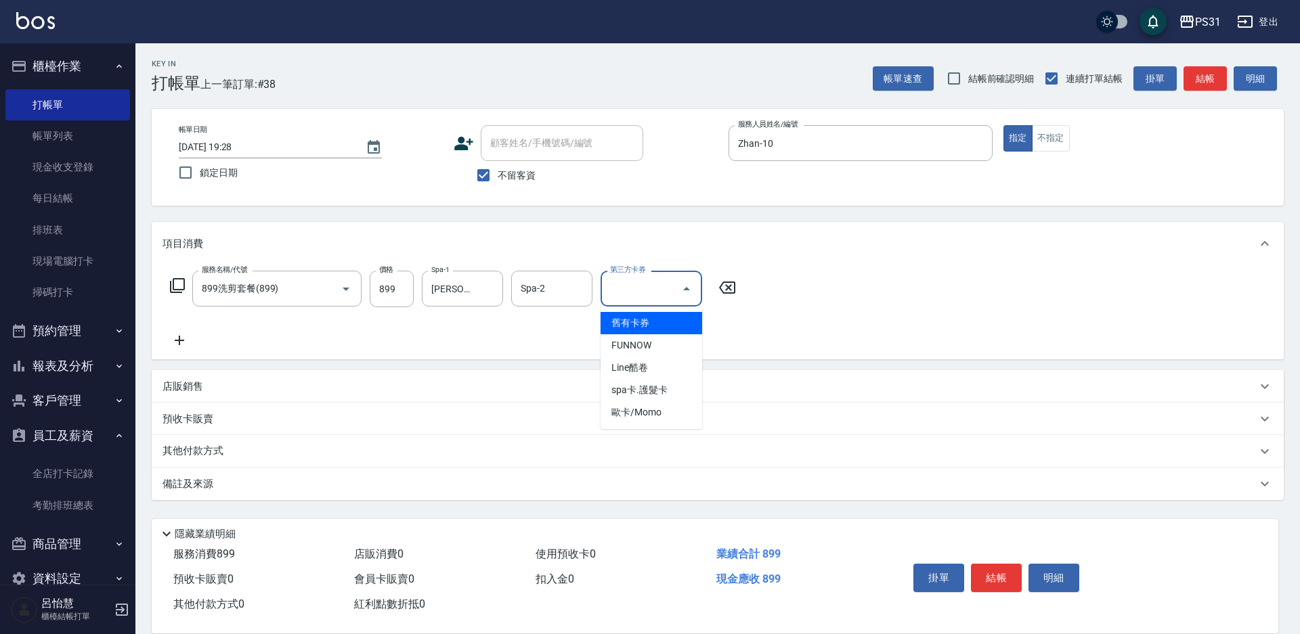
type input "舊有卡券"
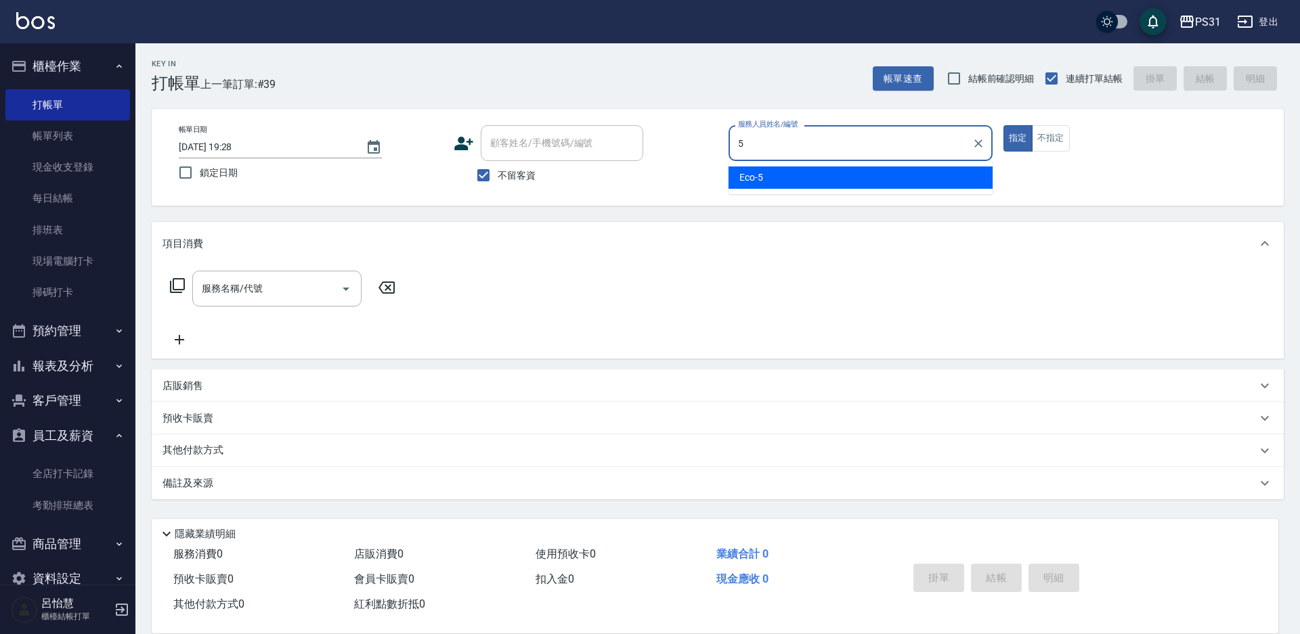
type input "Eco-5"
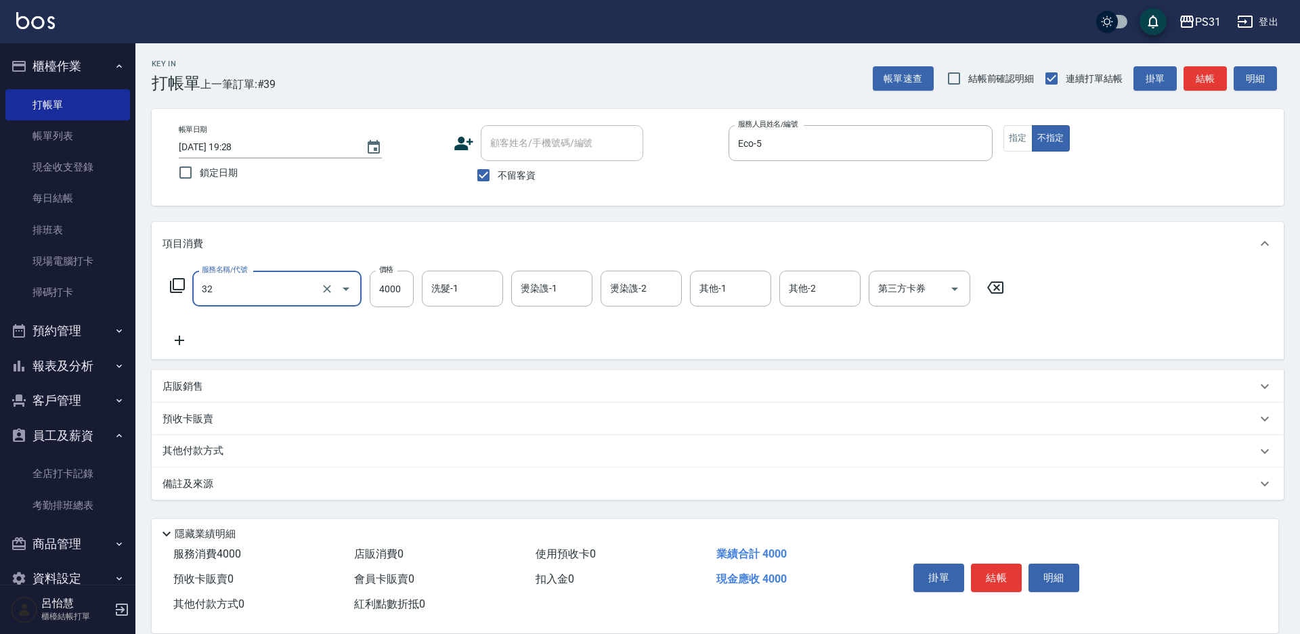
type input "燙髮B餐(32)"
type input "2899"
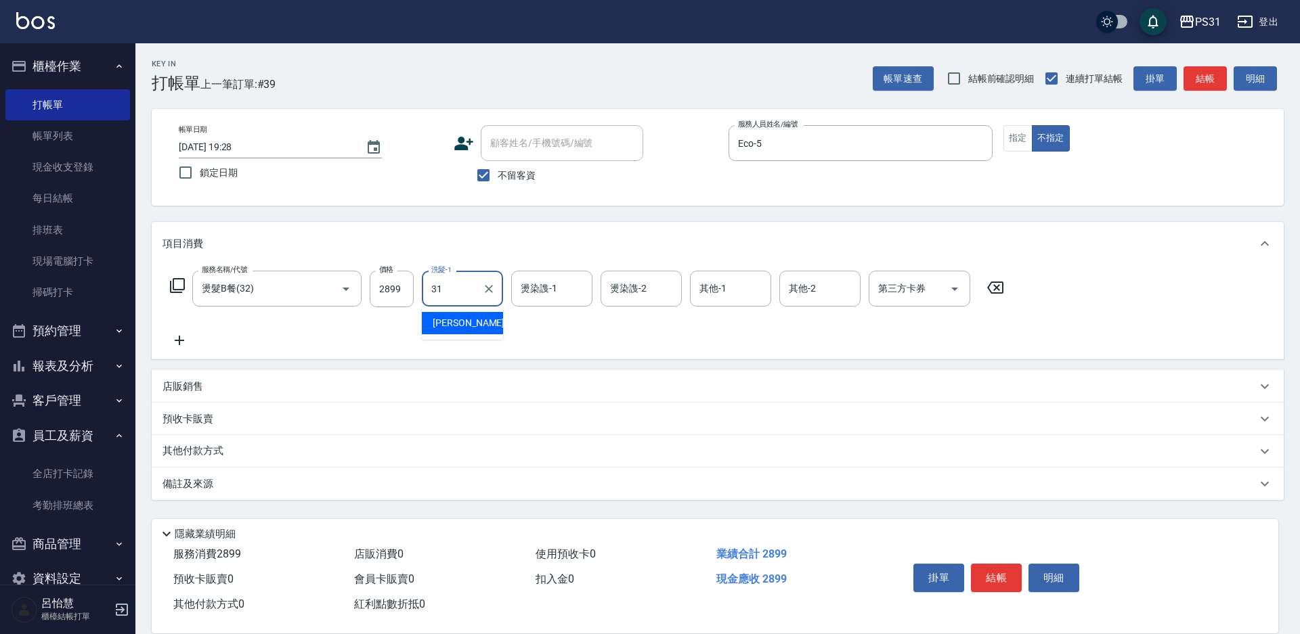
type input "何宜柔-31"
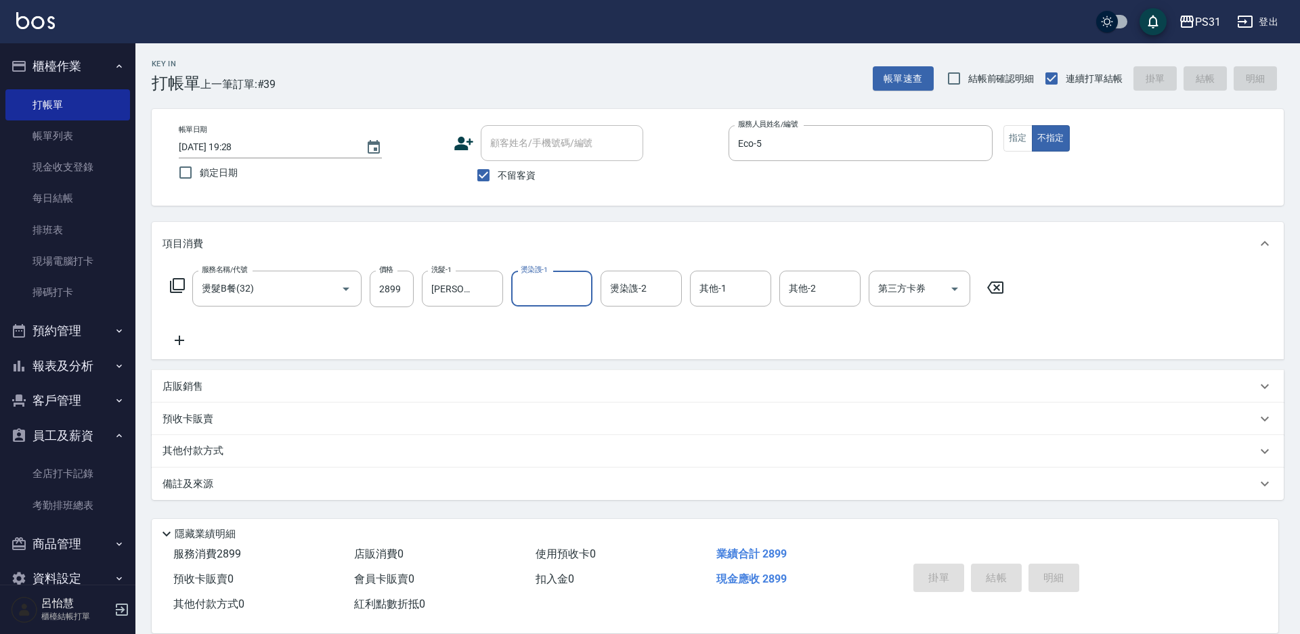
type input "2025/08/23 19:29"
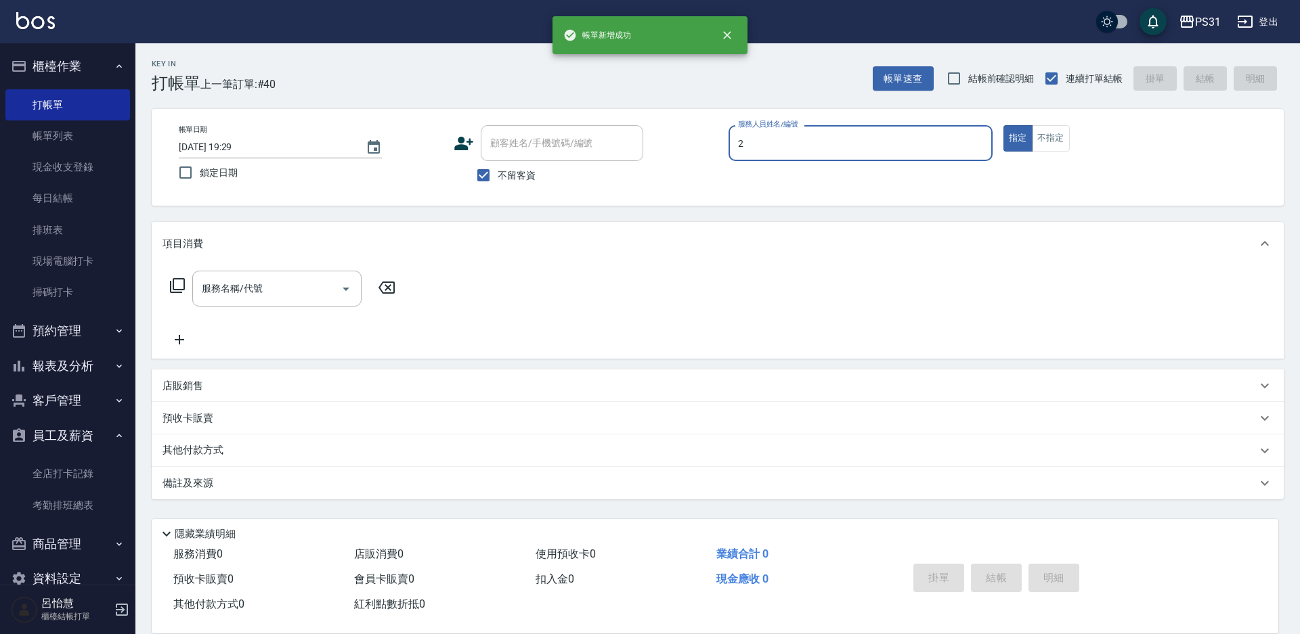
type input "Bille-2"
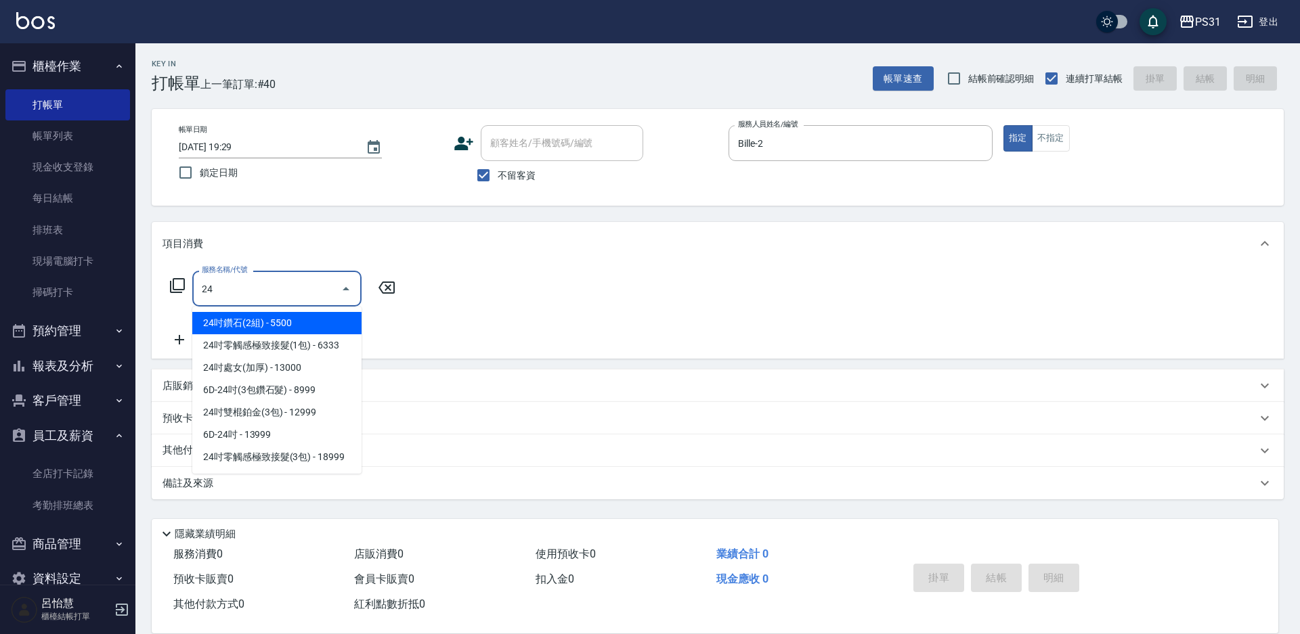
type input "2"
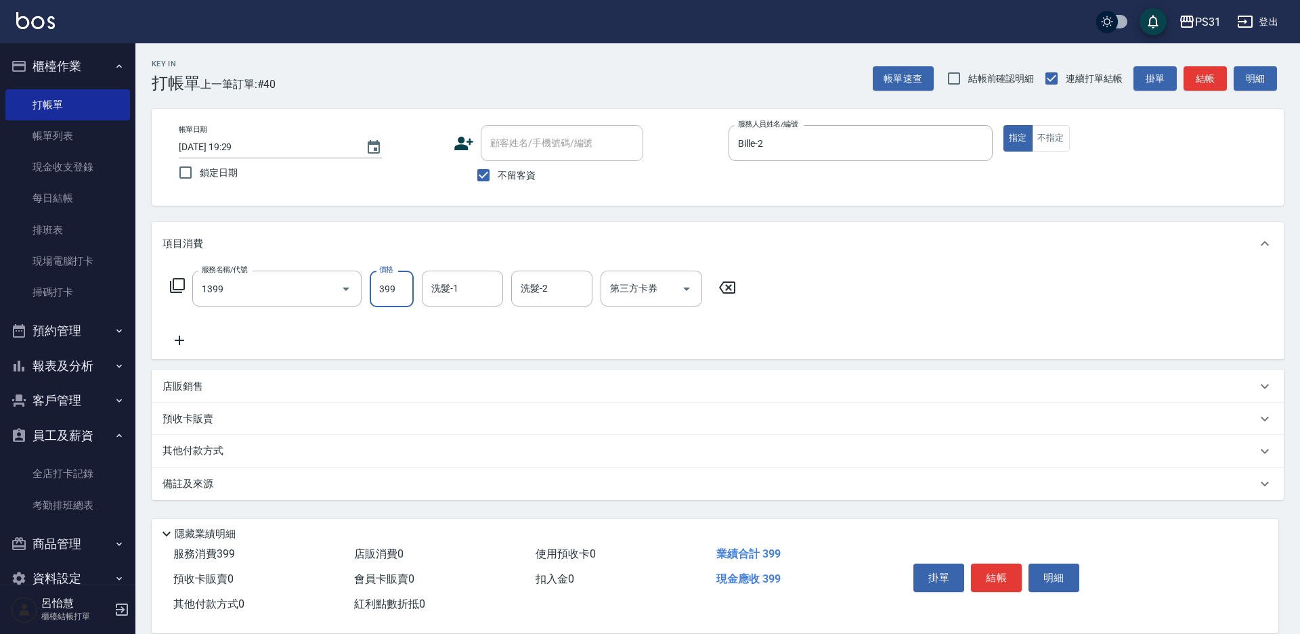
type input "海鹽洗髮399(1399)"
type input "499"
type input "楊諺志-35"
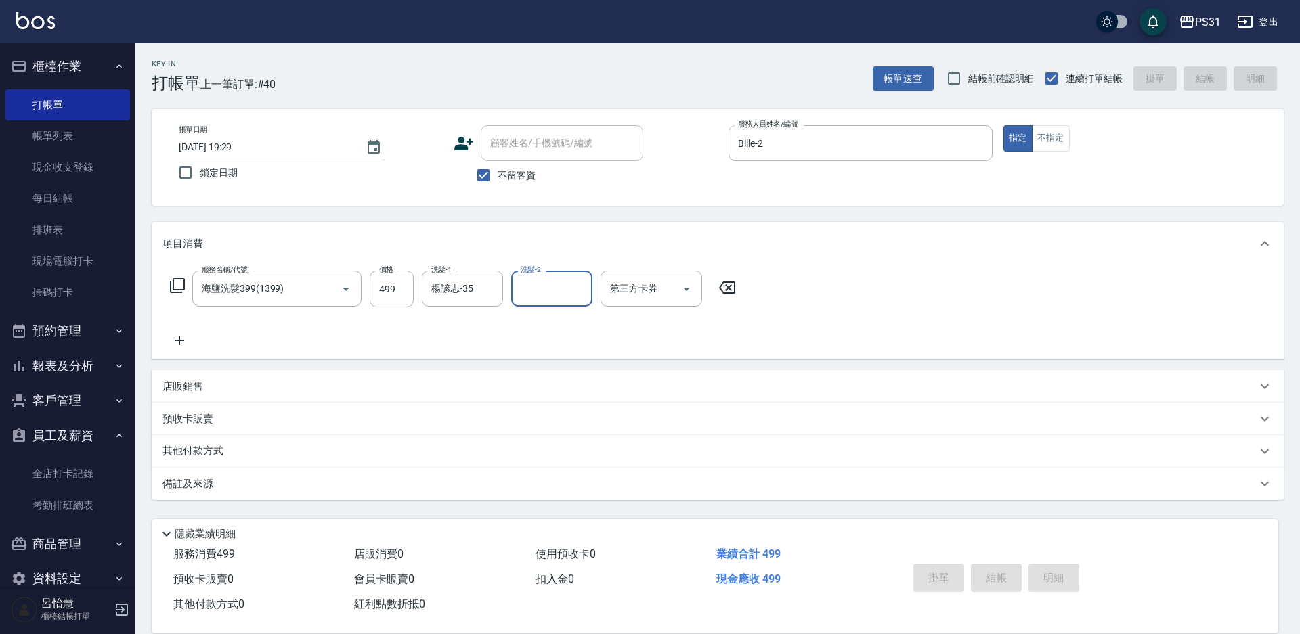
type input "2025/08/23 19:30"
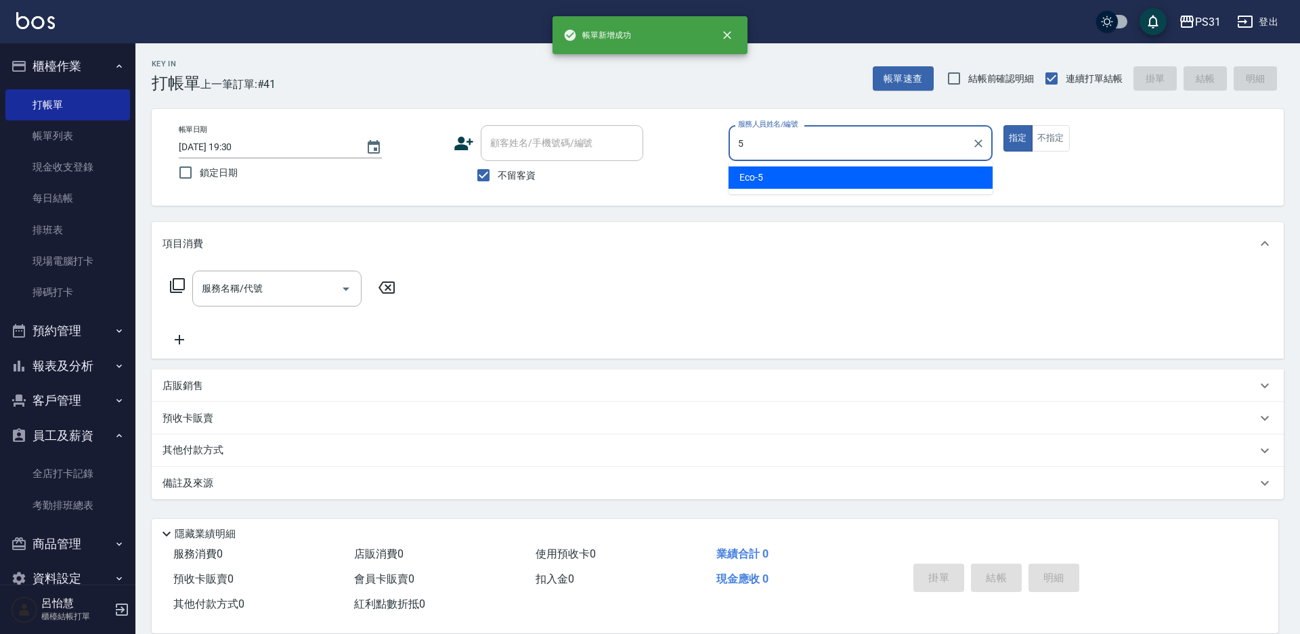
type input "Eco-5"
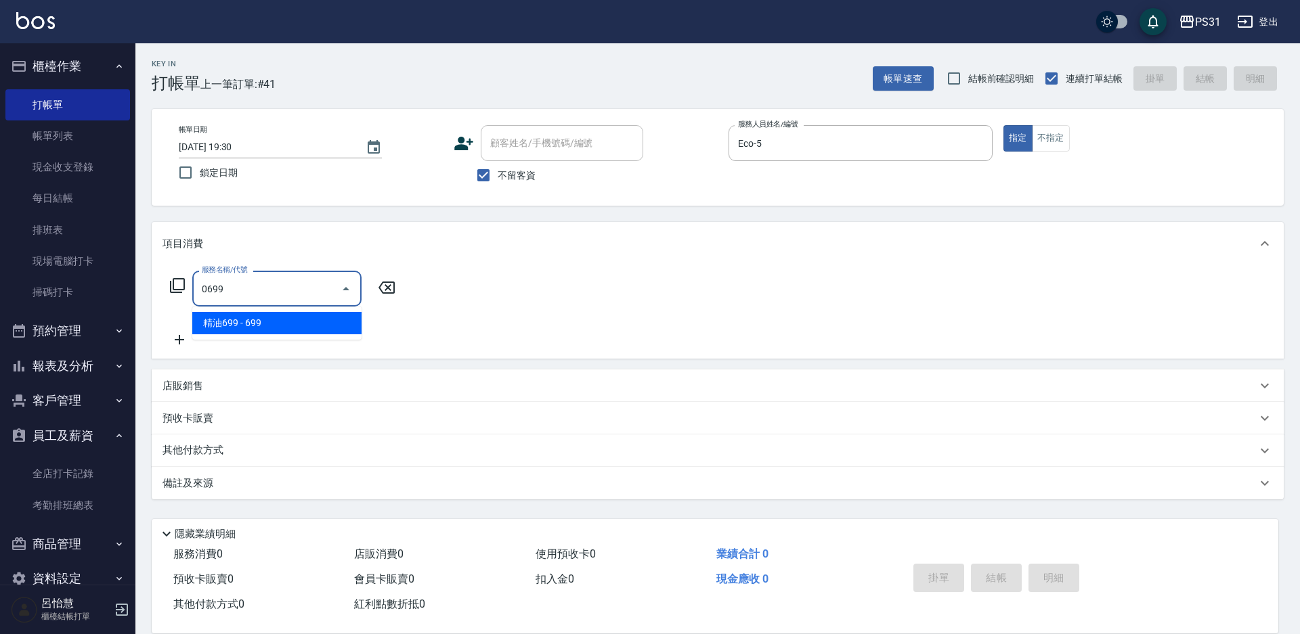
type input "精油699(0699)"
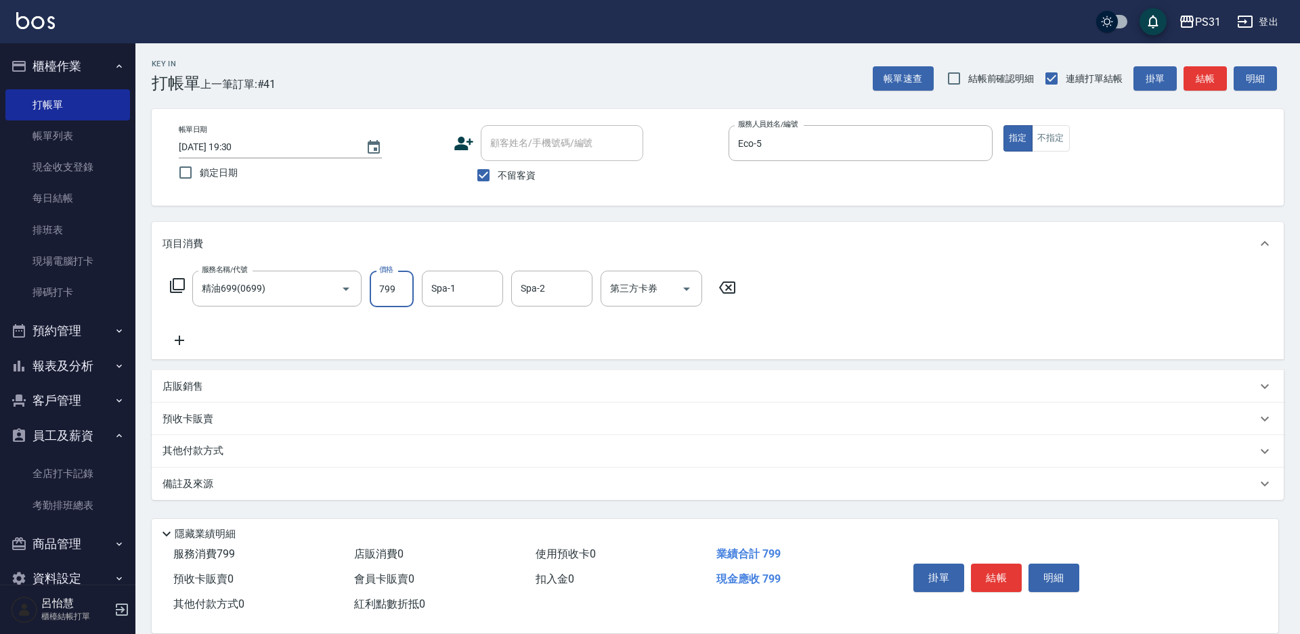
type input "799"
type input "何宜柔-31"
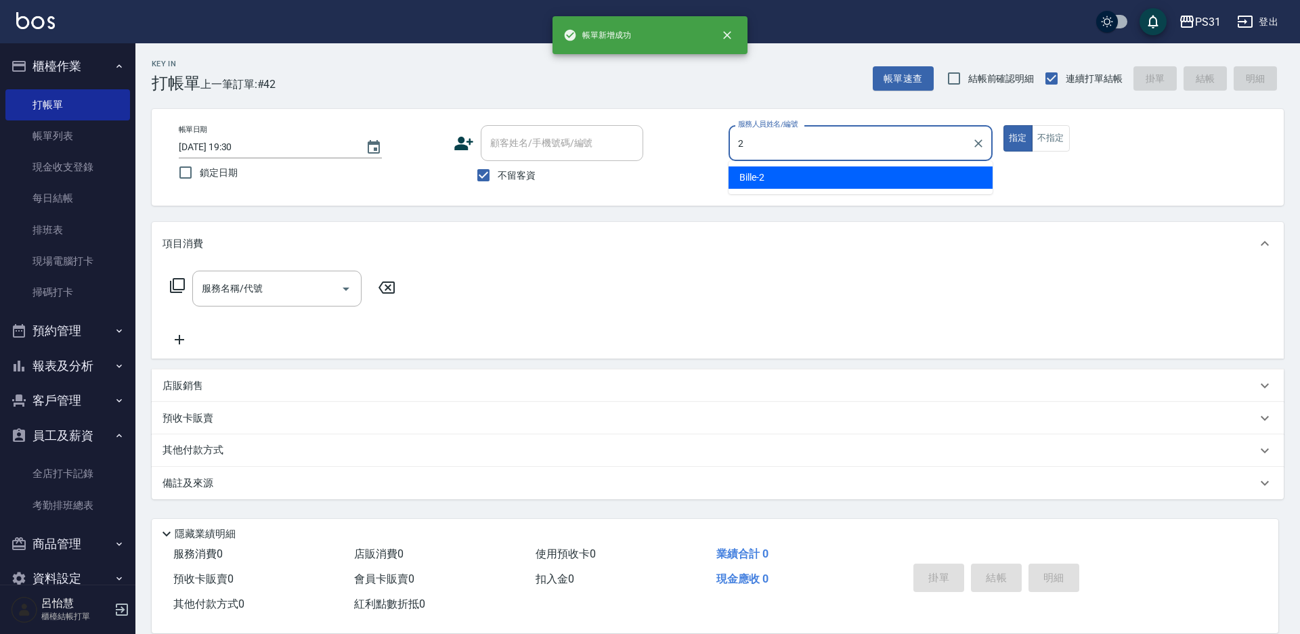
type input "Bille-2"
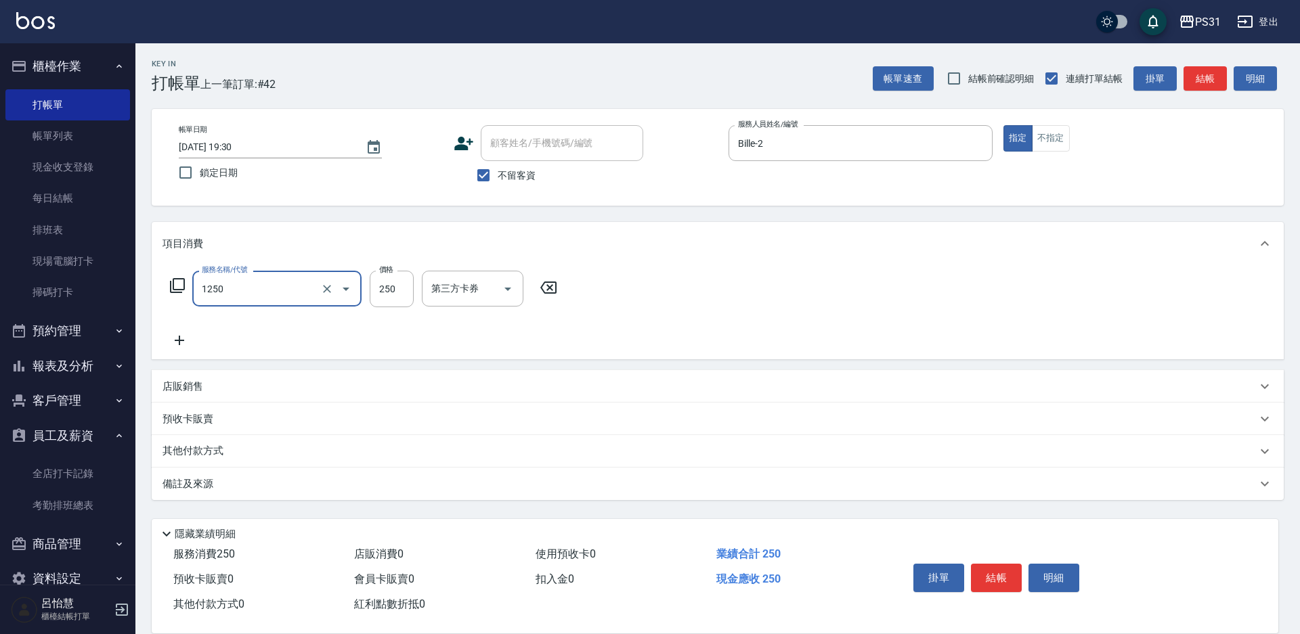
type input "一般洗+精油250(1250)"
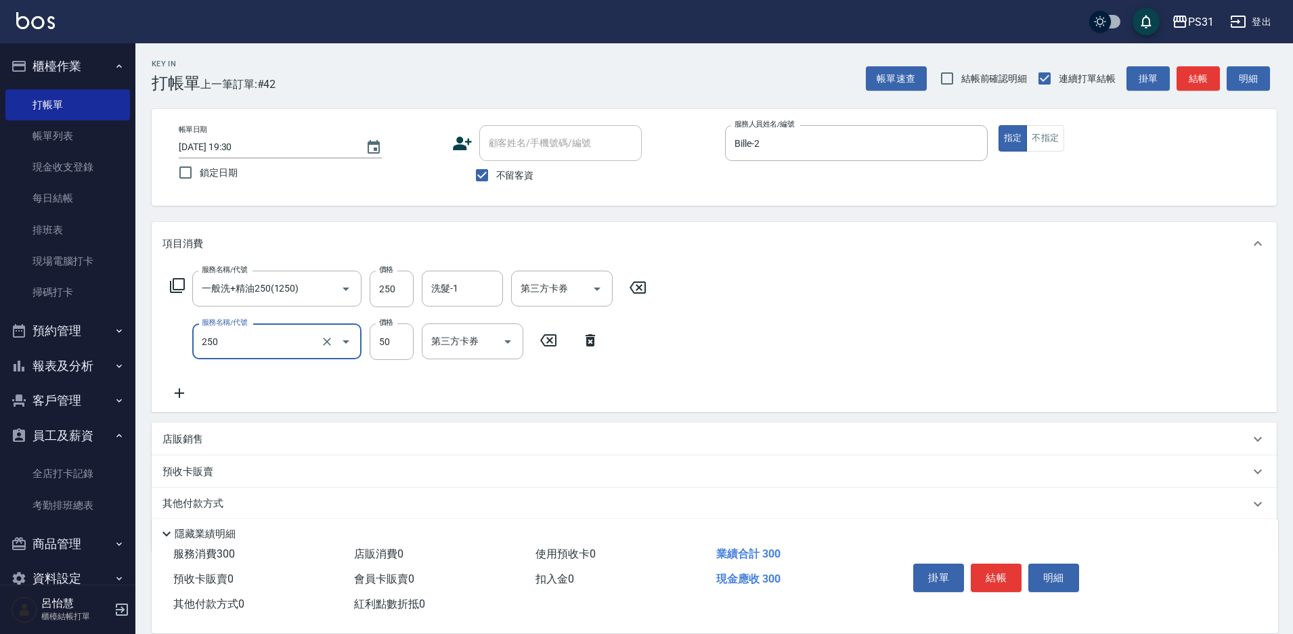
type input "剪瀏海(250)"
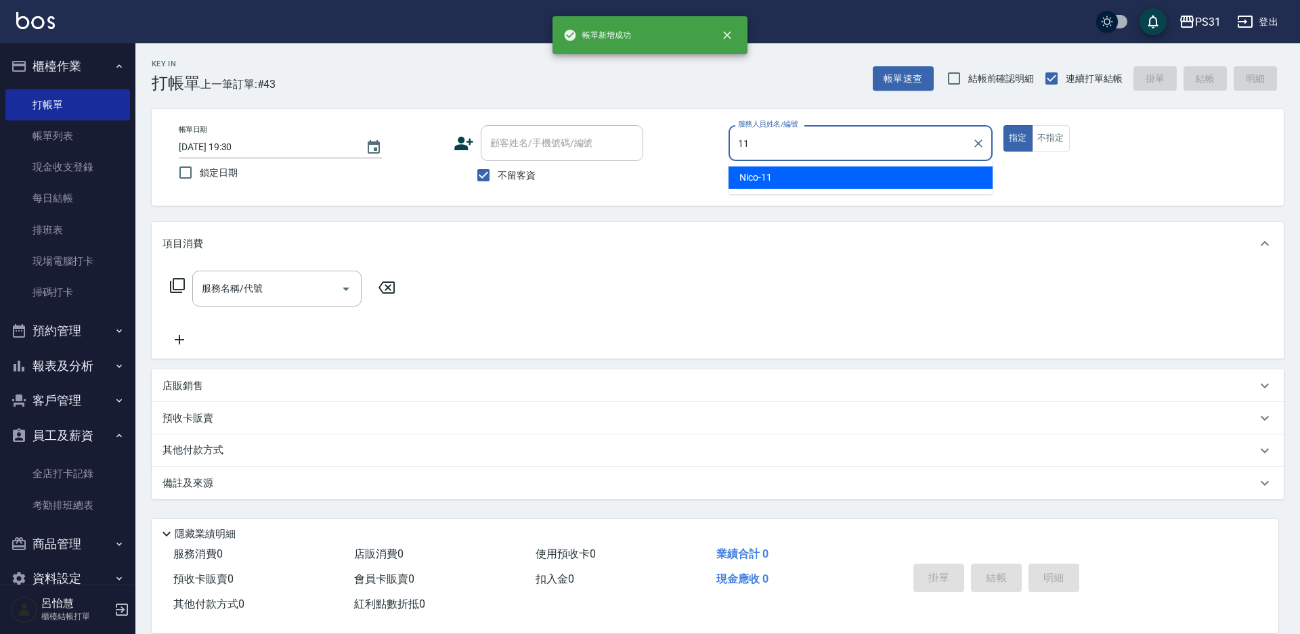
type input "Nico-11"
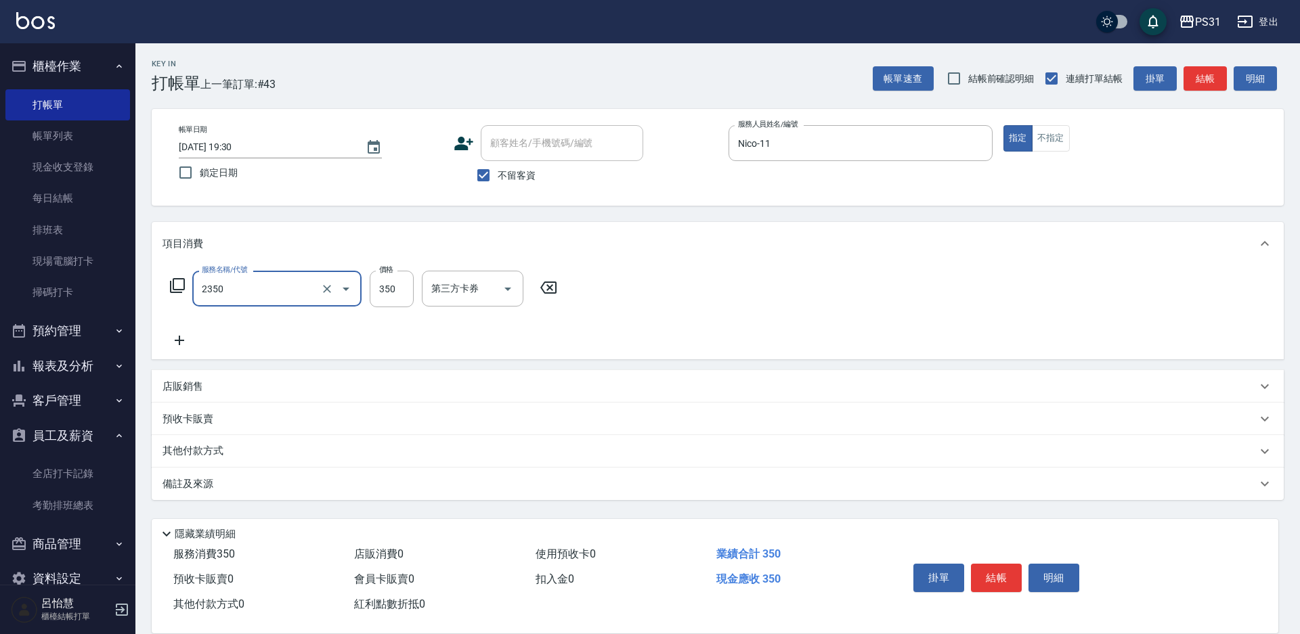
type input "洗剪350(2350)"
type input "42"
click at [192, 446] on p "其他付款方式" at bounding box center [196, 451] width 68 height 15
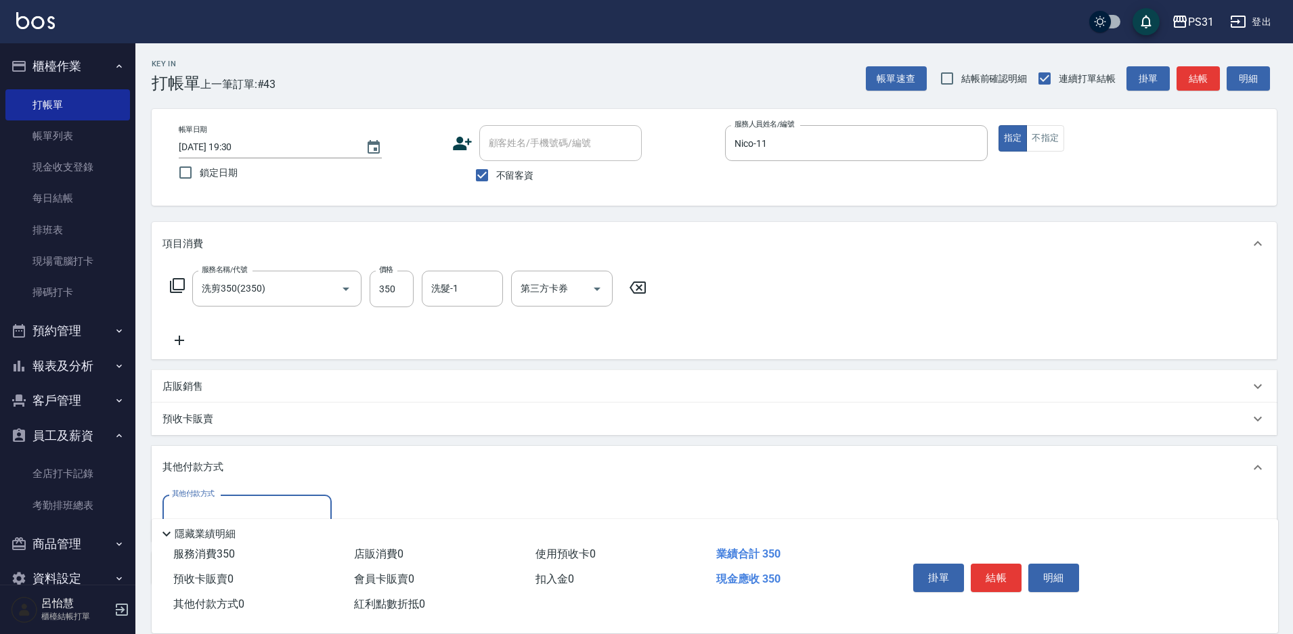
click at [194, 504] on input "其他付款方式" at bounding box center [247, 513] width 157 height 24
click at [211, 459] on span "儲值卡" at bounding box center [246, 456] width 169 height 22
type input "儲值卡"
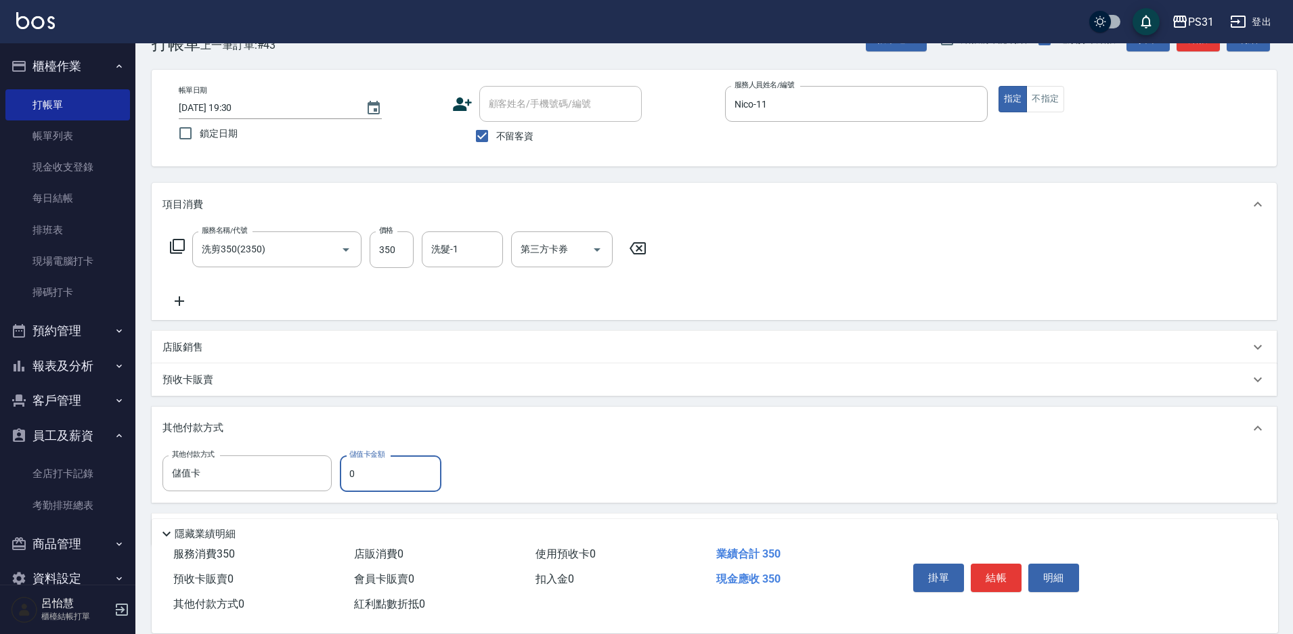
scroll to position [81, 0]
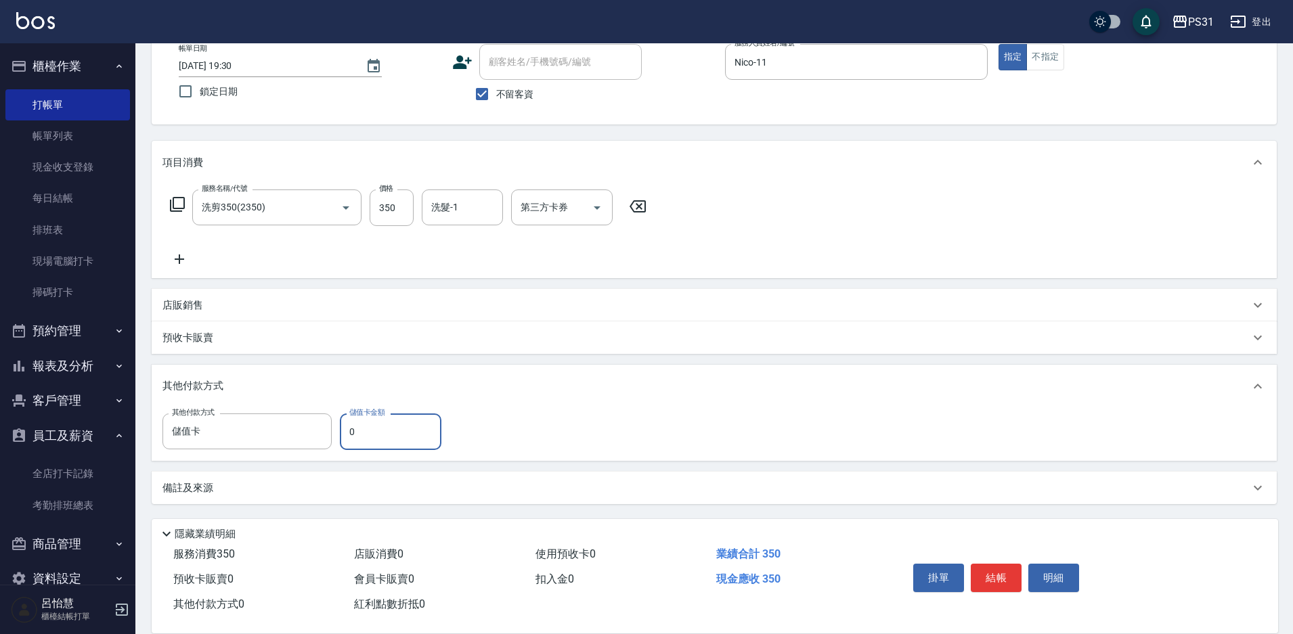
click at [386, 437] on input "0" at bounding box center [391, 432] width 102 height 37
type input "88"
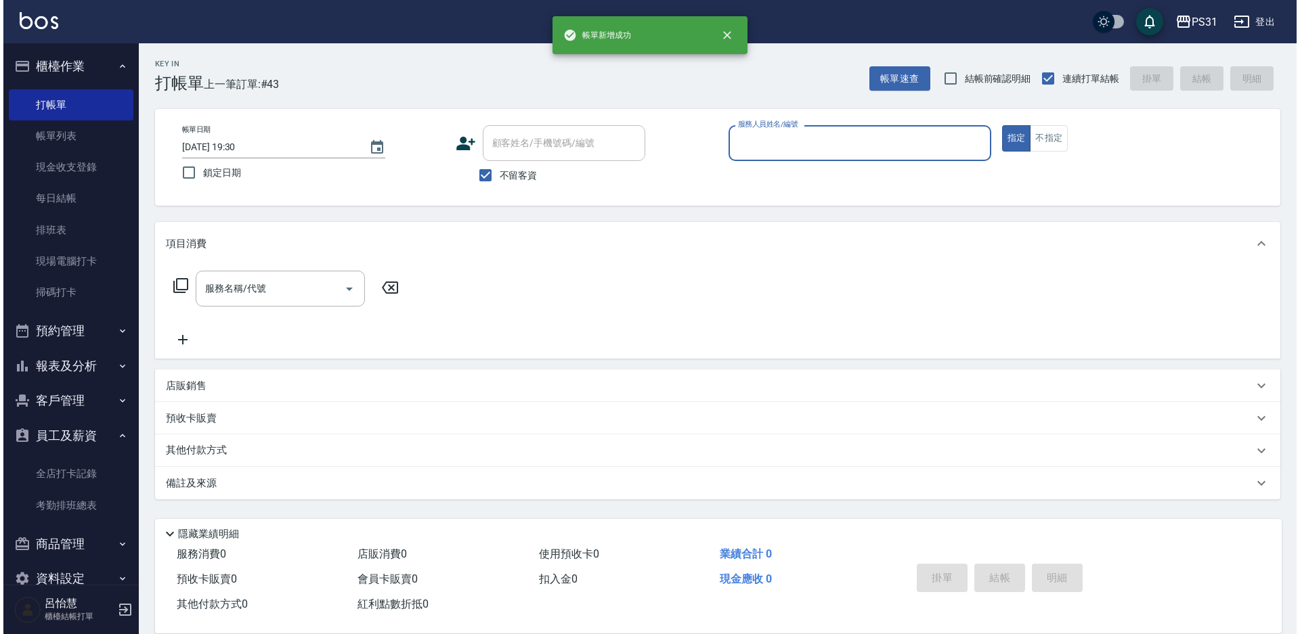
scroll to position [0, 0]
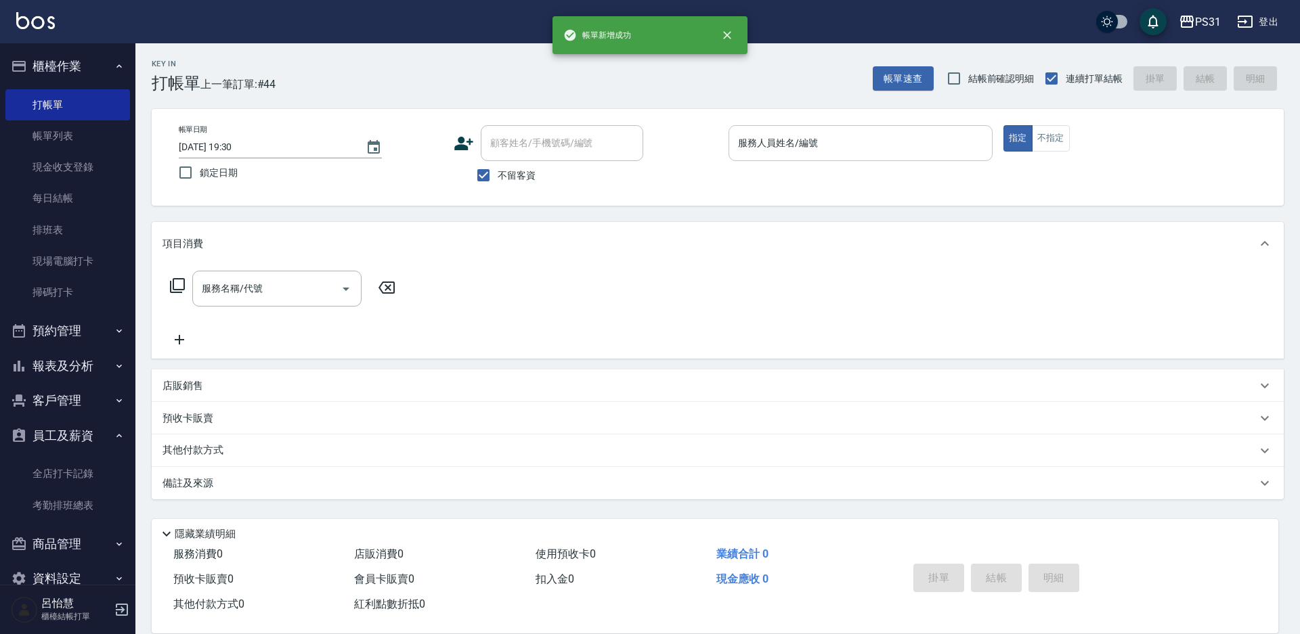
click at [876, 152] on input "服務人員姓名/編號" at bounding box center [860, 143] width 252 height 24
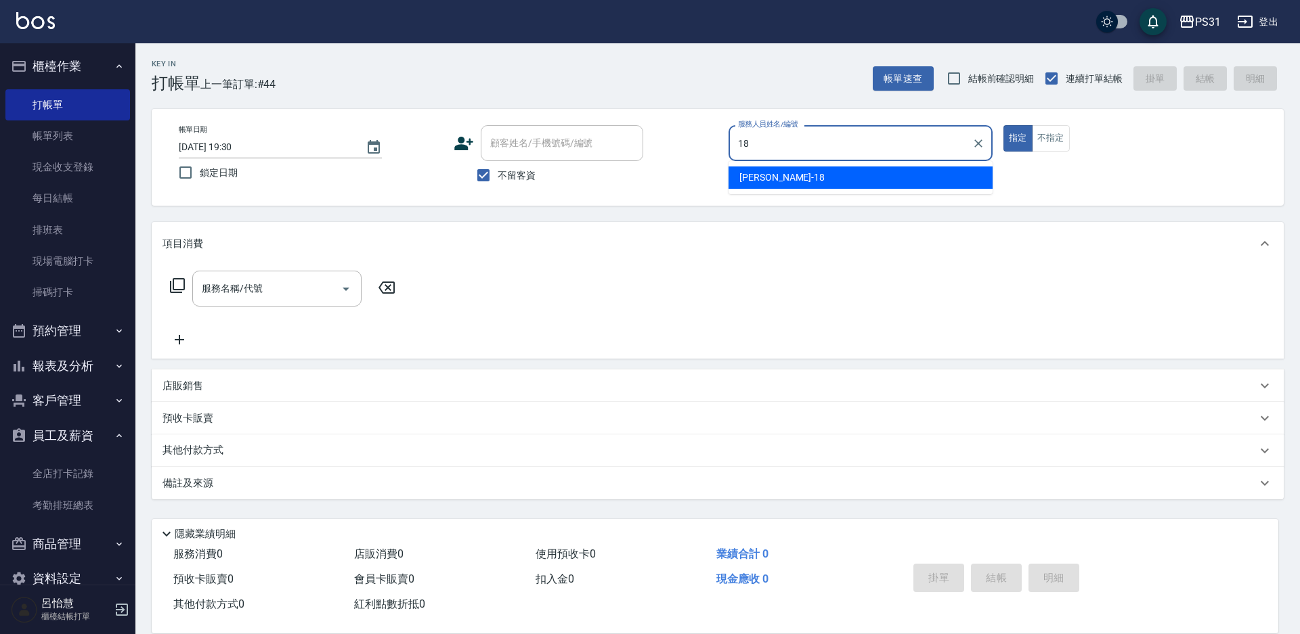
type input "Rita-18"
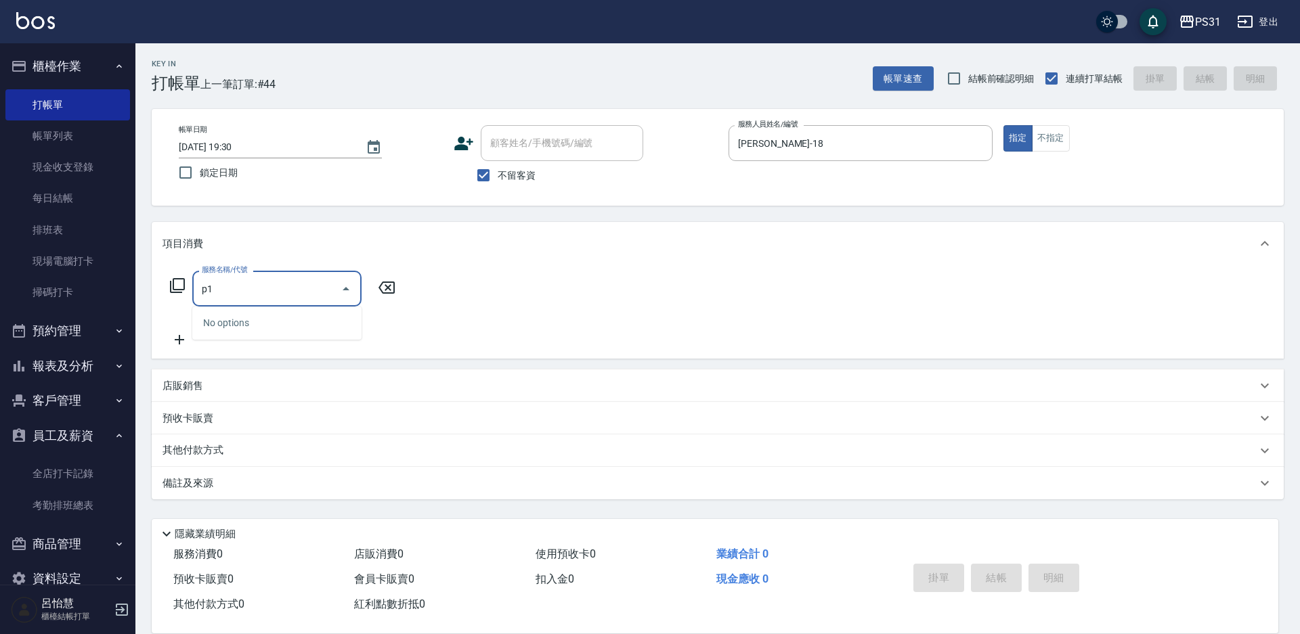
type input "p"
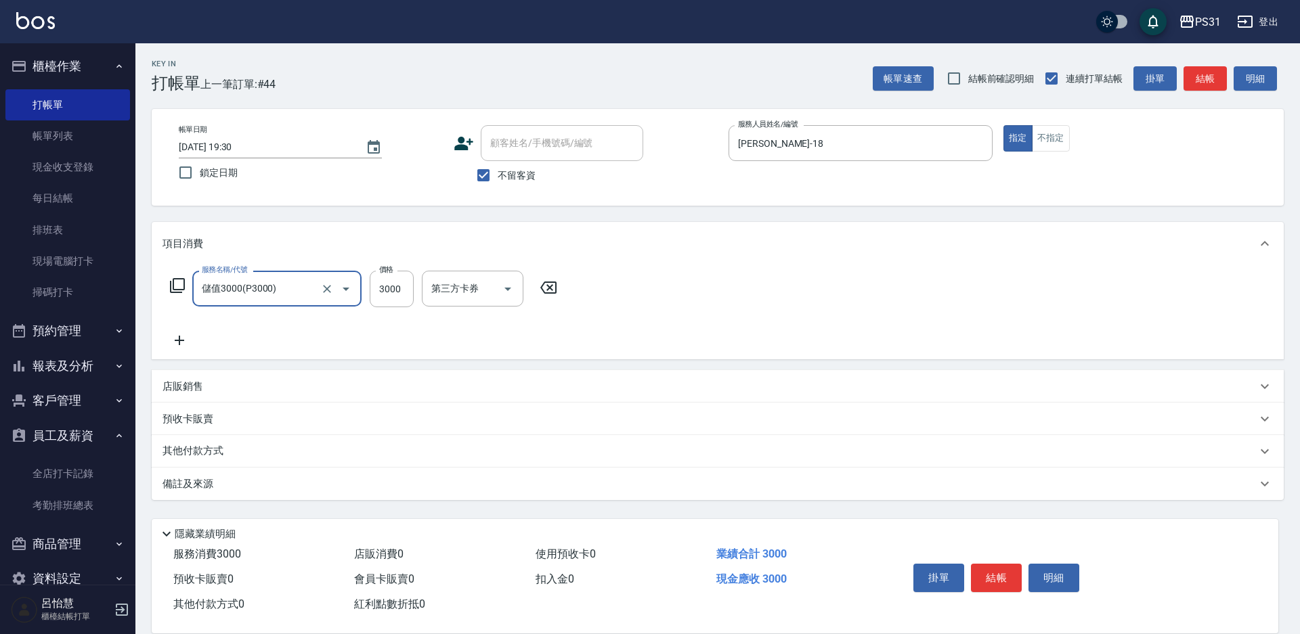
type input "儲值3000(P3000)"
type input "1000"
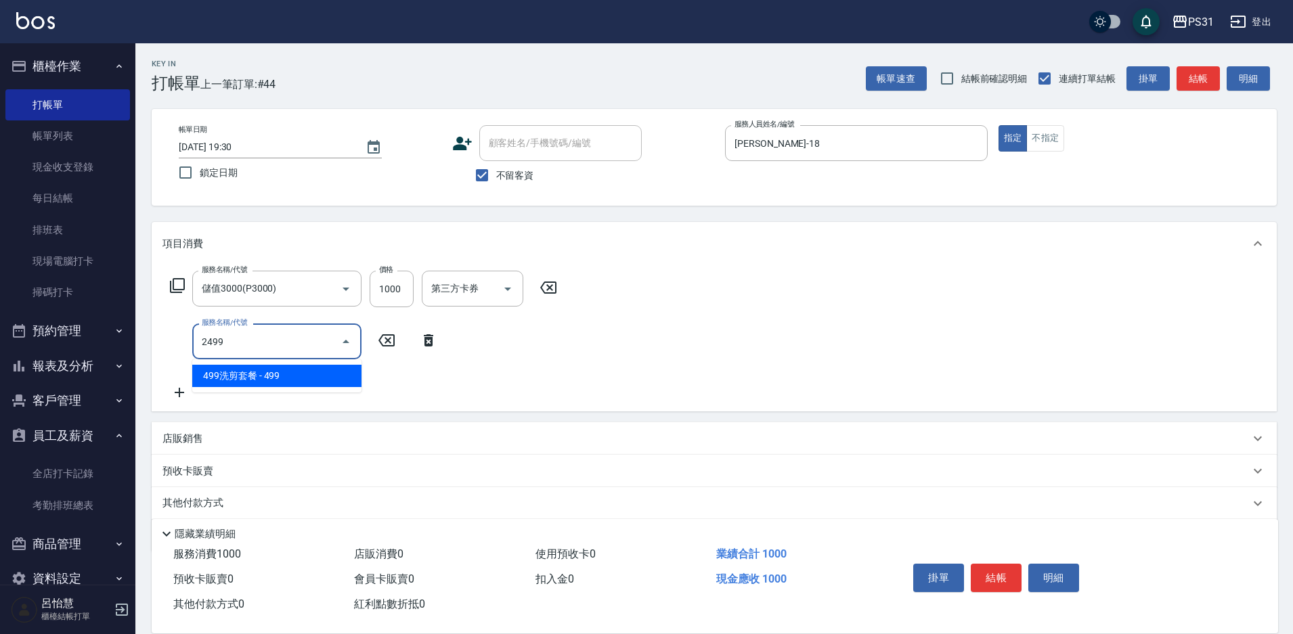
type input "499洗剪套餐(2499)"
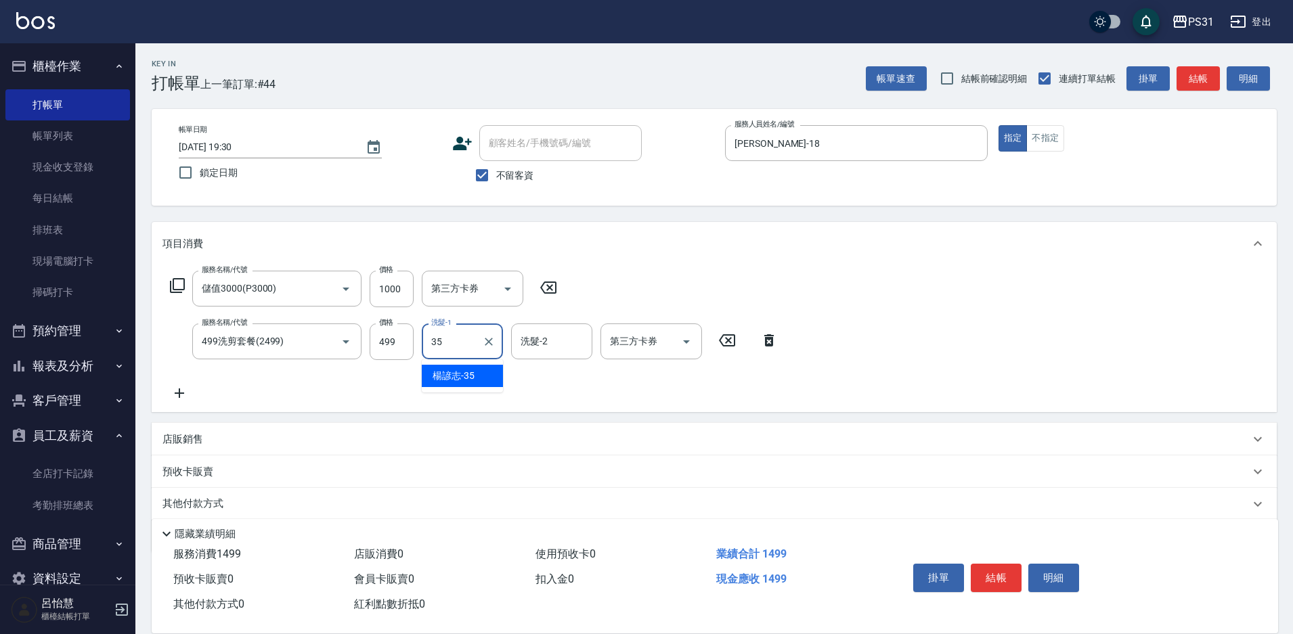
type input "楊諺志-35"
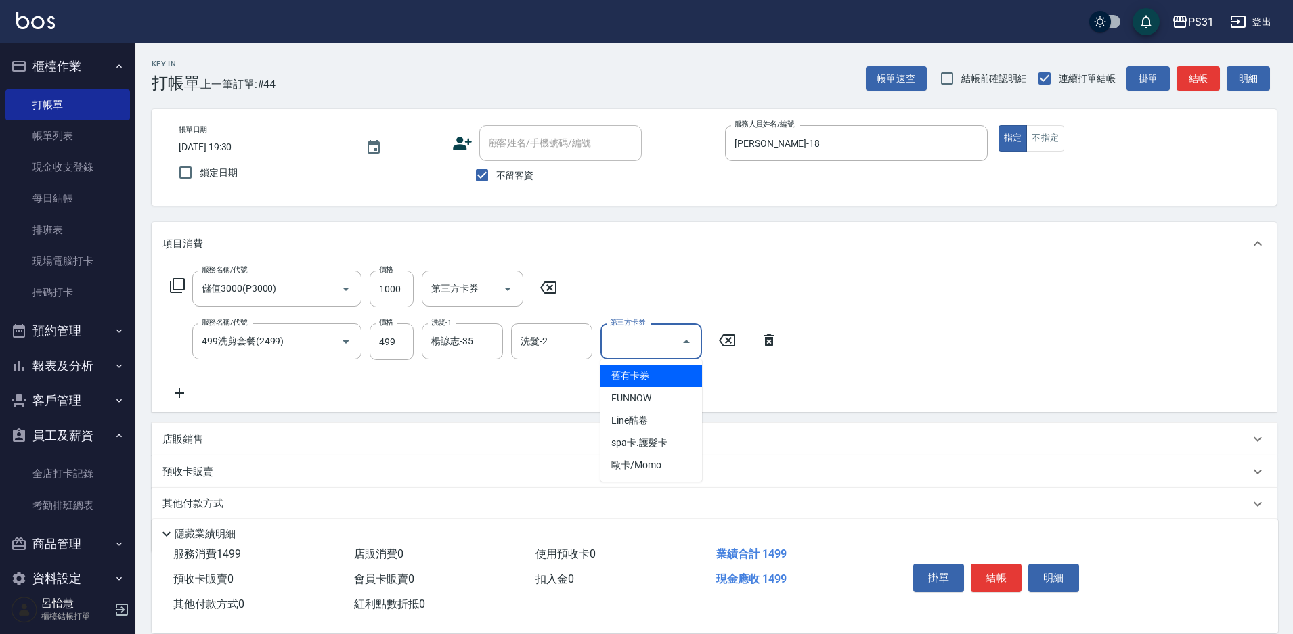
type input "舊有卡券"
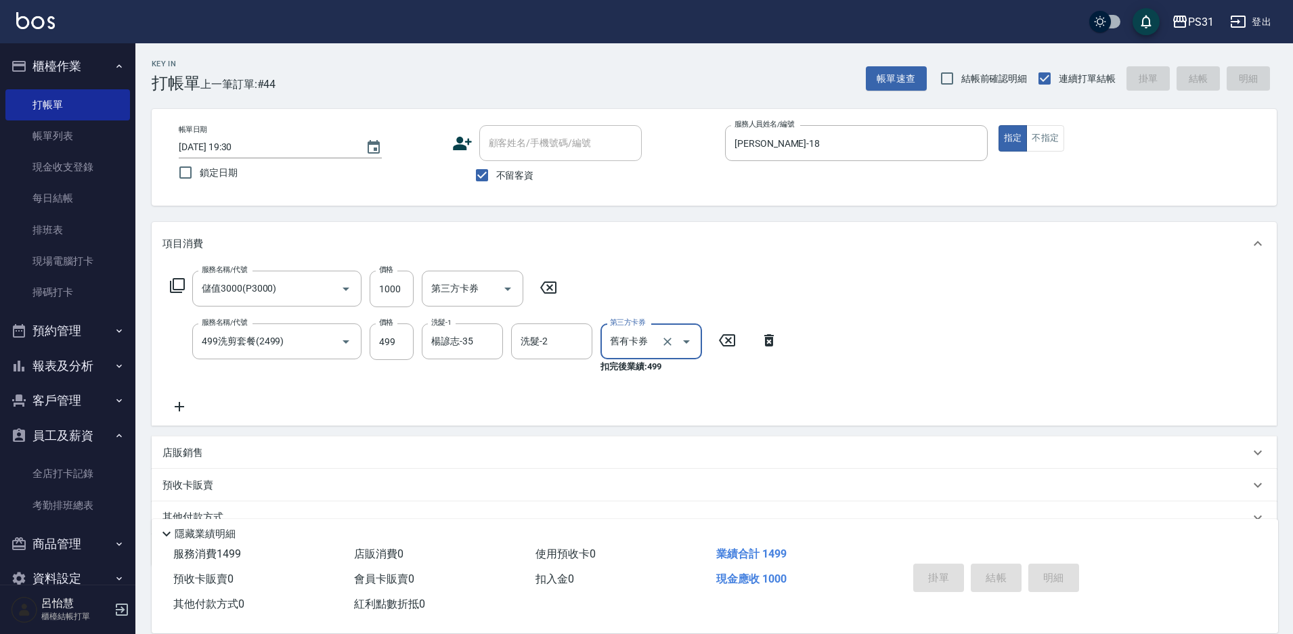
type input "2025/08/23 19:32"
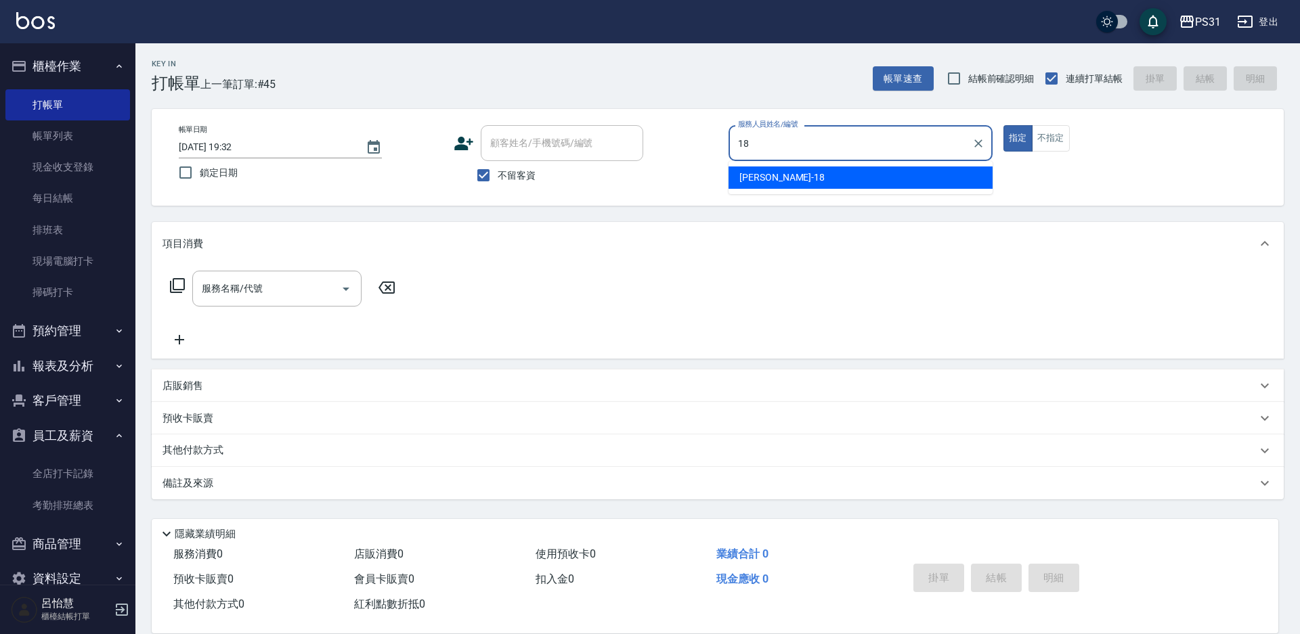
type input "Rita-18"
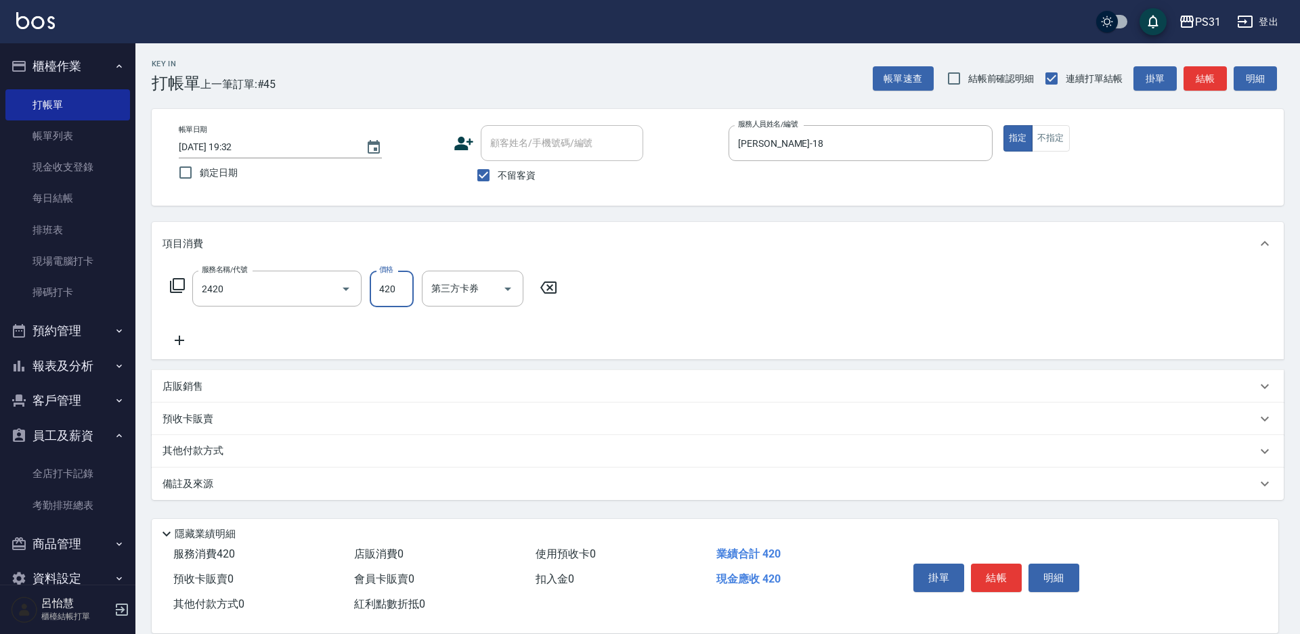
type input "洗剪420(2420)"
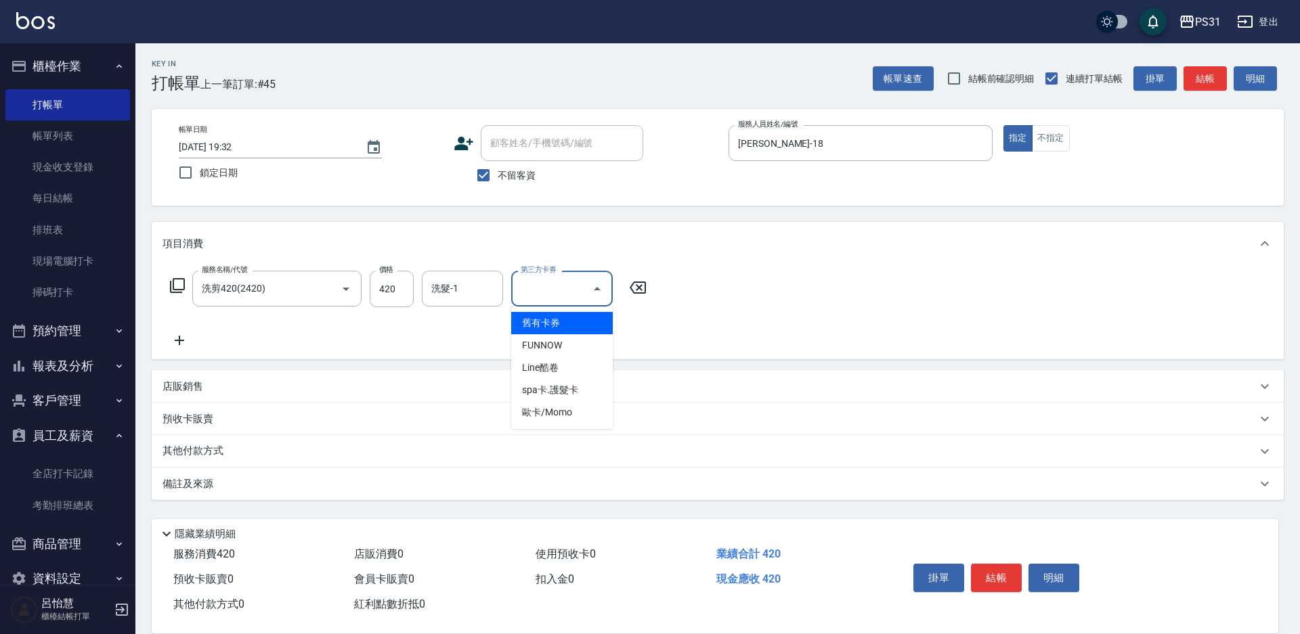
type input "舊有卡券"
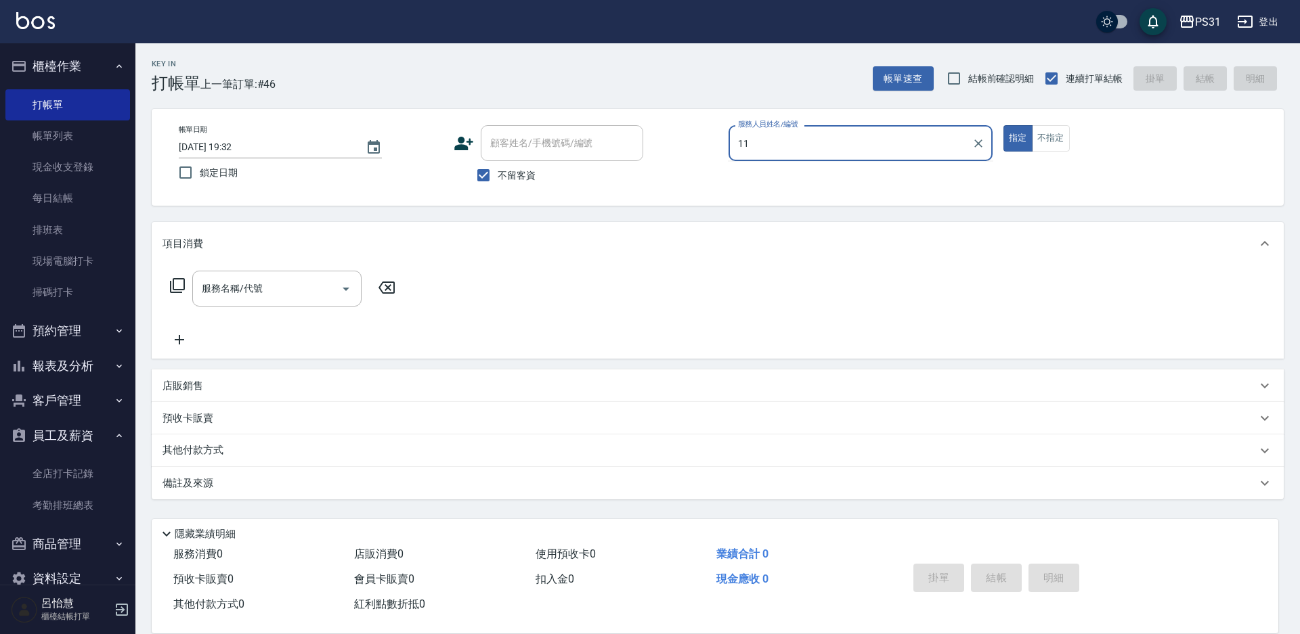
type input "Nico-11"
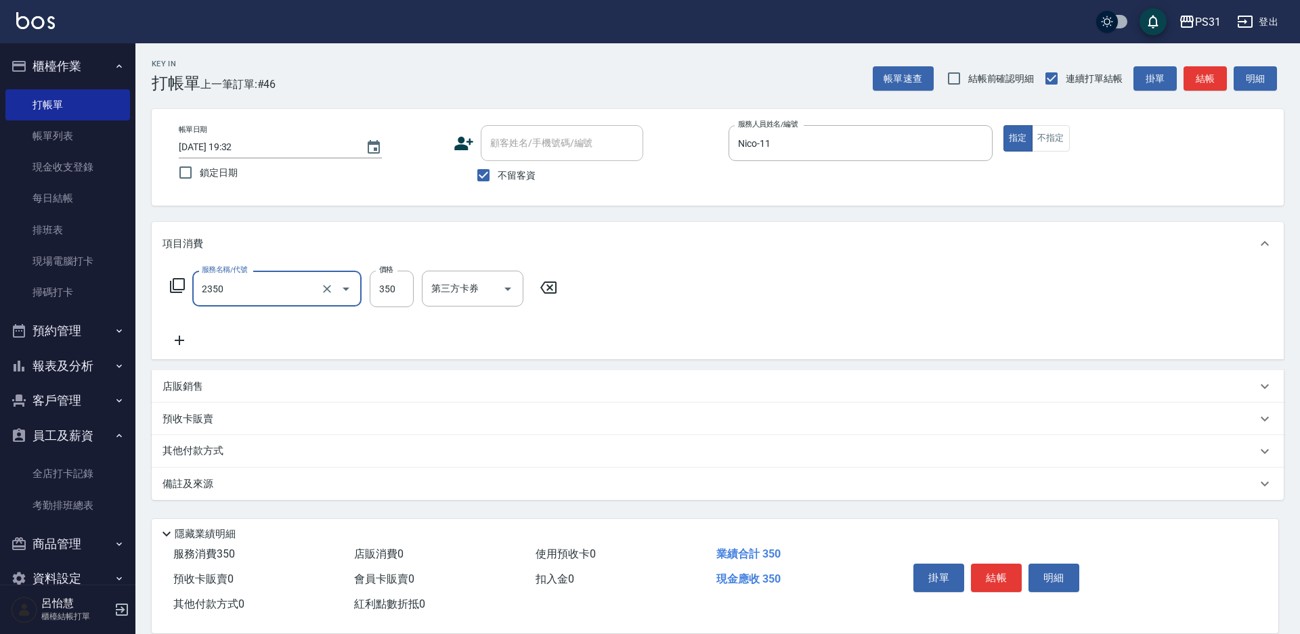
type input "洗剪350(2350)"
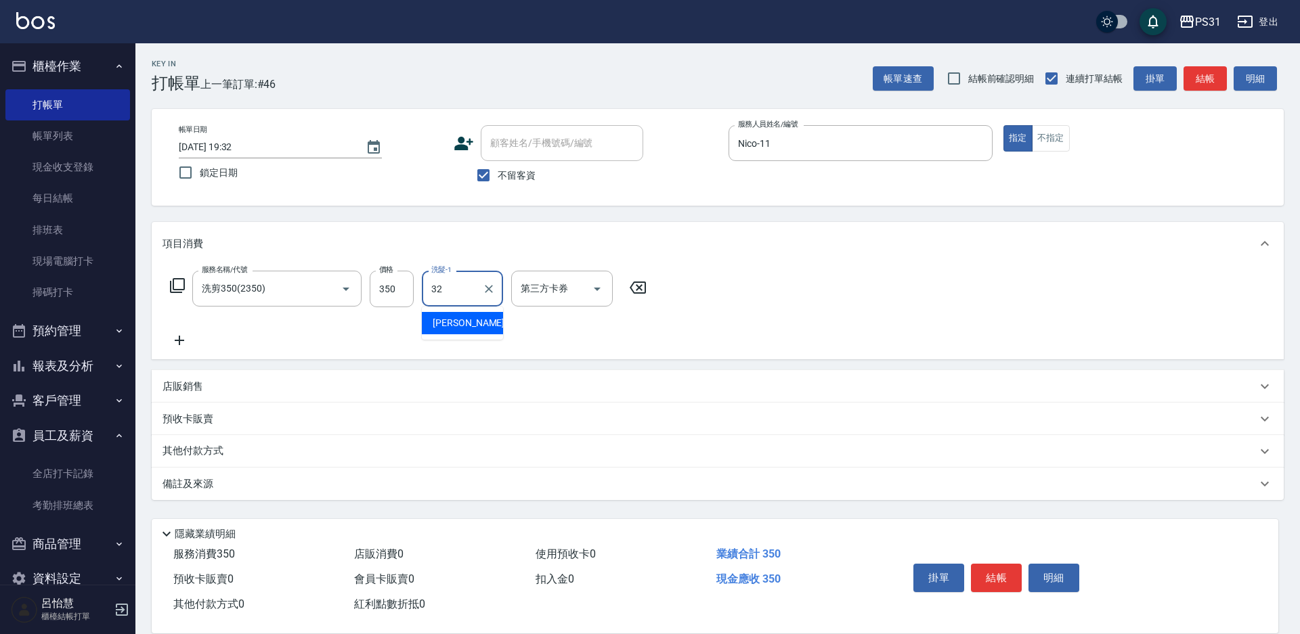
type input "陳聖軒-32"
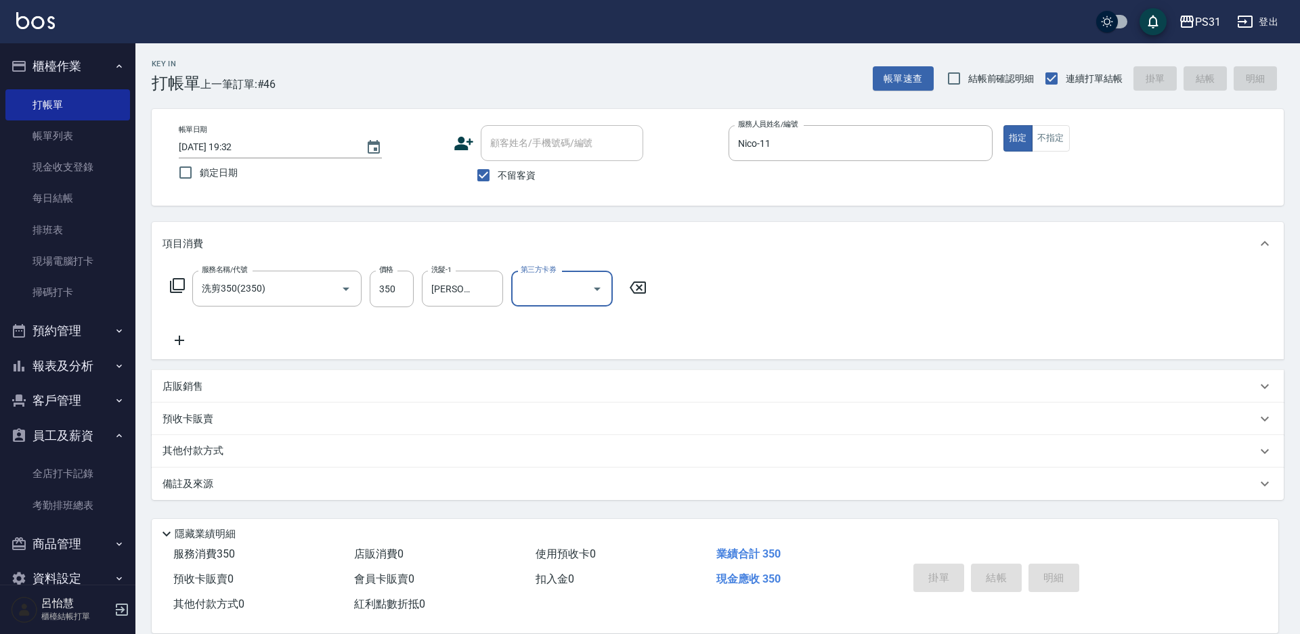
type input "2025/08/23 19:33"
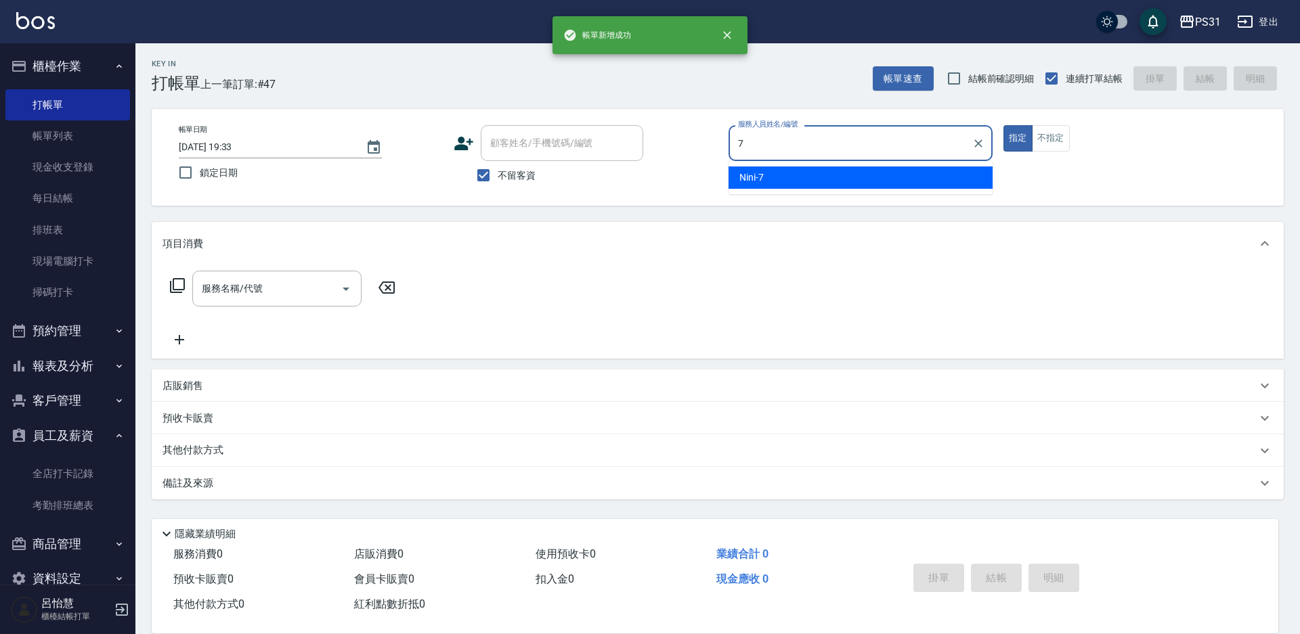
type input "Nini-7"
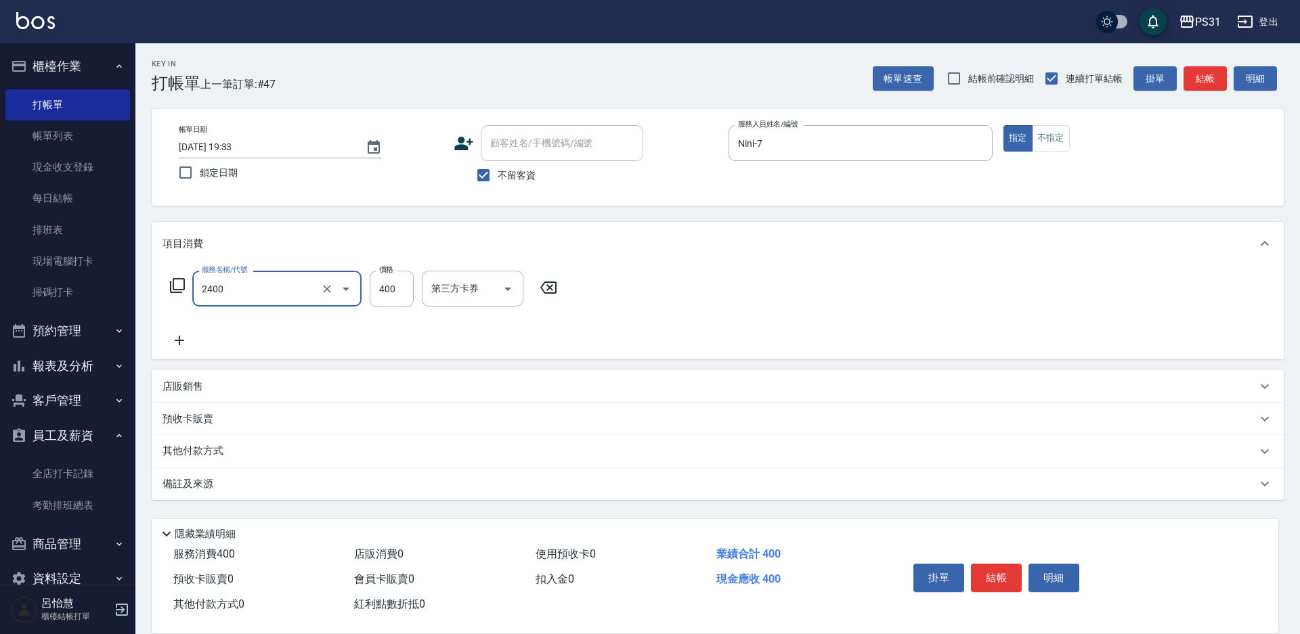
type input "洗剪400(2400)"
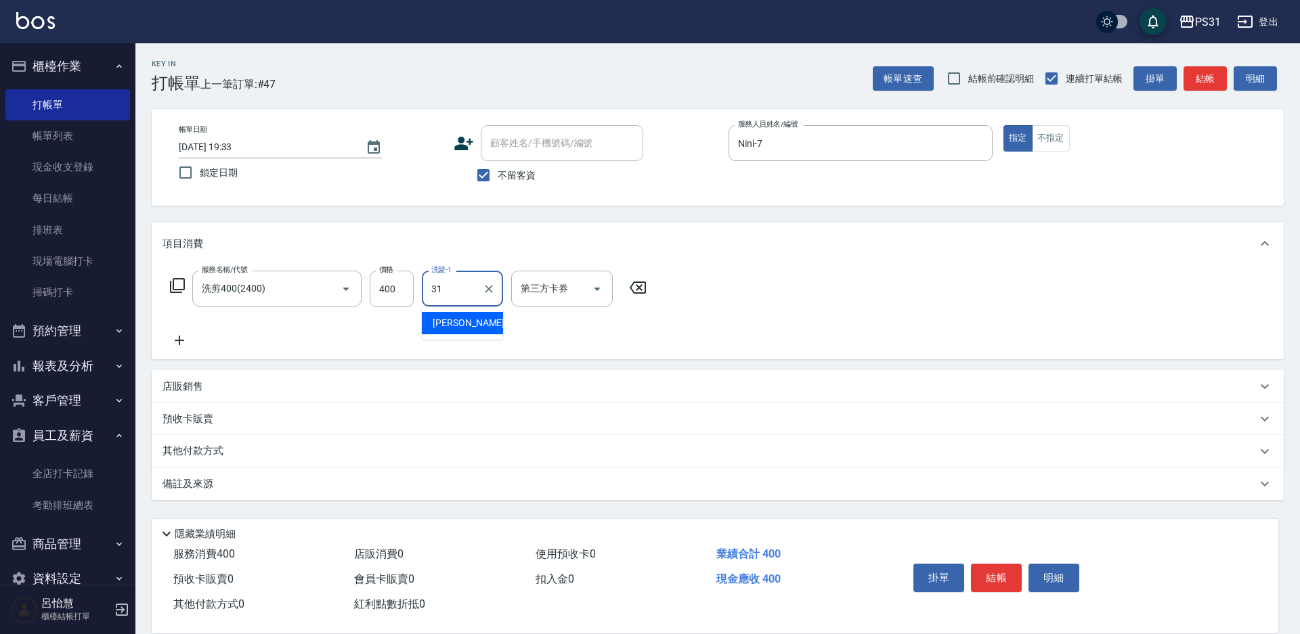
type input "何宜柔-31"
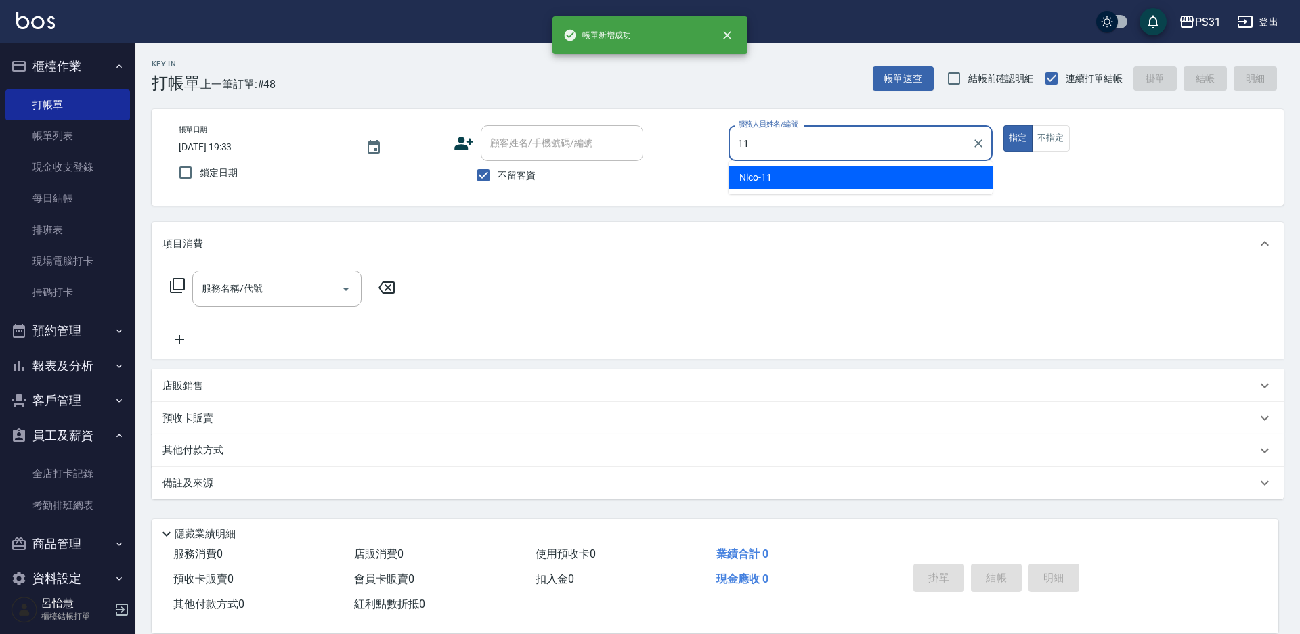
type input "Nico-11"
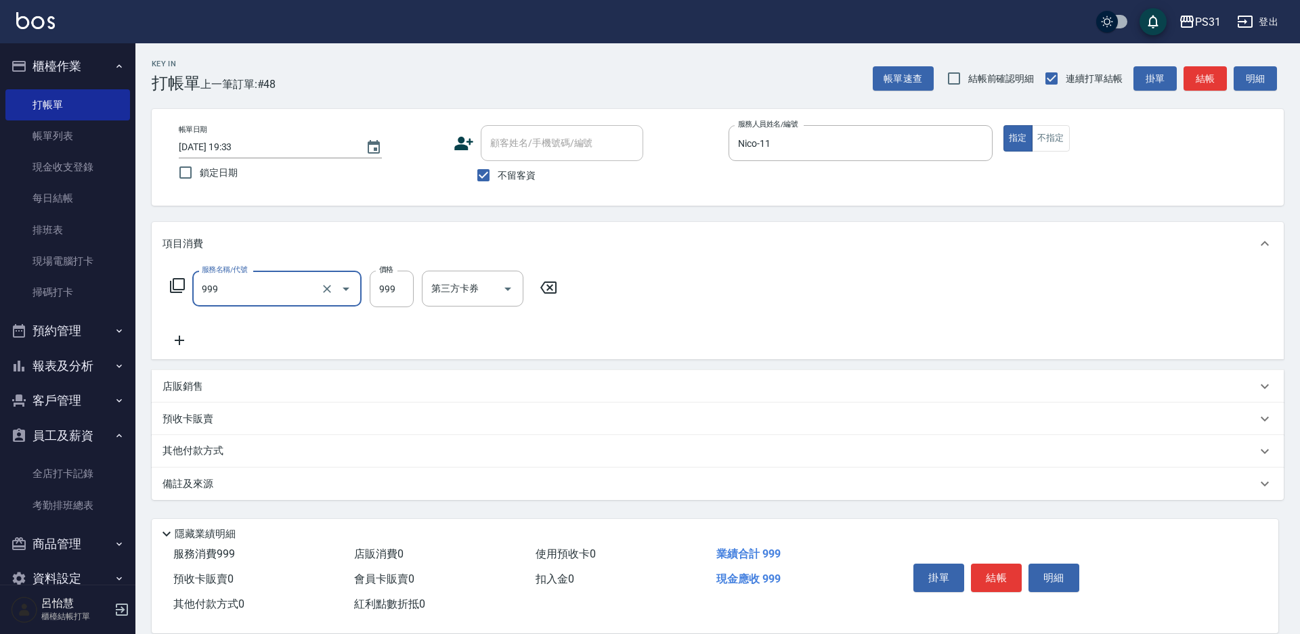
type input "精油套餐999(999)"
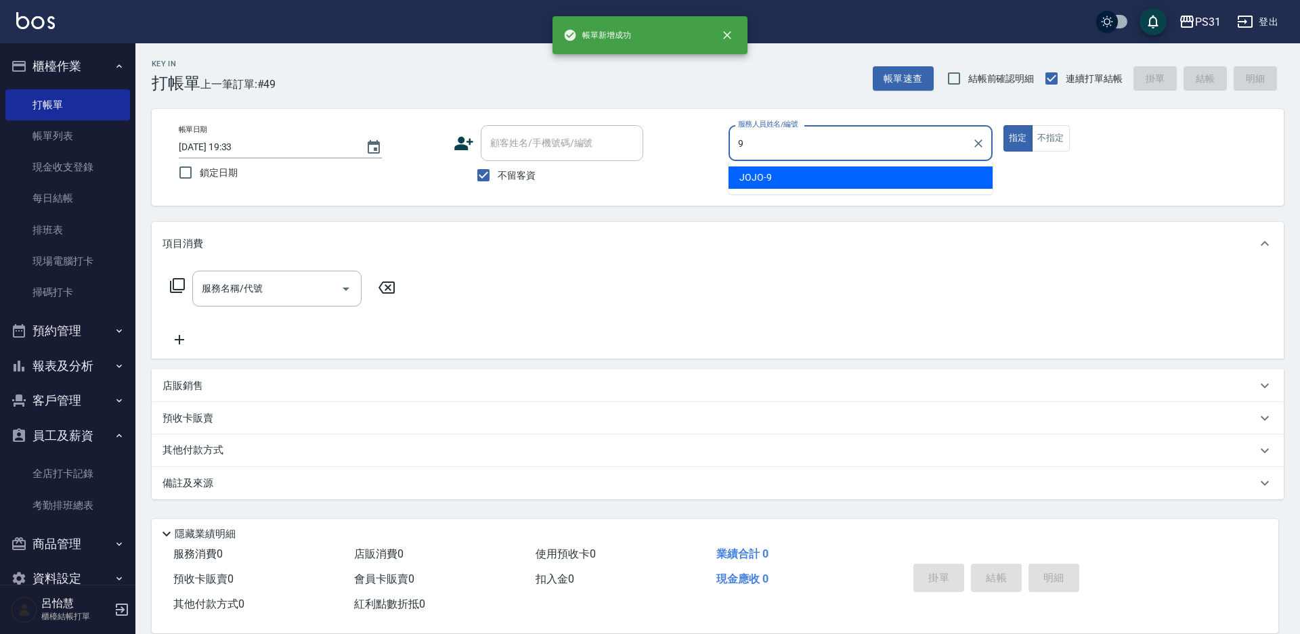
type input "JOJO-9"
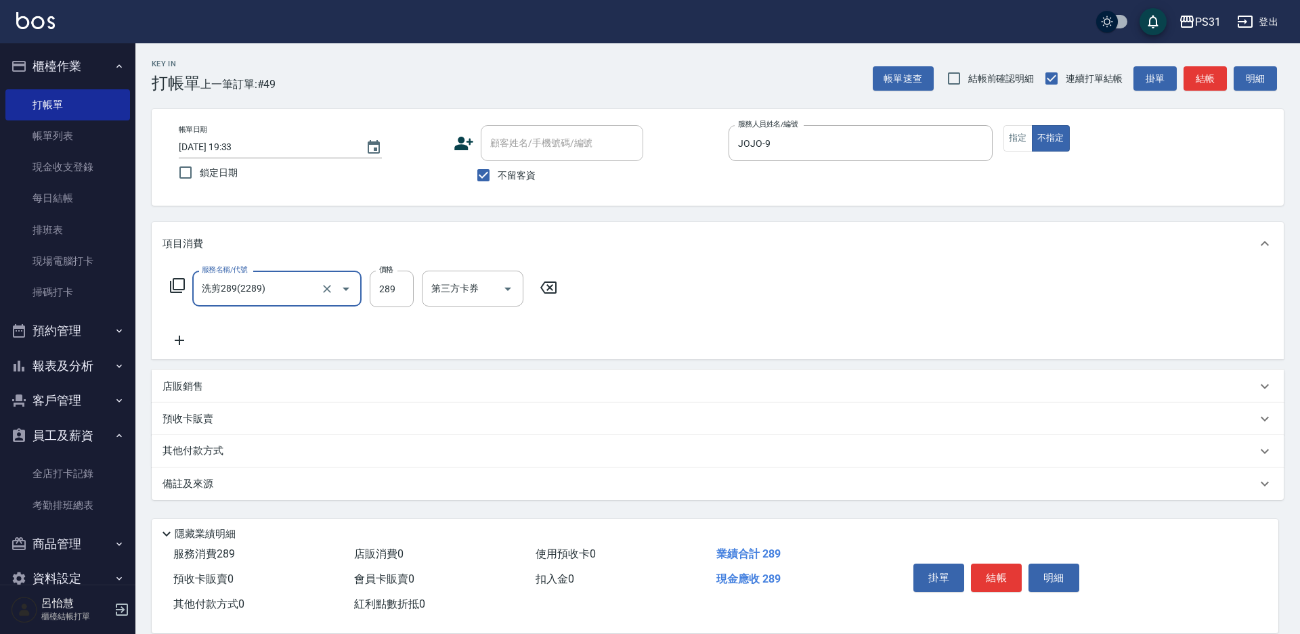
type input "洗剪289(2289)"
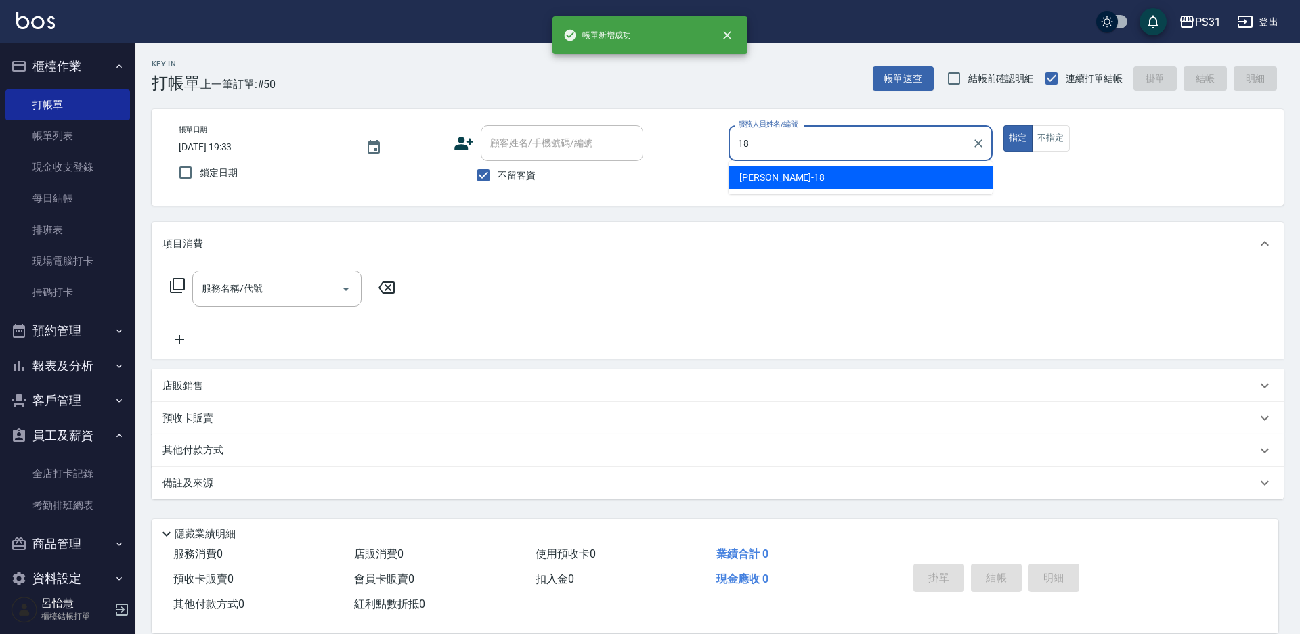
type input "Rita-18"
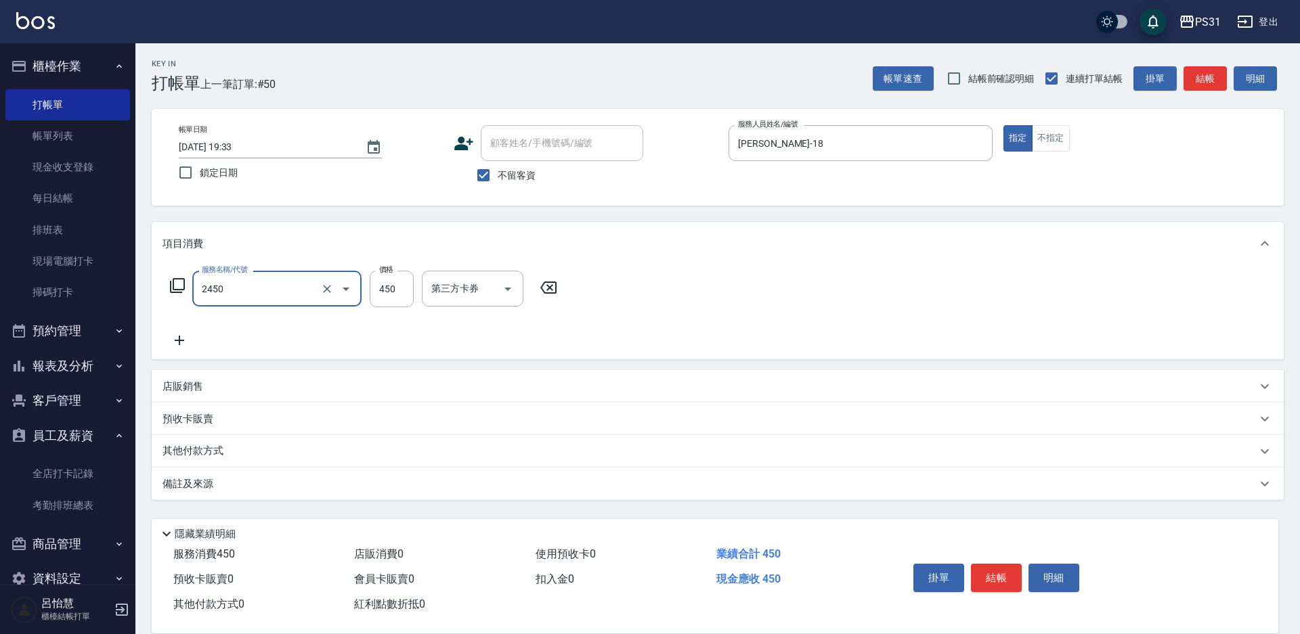
type input "洗剪450(2450)"
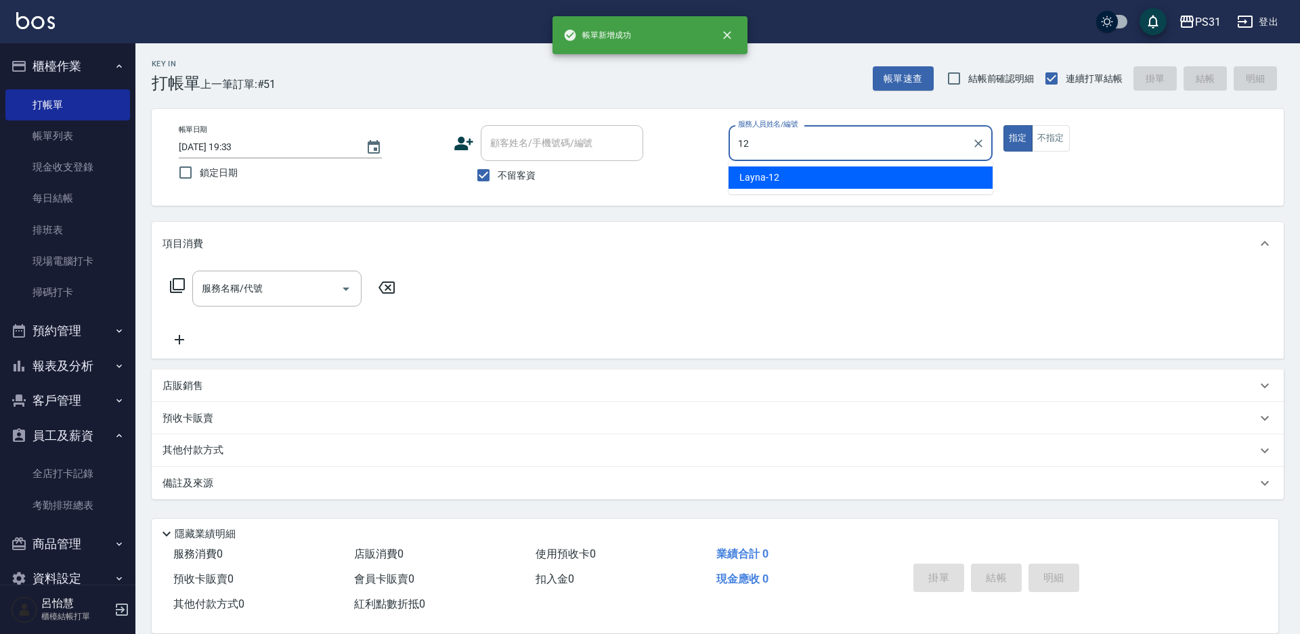
type input "Layna-12"
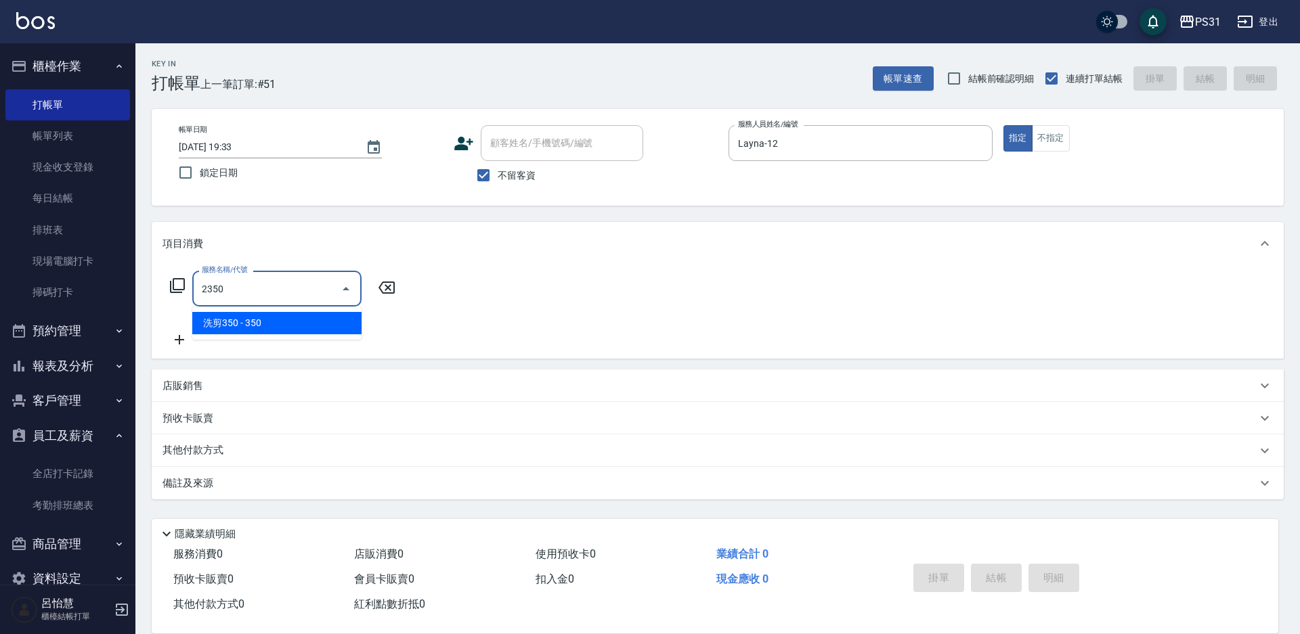
type input "洗剪350(2350)"
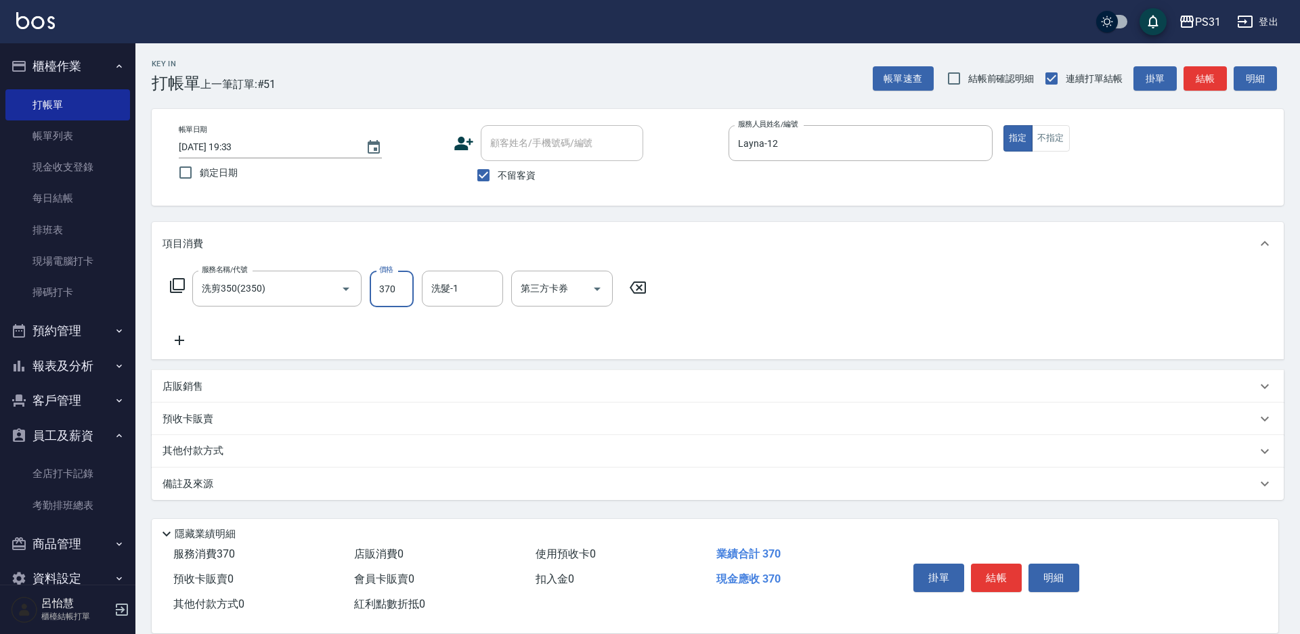
type input "370"
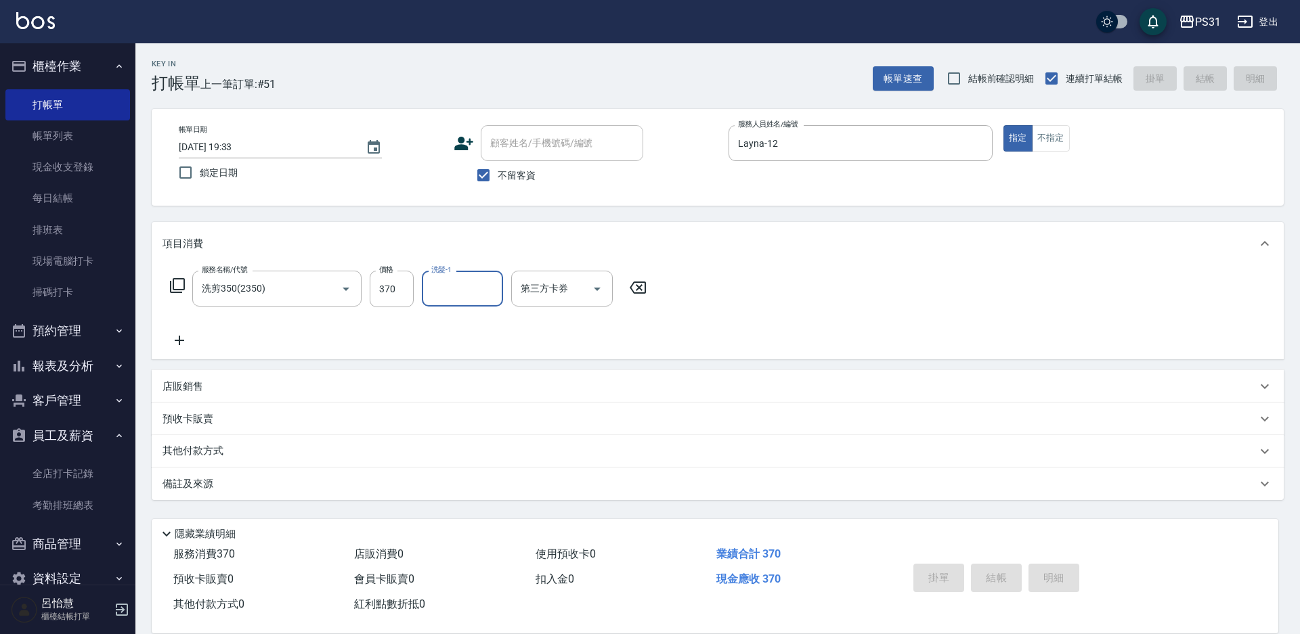
type input "2025/08/23 19:34"
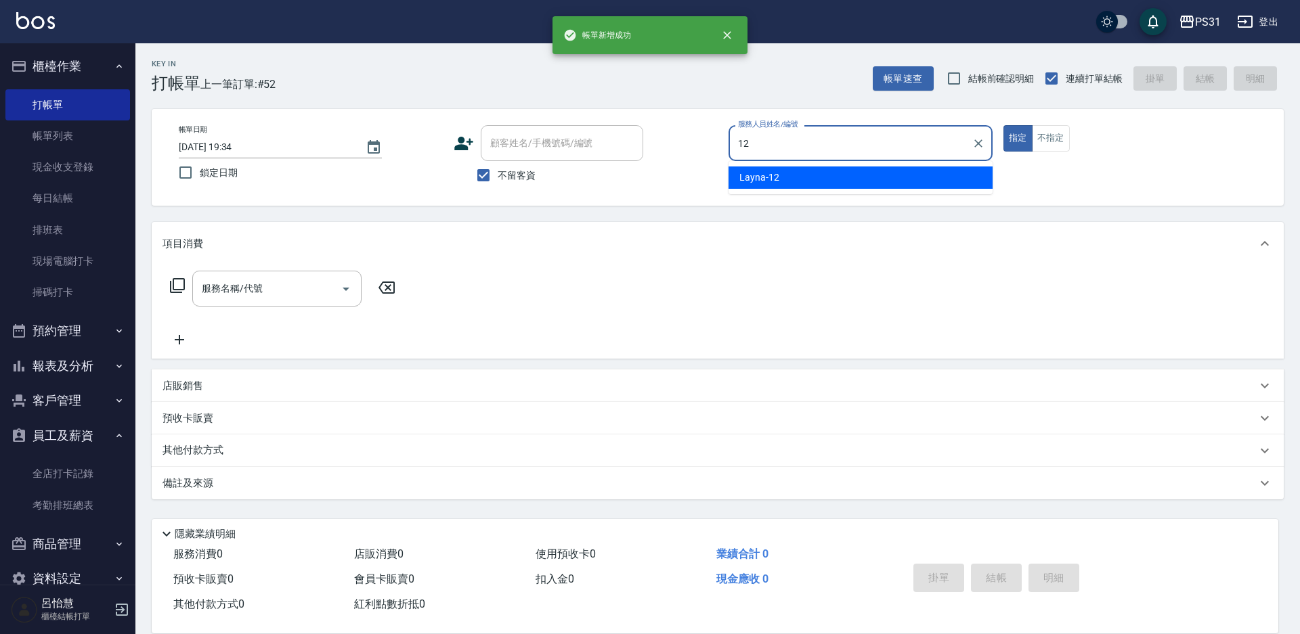
type input "Layna-12"
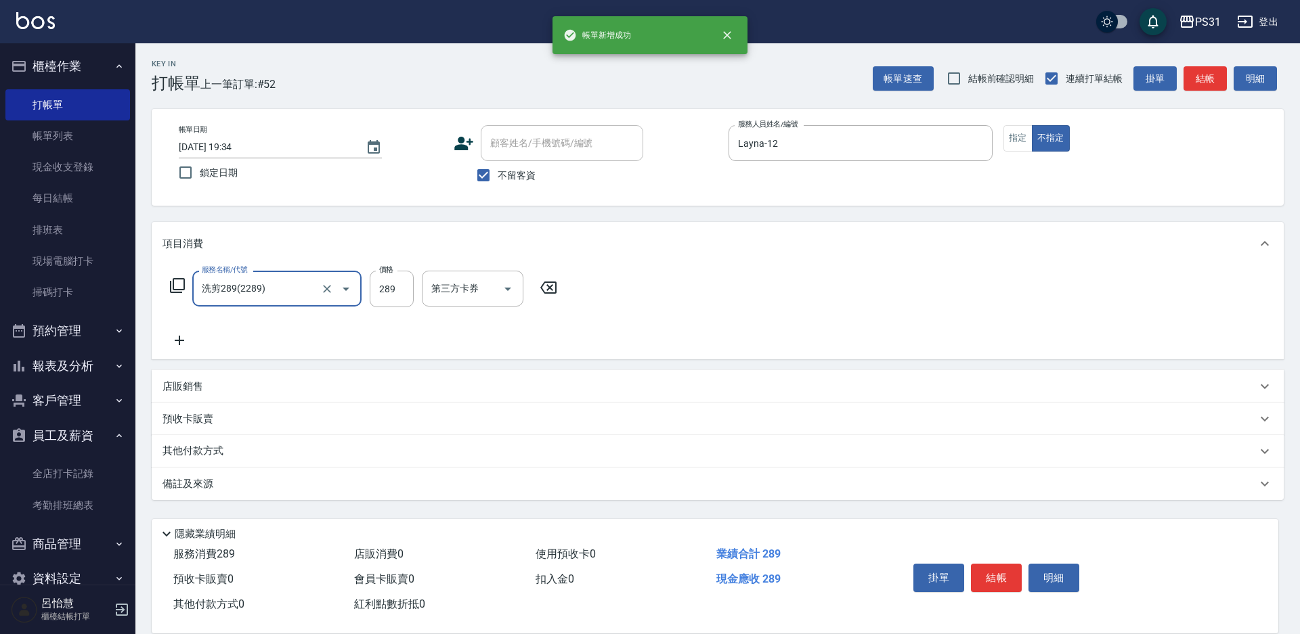
type input "洗剪289(2289)"
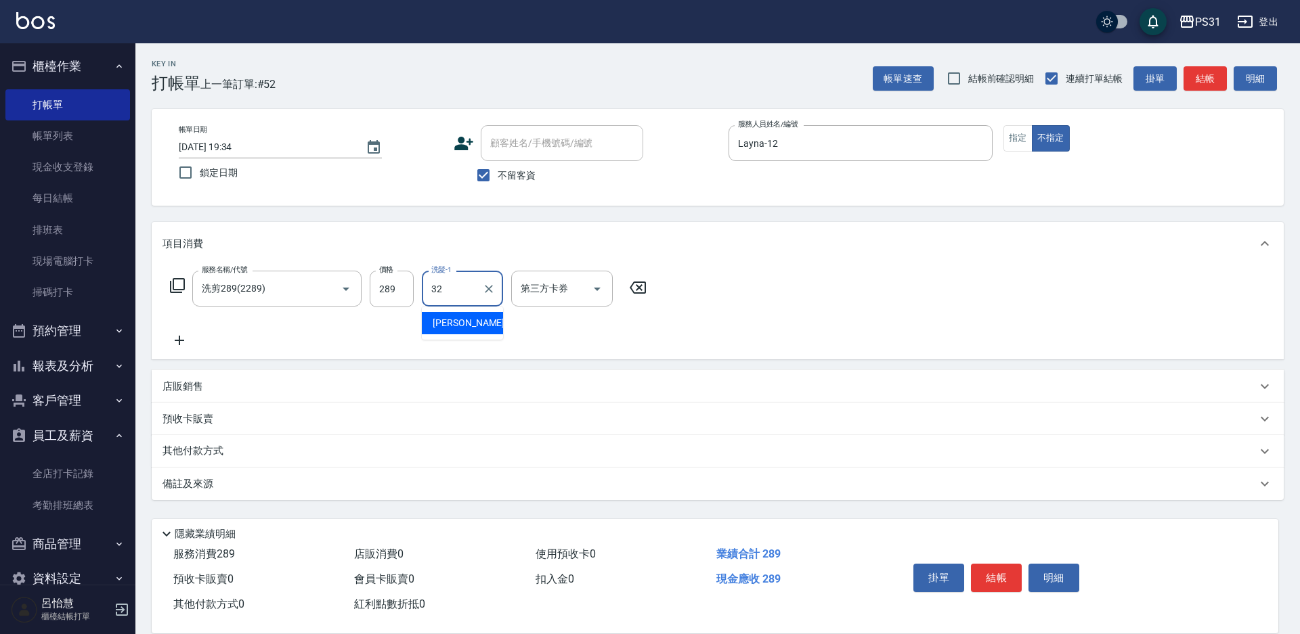
type input "陳聖軒-32"
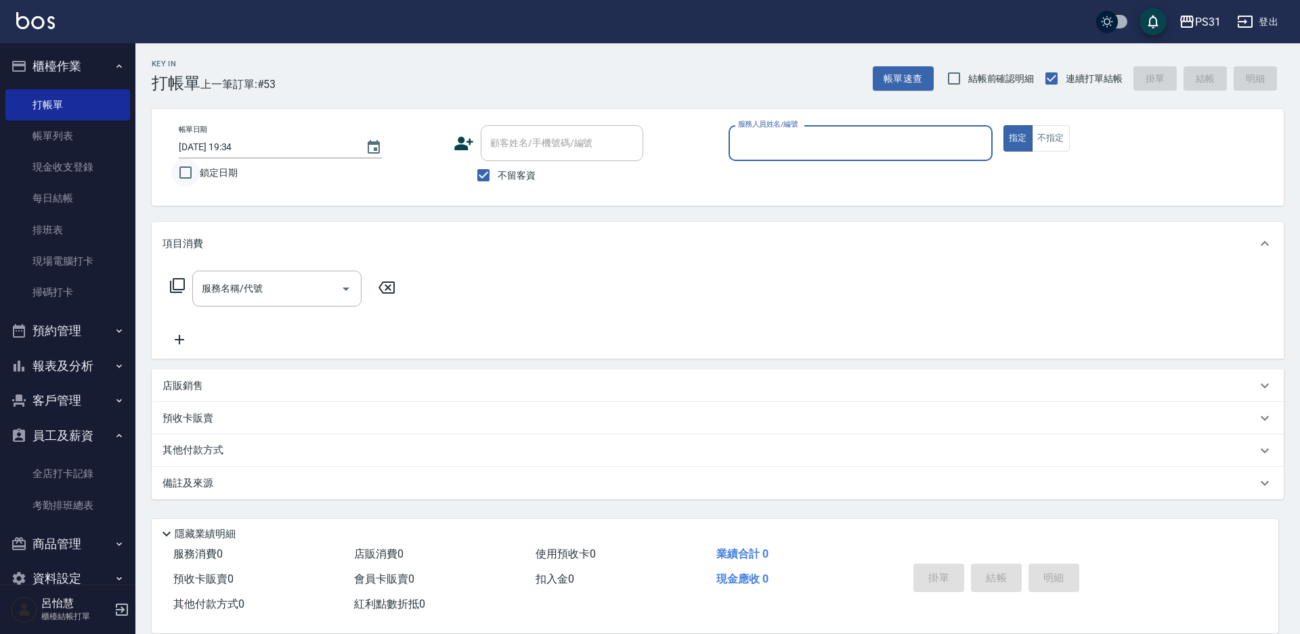
click at [183, 176] on input "鎖定日期" at bounding box center [185, 172] width 28 height 28
checkbox input "true"
click at [807, 127] on div "服務人員姓名/編號" at bounding box center [860, 143] width 264 height 36
type input "Nico-11"
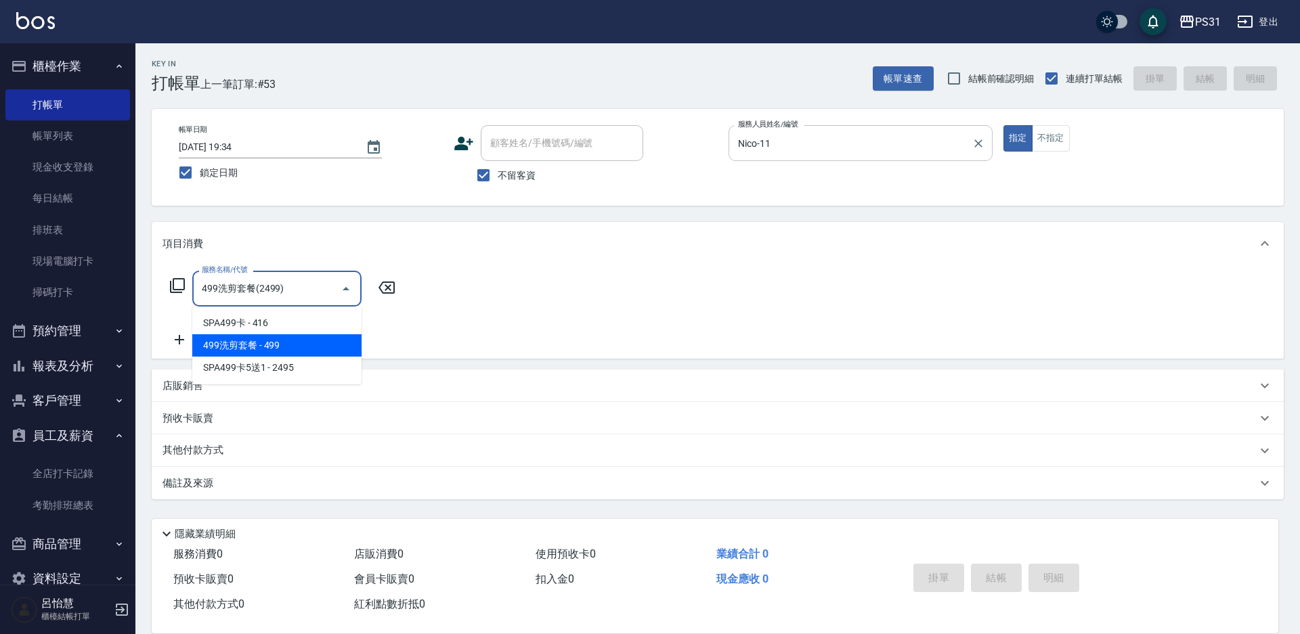
type input "499洗剪套餐(2499)"
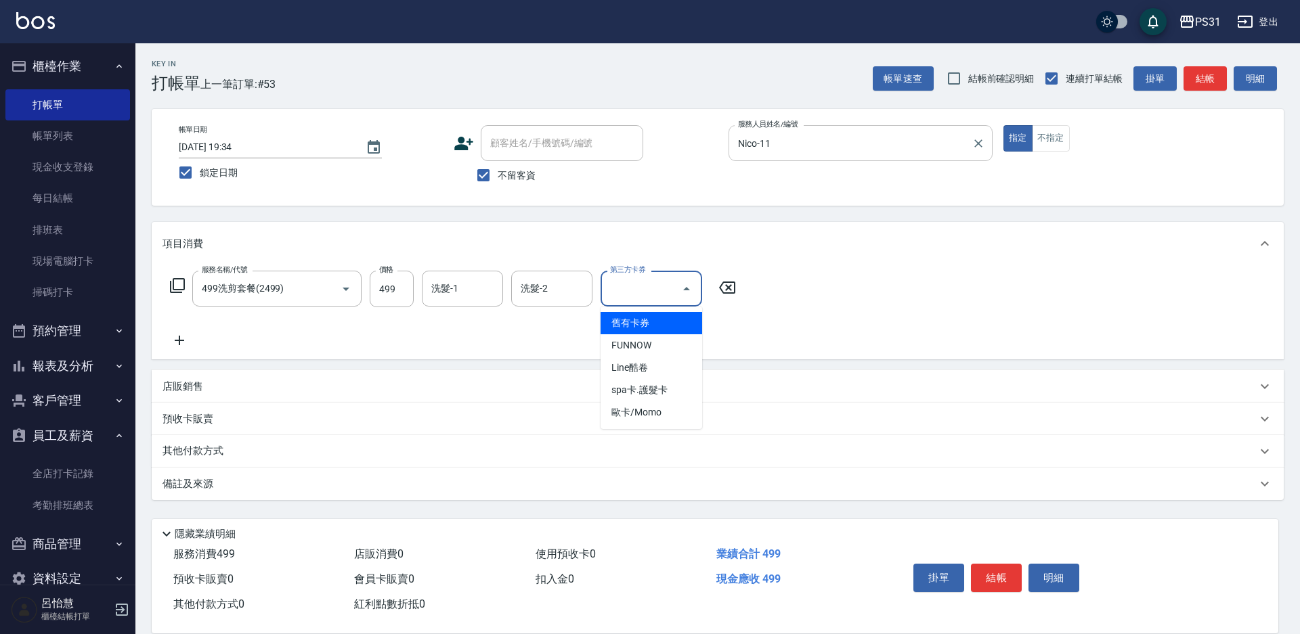
type input "舊有卡券"
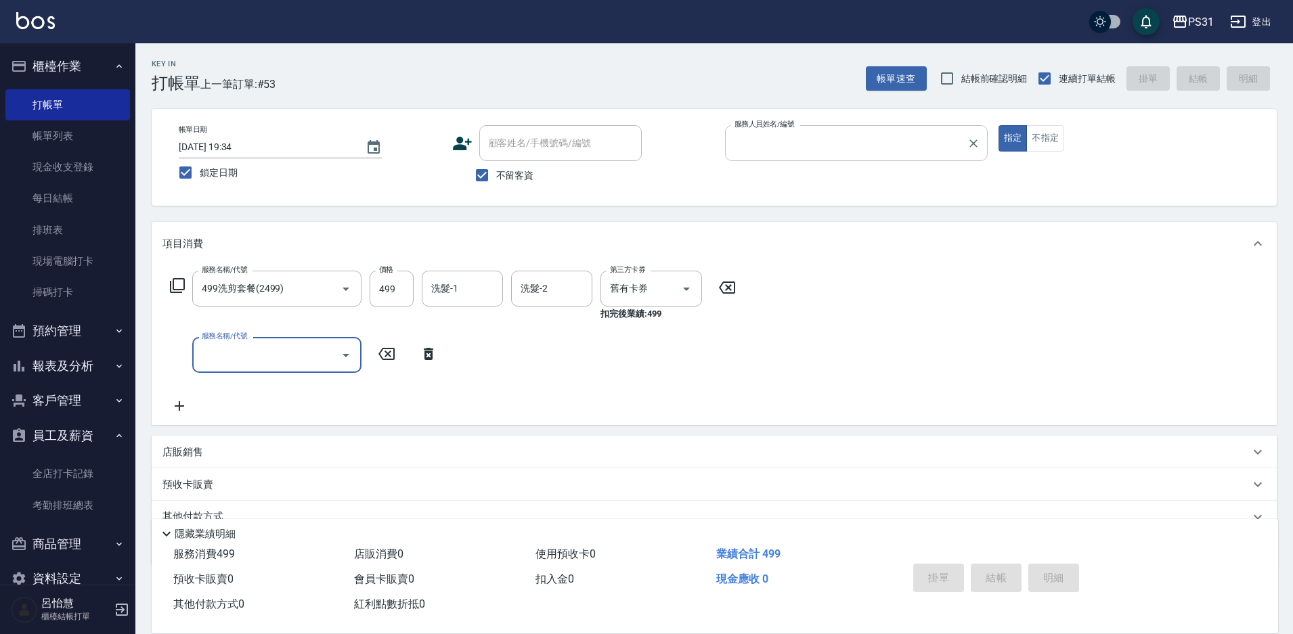
type input "1"
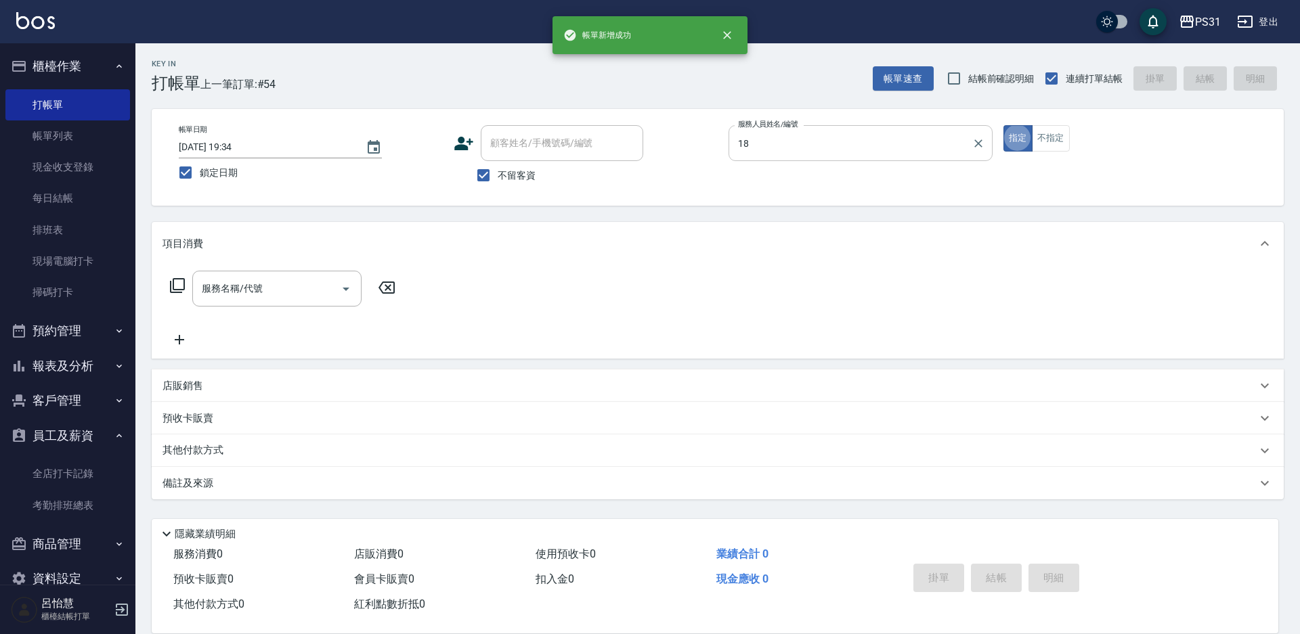
type input "Rita-18"
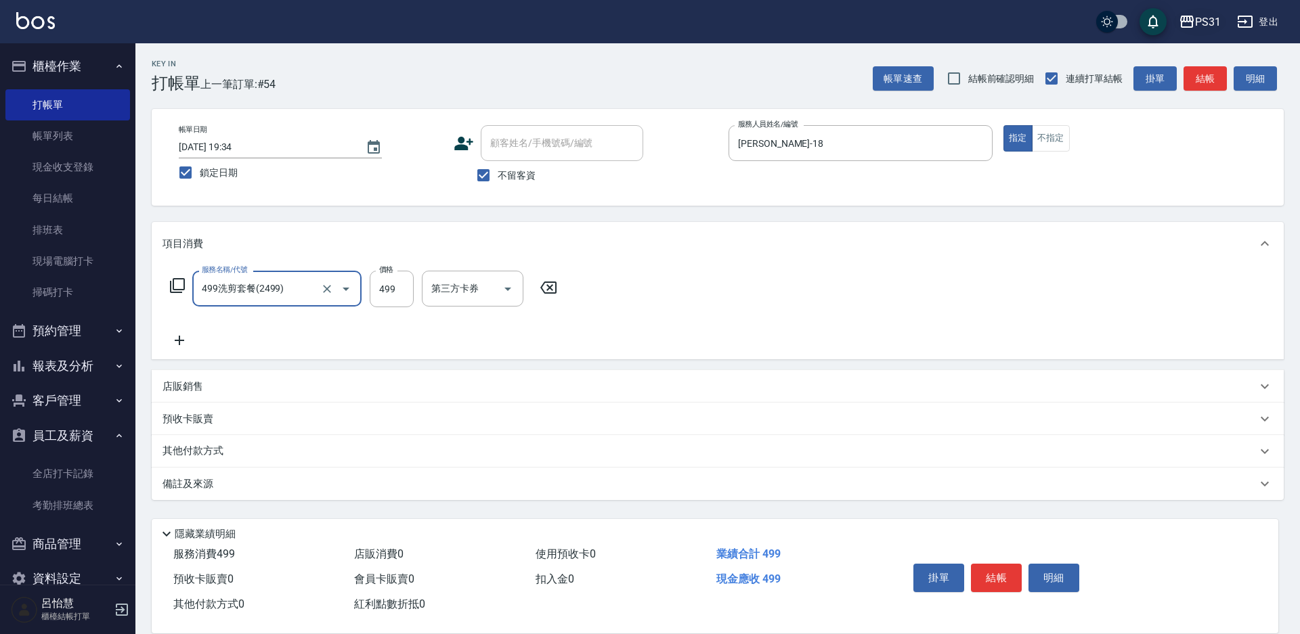
type input "499洗剪套餐(2499)"
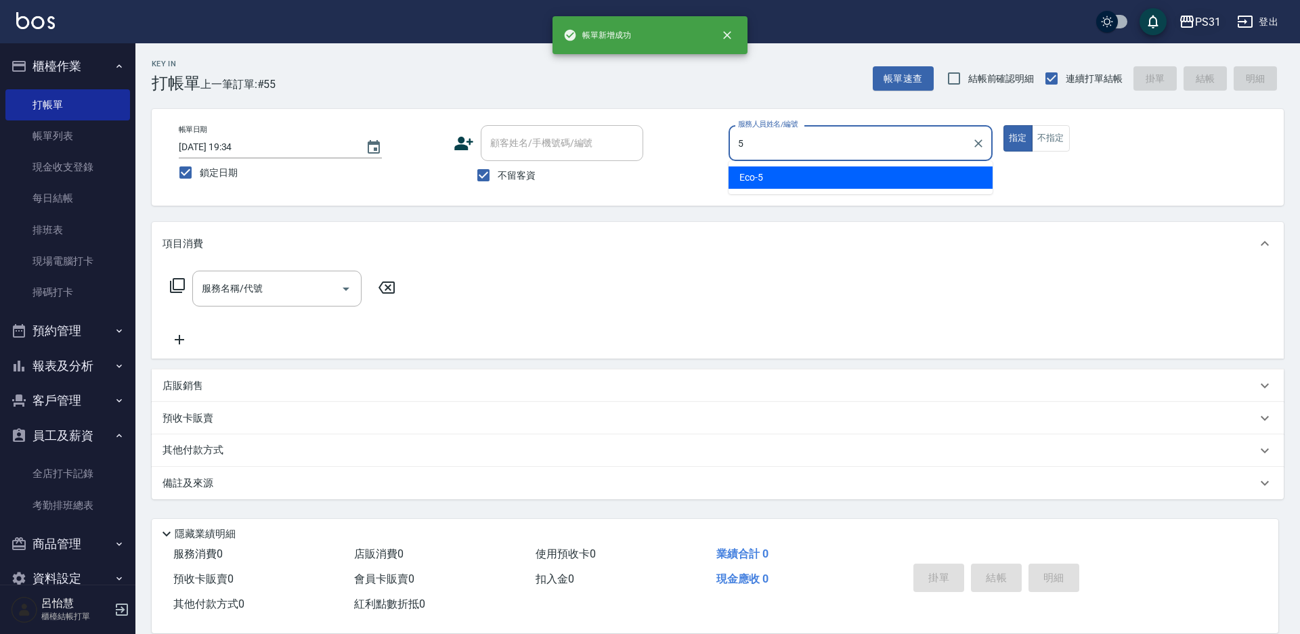
type input "Eco-5"
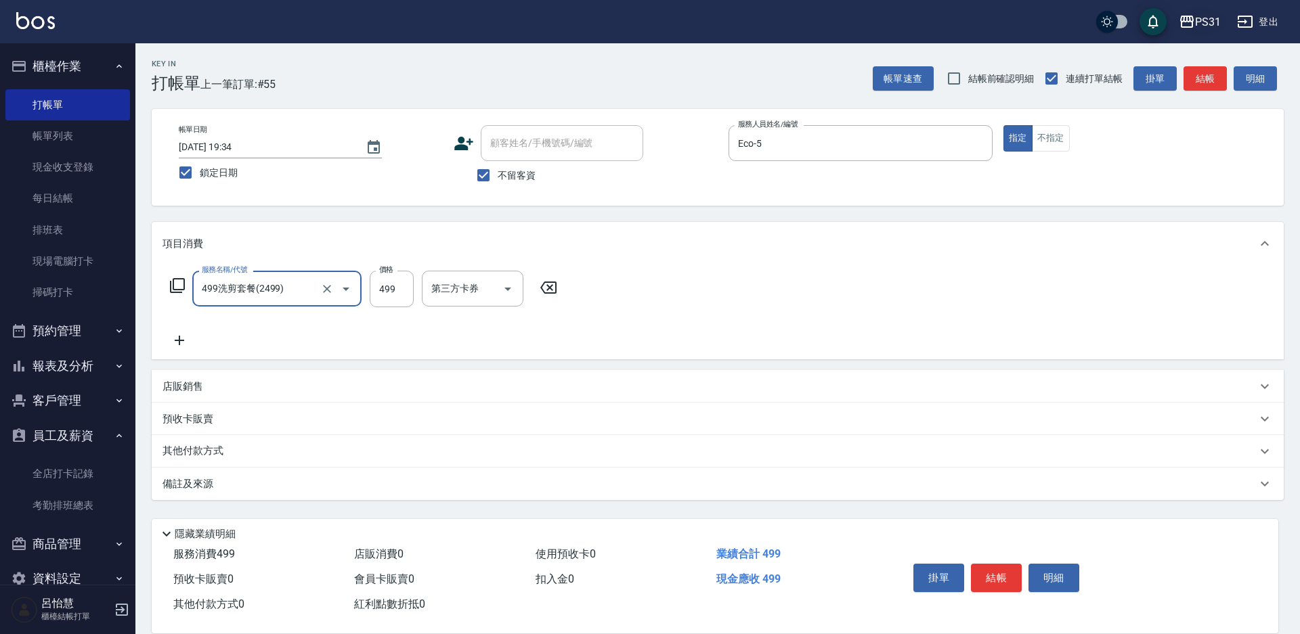
type input "499洗剪套餐(2499)"
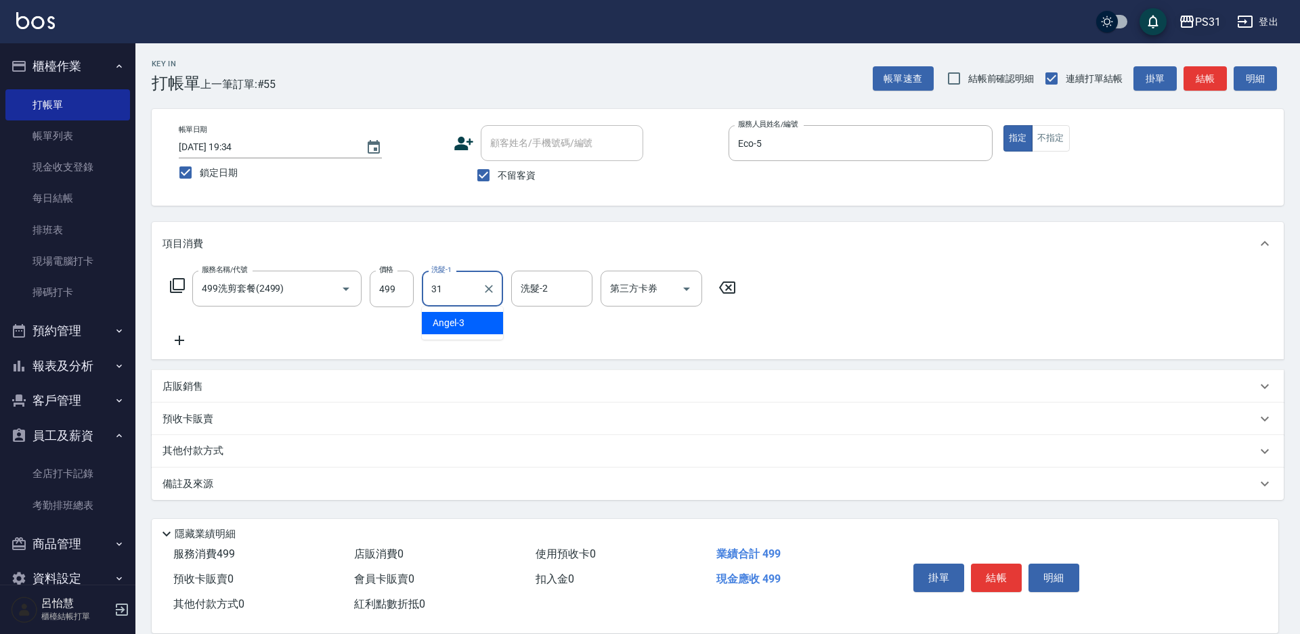
type input "何宜柔-31"
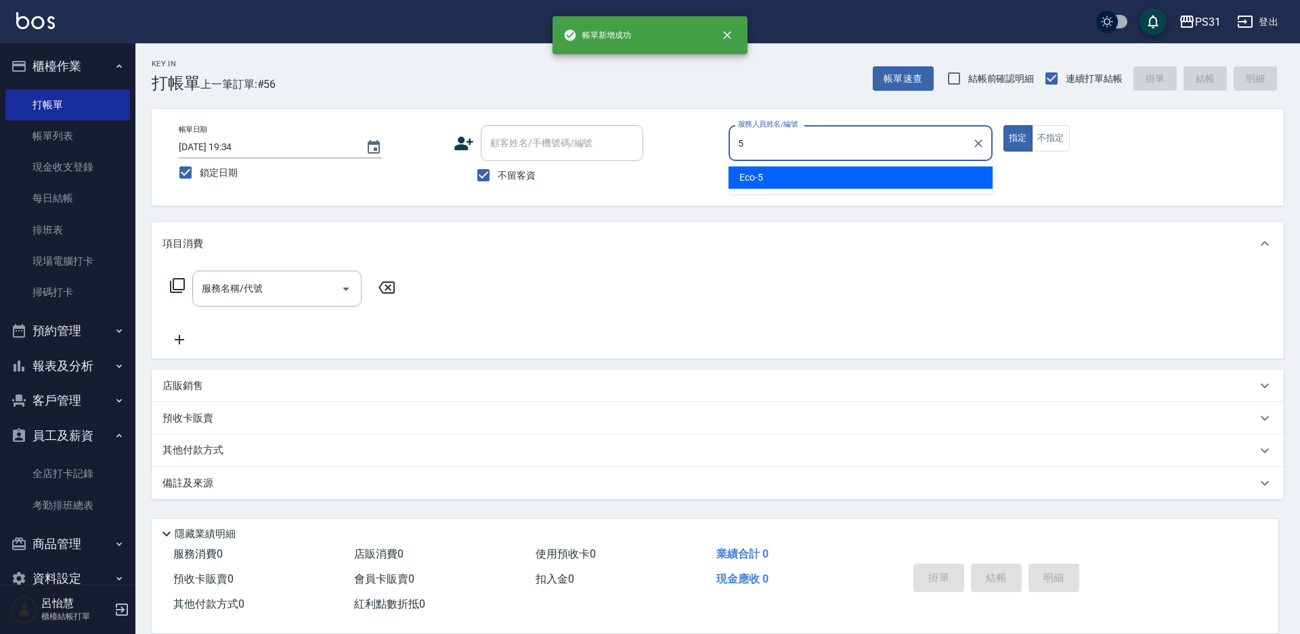
type input "Eco-5"
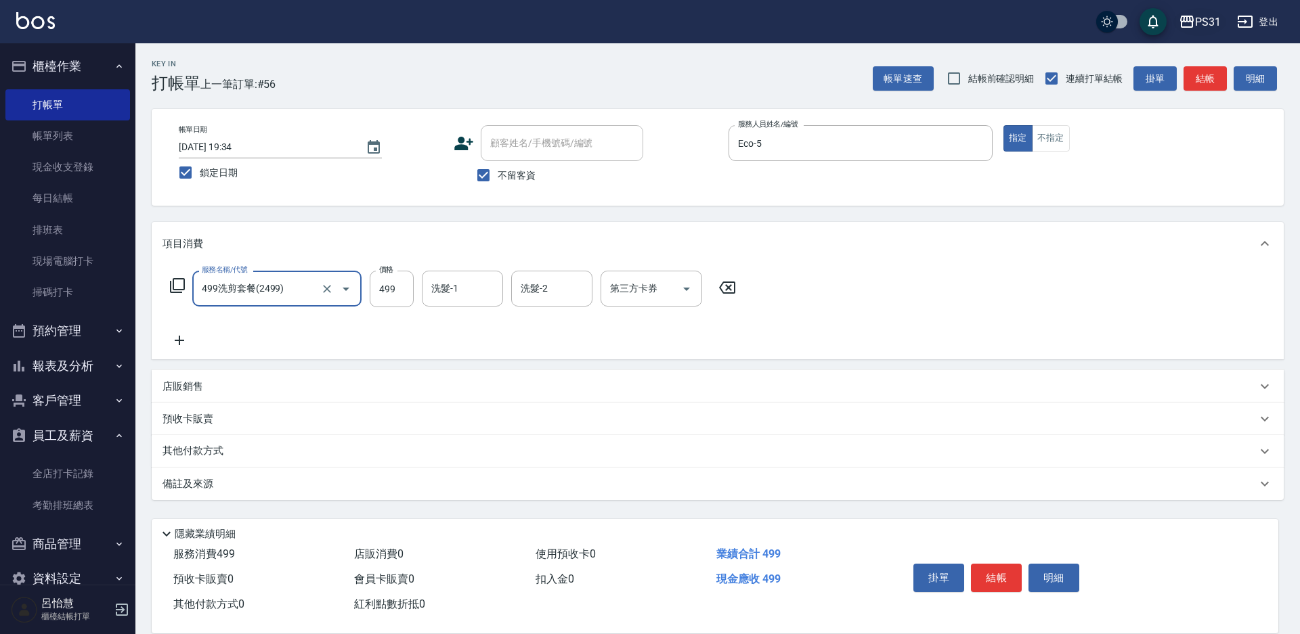
type input "499洗剪套餐(2499)"
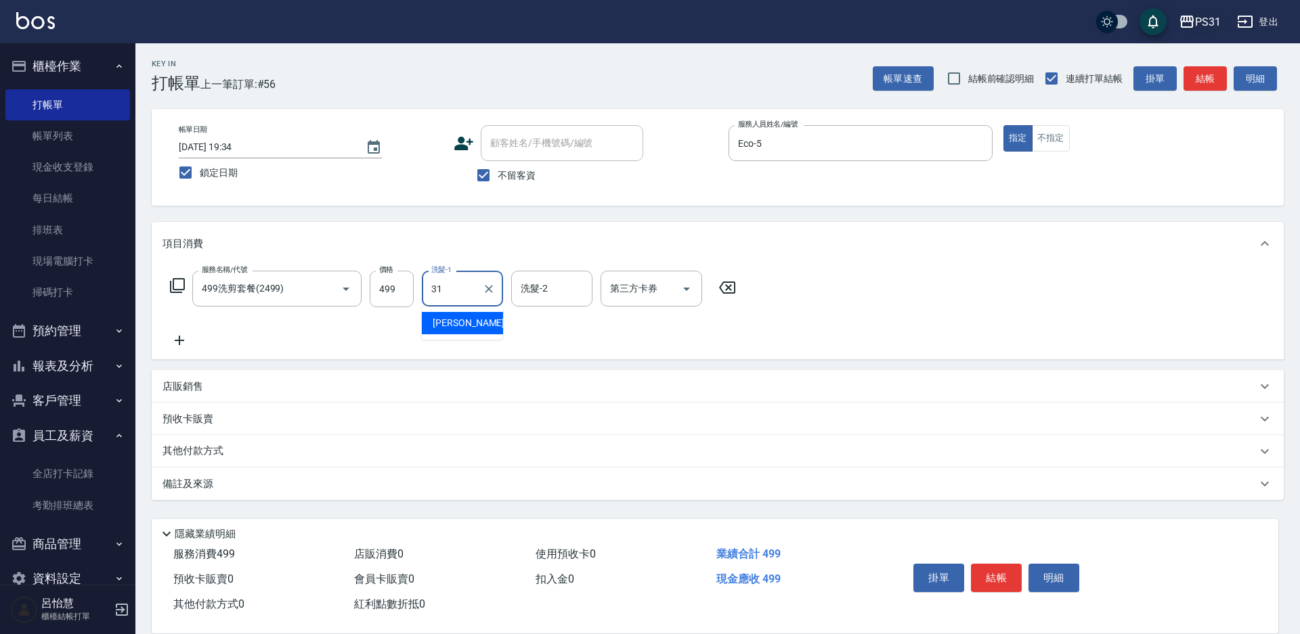
type input "何宜柔-31"
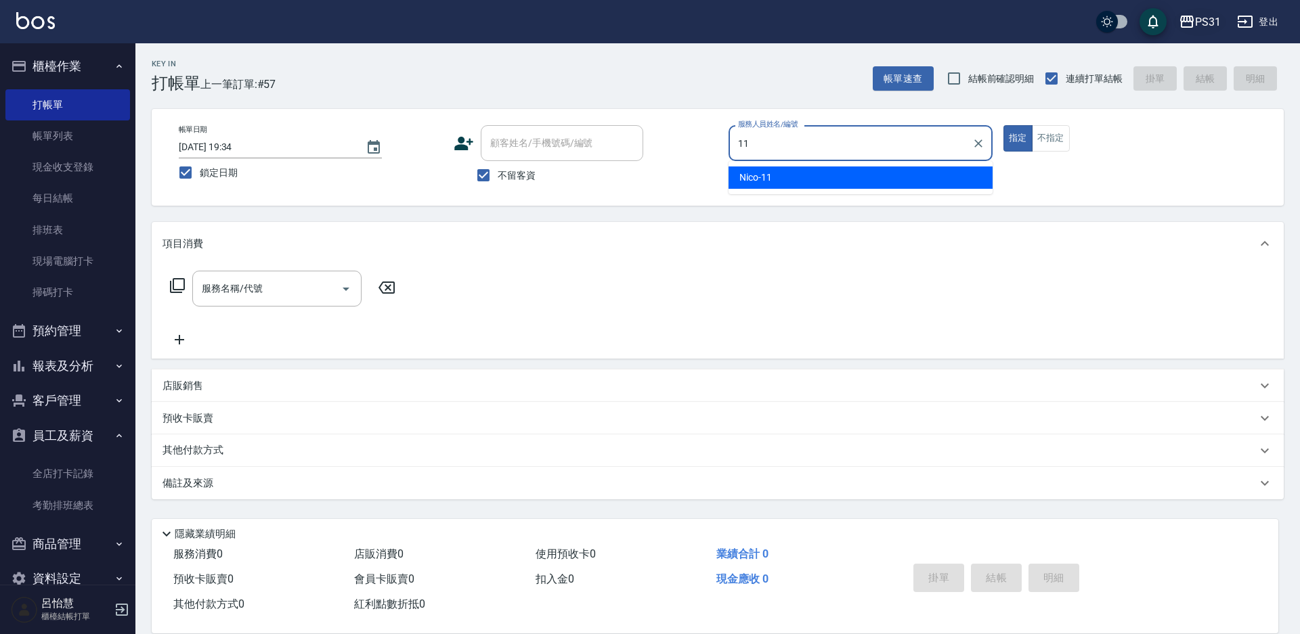
type input "Nico-11"
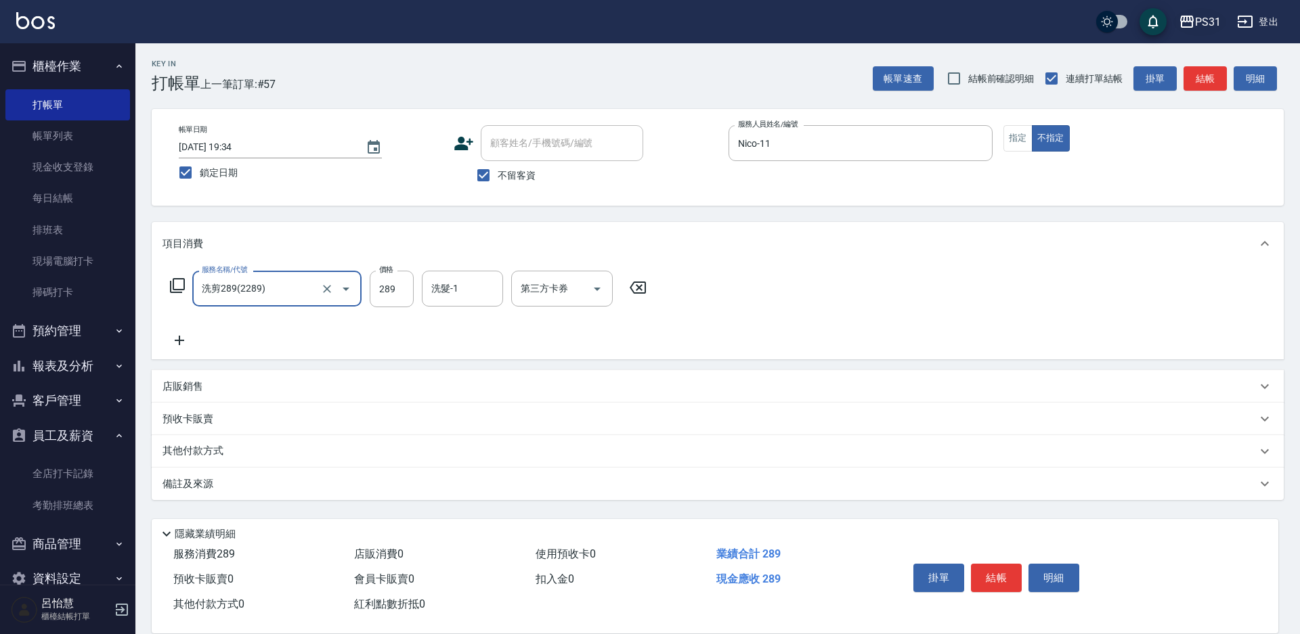
type input "洗剪289(2289)"
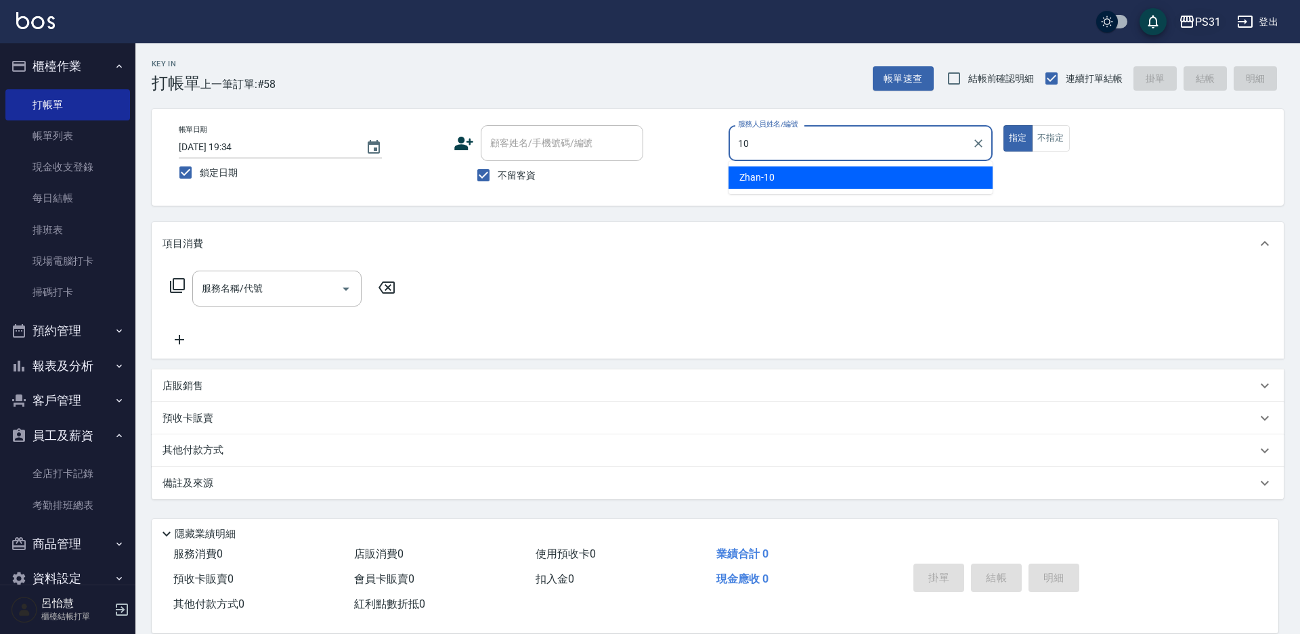
type input "Zhan-10"
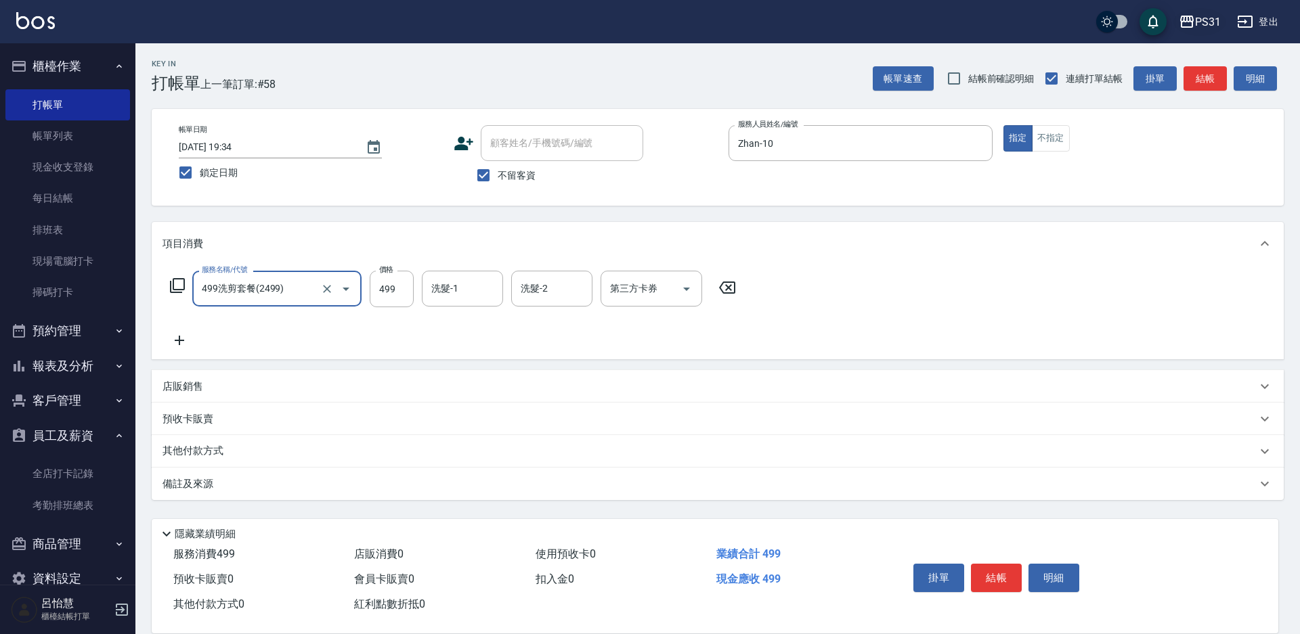
type input "499洗剪套餐(2499)"
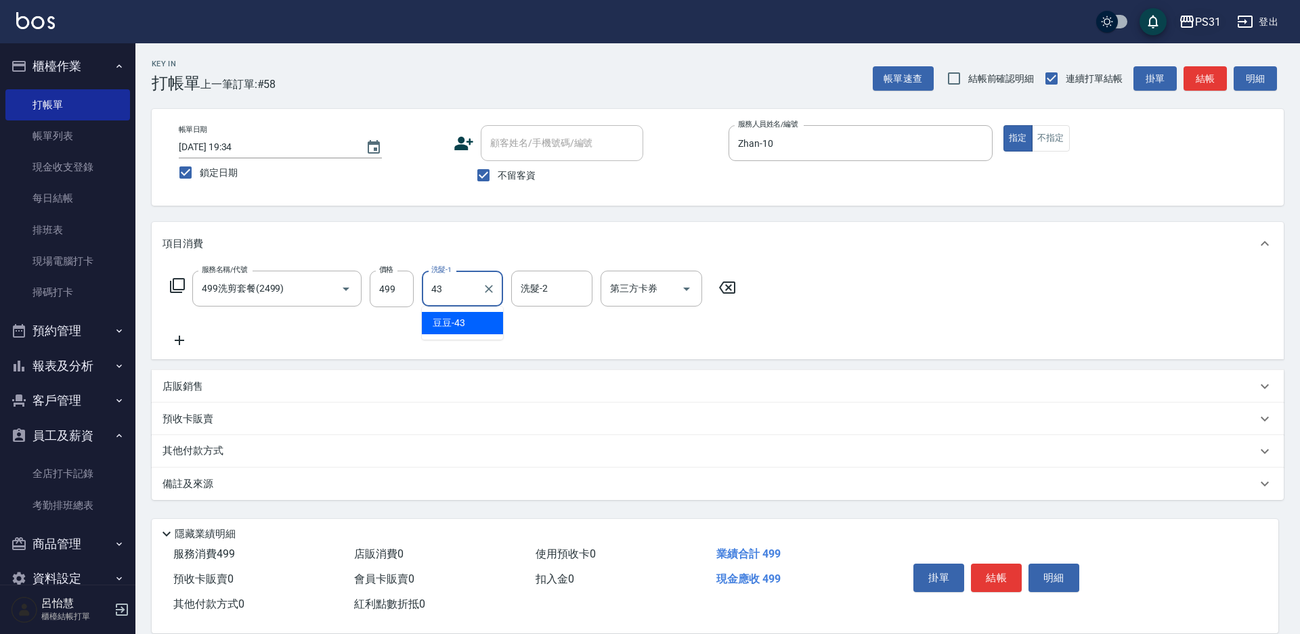
type input "豆豆-43"
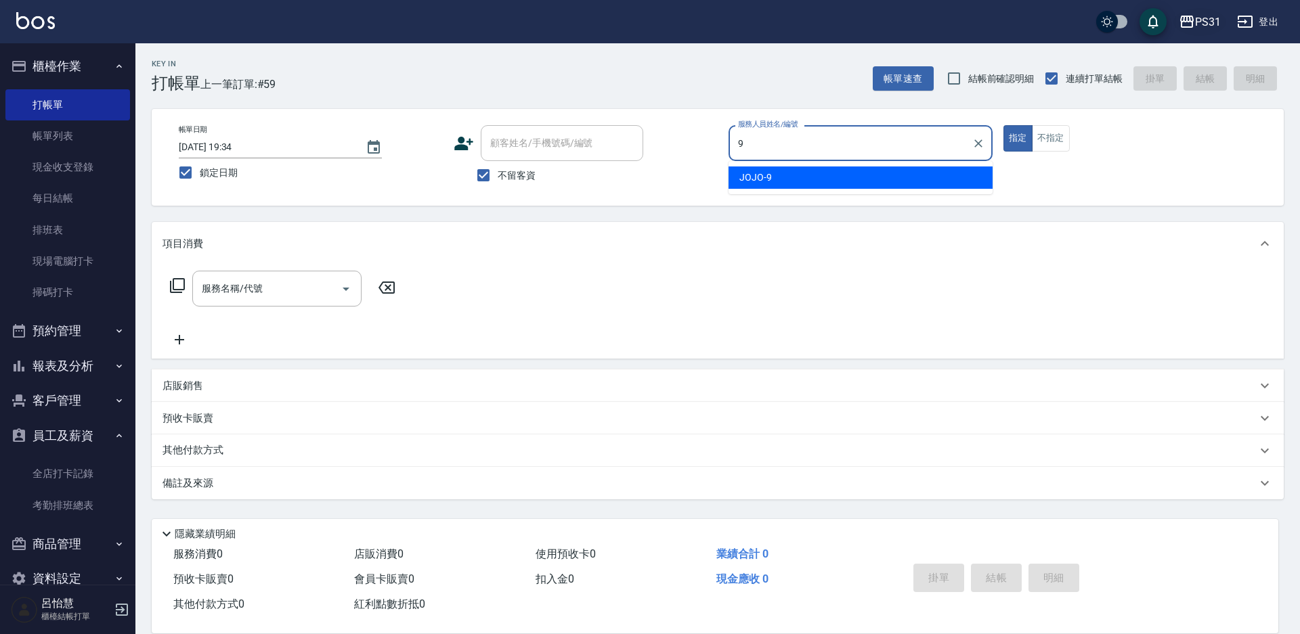
type input "JOJO-9"
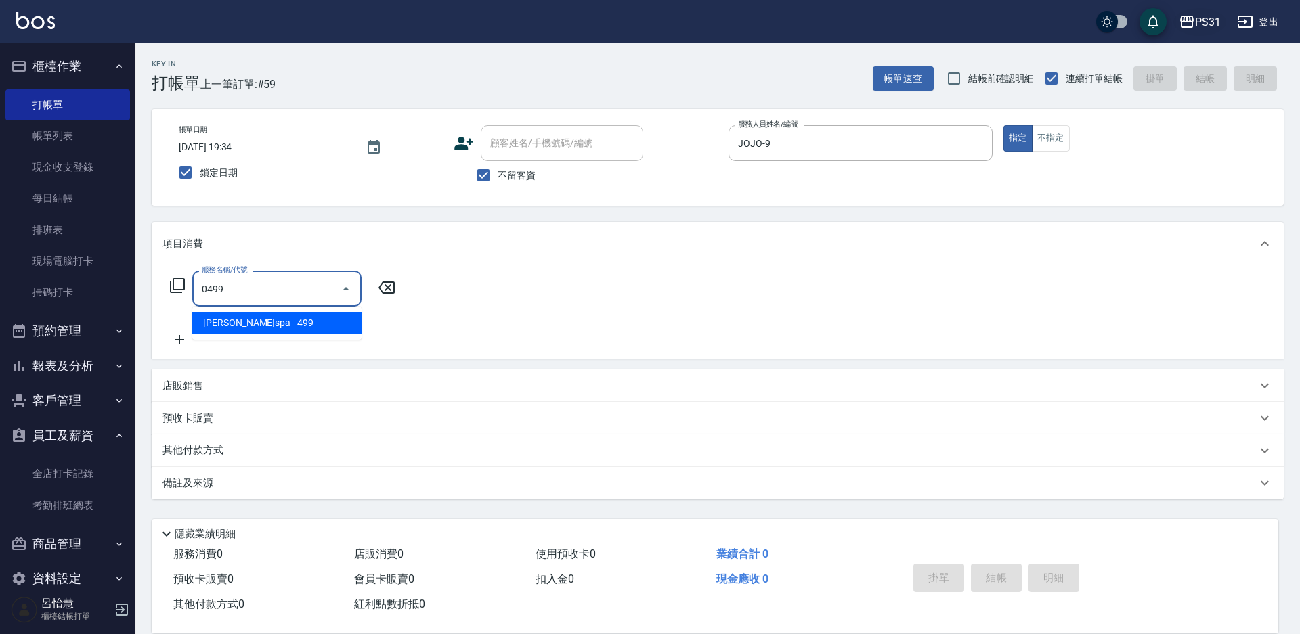
type input "伊黛莉spa(0499)"
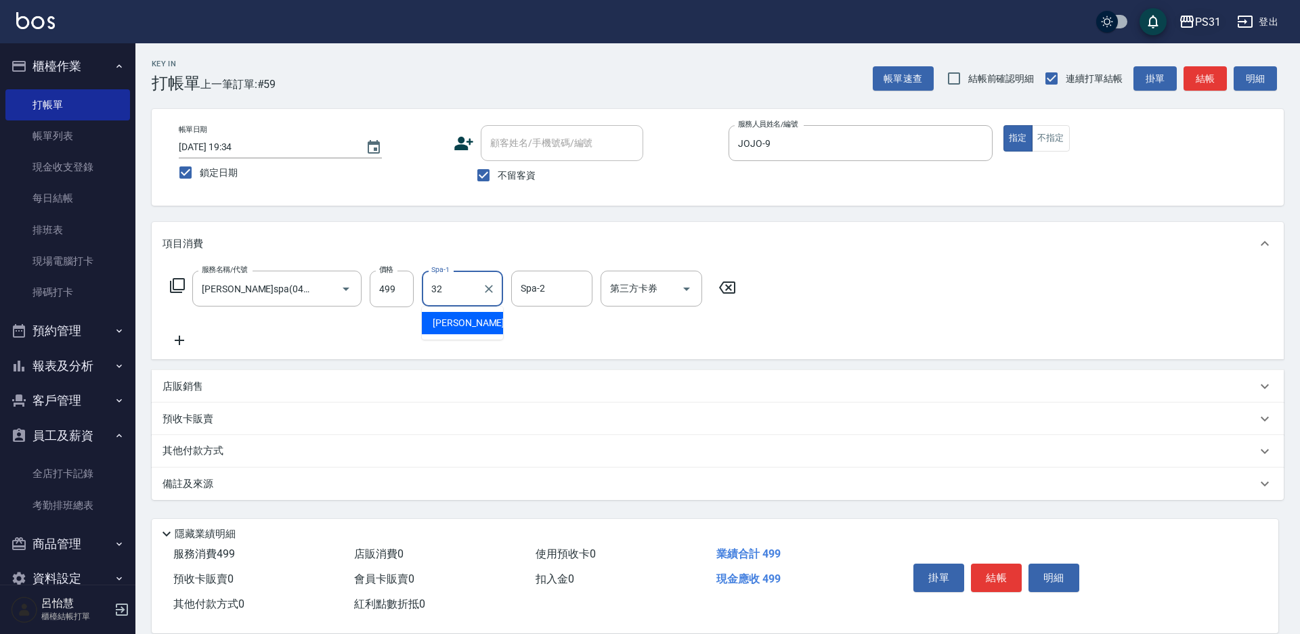
type input "陳聖軒-32"
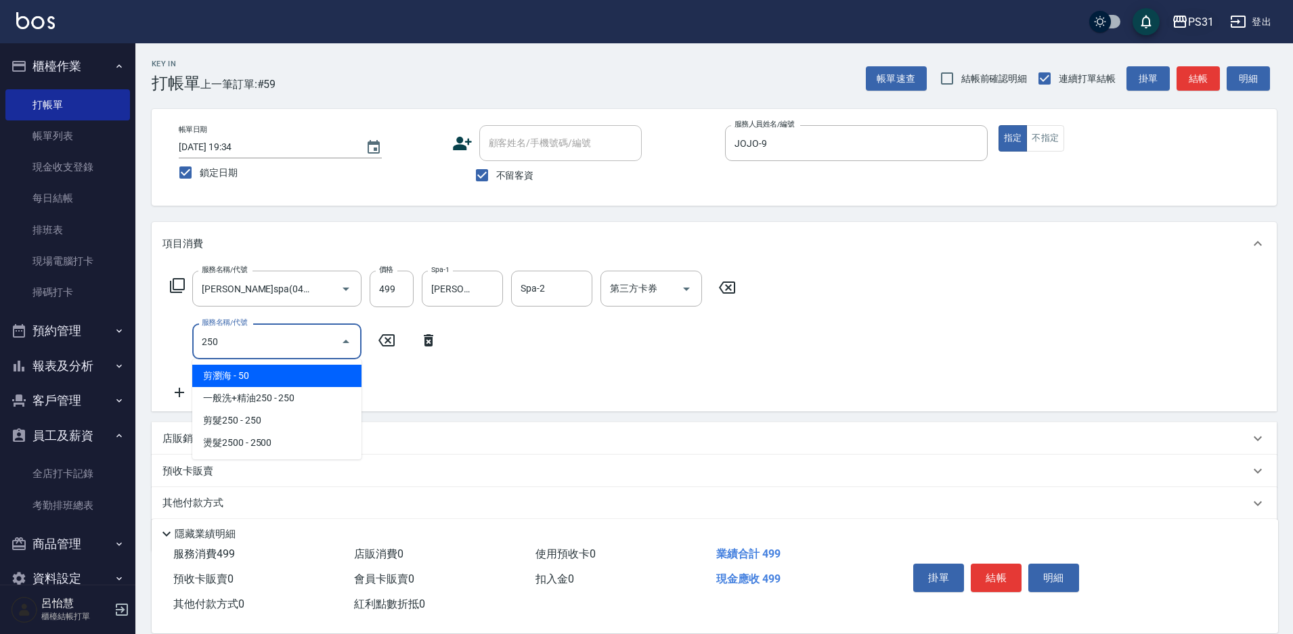
type input "剪瀏海(250)"
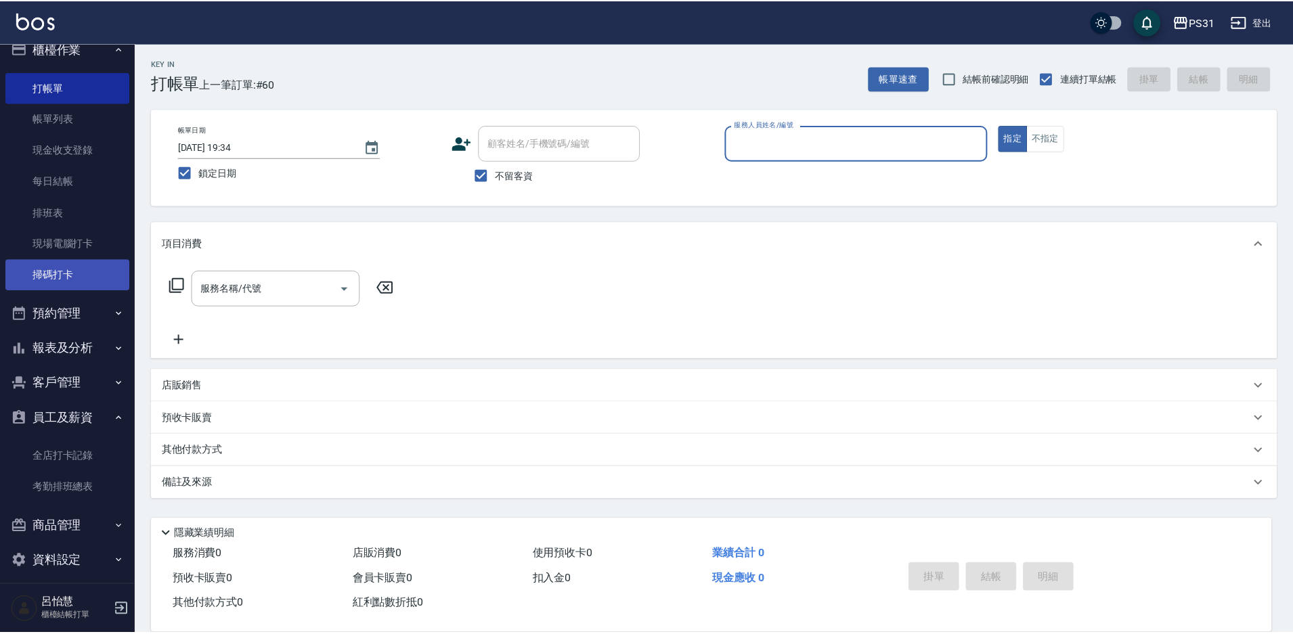
scroll to position [28, 0]
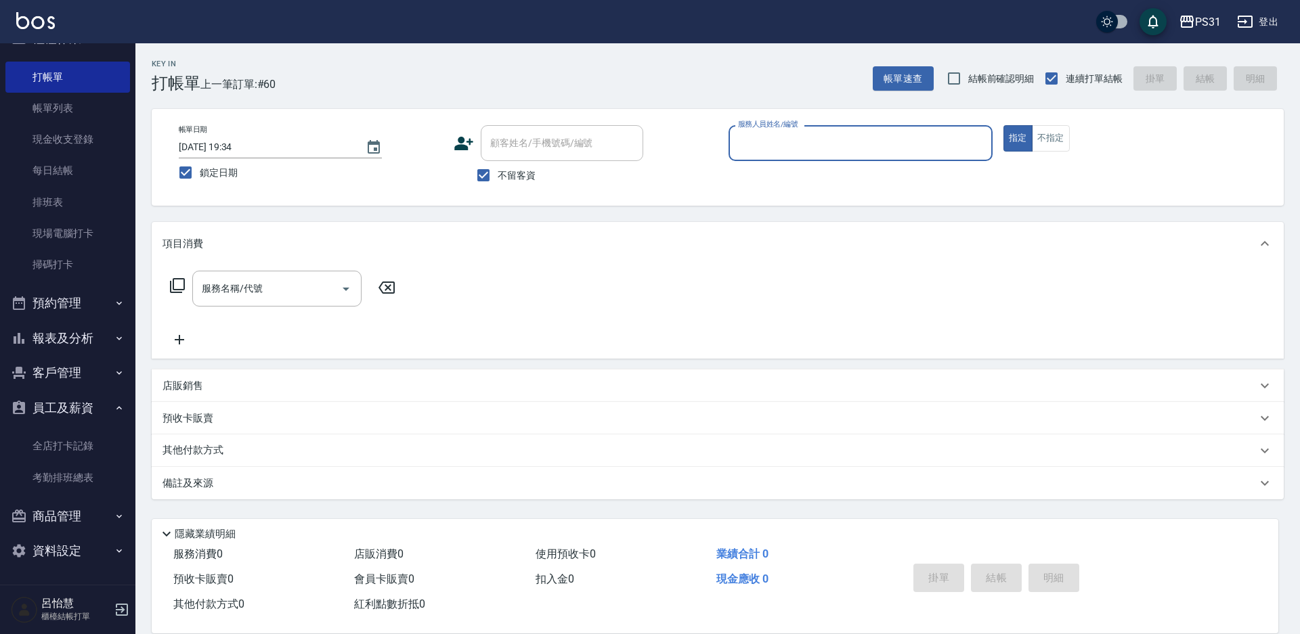
click at [72, 343] on button "報表及分析" at bounding box center [67, 338] width 125 height 35
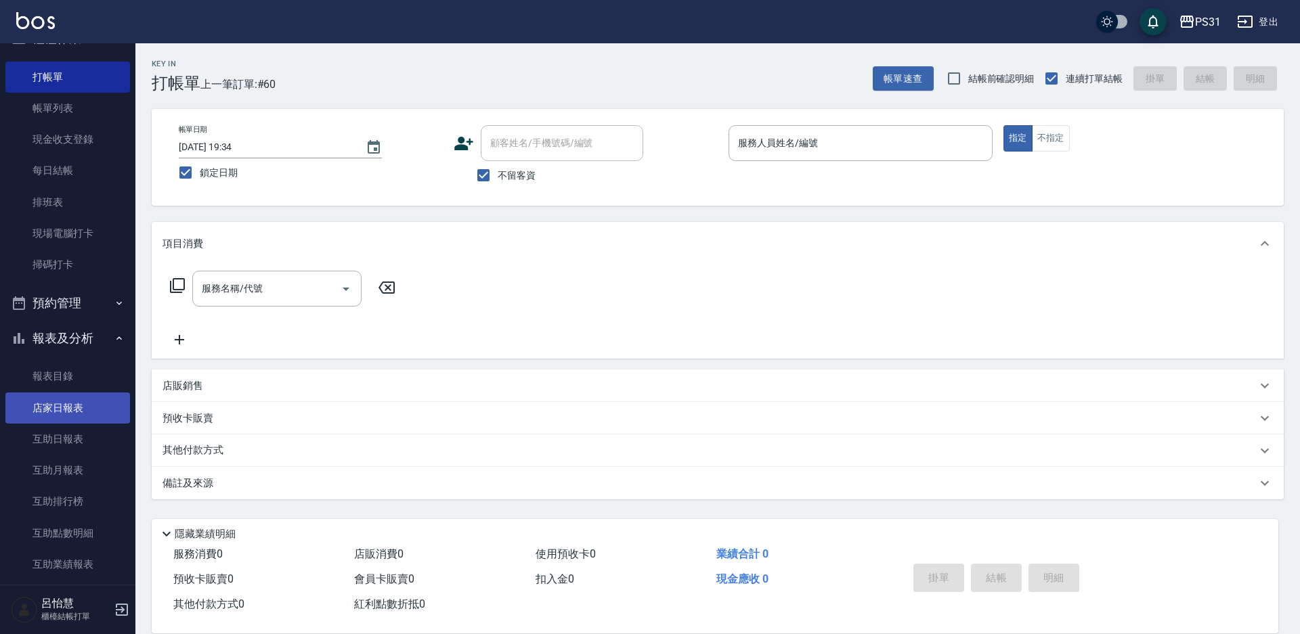
click at [40, 418] on link "店家日報表" at bounding box center [67, 408] width 125 height 31
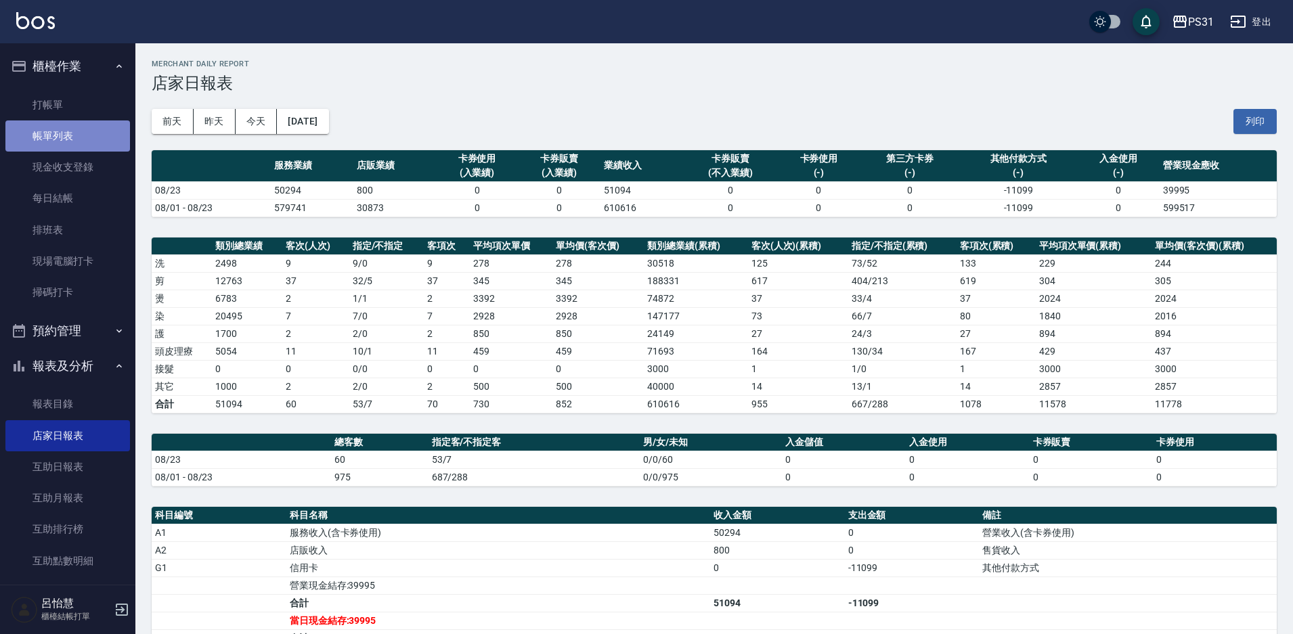
click at [86, 130] on link "帳單列表" at bounding box center [67, 135] width 125 height 31
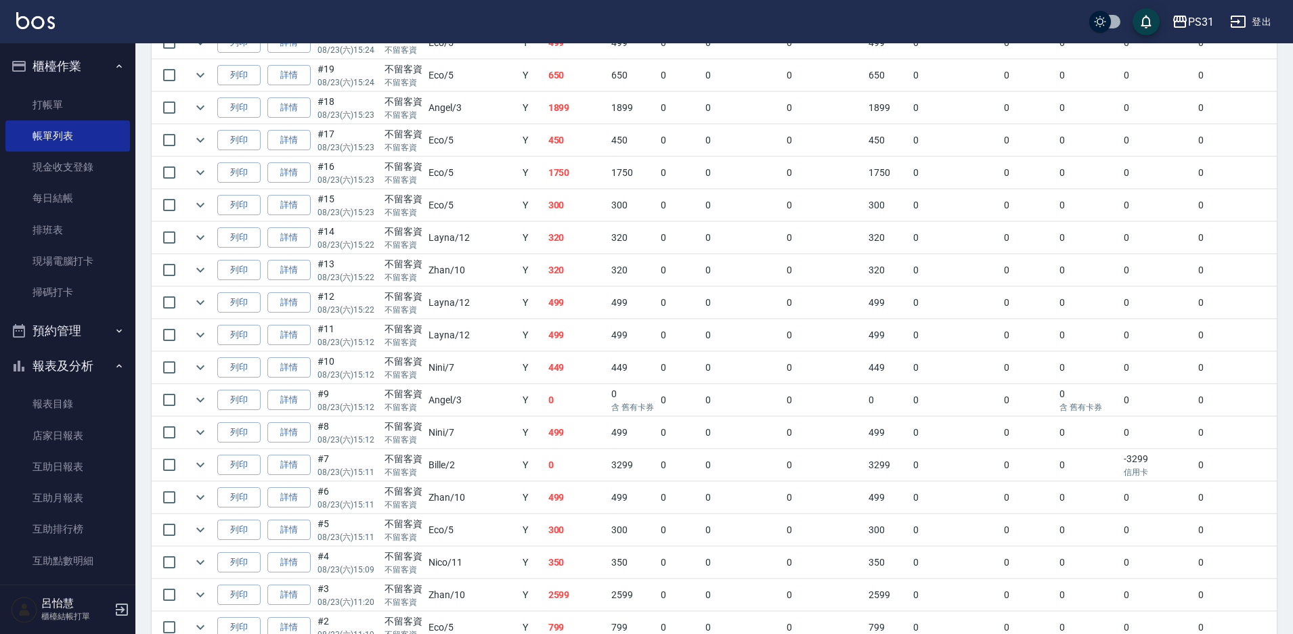
scroll to position [1775, 0]
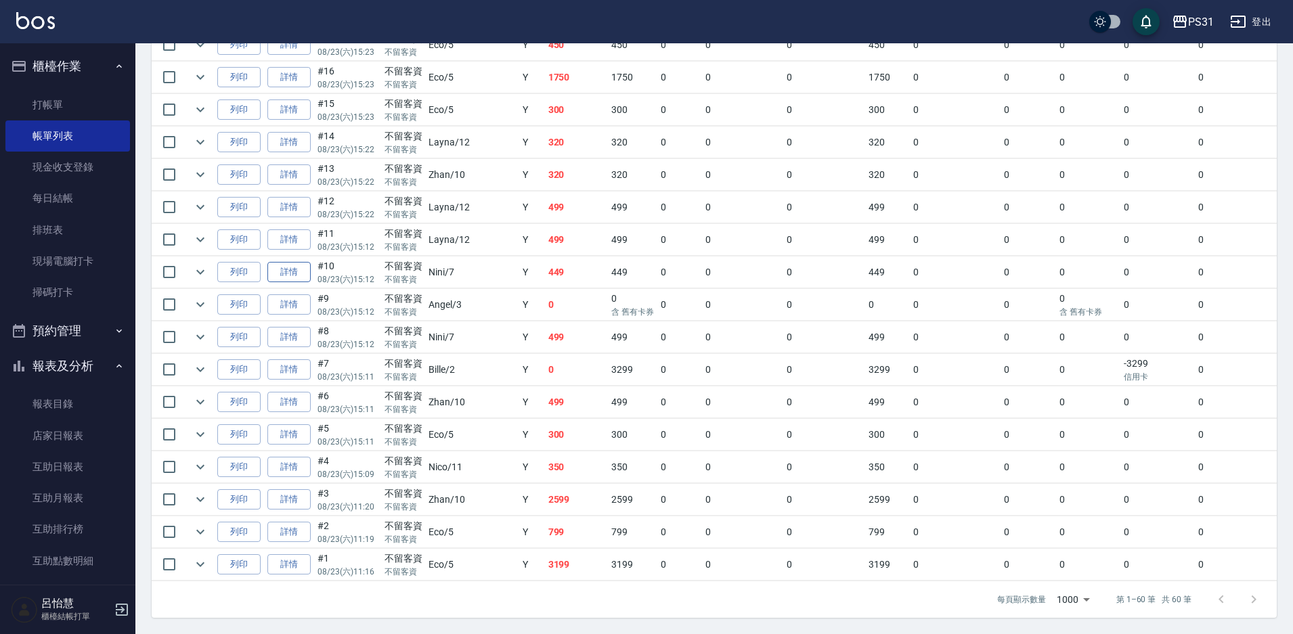
click at [301, 269] on link "詳情" at bounding box center [288, 272] width 43 height 21
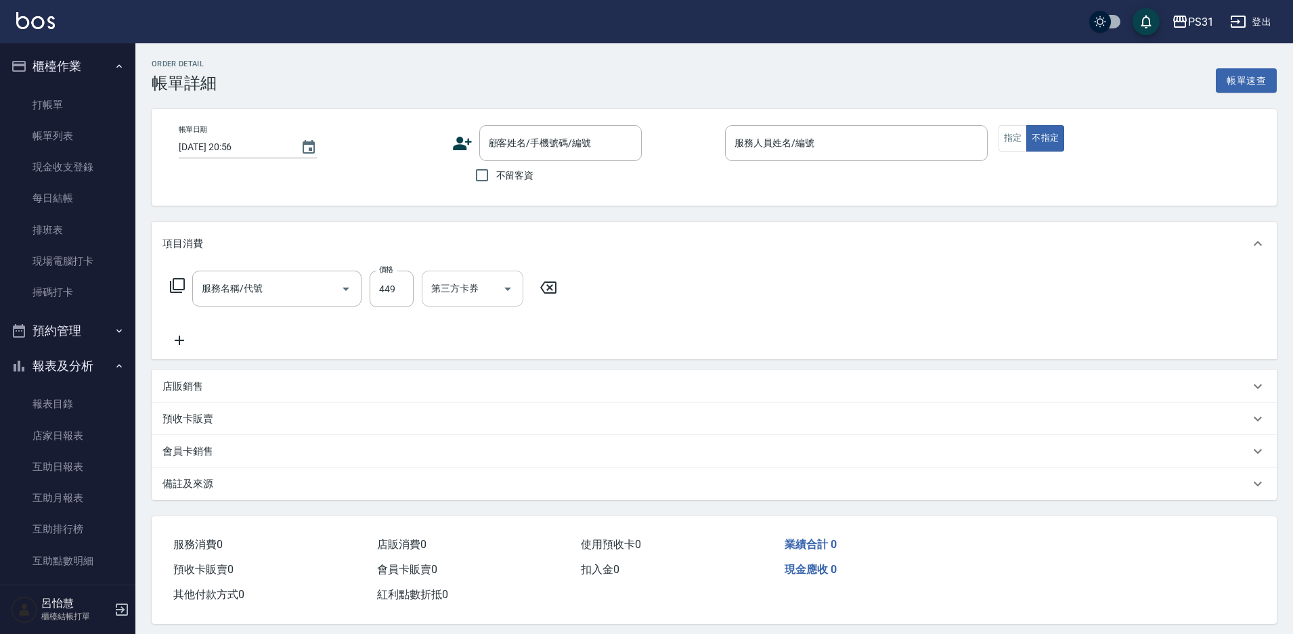
type input "2025/08/23 15:12"
checkbox input "true"
type input "Nini-7"
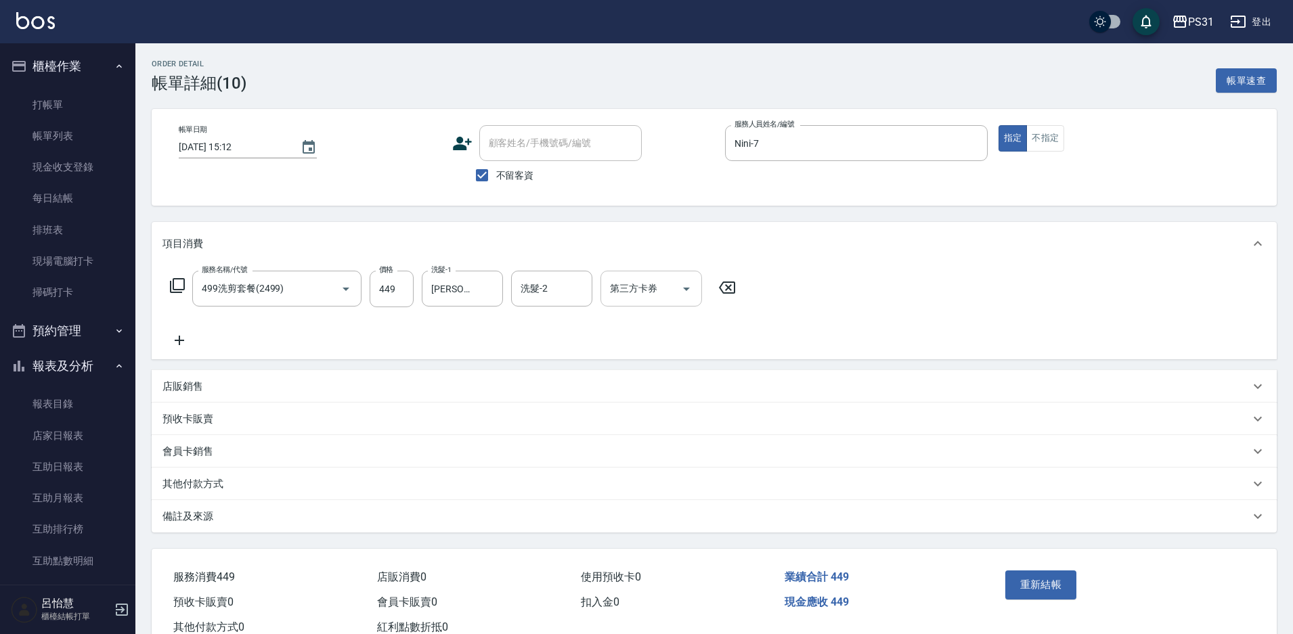
type input "499洗剪套餐(2499)"
click at [504, 288] on form "洗髮-1 陳聖軒-32 洗髮-1" at bounding box center [466, 289] width 89 height 36
click at [678, 283] on button "Open" at bounding box center [686, 289] width 22 height 22
click at [665, 319] on span "舊有卡券" at bounding box center [651, 323] width 102 height 22
type input "舊有卡券"
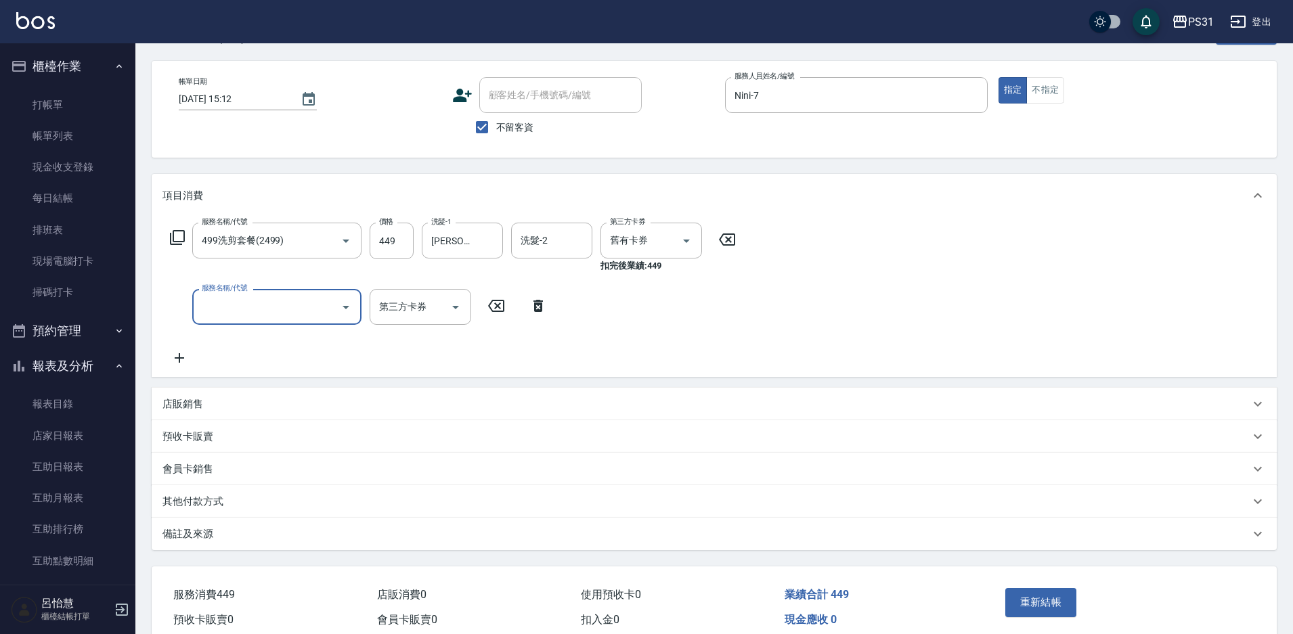
scroll to position [110, 0]
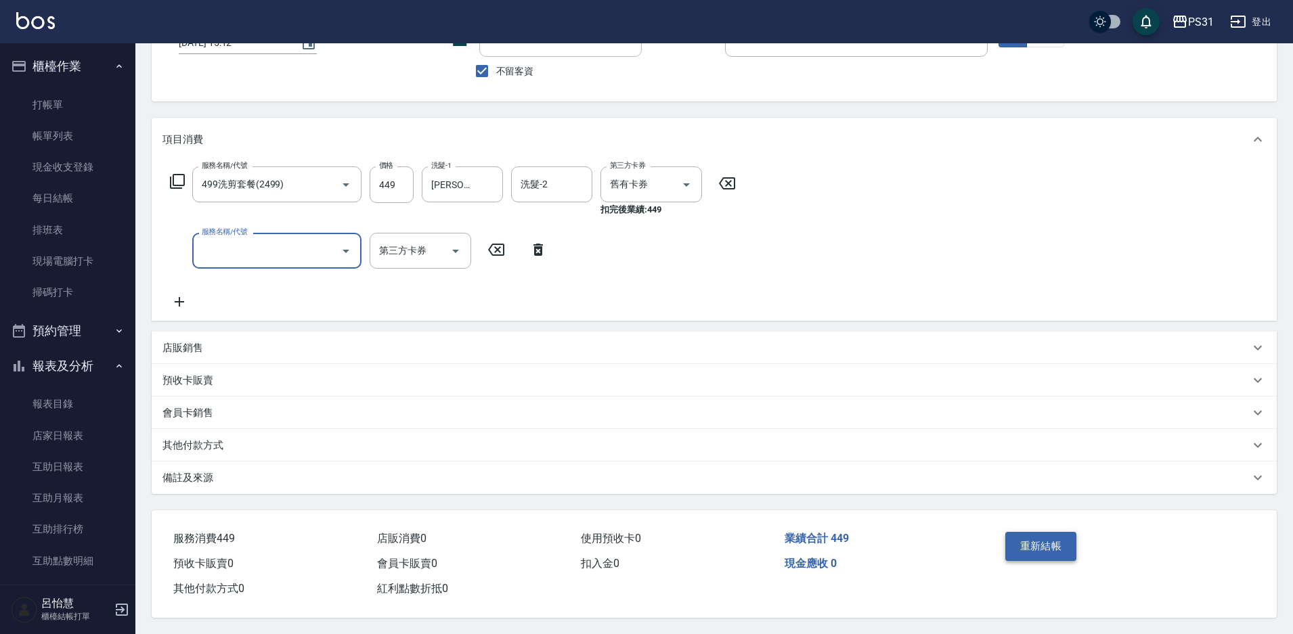
click at [1046, 544] on button "重新結帳" at bounding box center [1041, 546] width 72 height 28
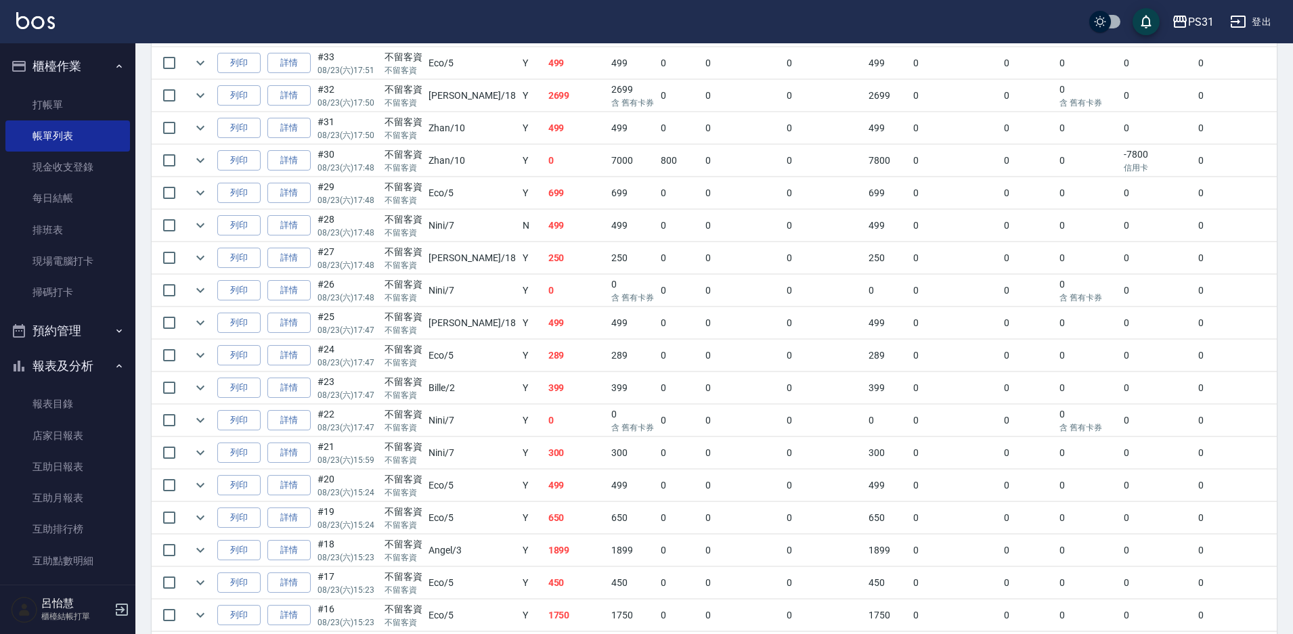
scroll to position [1151, 0]
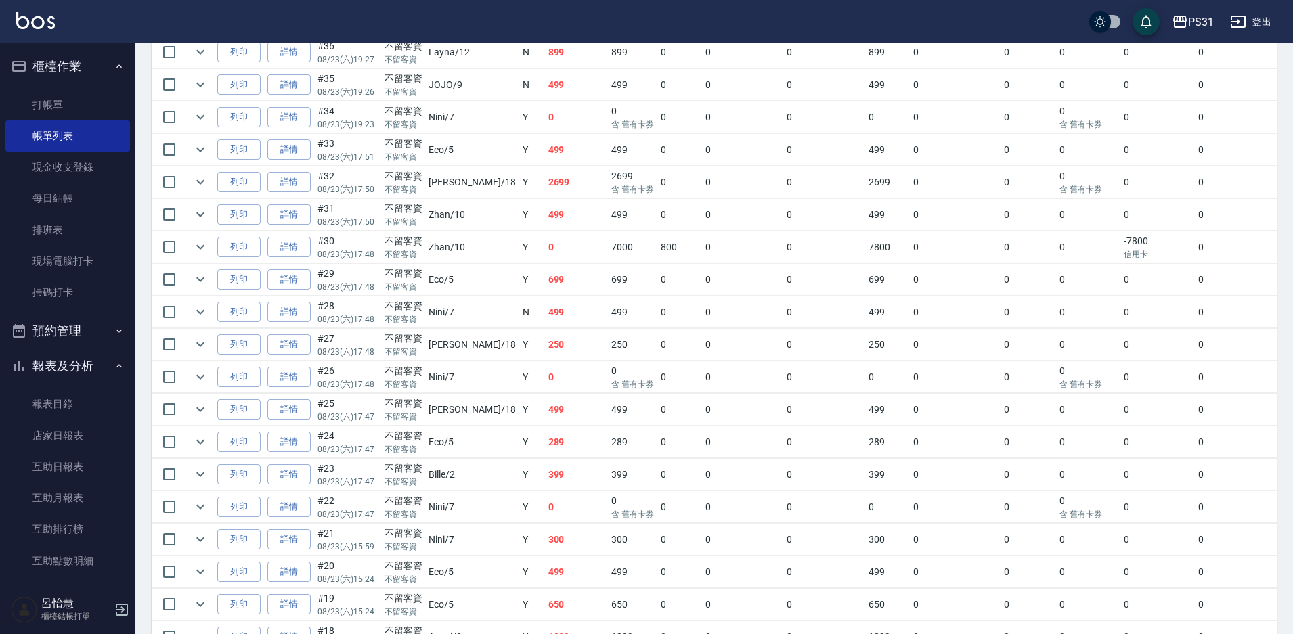
click at [324, 182] on td "#32 08/23 (六) 17:50" at bounding box center [347, 183] width 67 height 32
click at [382, 184] on td "不留客資 不留客資" at bounding box center [403, 183] width 45 height 32
click at [202, 179] on icon "expand row" at bounding box center [200, 182] width 16 height 16
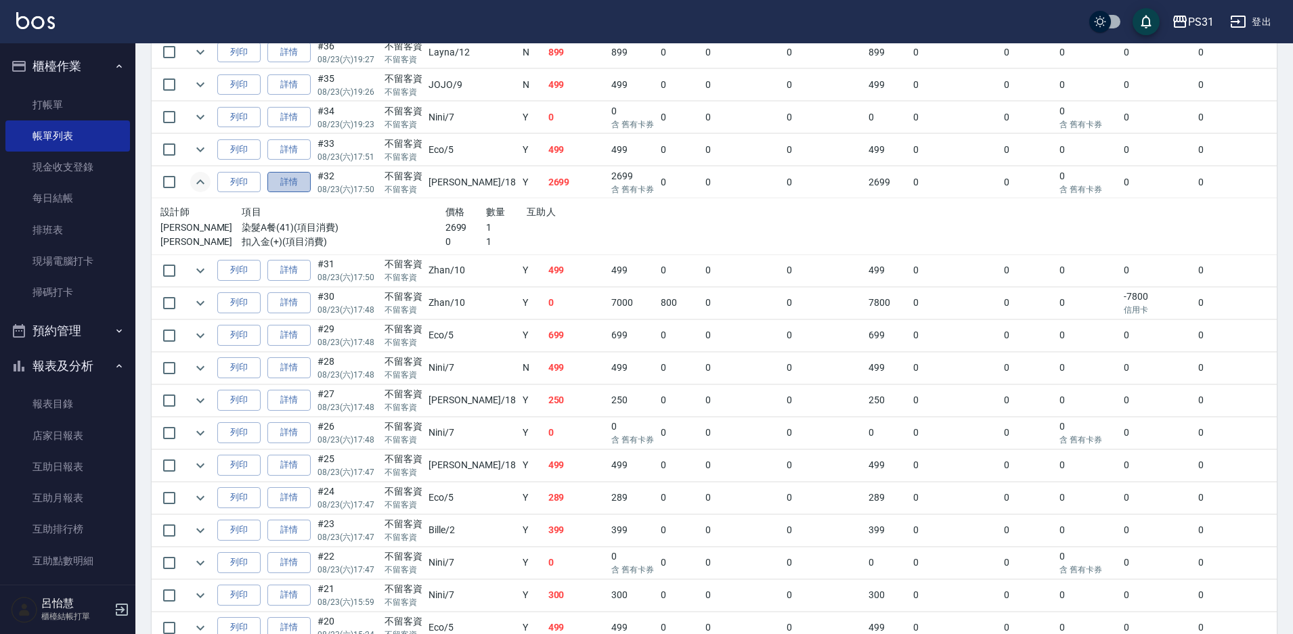
click at [295, 177] on link "詳情" at bounding box center [288, 182] width 43 height 21
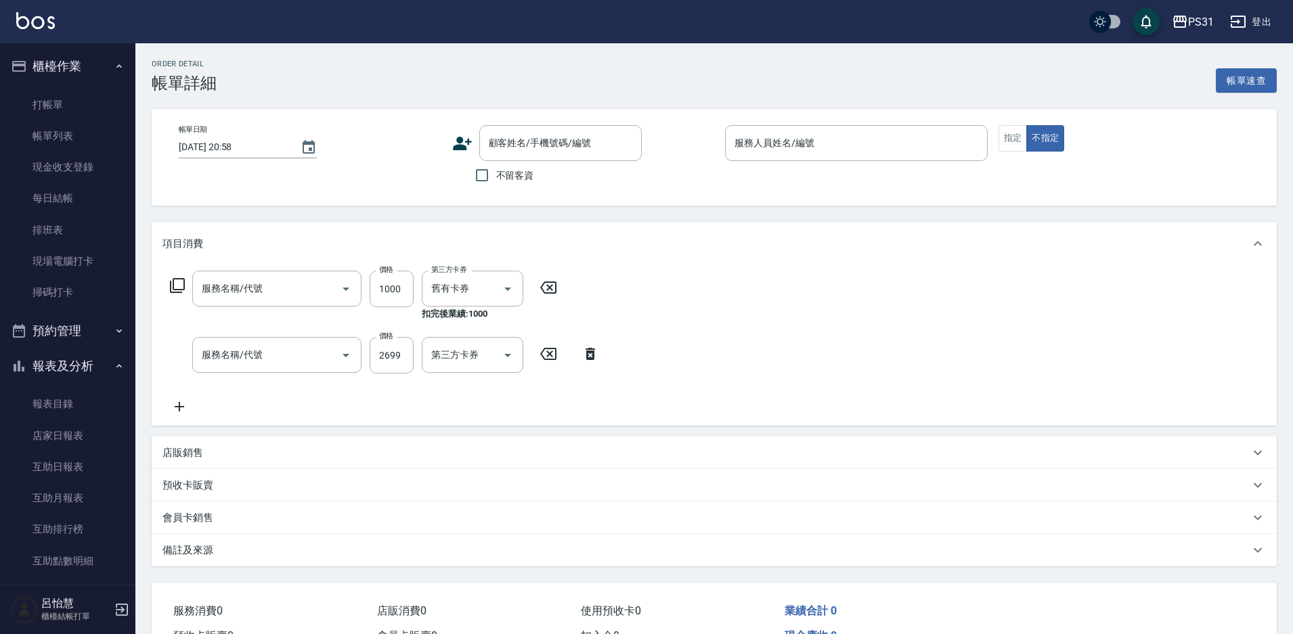
type input "2025/08/23 17:50"
checkbox input "true"
type input "Rita-18"
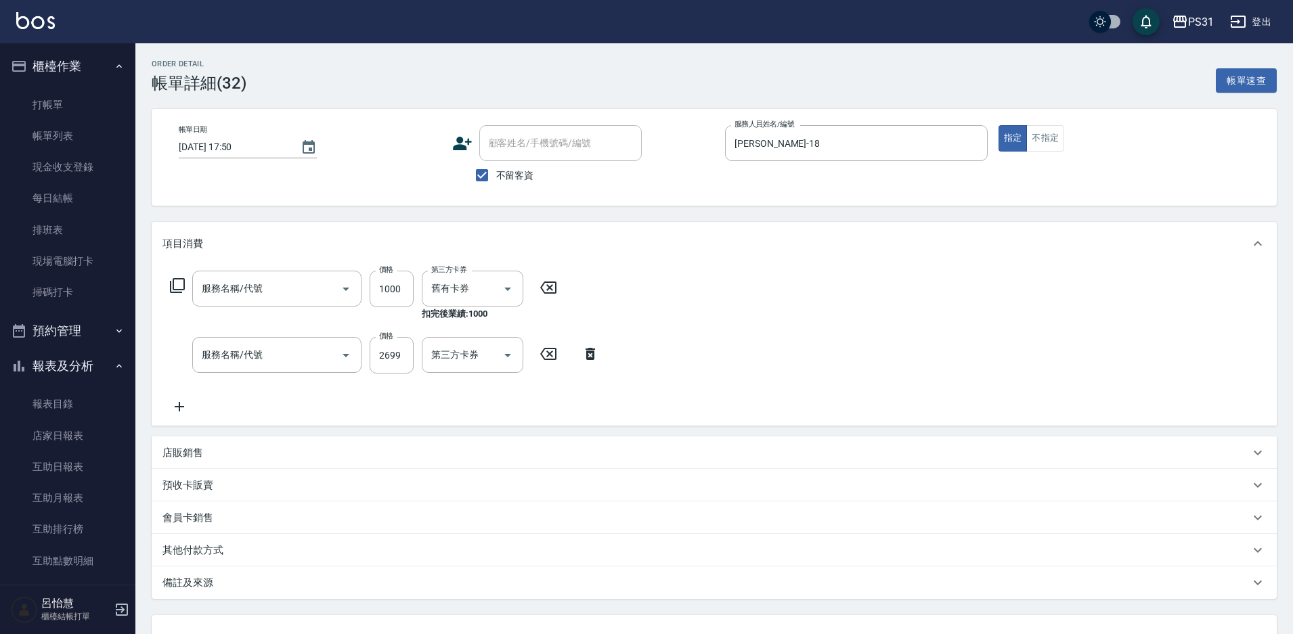
type input "扣入金(+)"
type input "染髮A餐(41)"
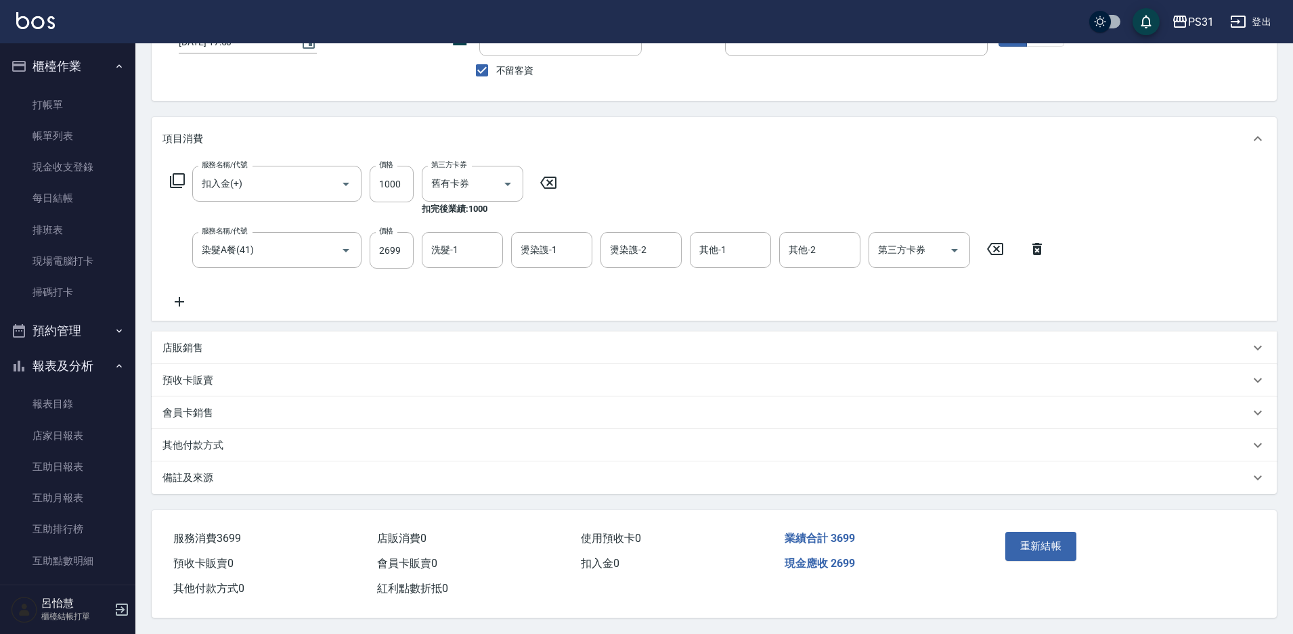
scroll to position [111, 0]
click at [1067, 543] on button "重新結帳" at bounding box center [1041, 546] width 72 height 28
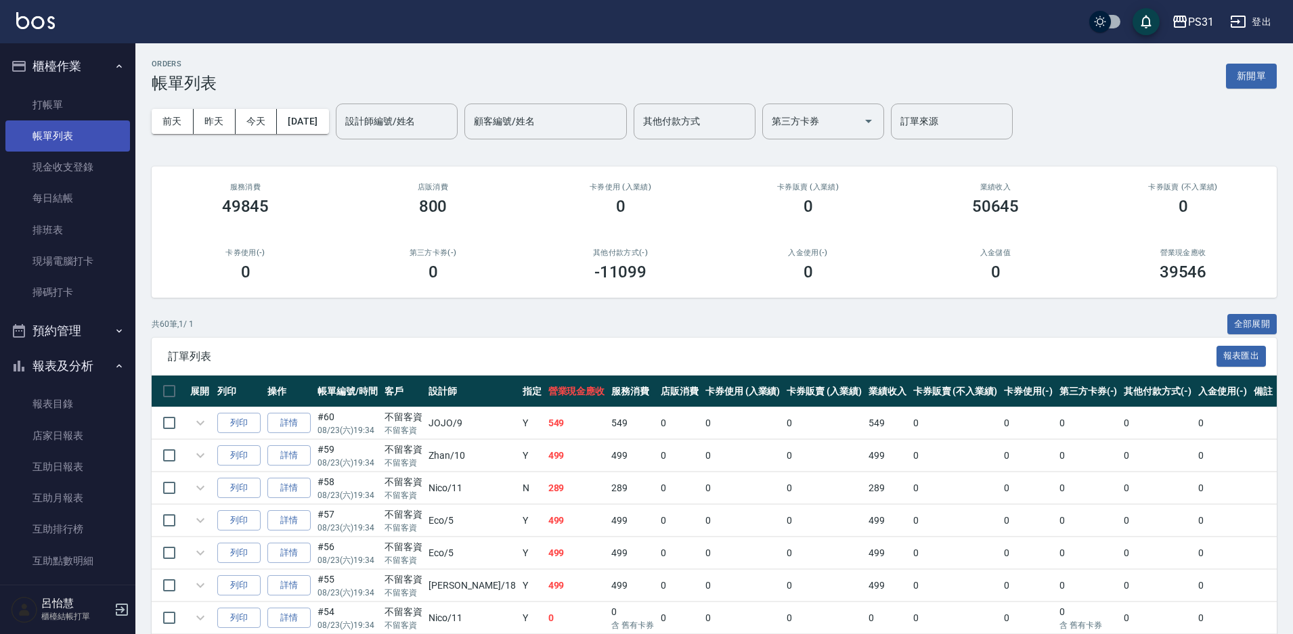
click at [73, 141] on link "帳單列表" at bounding box center [67, 135] width 125 height 31
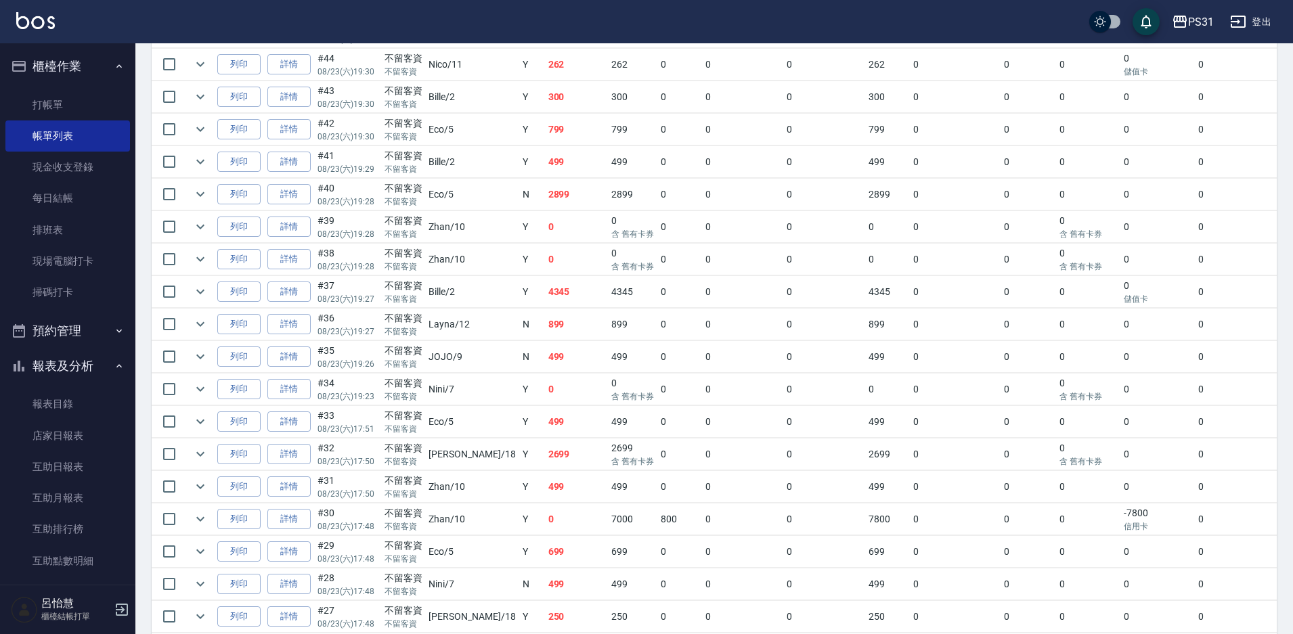
scroll to position [880, 0]
click at [192, 294] on button "expand row" at bounding box center [200, 290] width 20 height 20
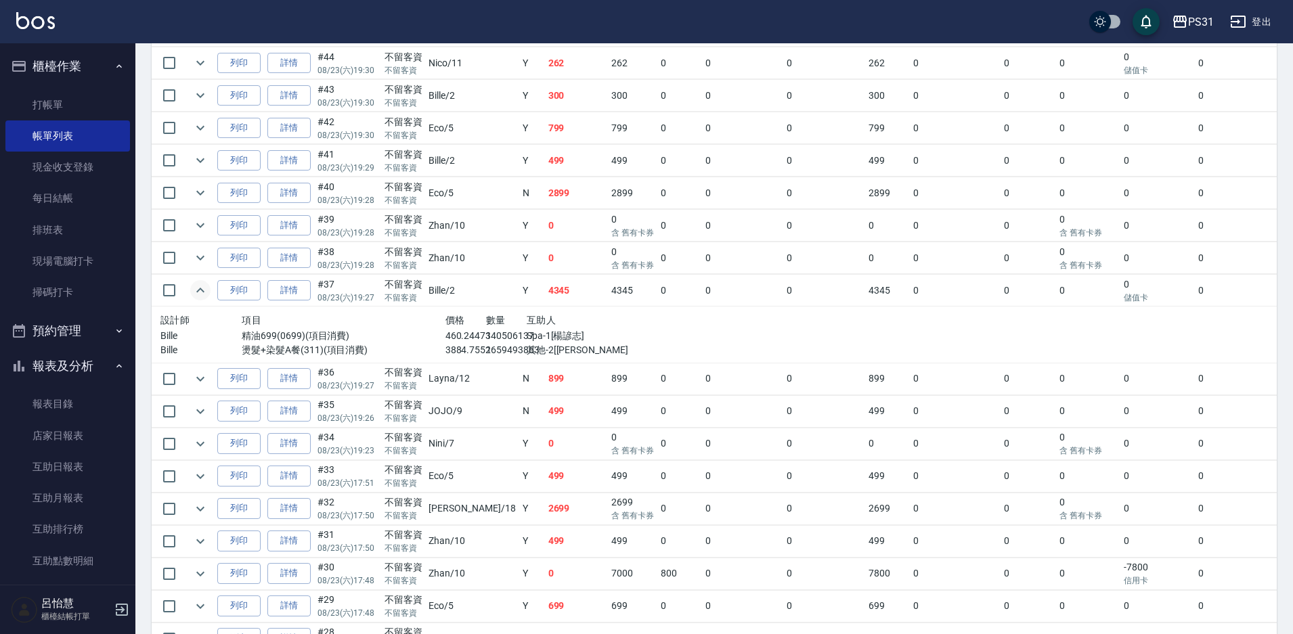
click at [199, 285] on icon "expand row" at bounding box center [200, 290] width 16 height 16
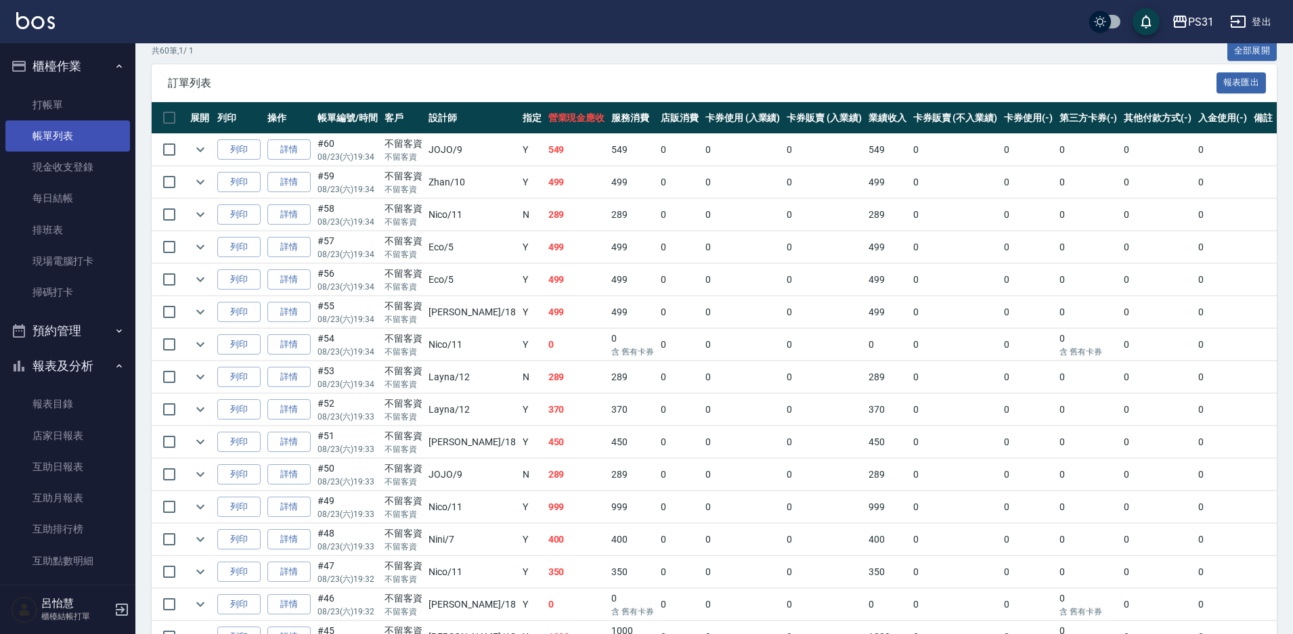
scroll to position [203, 0]
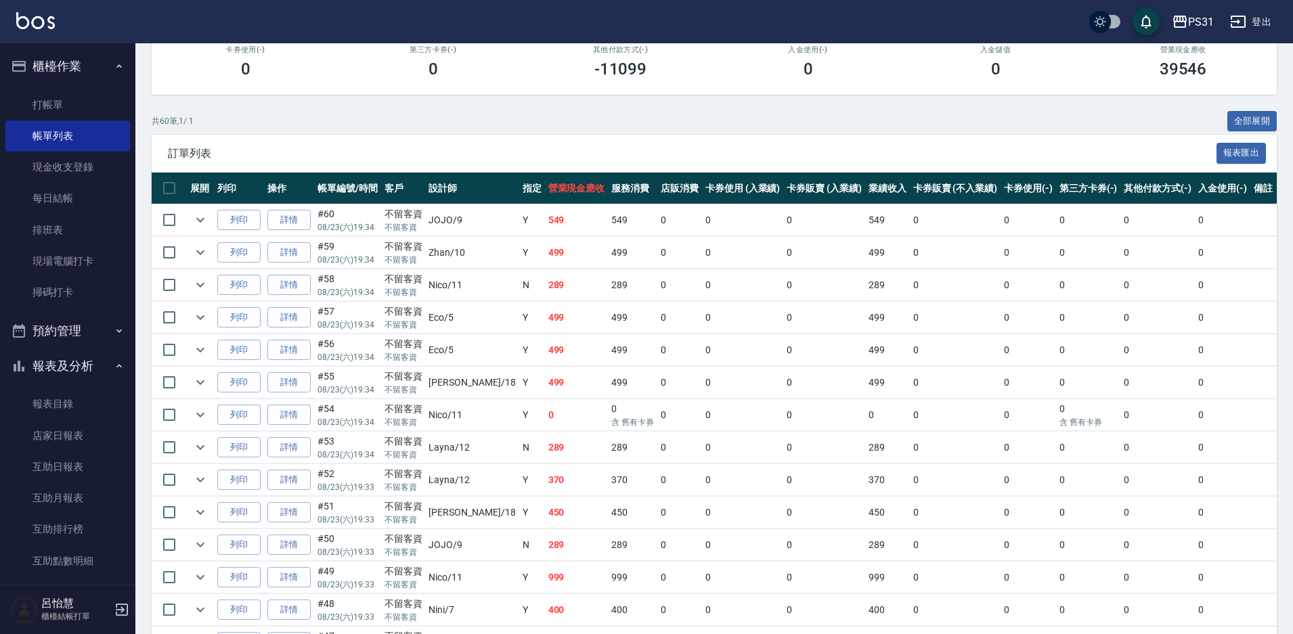
click at [0, 85] on nav "櫃檯作業 打帳單 帳單列表 現金收支登錄 每日結帳 排班表 現場電腦打卡 掃碼打卡 預約管理 預約管理 單日預約紀錄 單週預約紀錄 報表及分析 報表目錄 店家…" at bounding box center [67, 313] width 135 height 541
click at [25, 105] on link "打帳單" at bounding box center [67, 104] width 125 height 31
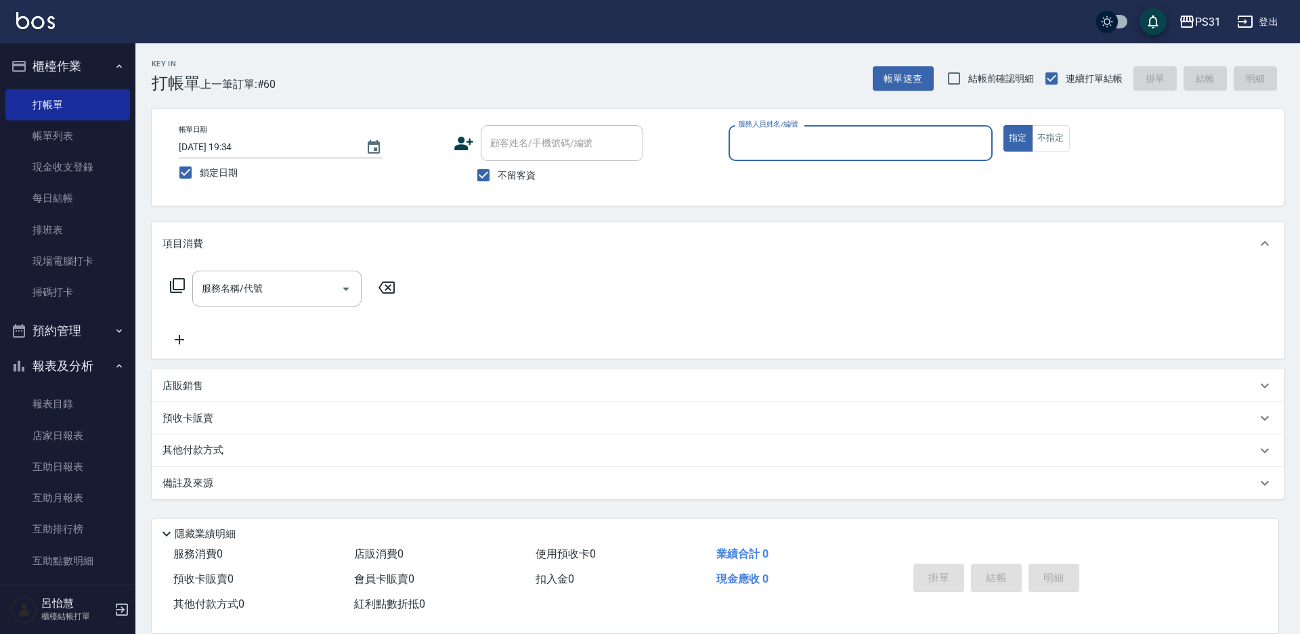
click at [772, 147] on input "服務人員姓名/編號" at bounding box center [860, 143] width 252 height 24
type input "Nico-11"
type button "true"
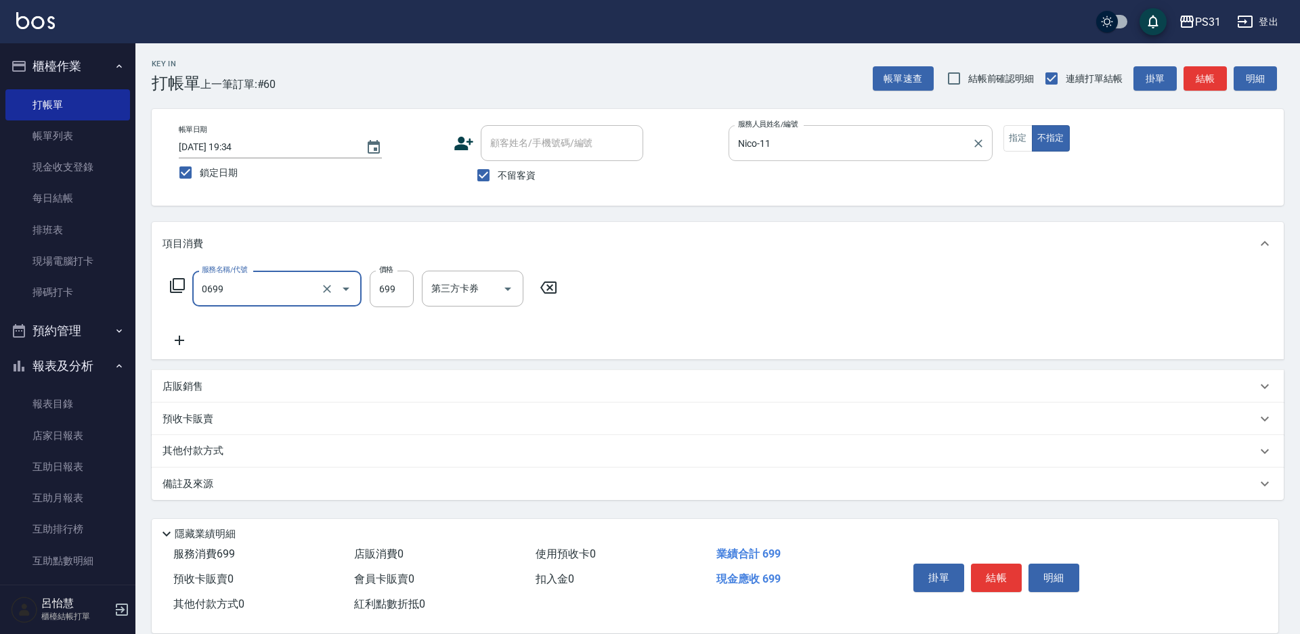
type input "精油699(0699)"
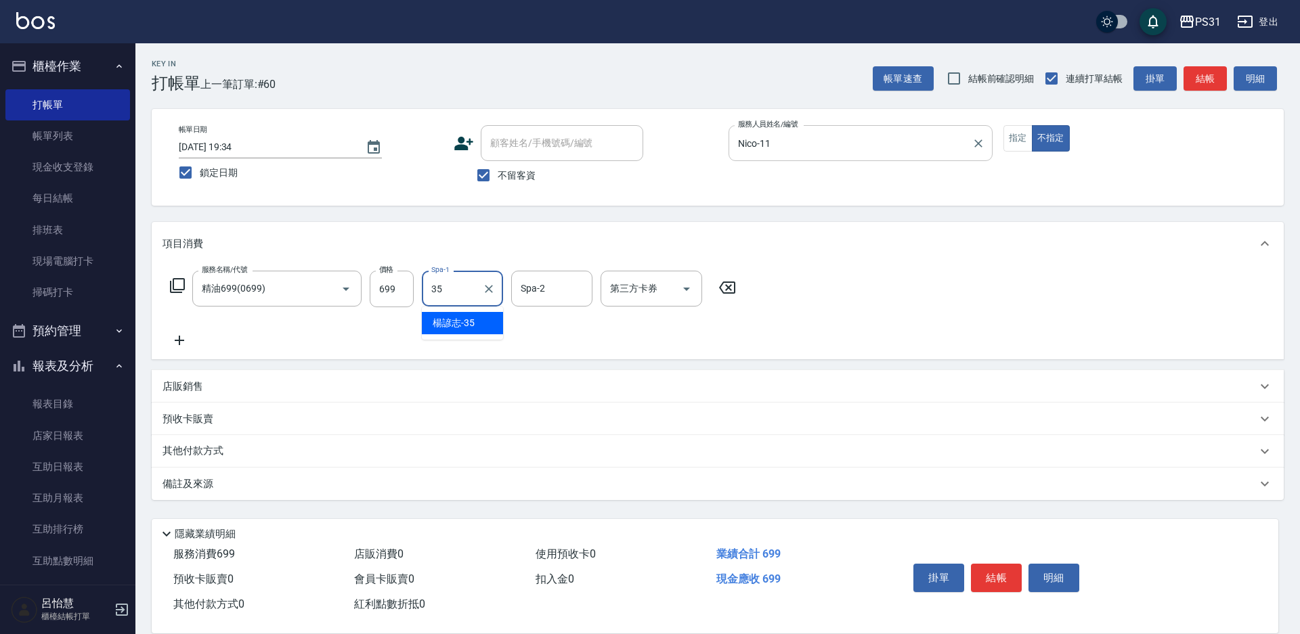
type input "楊諺志-35"
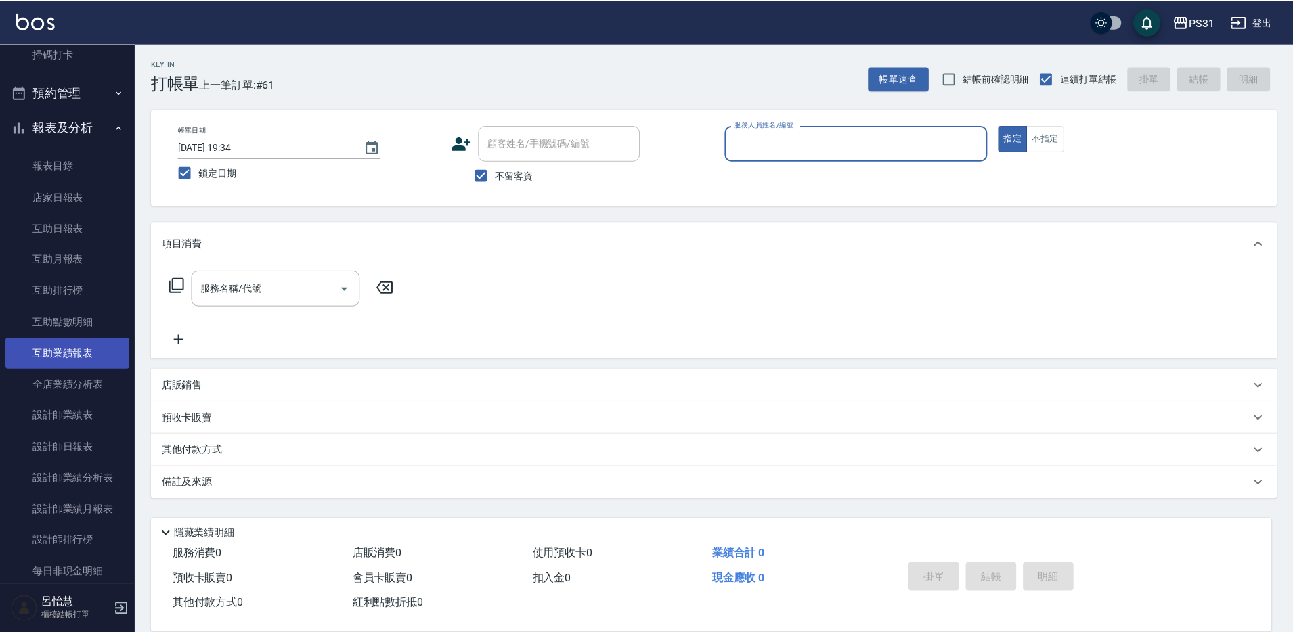
scroll to position [135, 0]
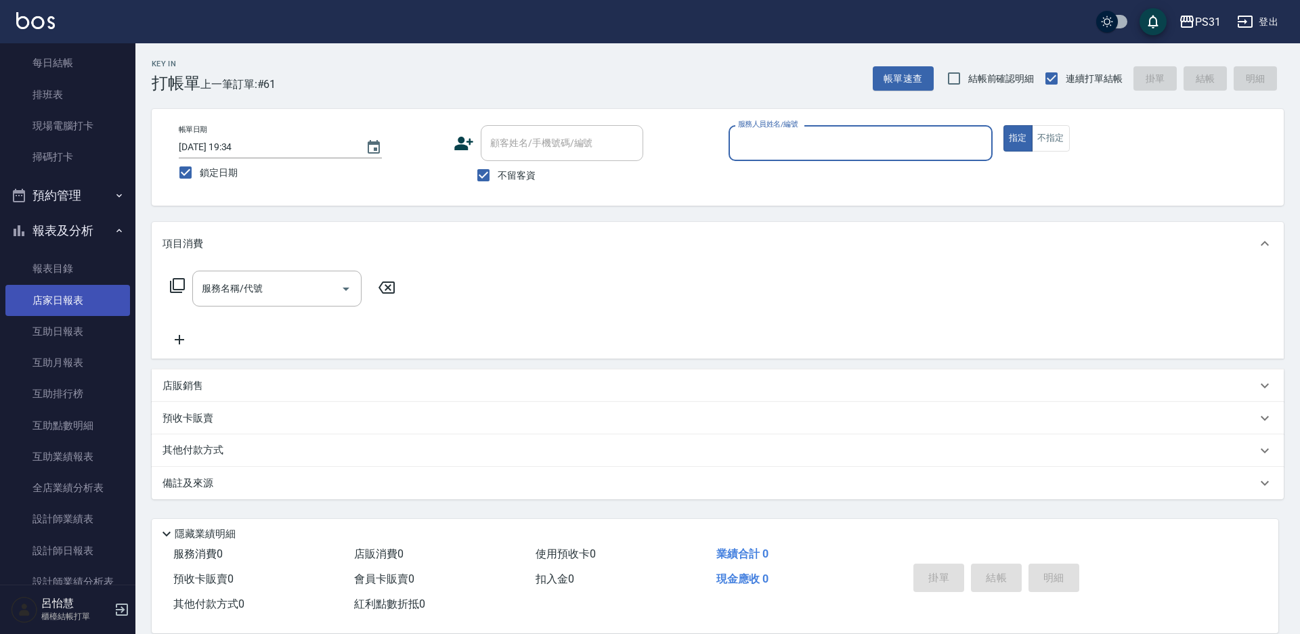
click at [73, 300] on link "店家日報表" at bounding box center [67, 300] width 125 height 31
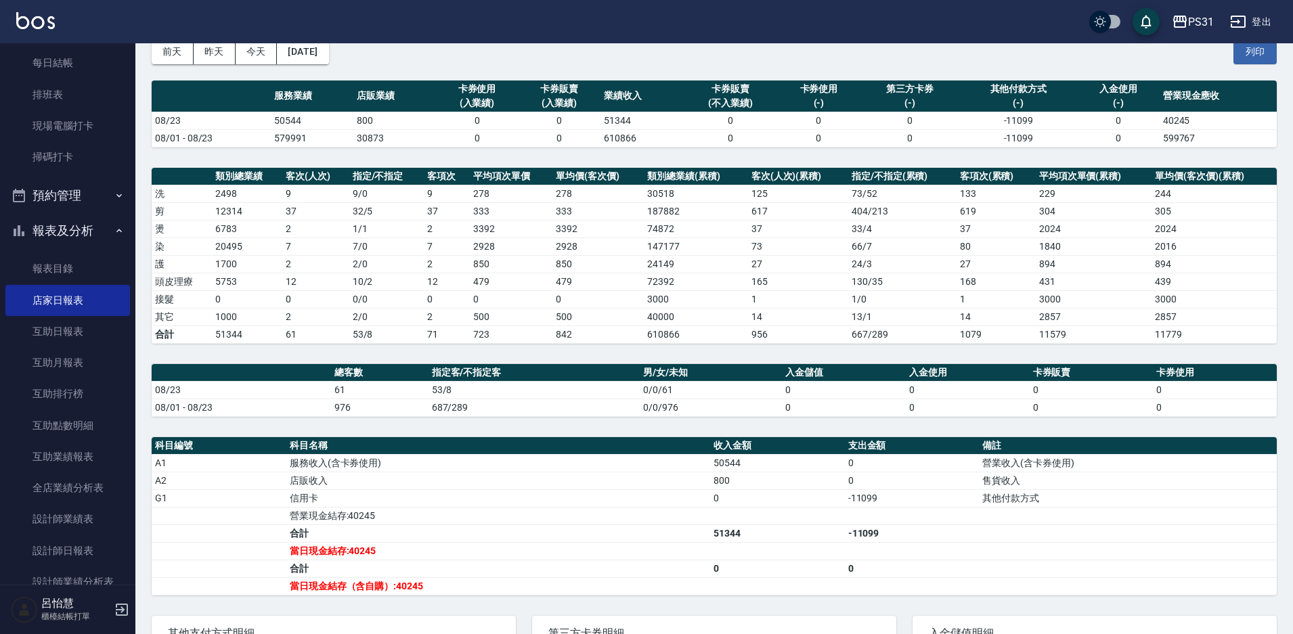
scroll to position [135, 0]
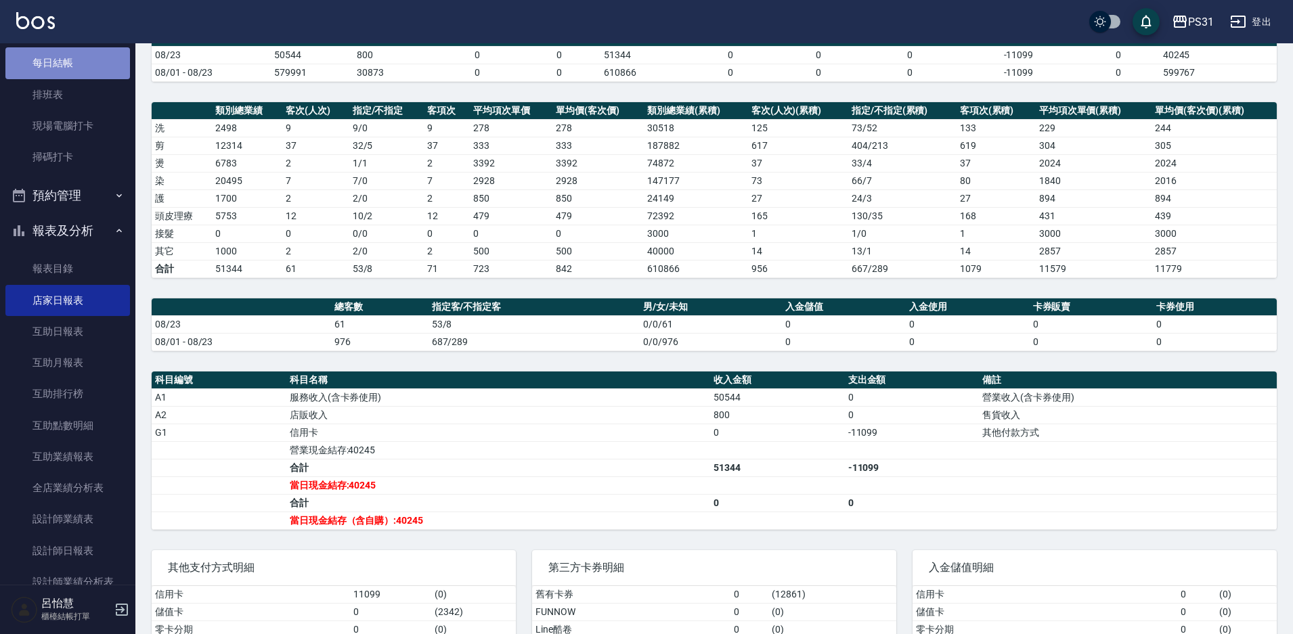
click at [76, 69] on link "每日結帳" at bounding box center [67, 62] width 125 height 31
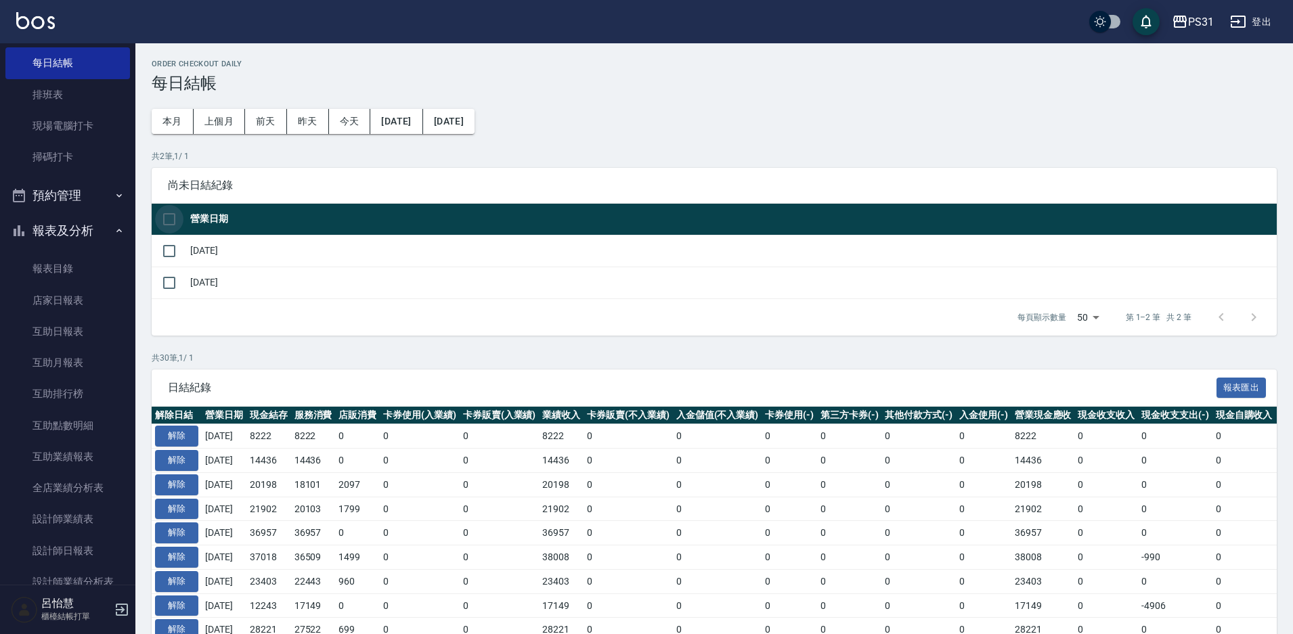
click at [160, 215] on input "checkbox" at bounding box center [169, 219] width 28 height 28
checkbox input "true"
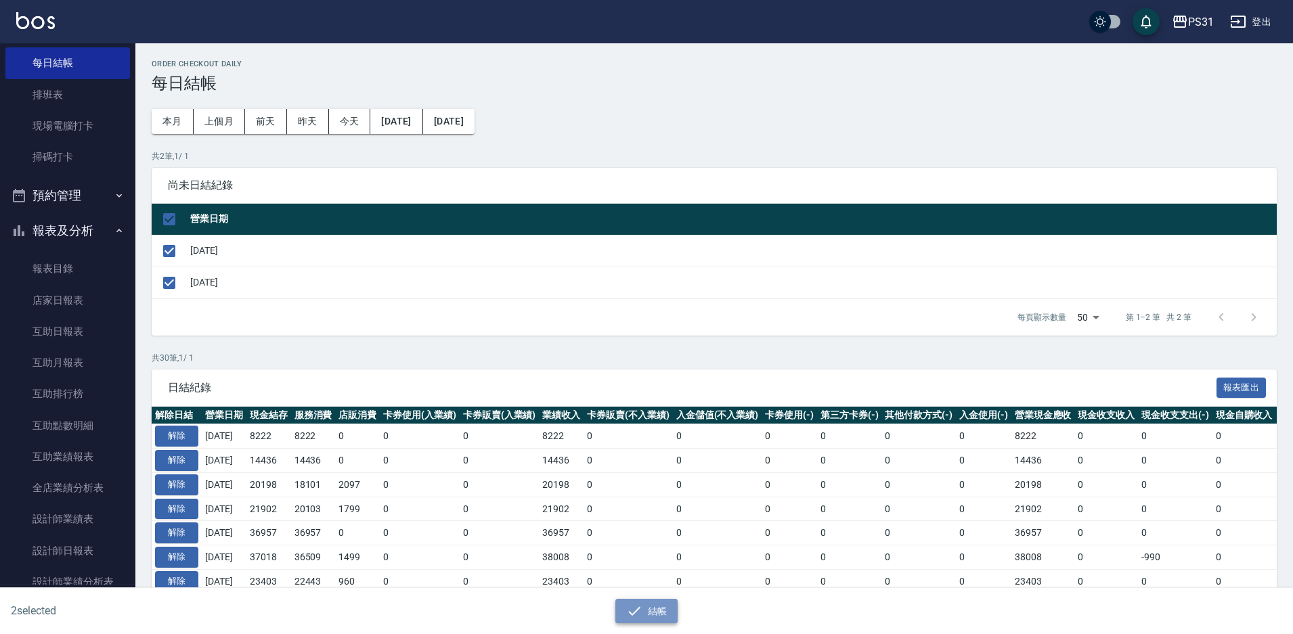
click at [618, 610] on button "結帳" at bounding box center [646, 611] width 63 height 25
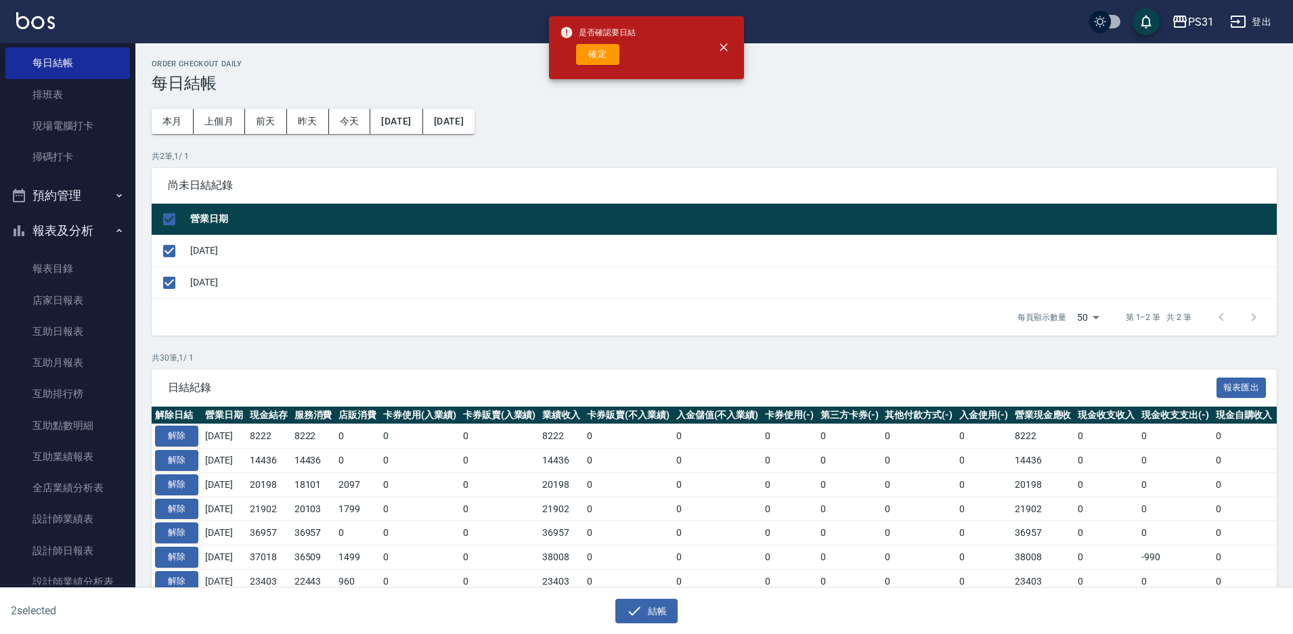
click at [583, 49] on button "確定" at bounding box center [597, 54] width 43 height 21
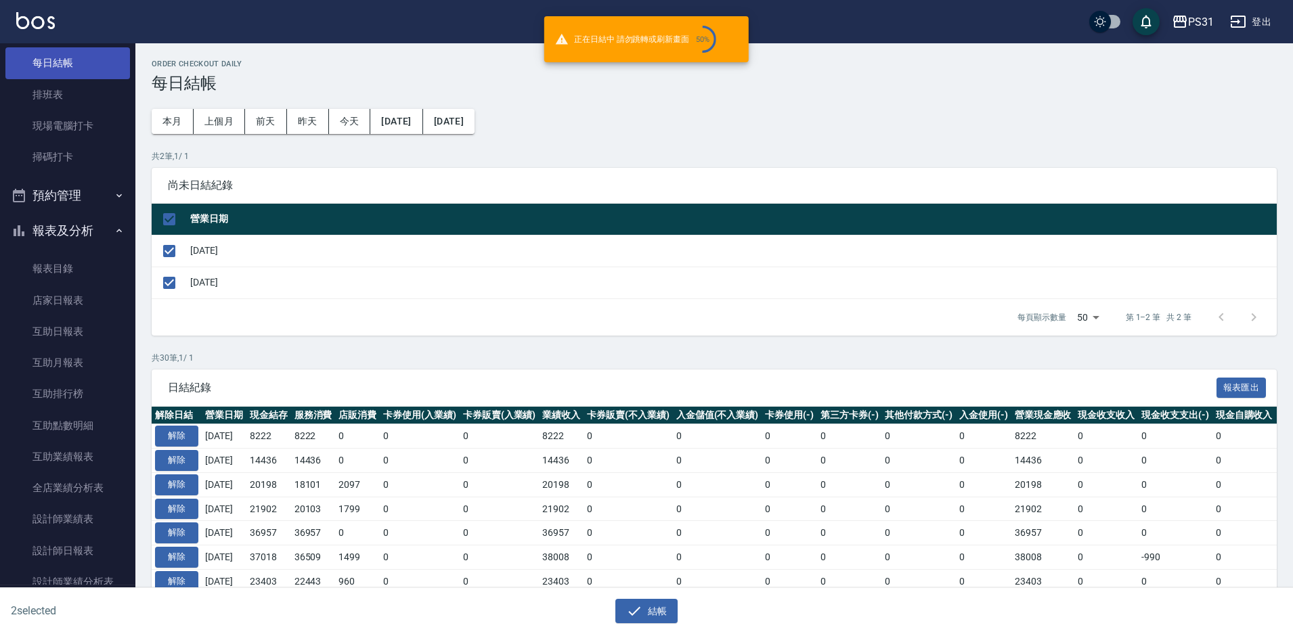
checkbox input "false"
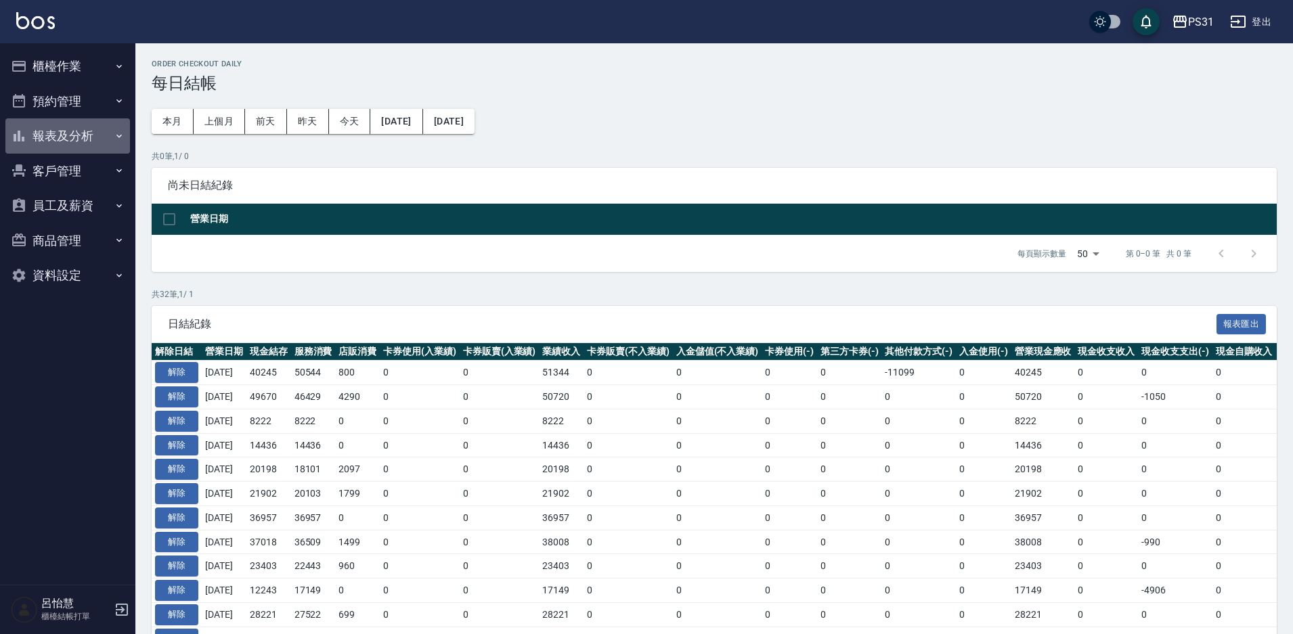
click at [70, 134] on button "報表及分析" at bounding box center [67, 135] width 125 height 35
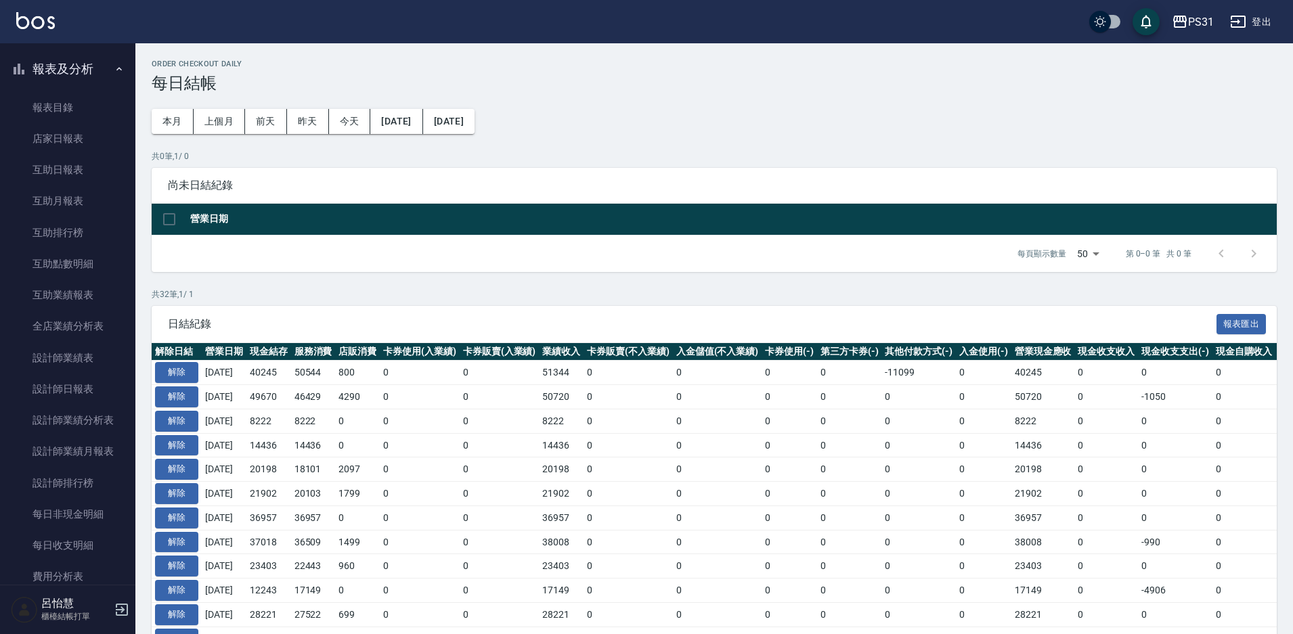
scroll to position [68, 0]
click at [41, 385] on link "設計師日報表" at bounding box center [67, 388] width 125 height 31
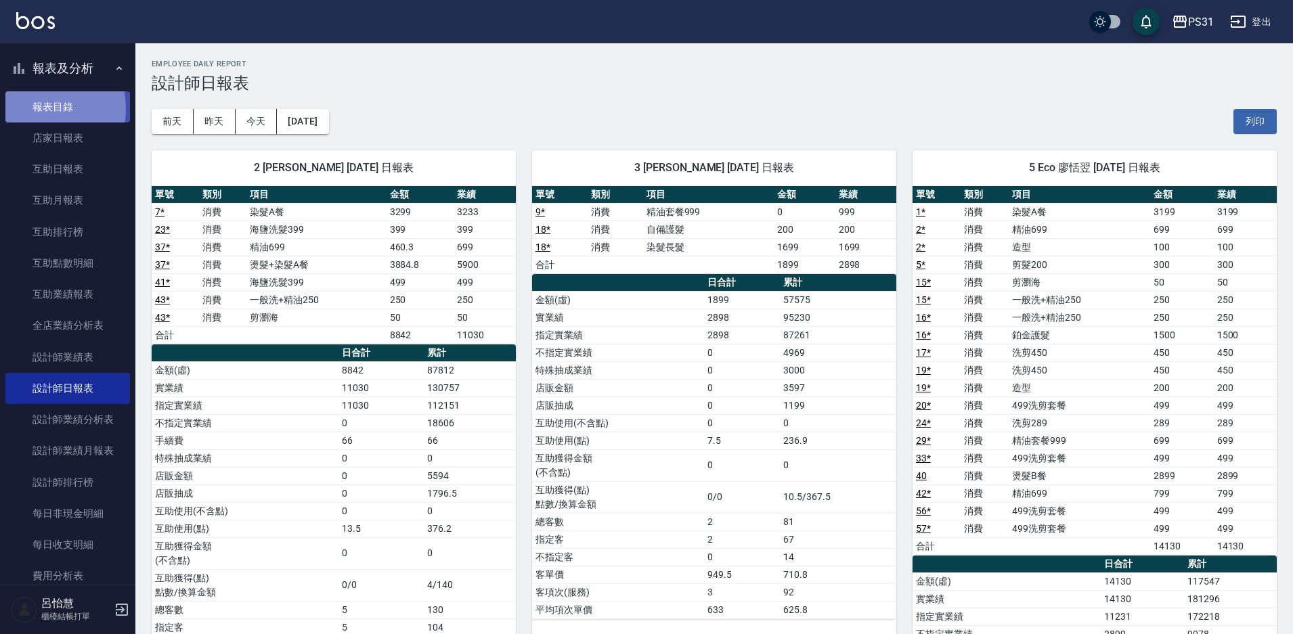
click at [35, 108] on link "報表目錄" at bounding box center [67, 106] width 125 height 31
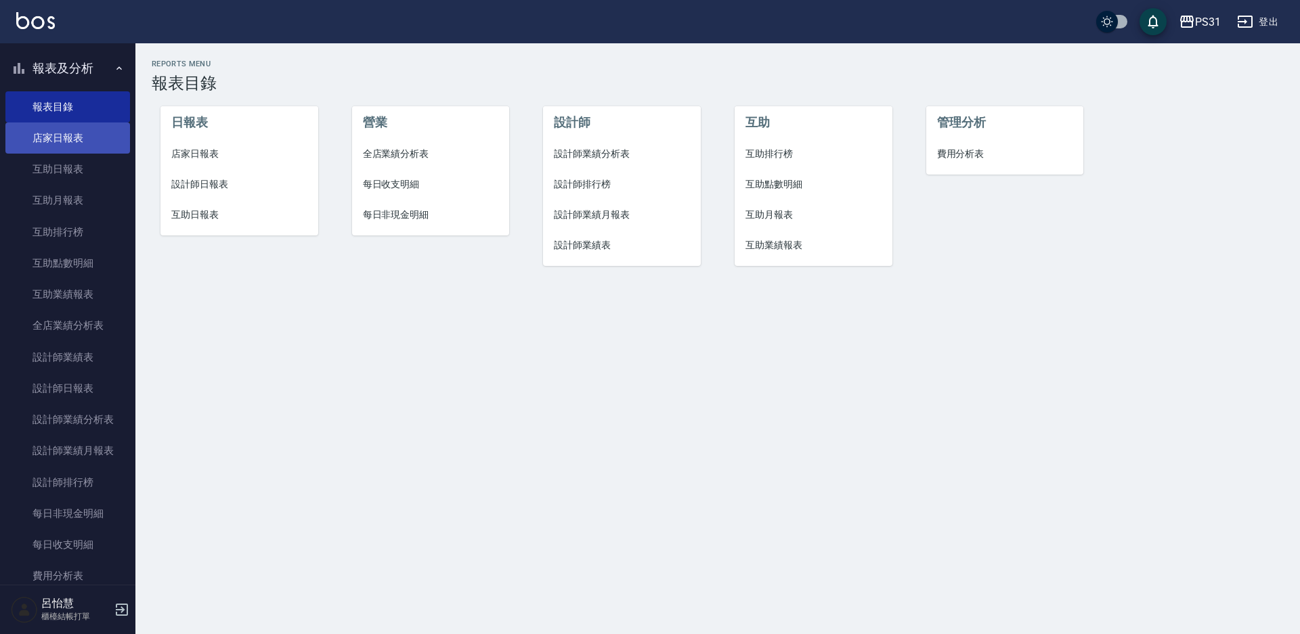
click at [60, 141] on link "店家日報表" at bounding box center [67, 138] width 125 height 31
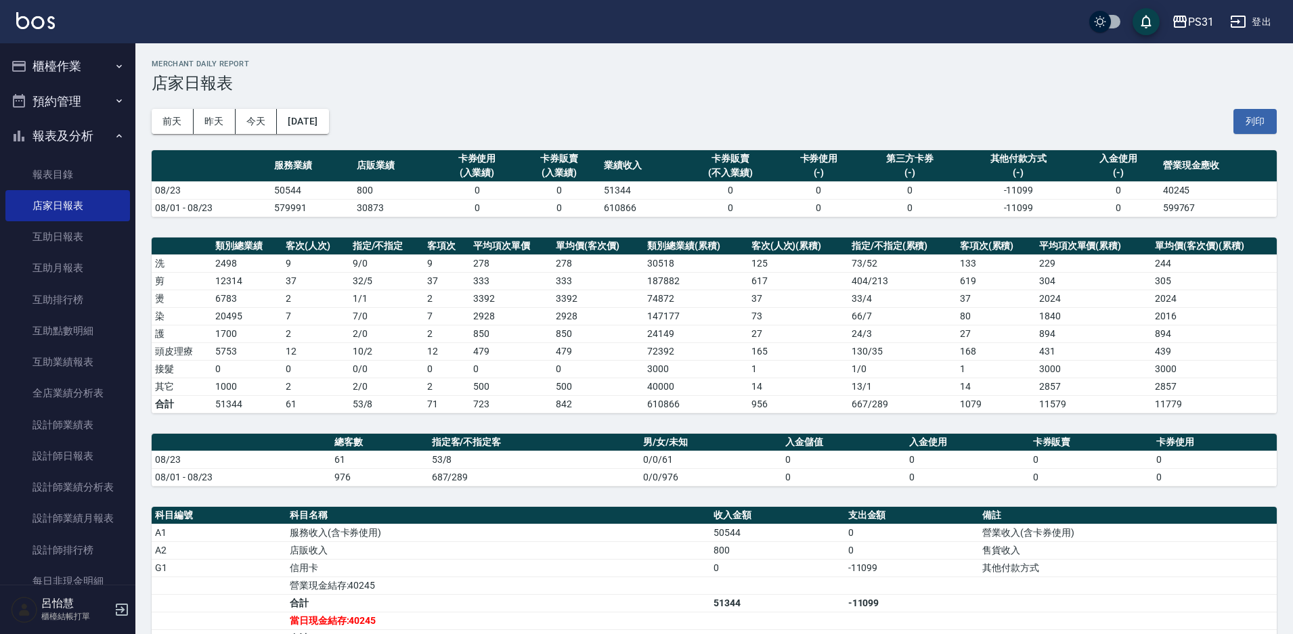
click at [78, 65] on button "櫃檯作業" at bounding box center [67, 66] width 125 height 35
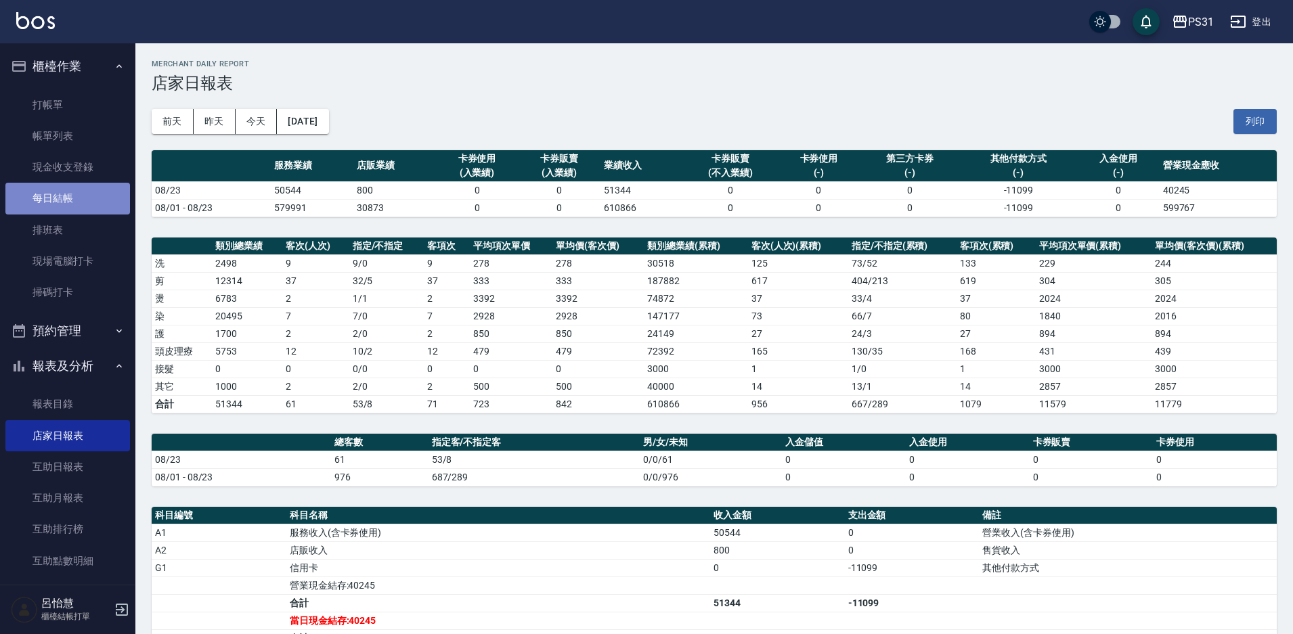
click at [81, 196] on link "每日結帳" at bounding box center [67, 198] width 125 height 31
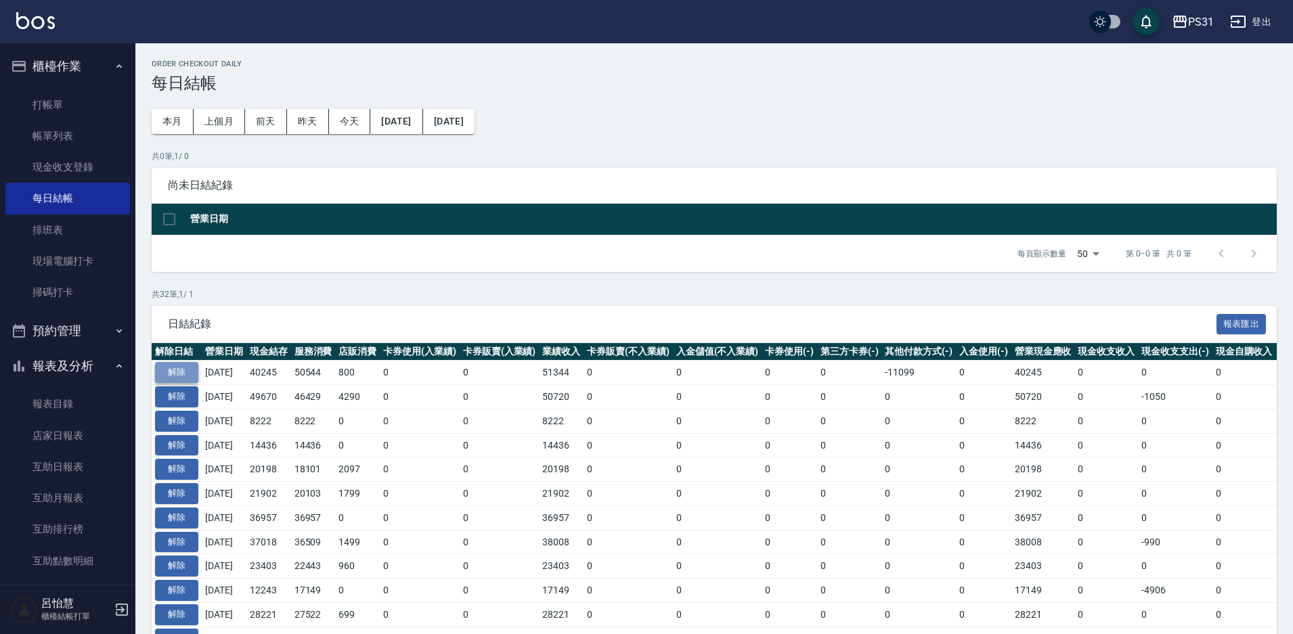
click at [182, 376] on button "解除" at bounding box center [176, 372] width 43 height 21
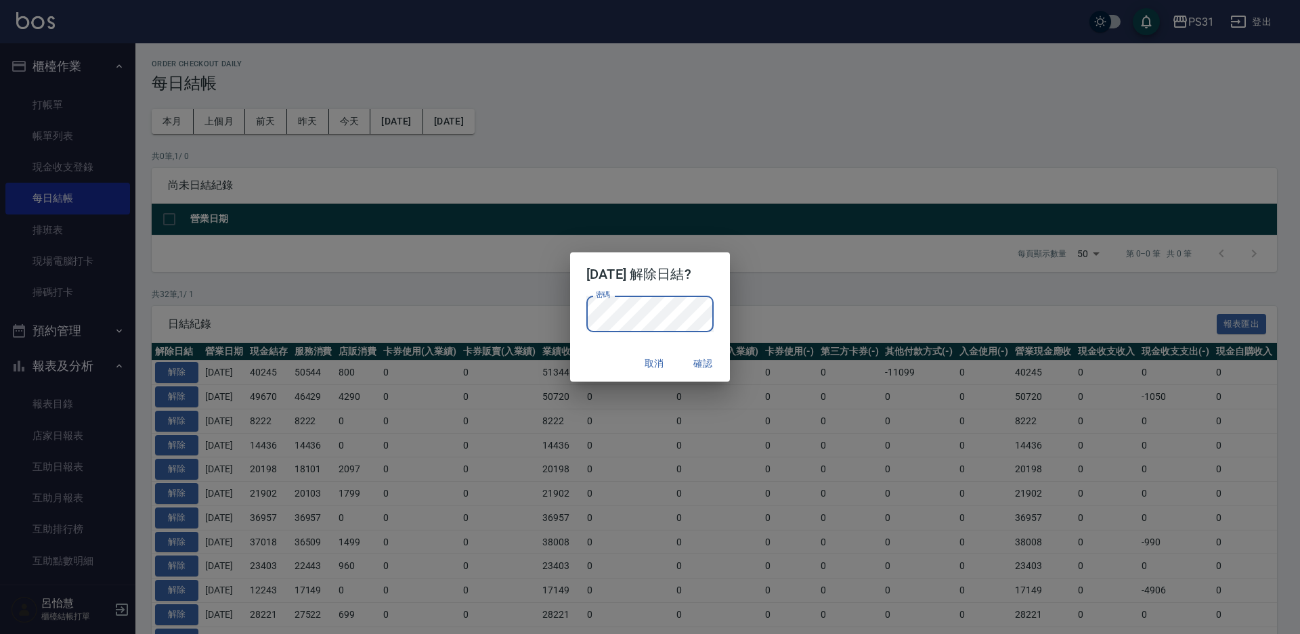
click at [699, 357] on button "確認" at bounding box center [702, 363] width 43 height 25
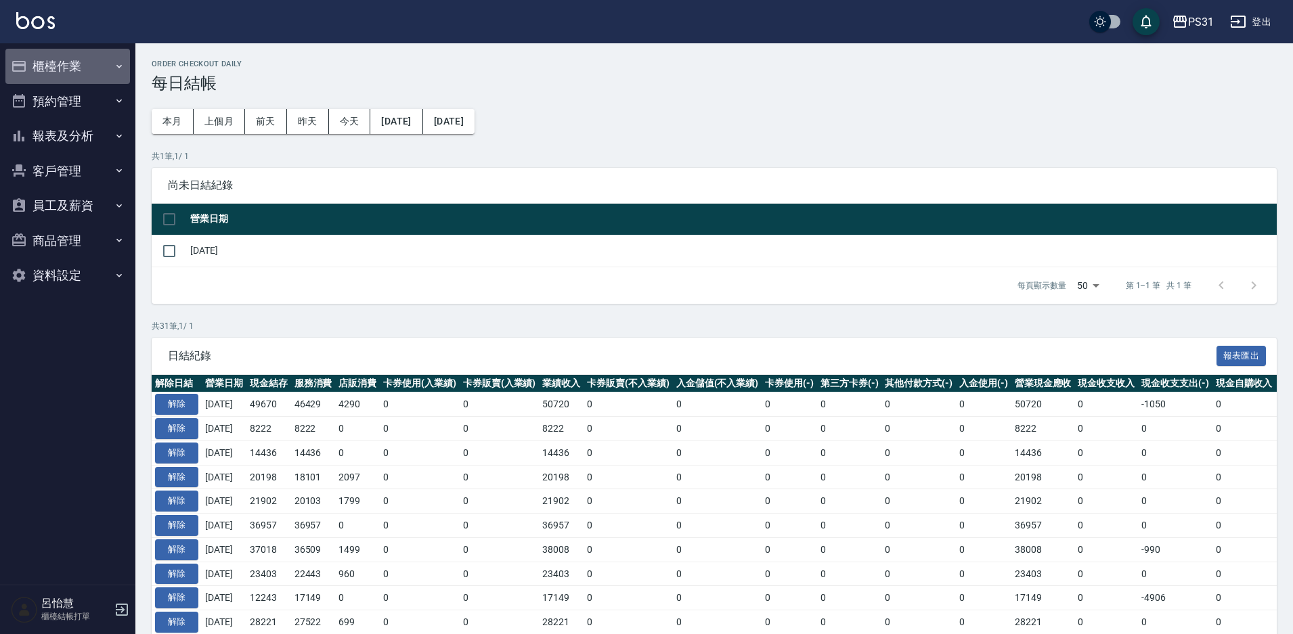
click at [66, 67] on button "櫃檯作業" at bounding box center [67, 66] width 125 height 35
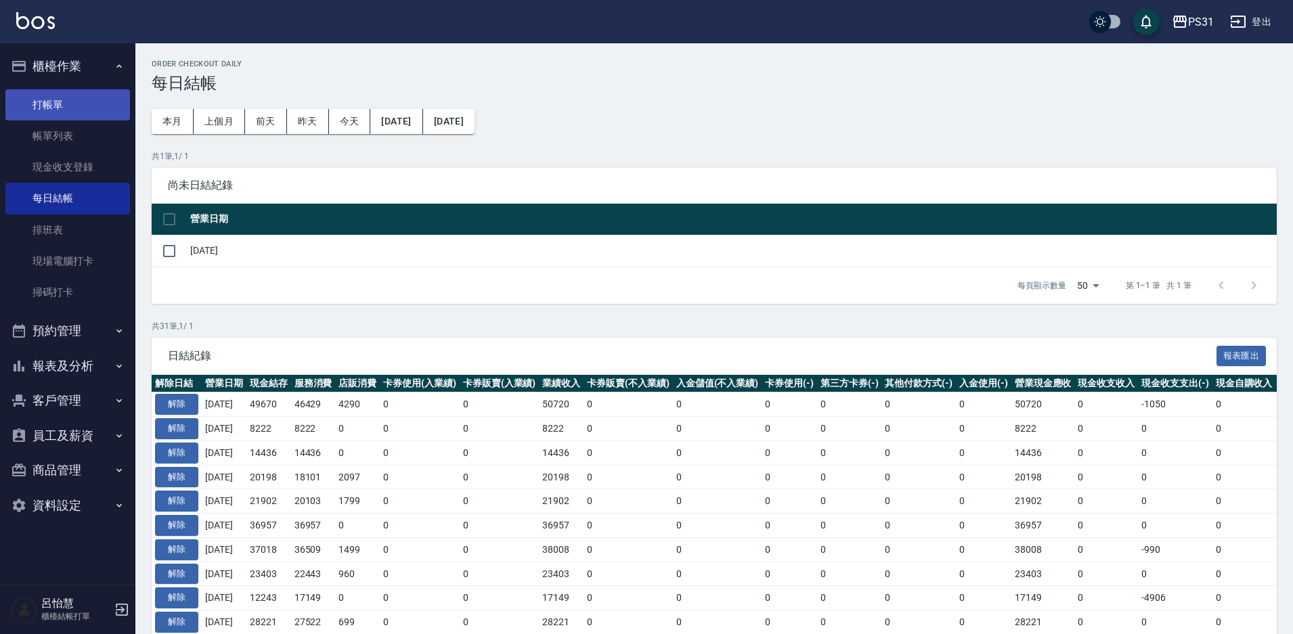
click at [79, 102] on link "打帳單" at bounding box center [67, 104] width 125 height 31
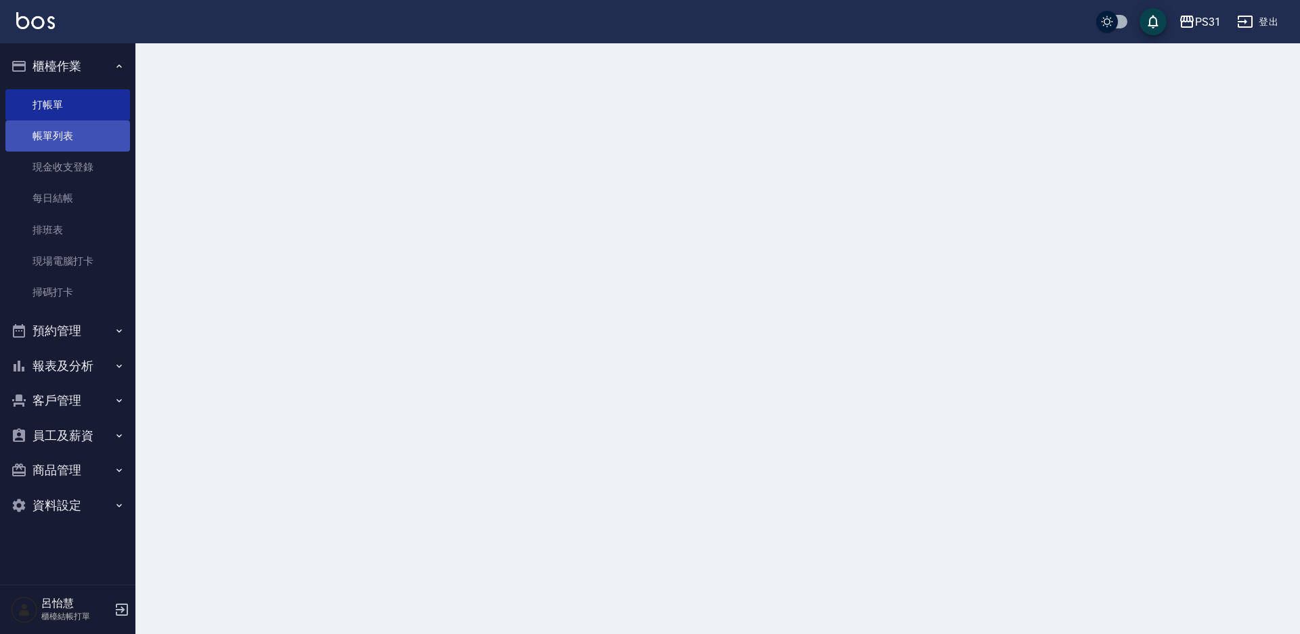
click at [81, 127] on link "帳單列表" at bounding box center [67, 135] width 125 height 31
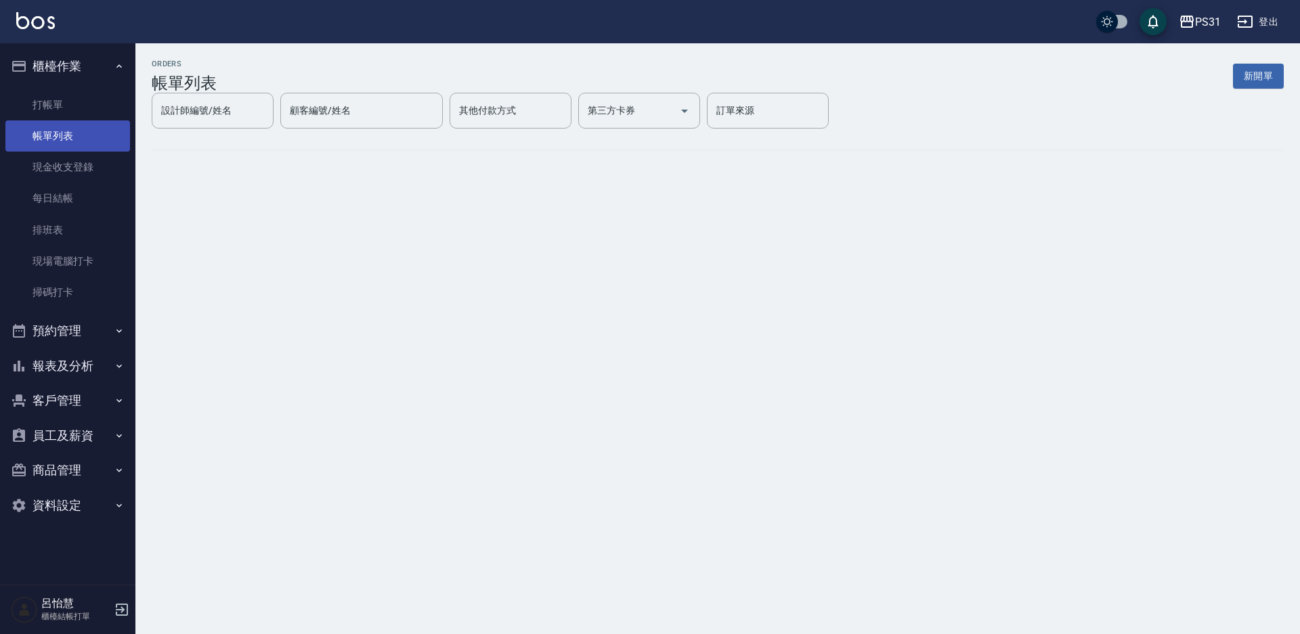
click at [82, 132] on link "帳單列表" at bounding box center [67, 135] width 125 height 31
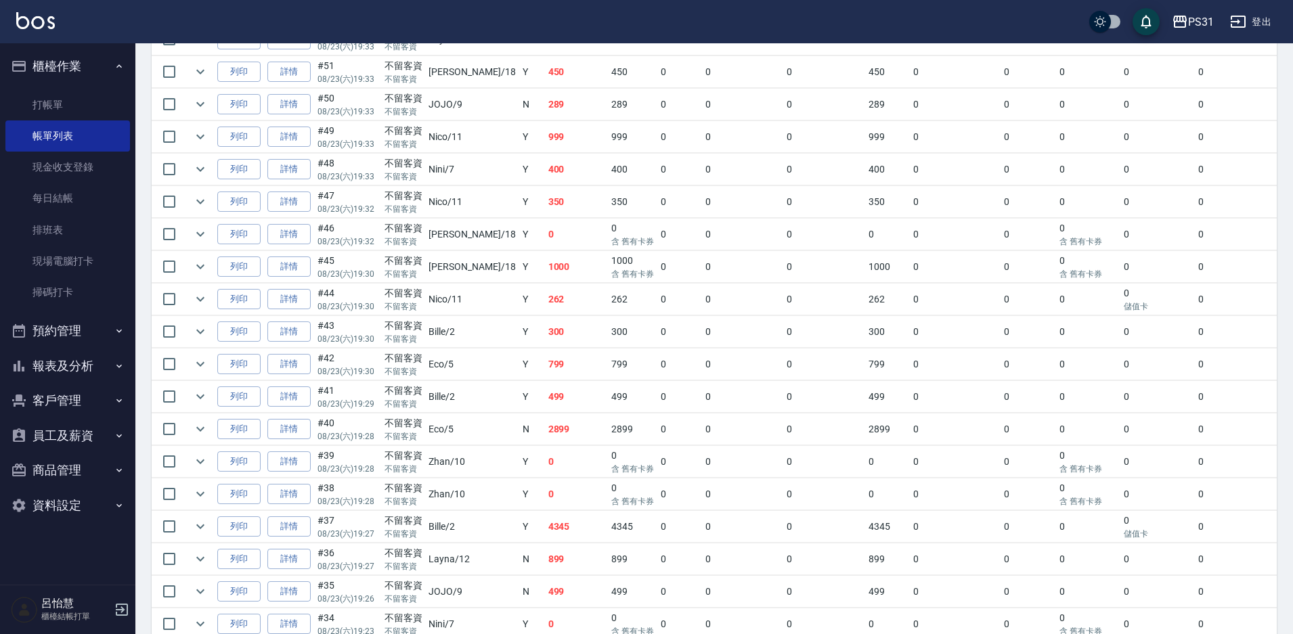
scroll to position [812, 0]
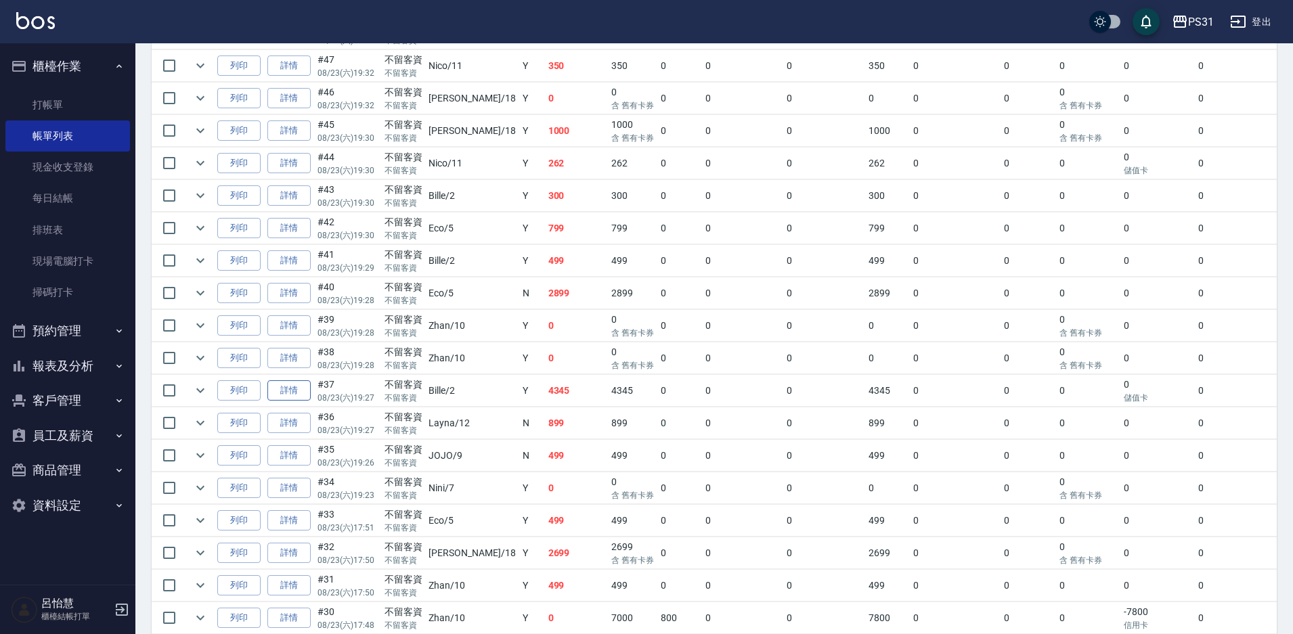
click at [278, 388] on link "詳情" at bounding box center [288, 390] width 43 height 21
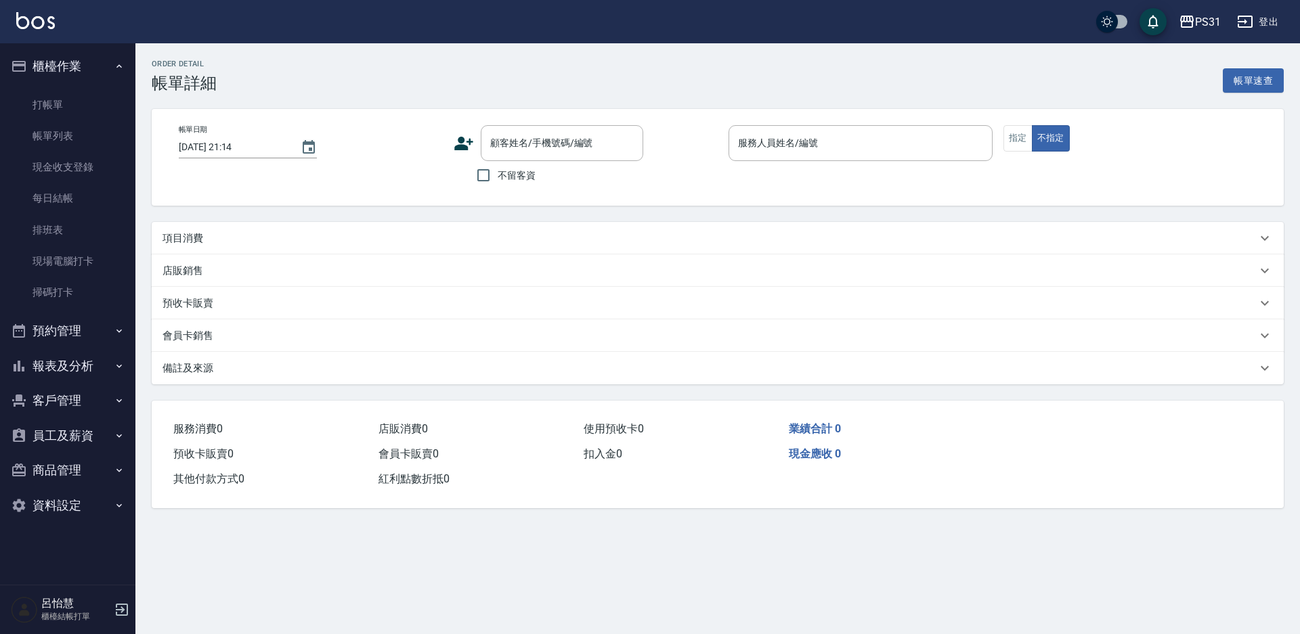
type input "[DATE] 19:27"
checkbox input "true"
type input "Bille-2"
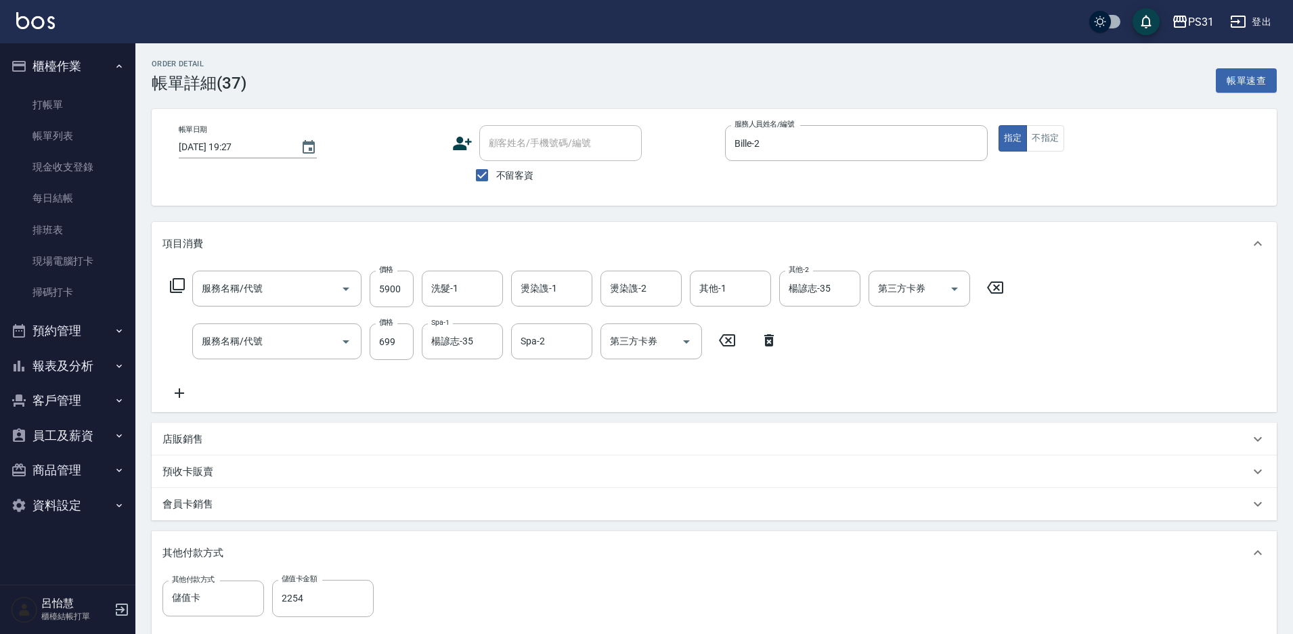
type input "燙髮+染髮A餐(311)"
type input "精油699(0699)"
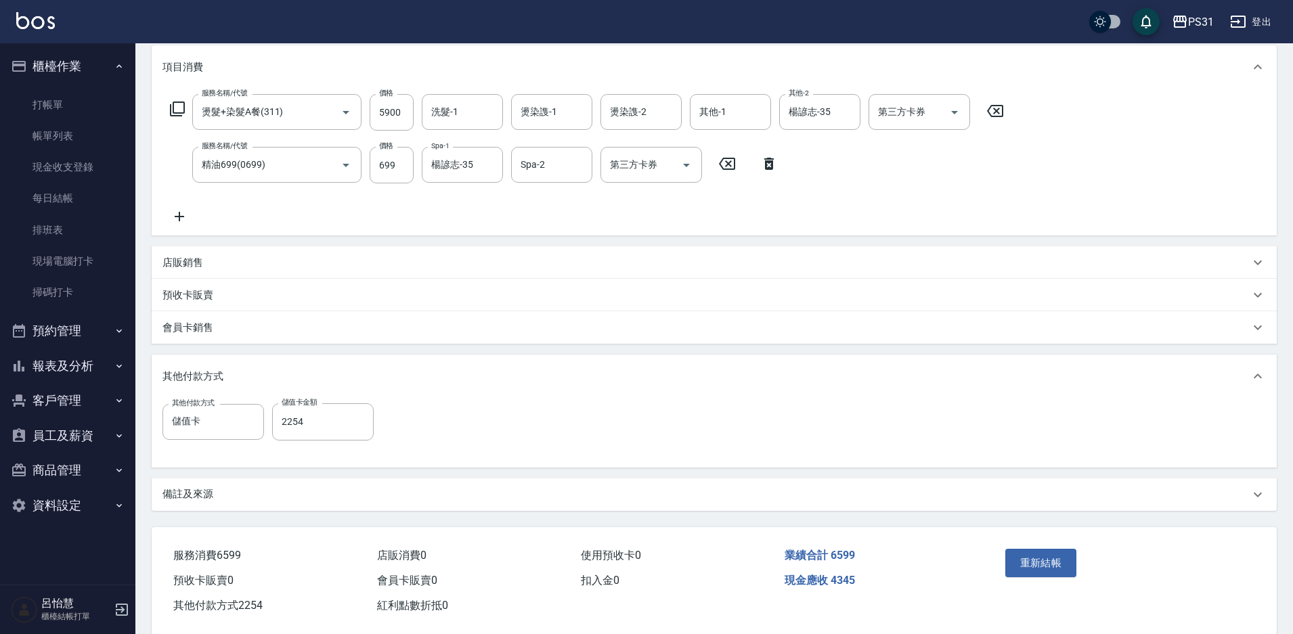
scroll to position [200, 0]
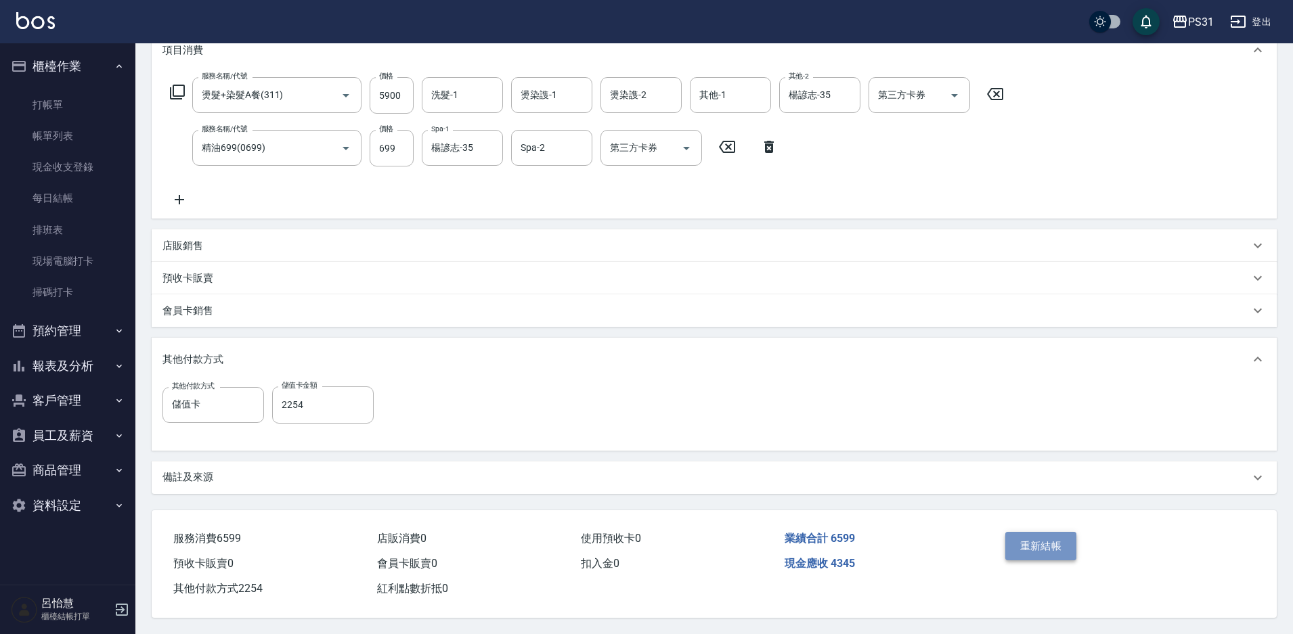
click at [1017, 535] on button "重新結帳" at bounding box center [1041, 546] width 72 height 28
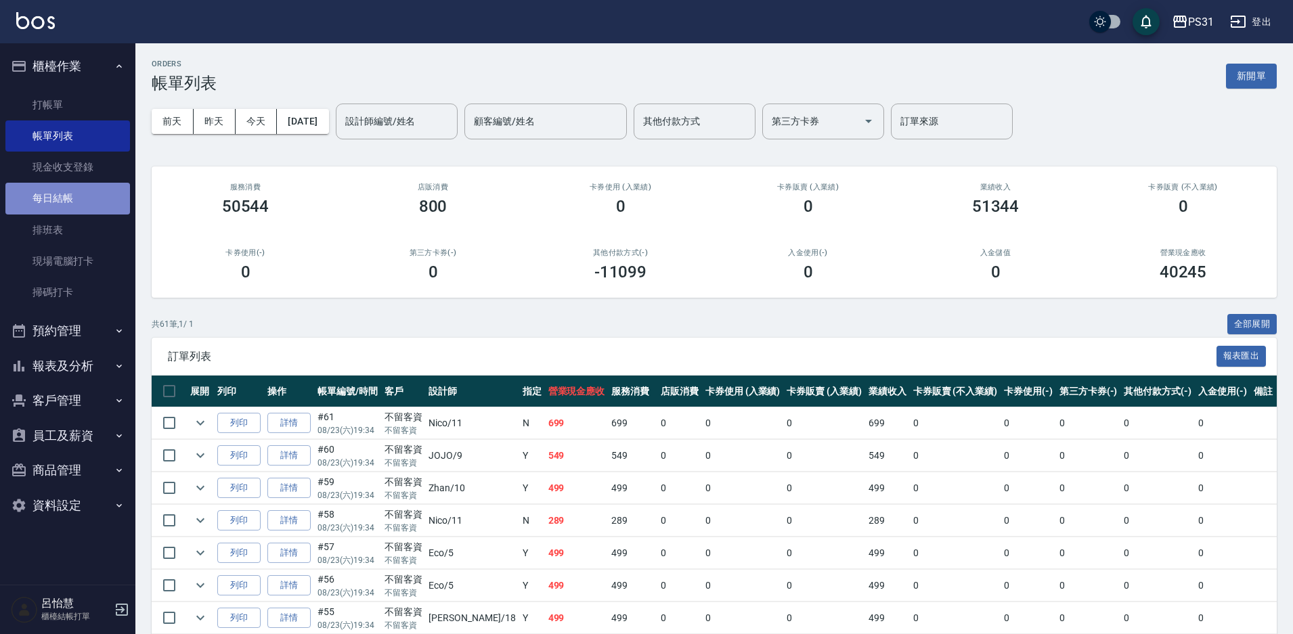
click at [93, 202] on link "每日結帳" at bounding box center [67, 198] width 125 height 31
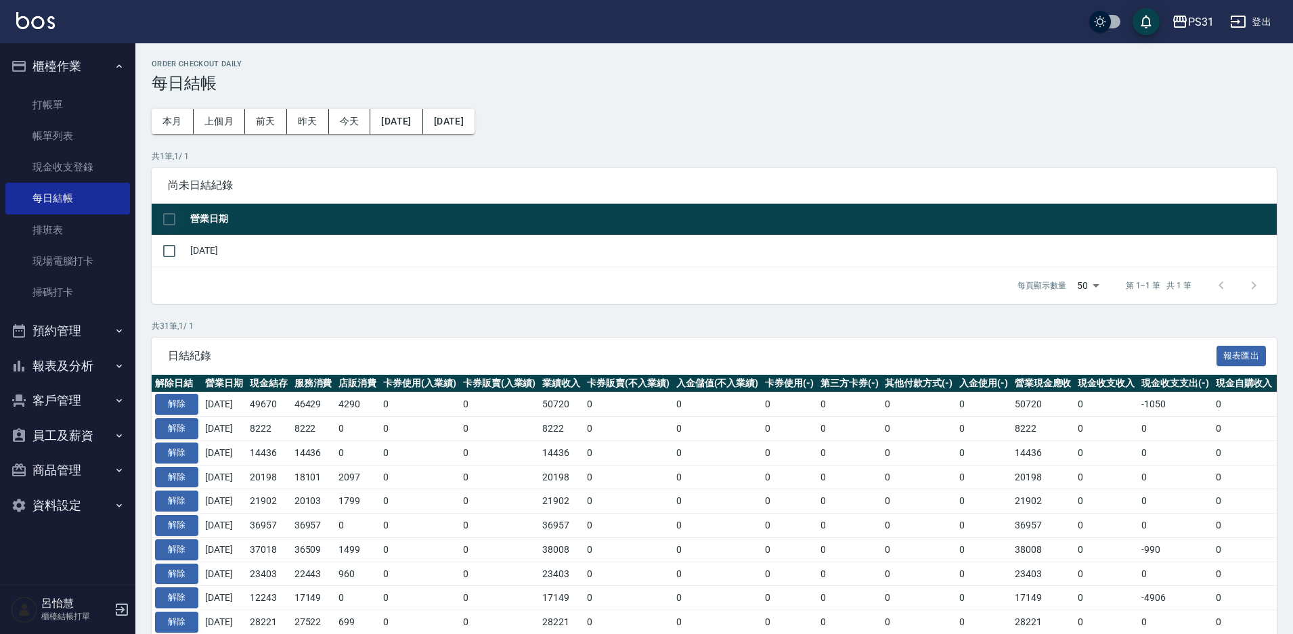
click at [170, 213] on input "checkbox" at bounding box center [169, 219] width 28 height 28
checkbox input "true"
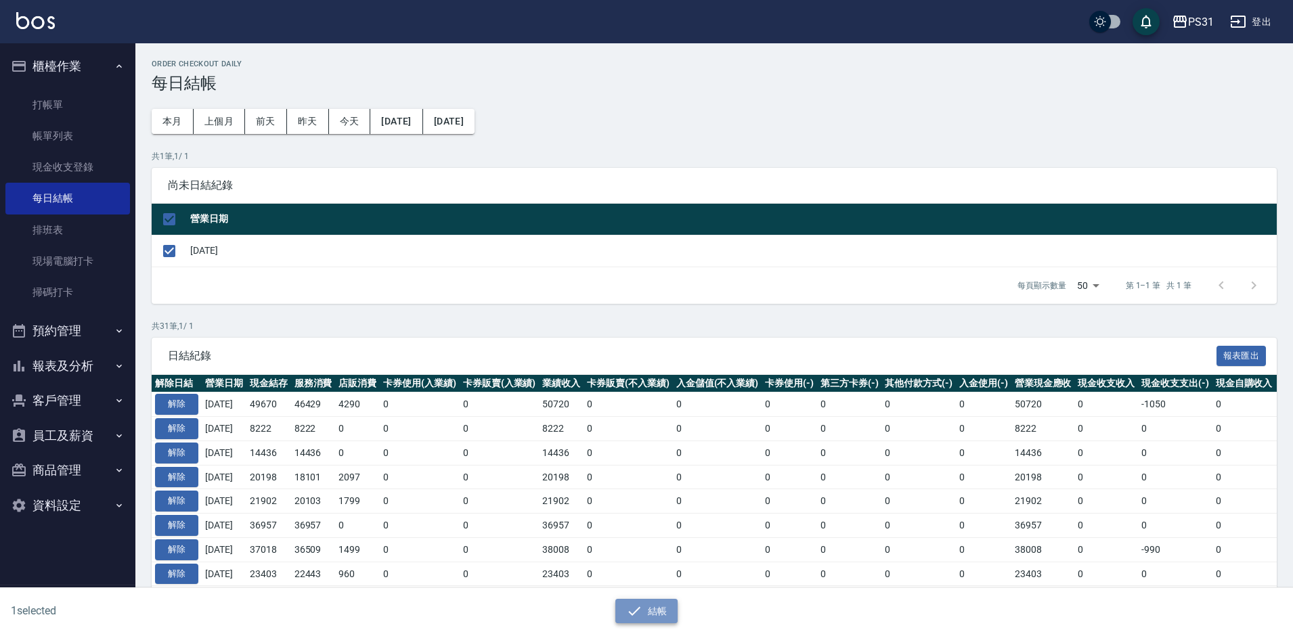
click at [649, 610] on button "結帳" at bounding box center [646, 611] width 63 height 25
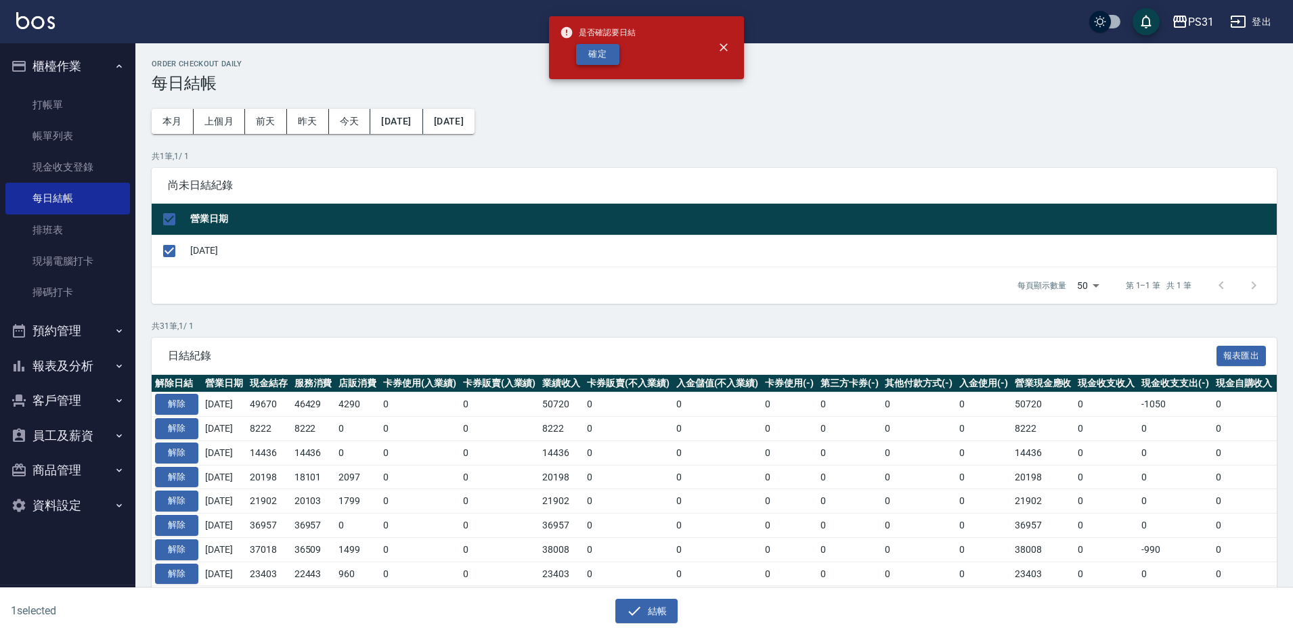
click at [613, 46] on button "確定" at bounding box center [597, 54] width 43 height 21
checkbox input "false"
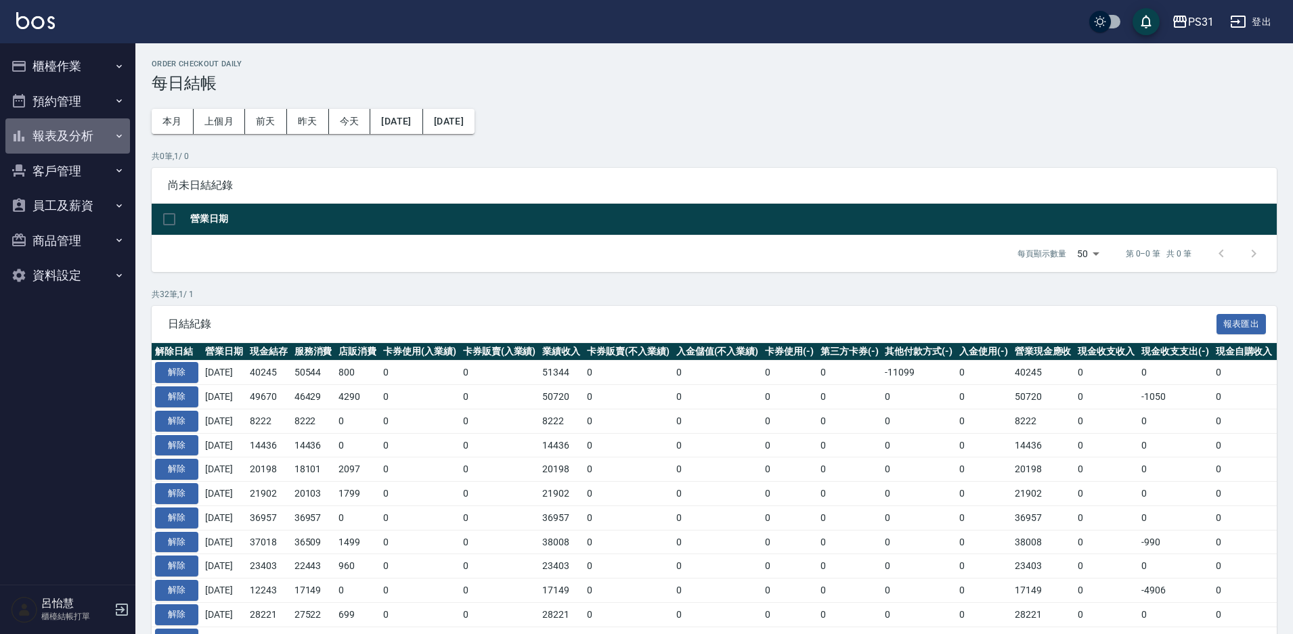
click at [87, 135] on button "報表及分析" at bounding box center [67, 135] width 125 height 35
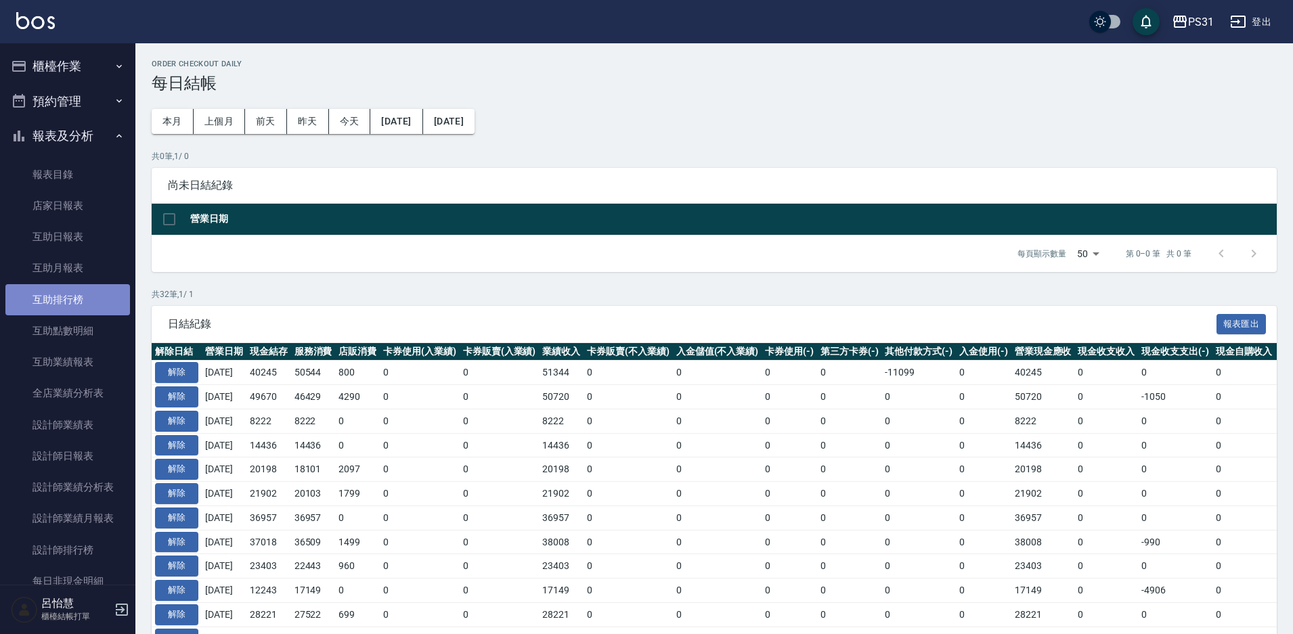
click at [71, 303] on link "互助排行榜" at bounding box center [67, 299] width 125 height 31
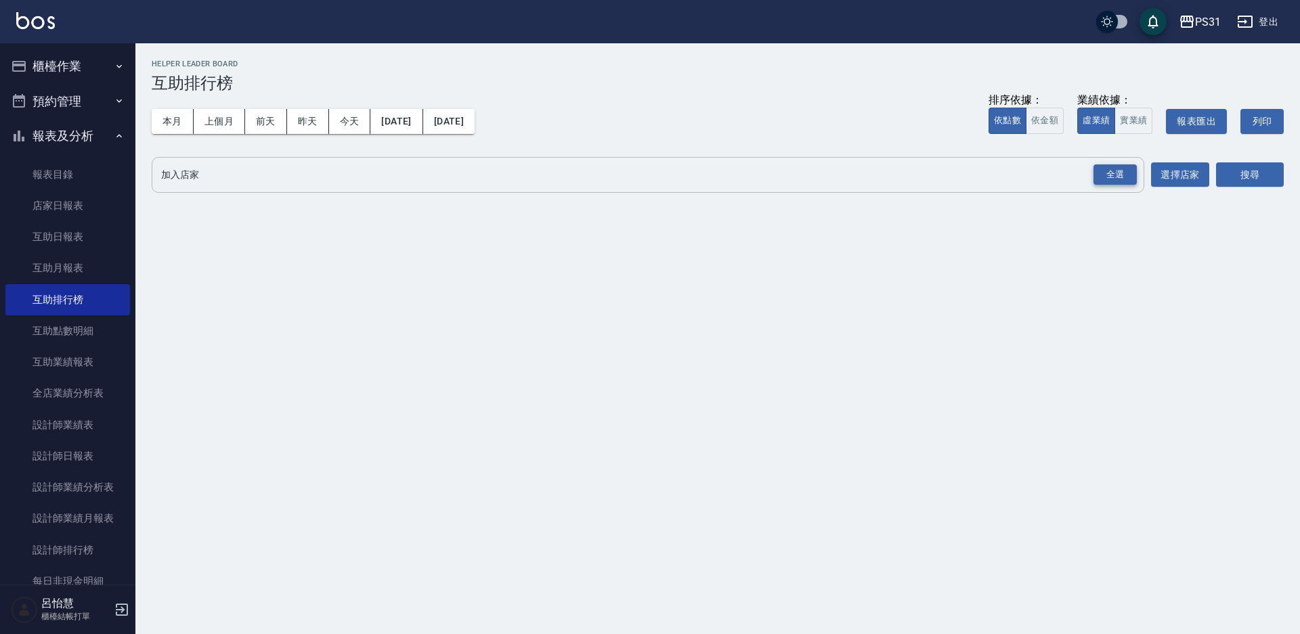
click at [1125, 177] on div "全選" at bounding box center [1114, 174] width 43 height 21
click at [1279, 185] on button "搜尋" at bounding box center [1250, 175] width 68 height 25
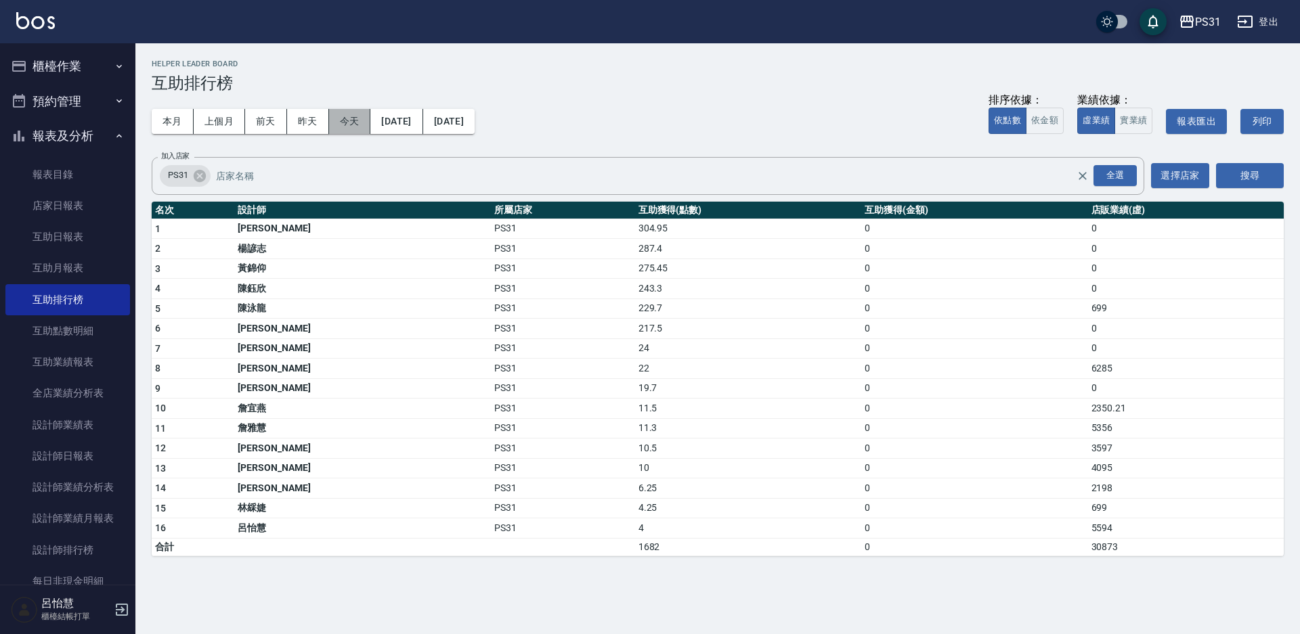
click at [351, 123] on button "今天" at bounding box center [350, 121] width 42 height 25
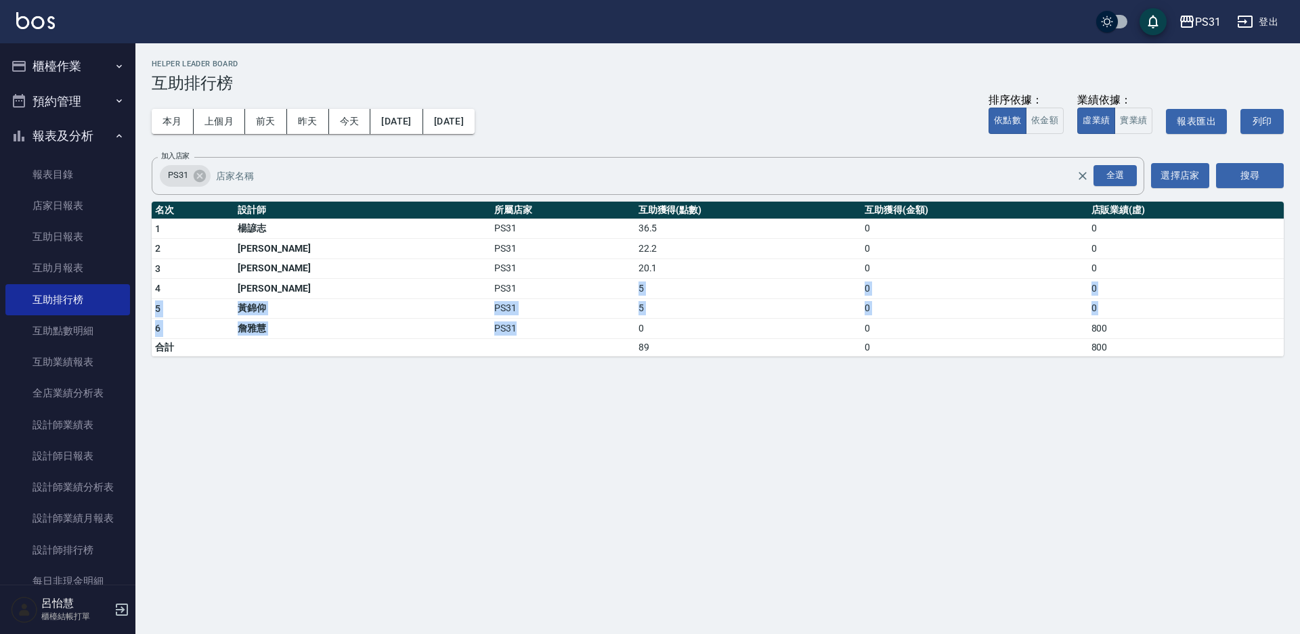
drag, startPoint x: 461, startPoint y: 291, endPoint x: 477, endPoint y: 328, distance: 40.0
click at [477, 328] on tbody "1 楊諺志 PS31 36.5 0 0 2 何宜柔 PS31 22.2 0 0 3 陳聖軒 PS31 20.1 0 0 4 翁鈺婷 PS31 5 0 0 5 …" at bounding box center [718, 287] width 1132 height 137
click at [500, 386] on div "PS31 2025-08-23 - 2025-08-23 互助排行榜 列印時間： 2025-08-23-21:22 Helper Leader Board 互…" at bounding box center [650, 317] width 1300 height 634
click at [1185, 5] on div "PS31 登出" at bounding box center [650, 21] width 1300 height 43
click at [1189, 14] on button "PS31" at bounding box center [1199, 22] width 53 height 28
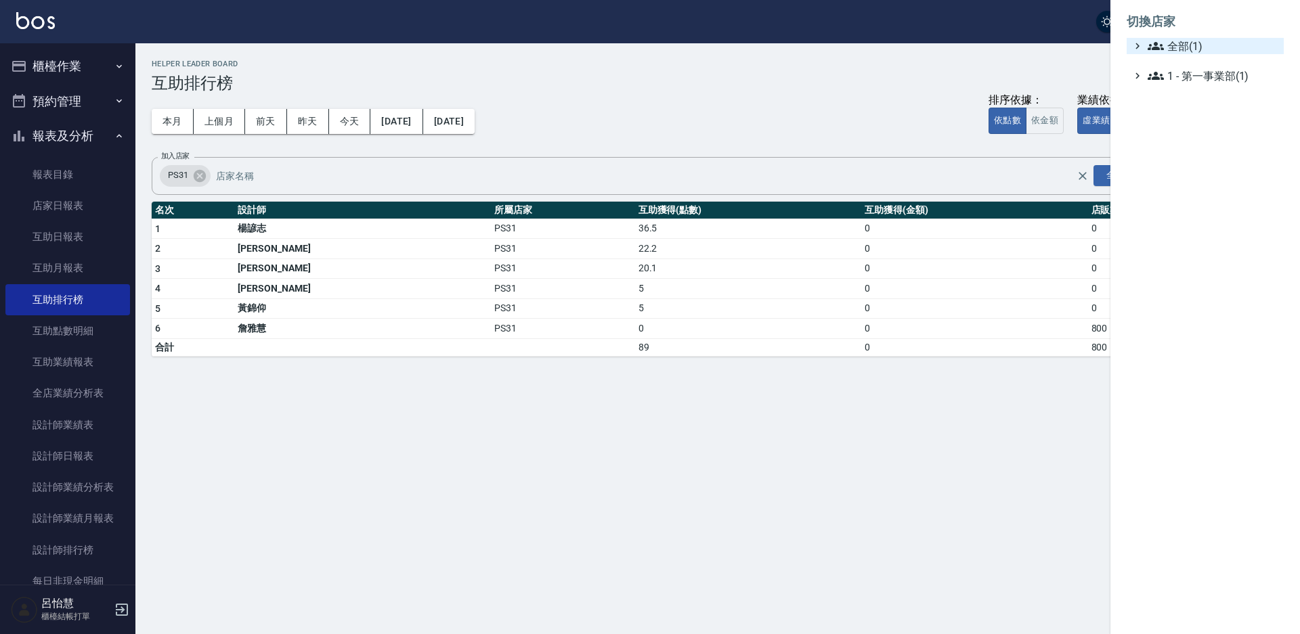
click at [1188, 53] on span "全部(1)" at bounding box center [1212, 46] width 131 height 16
drag, startPoint x: 969, startPoint y: 23, endPoint x: 981, endPoint y: 26, distance: 12.5
click at [973, 25] on div at bounding box center [650, 317] width 1300 height 634
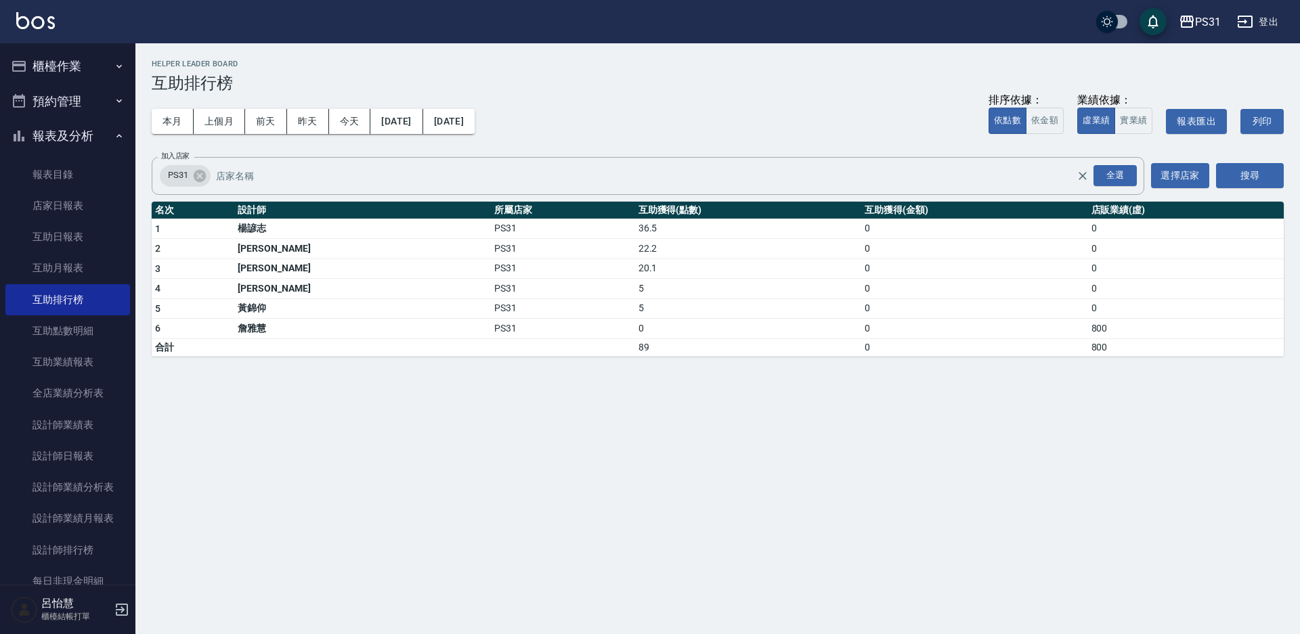
click at [1252, 8] on div "PS31 登出" at bounding box center [650, 21] width 1300 height 43
click at [1258, 15] on button "登出" at bounding box center [1257, 21] width 52 height 25
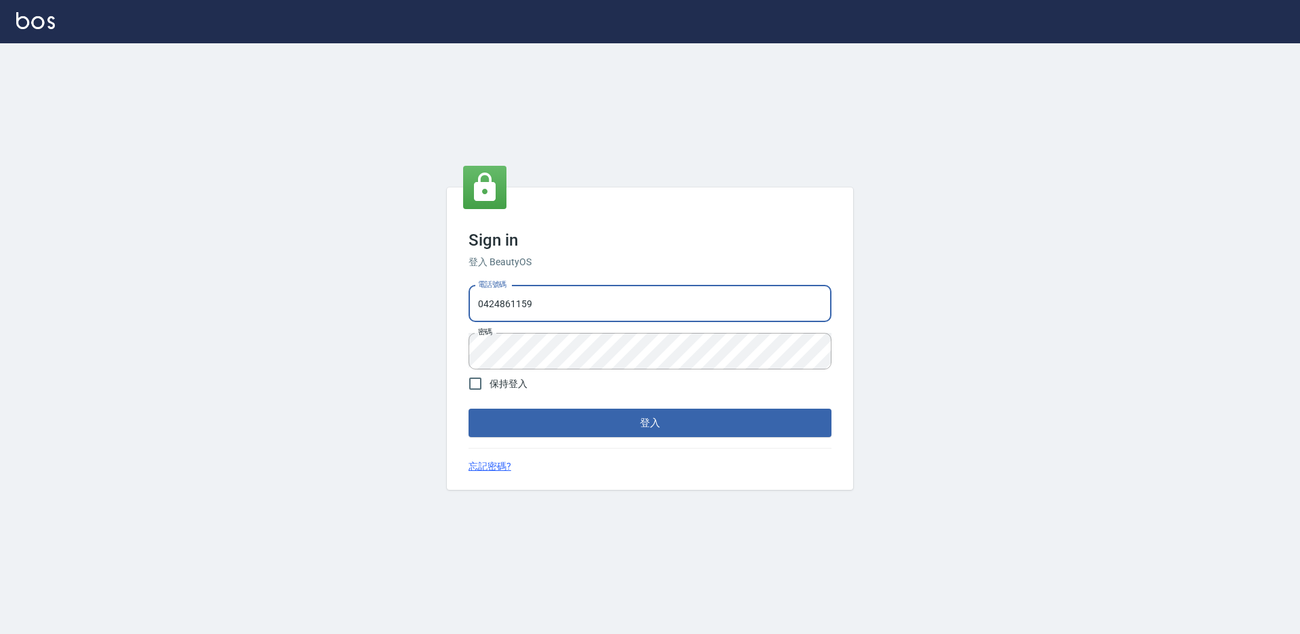
drag, startPoint x: 0, startPoint y: 0, endPoint x: 514, endPoint y: 306, distance: 597.9
click at [514, 306] on input "0424861159" at bounding box center [649, 304] width 363 height 37
click at [514, 307] on input "0424861159" at bounding box center [649, 304] width 363 height 37
type input "0975556104"
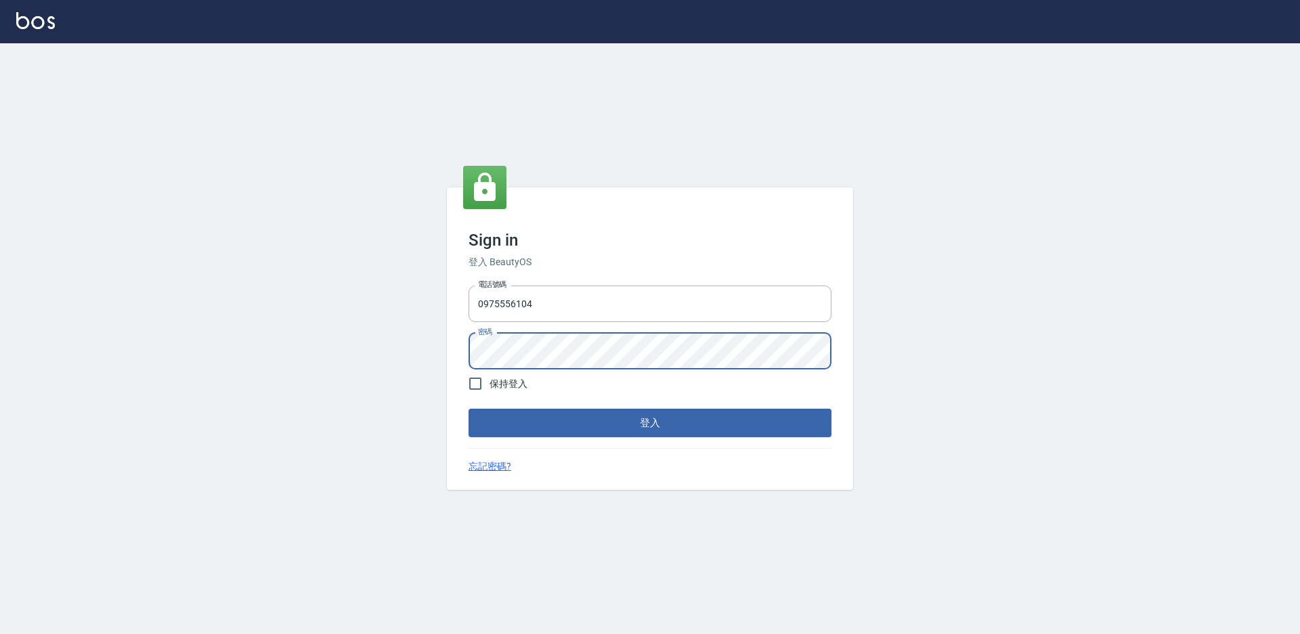
click at [468, 409] on button "登入" at bounding box center [649, 423] width 363 height 28
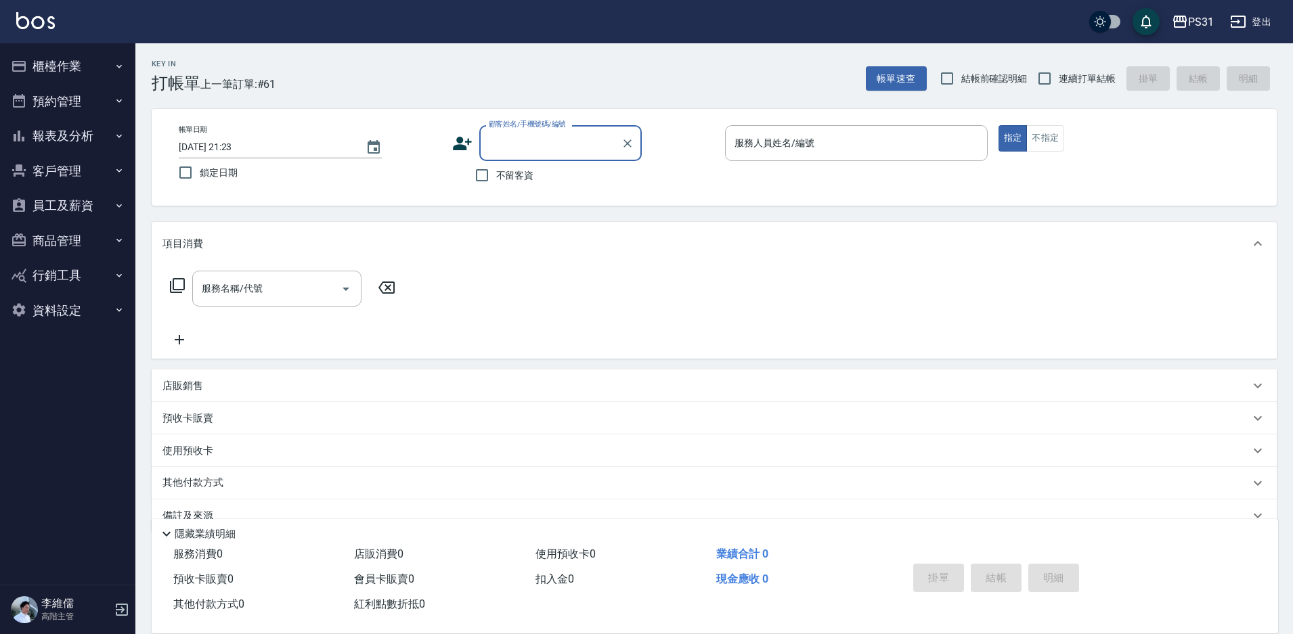
click at [51, 210] on button "員工及薪資" at bounding box center [67, 205] width 125 height 35
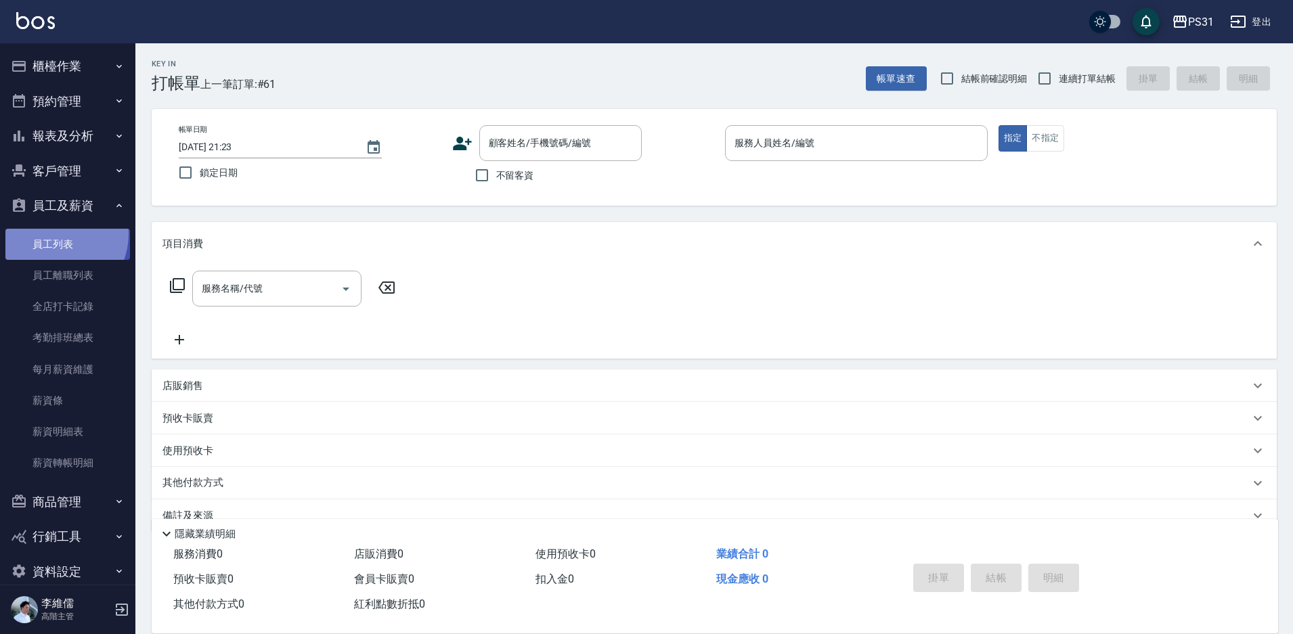
click at [55, 234] on link "員工列表" at bounding box center [67, 244] width 125 height 31
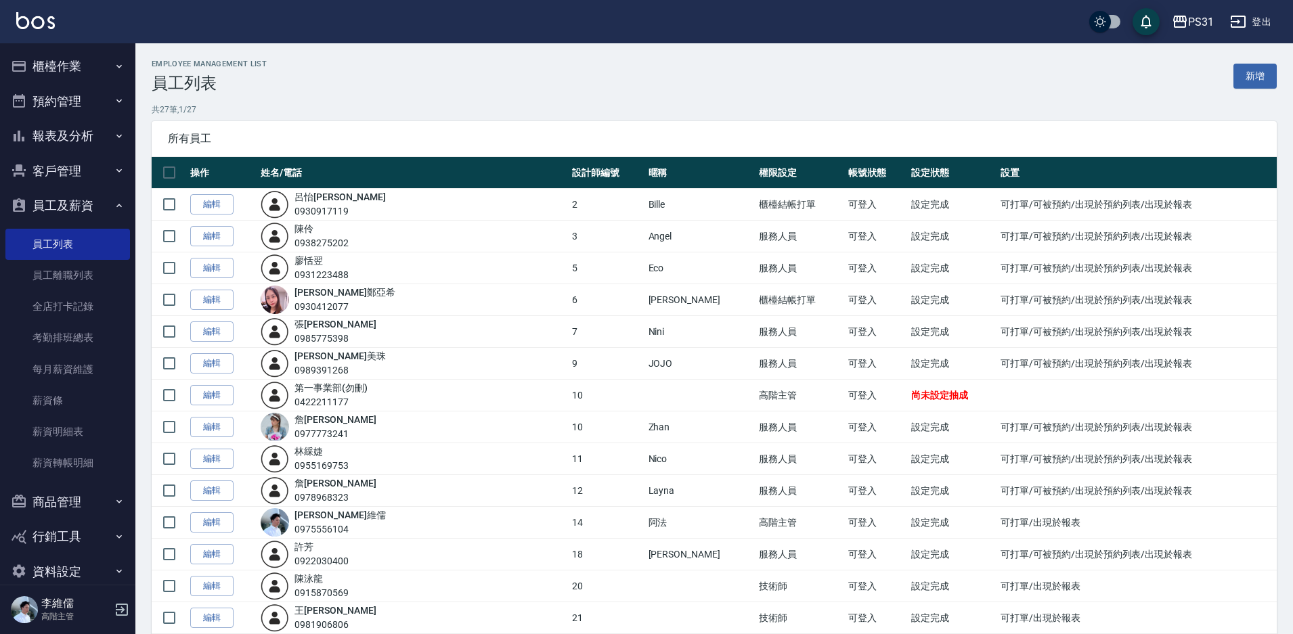
click at [57, 131] on button "報表及分析" at bounding box center [67, 135] width 125 height 35
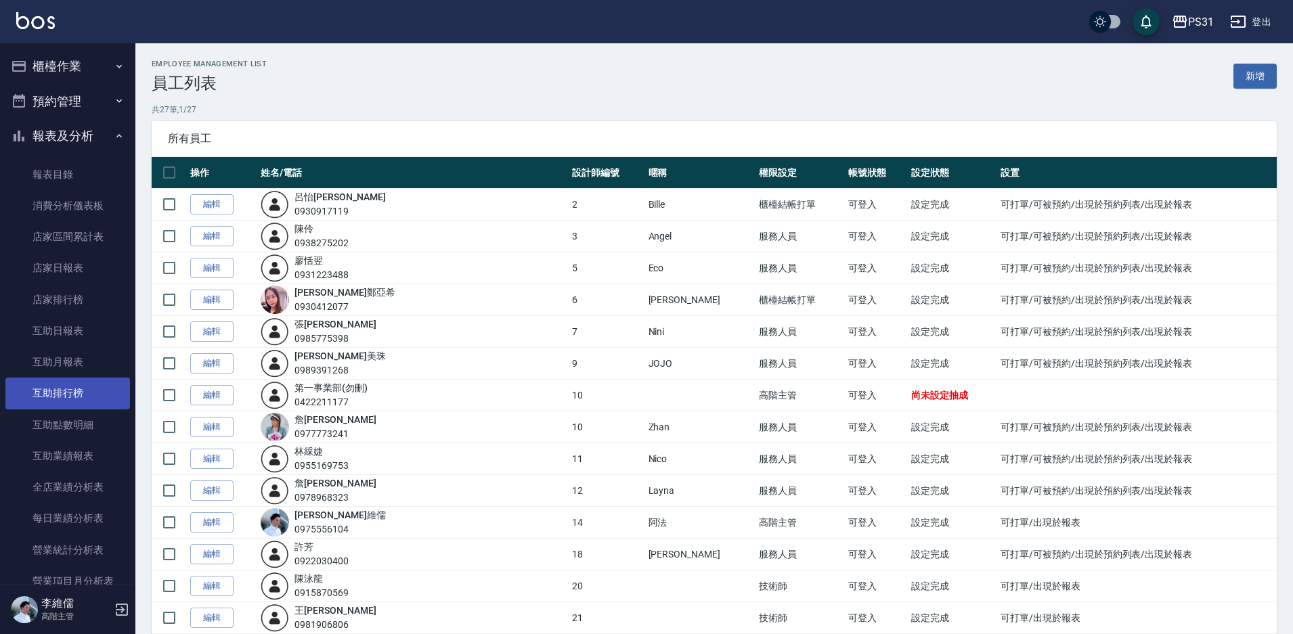
click at [76, 384] on link "互助排行榜" at bounding box center [67, 393] width 125 height 31
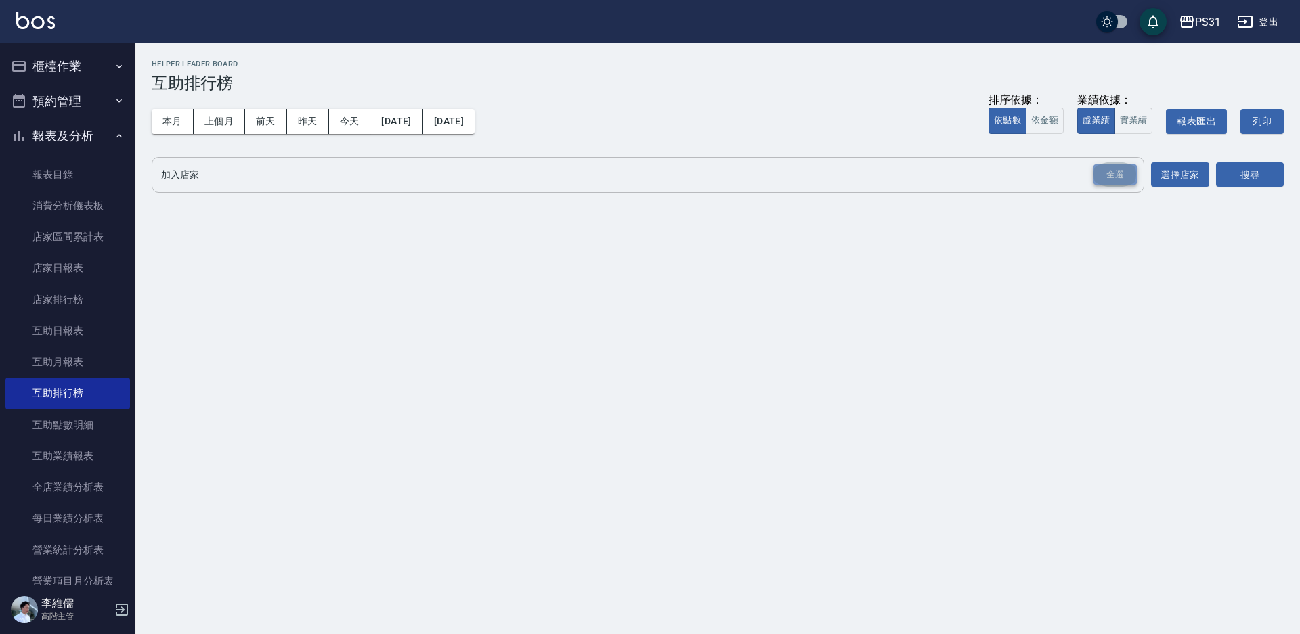
click at [1126, 170] on div "全選" at bounding box center [1114, 174] width 43 height 21
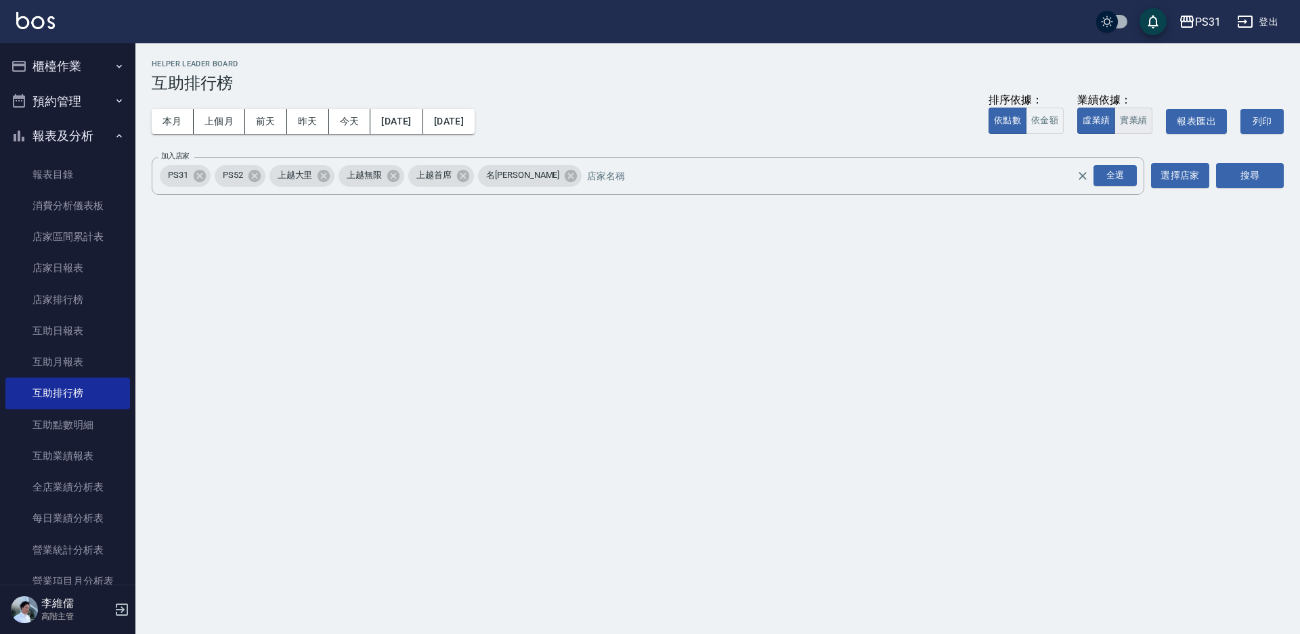
click at [1138, 124] on button "實業績" at bounding box center [1133, 121] width 38 height 26
click at [1283, 181] on button "搜尋" at bounding box center [1250, 175] width 68 height 25
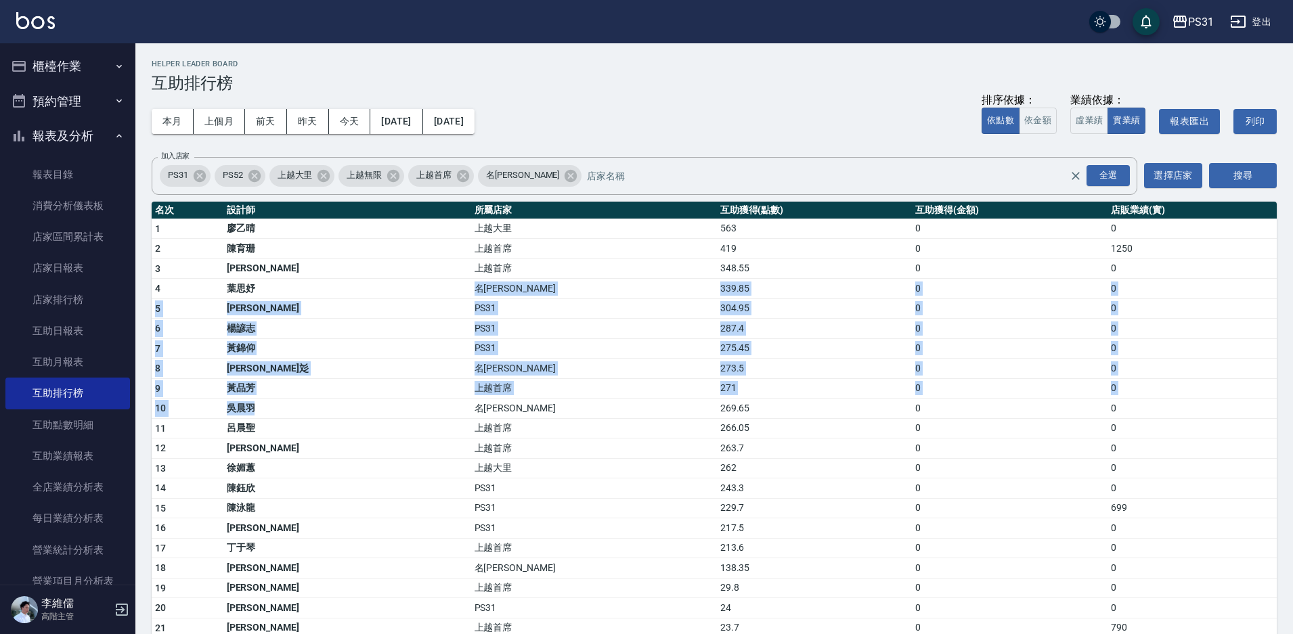
drag, startPoint x: 288, startPoint y: 279, endPoint x: 301, endPoint y: 410, distance: 131.9
click at [301, 410] on td "吳晨羽" at bounding box center [347, 409] width 248 height 20
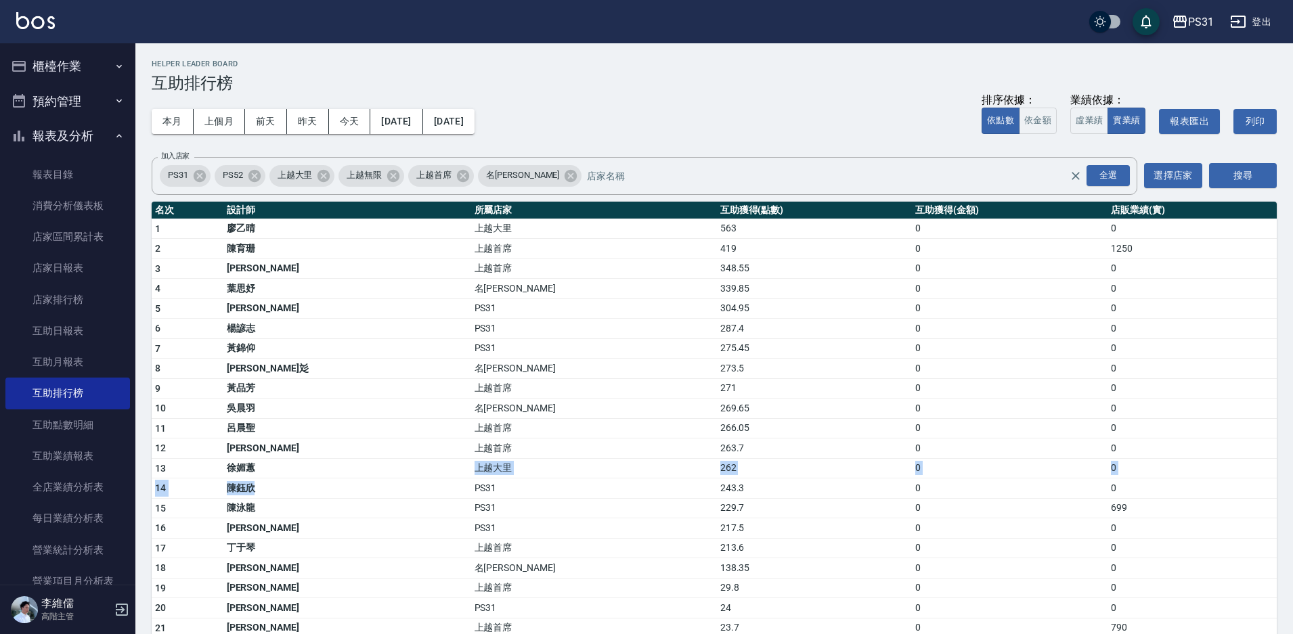
drag, startPoint x: 346, startPoint y: 470, endPoint x: 358, endPoint y: 495, distance: 27.8
click at [358, 495] on td "陳鈺欣" at bounding box center [347, 489] width 248 height 20
click at [346, 133] on button "今天" at bounding box center [350, 121] width 42 height 25
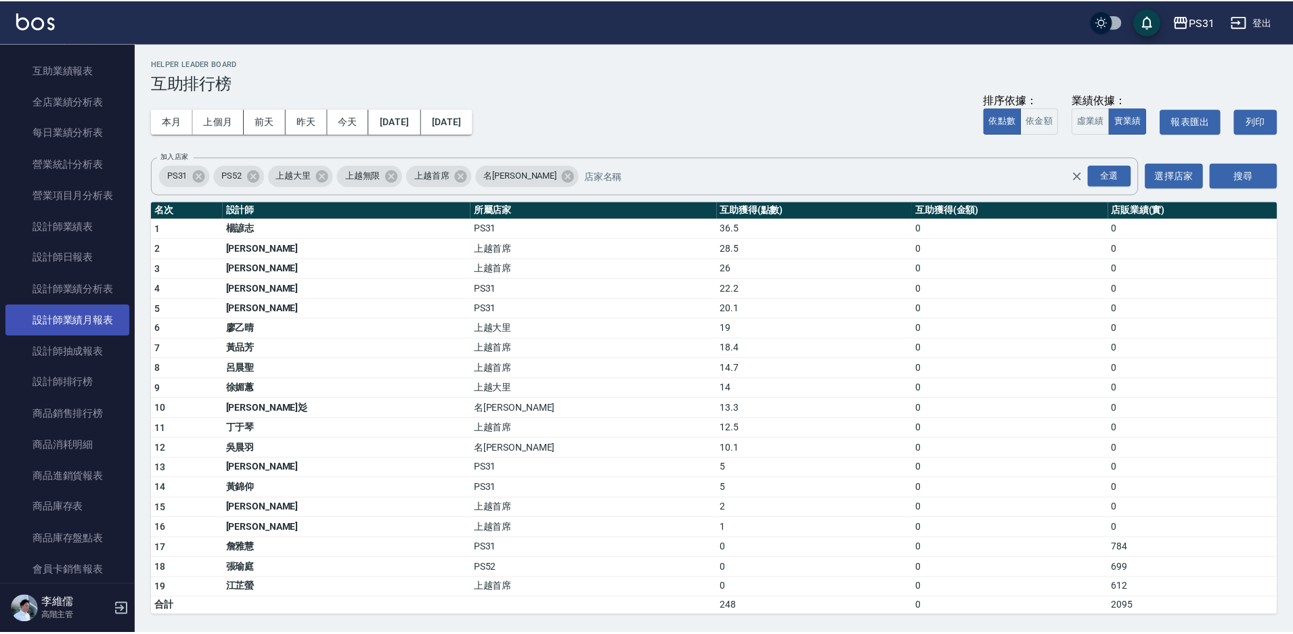
scroll to position [406, 0]
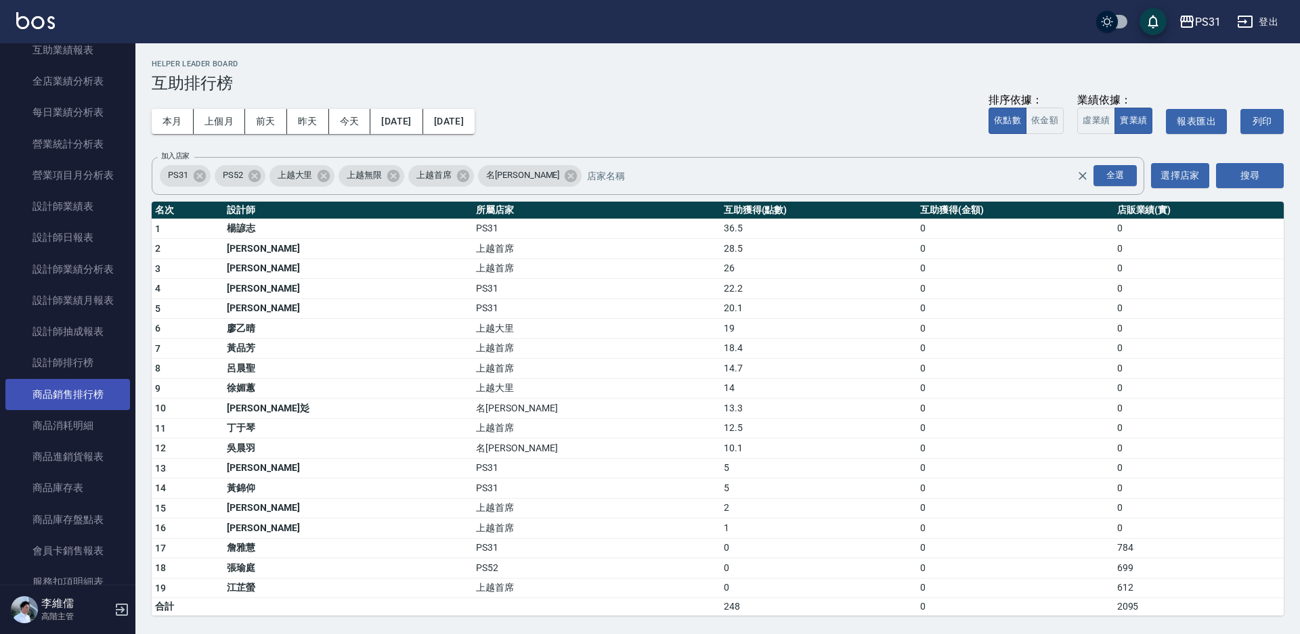
click at [94, 381] on link "商品銷售排行榜" at bounding box center [67, 394] width 125 height 31
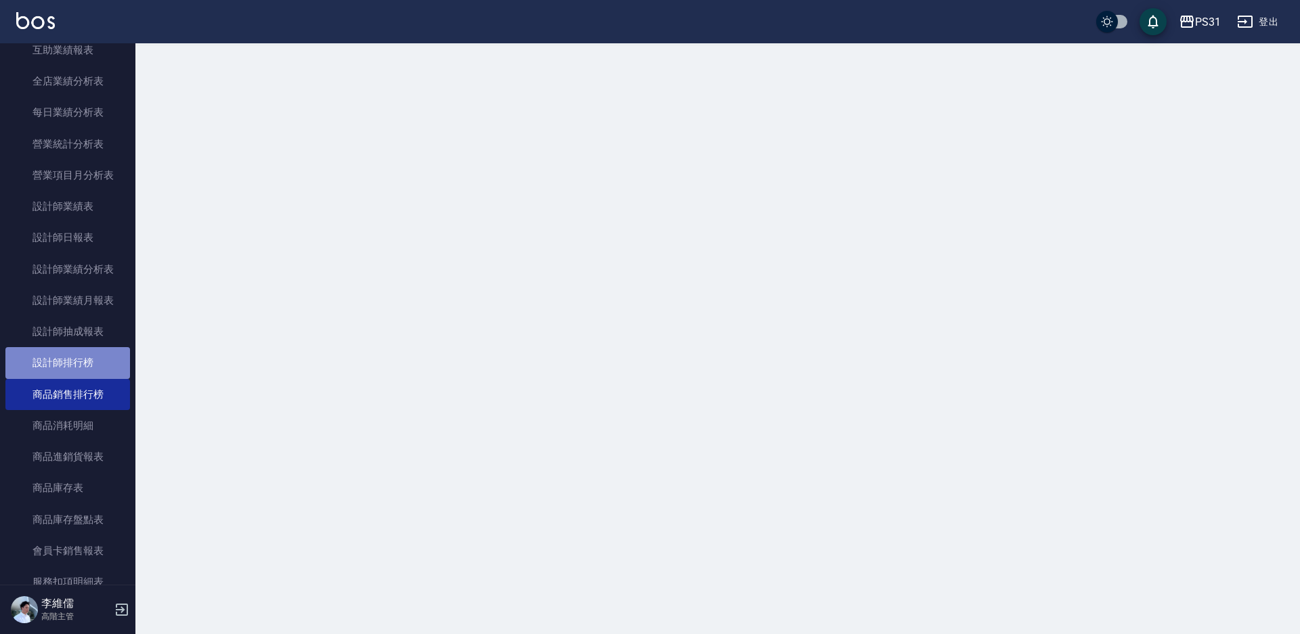
click at [89, 361] on link "設計師排行榜" at bounding box center [67, 362] width 125 height 31
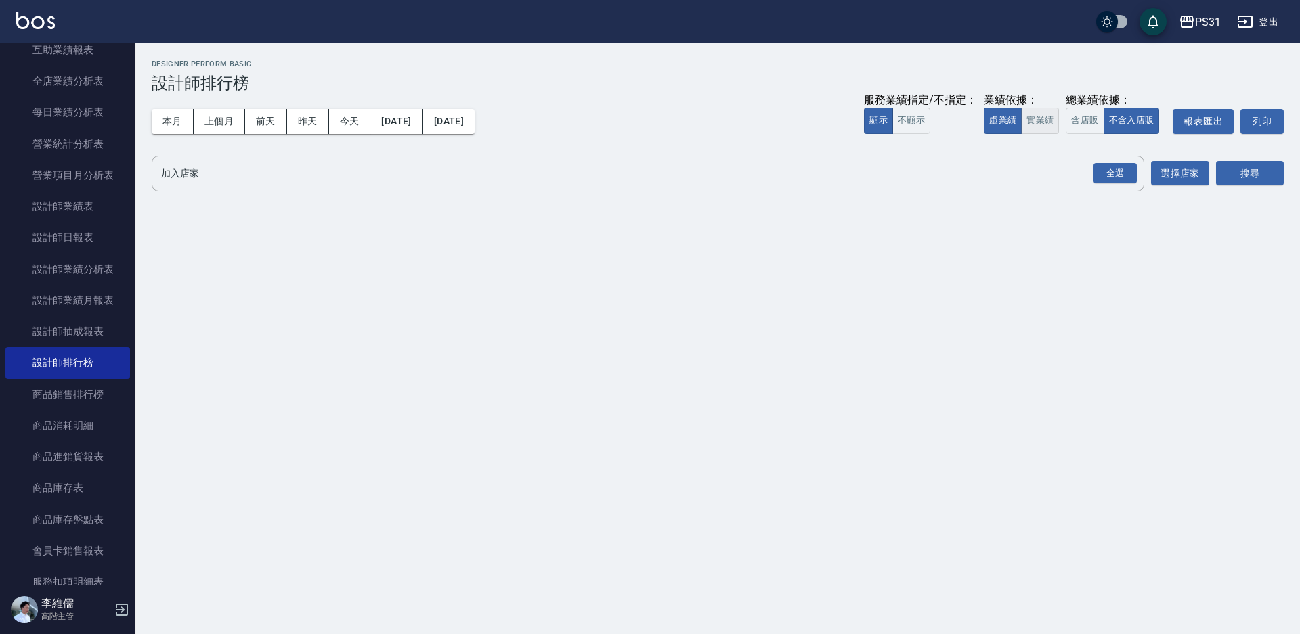
click at [1036, 120] on button "實業績" at bounding box center [1040, 121] width 38 height 26
click at [1100, 180] on div "全選" at bounding box center [1114, 173] width 43 height 21
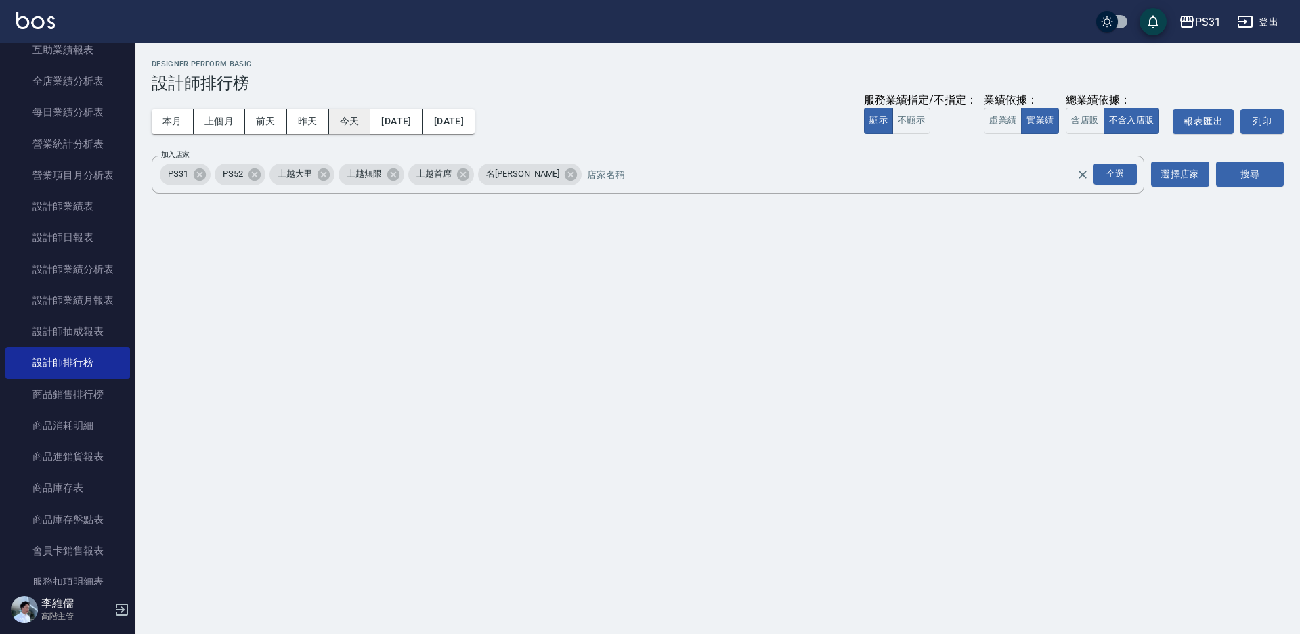
click at [345, 122] on button "今天" at bounding box center [350, 121] width 42 height 25
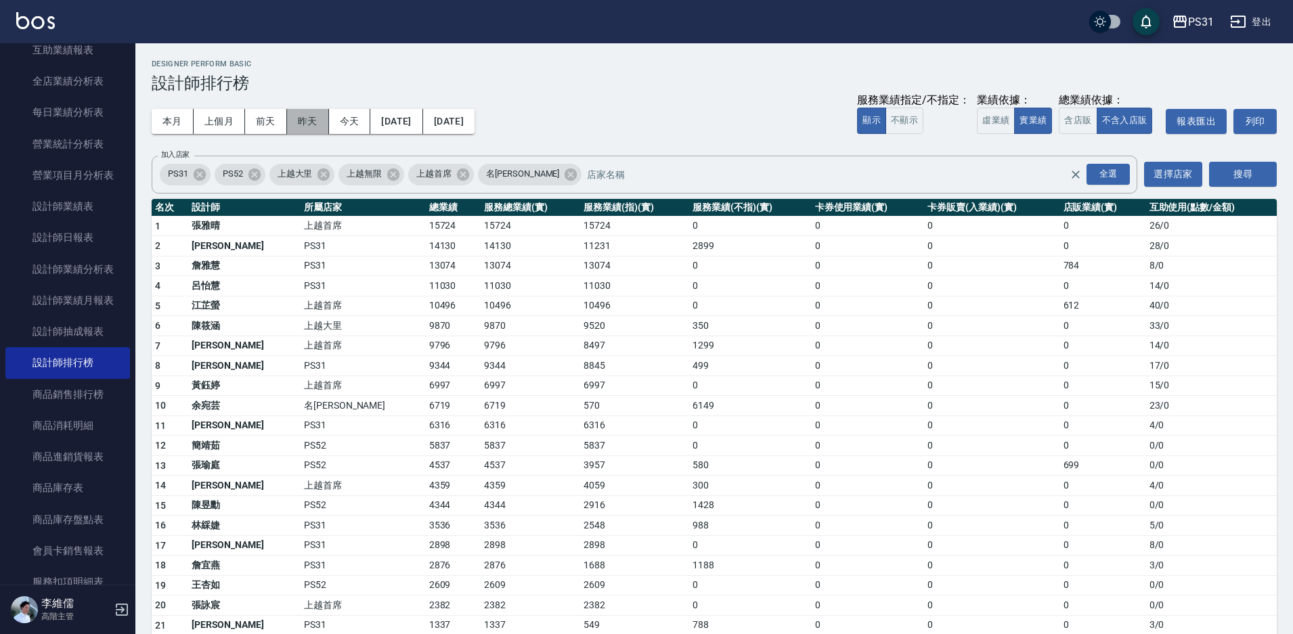
click at [301, 122] on button "昨天" at bounding box center [308, 121] width 42 height 25
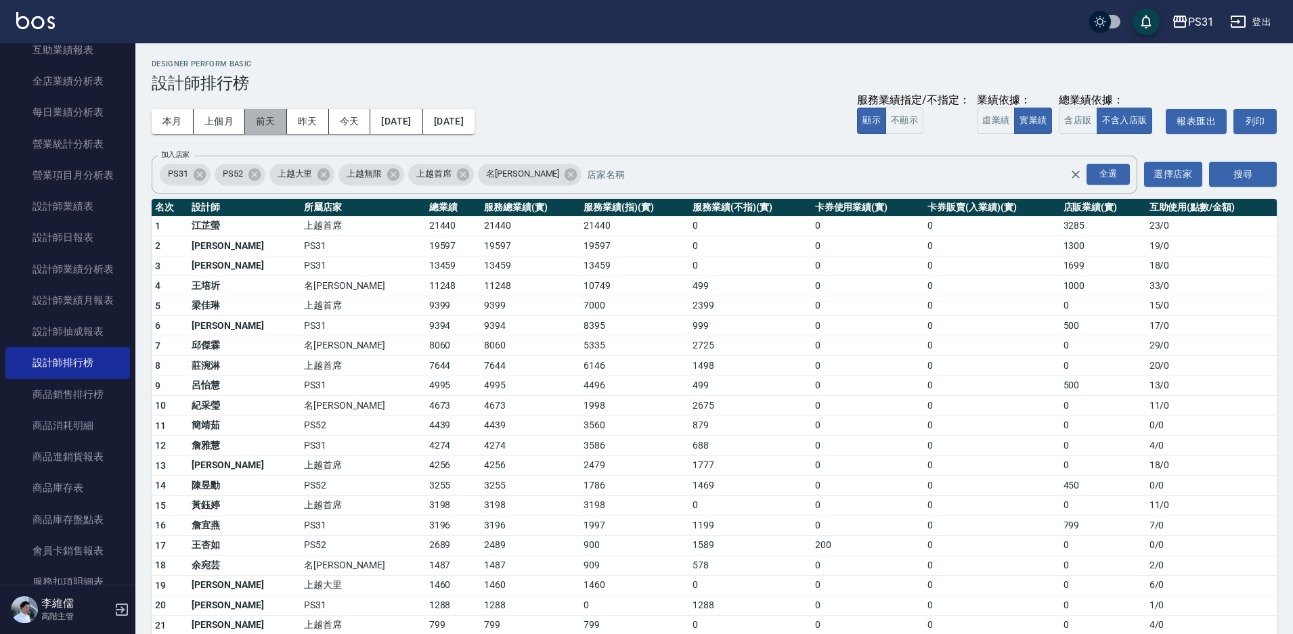
click at [250, 118] on button "前天" at bounding box center [266, 121] width 42 height 25
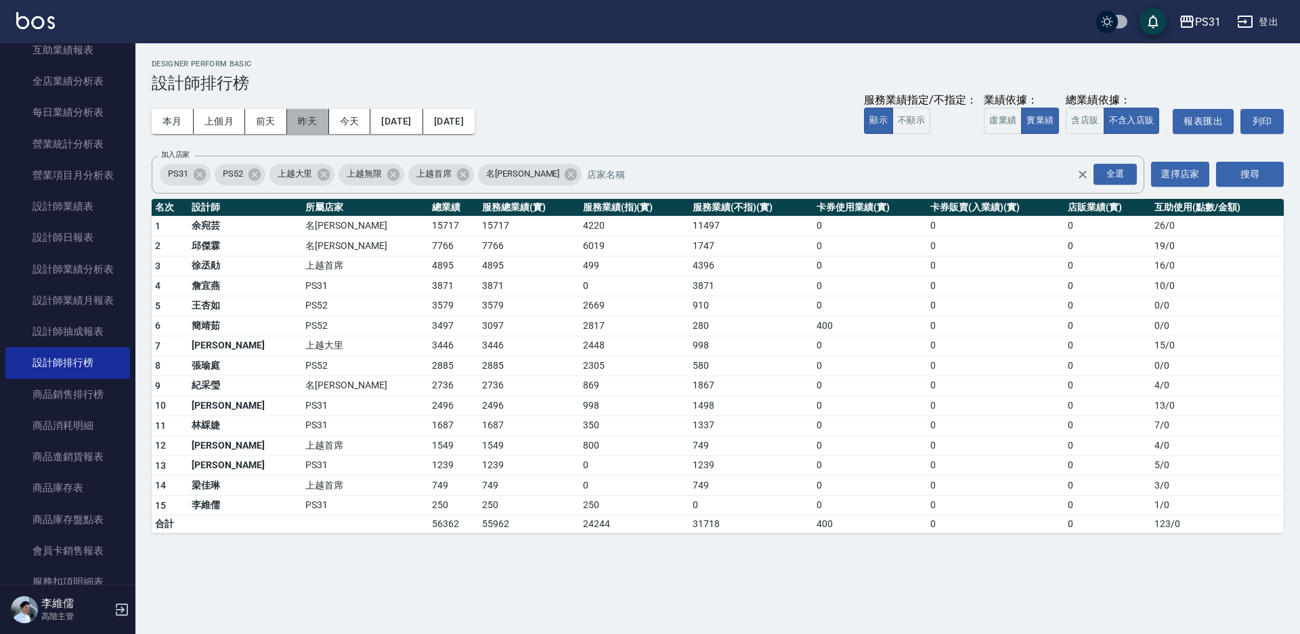
click at [303, 125] on button "昨天" at bounding box center [308, 121] width 42 height 25
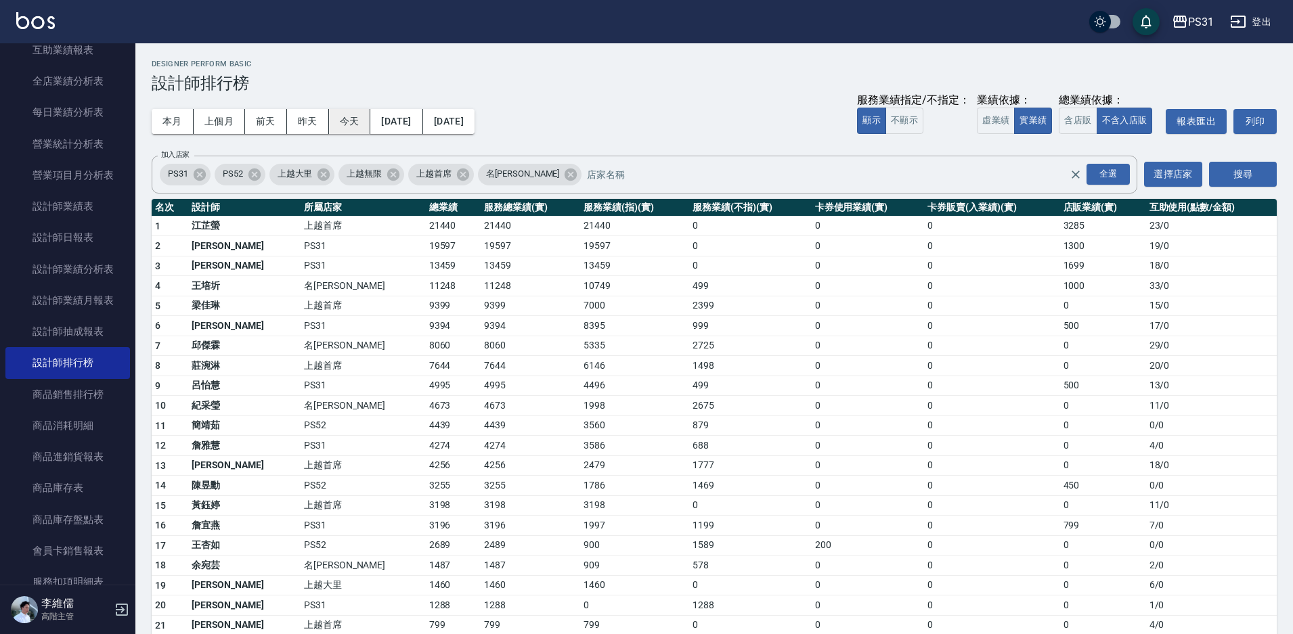
click at [347, 124] on button "今天" at bounding box center [350, 121] width 42 height 25
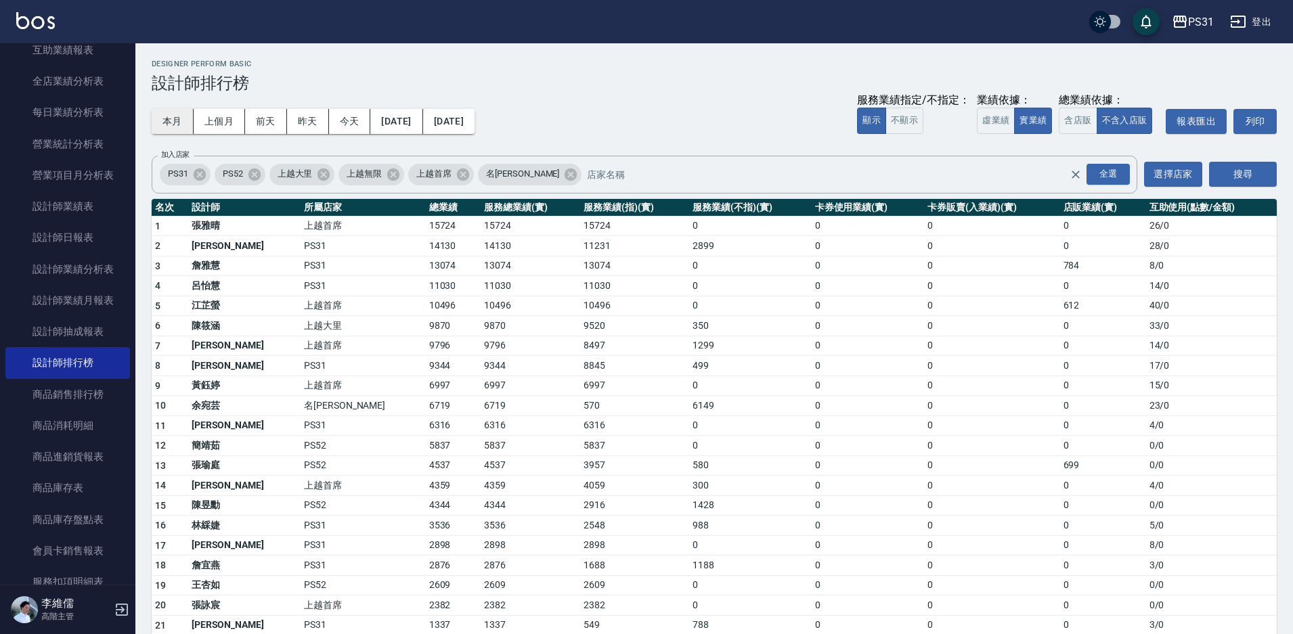
click at [185, 125] on button "本月" at bounding box center [173, 121] width 42 height 25
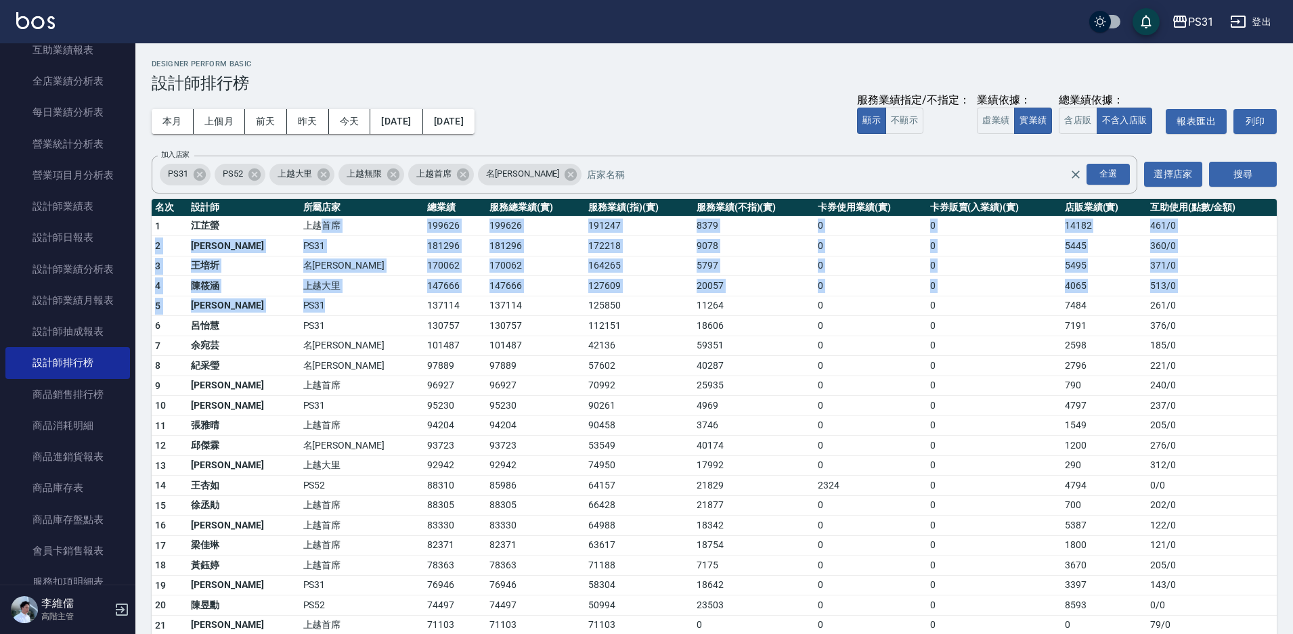
drag, startPoint x: 286, startPoint y: 230, endPoint x: 295, endPoint y: 313, distance: 83.1
click at [295, 313] on tbody "1 [PERSON_NAME]首席 199626 199626 191247 8379 0 0 14182 461 / 0 2 [PERSON_NAME]PS…" at bounding box center [714, 594] width 1125 height 757
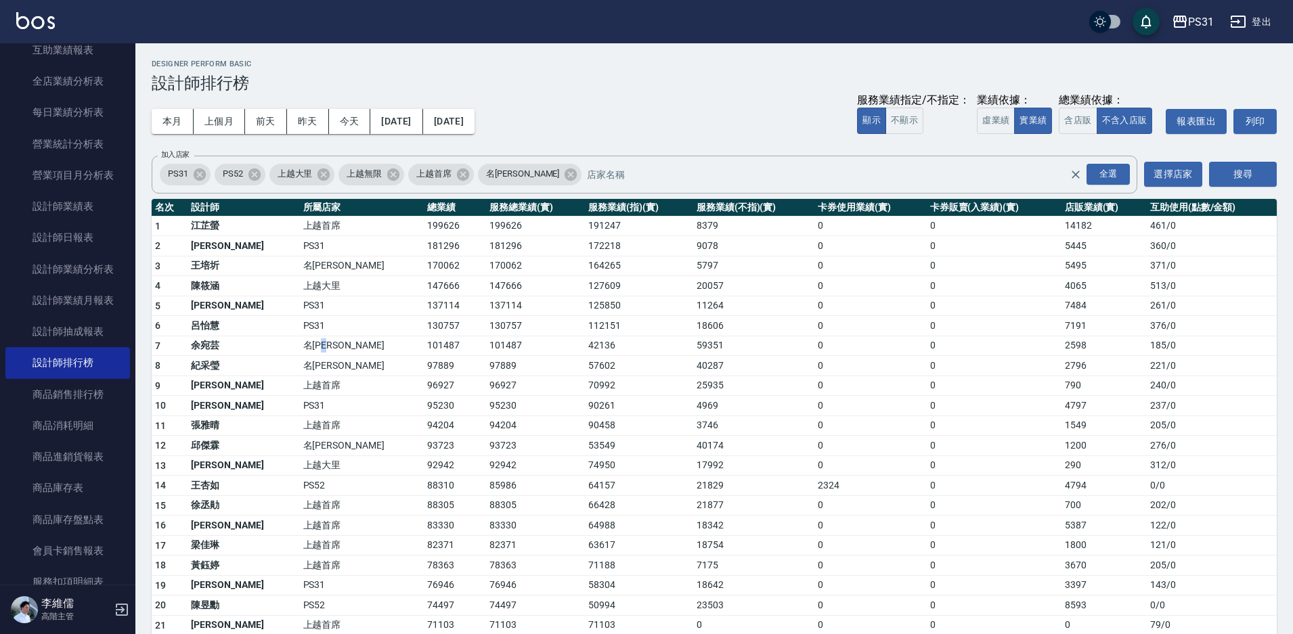
click at [303, 350] on td "名[PERSON_NAME]" at bounding box center [362, 346] width 124 height 20
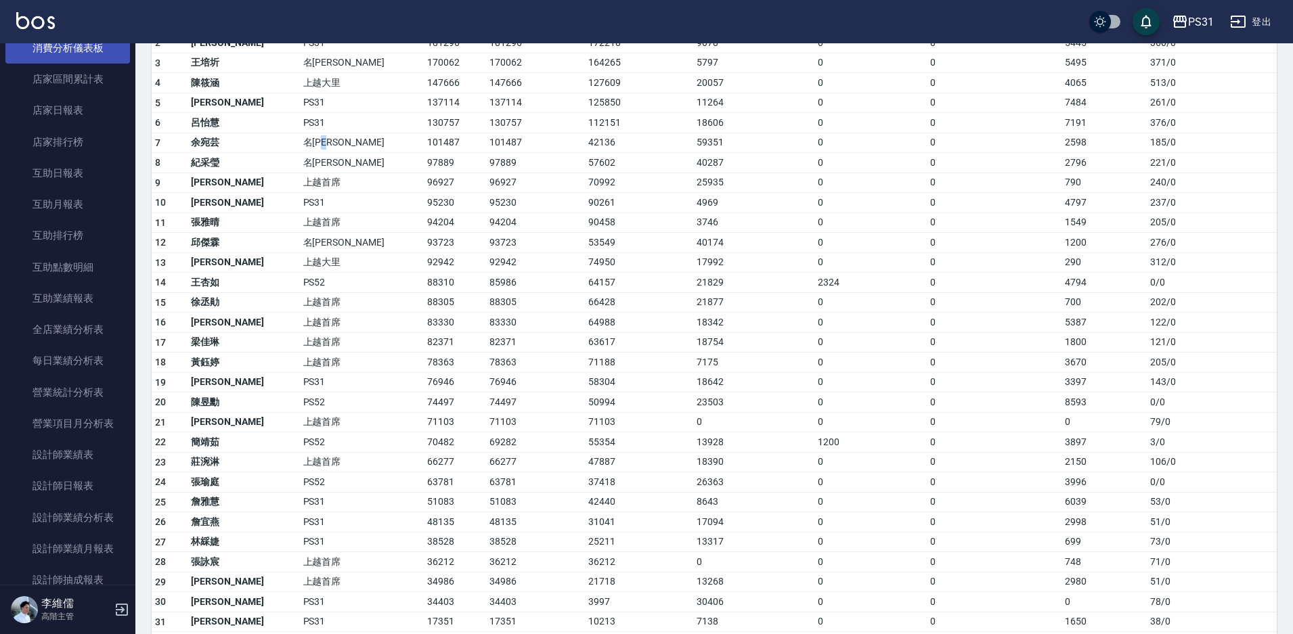
scroll to position [60, 0]
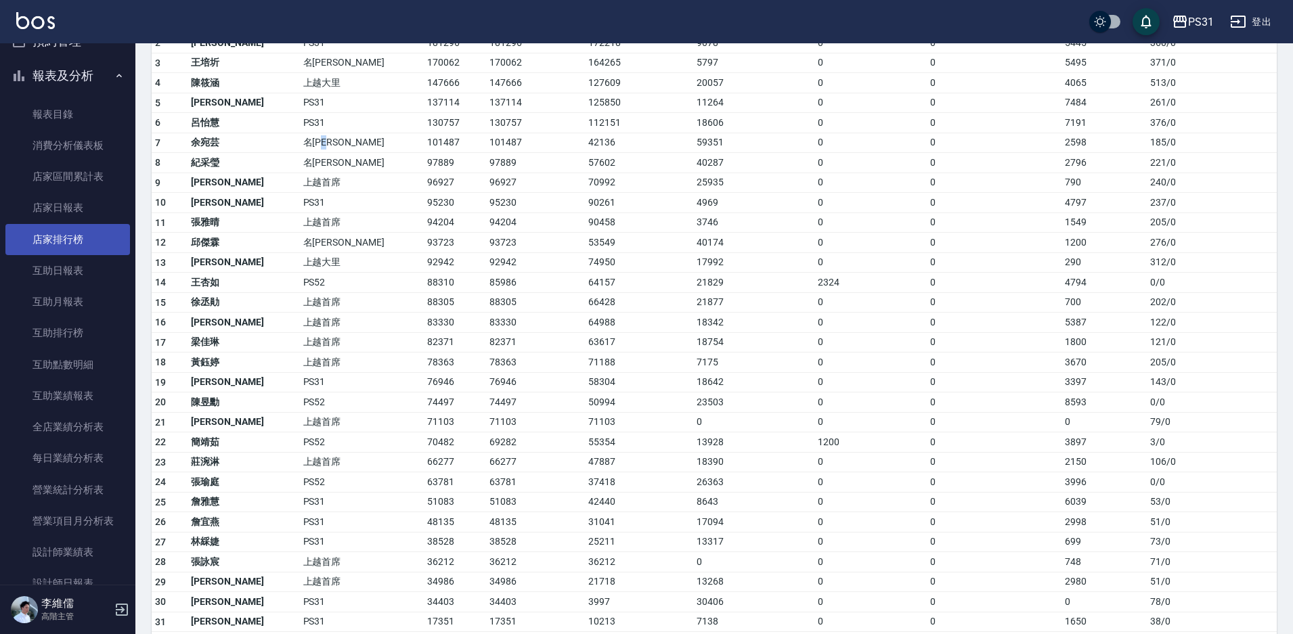
click at [66, 242] on link "店家排行榜" at bounding box center [67, 239] width 125 height 31
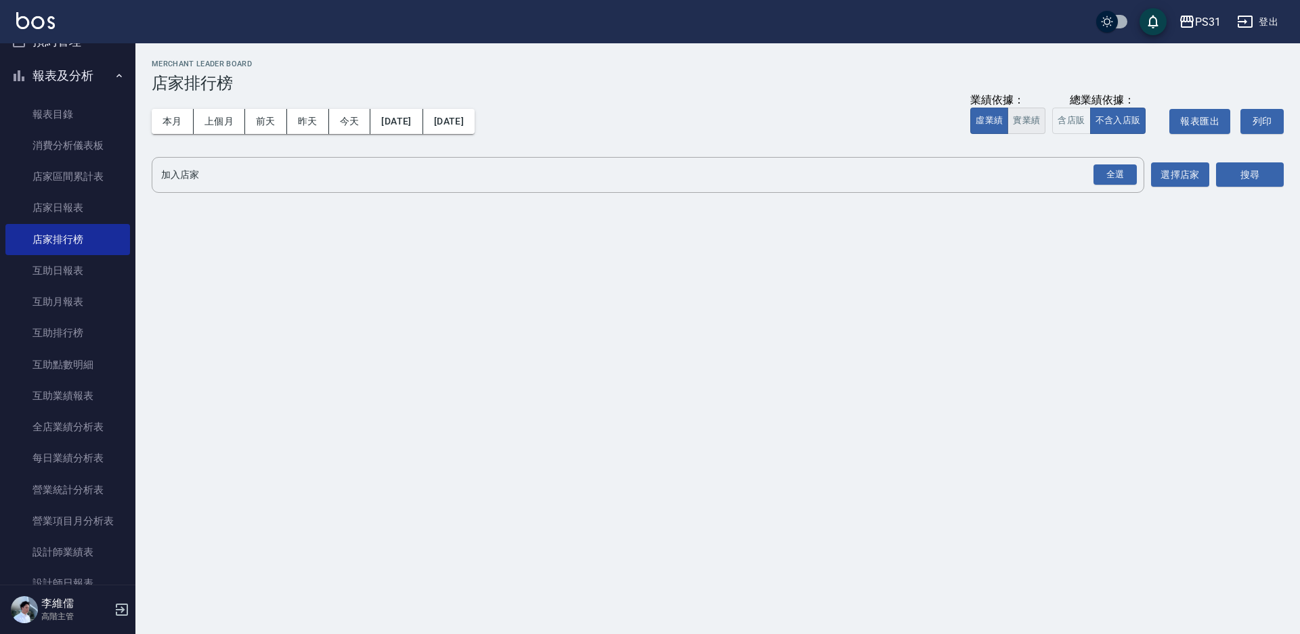
click at [1018, 129] on button "實業績" at bounding box center [1026, 121] width 38 height 26
click at [1105, 173] on div "全選" at bounding box center [1114, 174] width 43 height 21
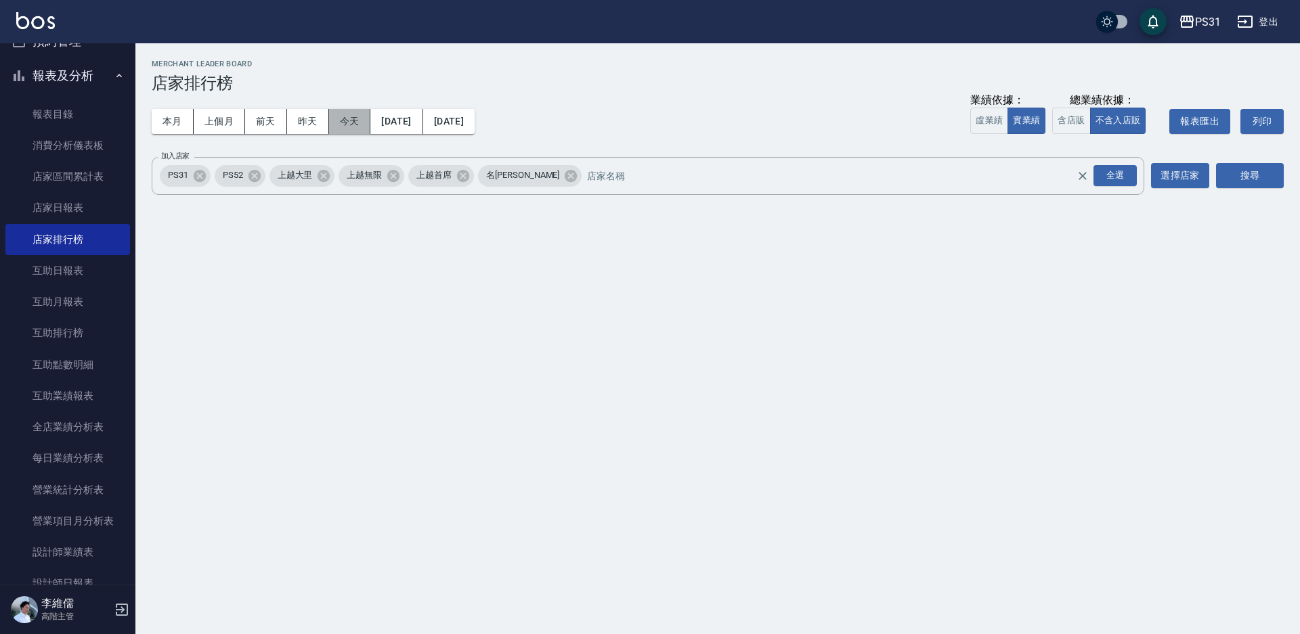
click at [348, 122] on button "今天" at bounding box center [350, 121] width 42 height 25
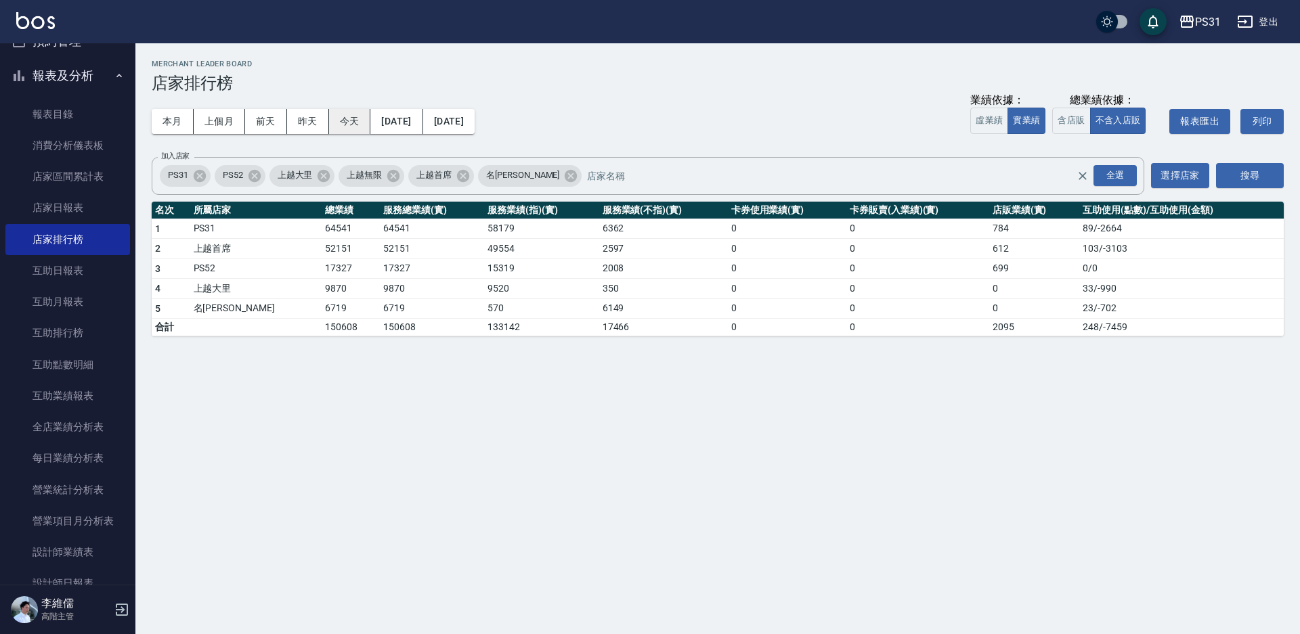
click at [348, 122] on button "今天" at bounding box center [350, 121] width 42 height 25
click at [313, 118] on button "昨天" at bounding box center [308, 121] width 42 height 25
click at [259, 120] on button "前天" at bounding box center [266, 121] width 42 height 25
click at [157, 123] on button "本月" at bounding box center [173, 121] width 42 height 25
